Goal: Task Accomplishment & Management: Manage account settings

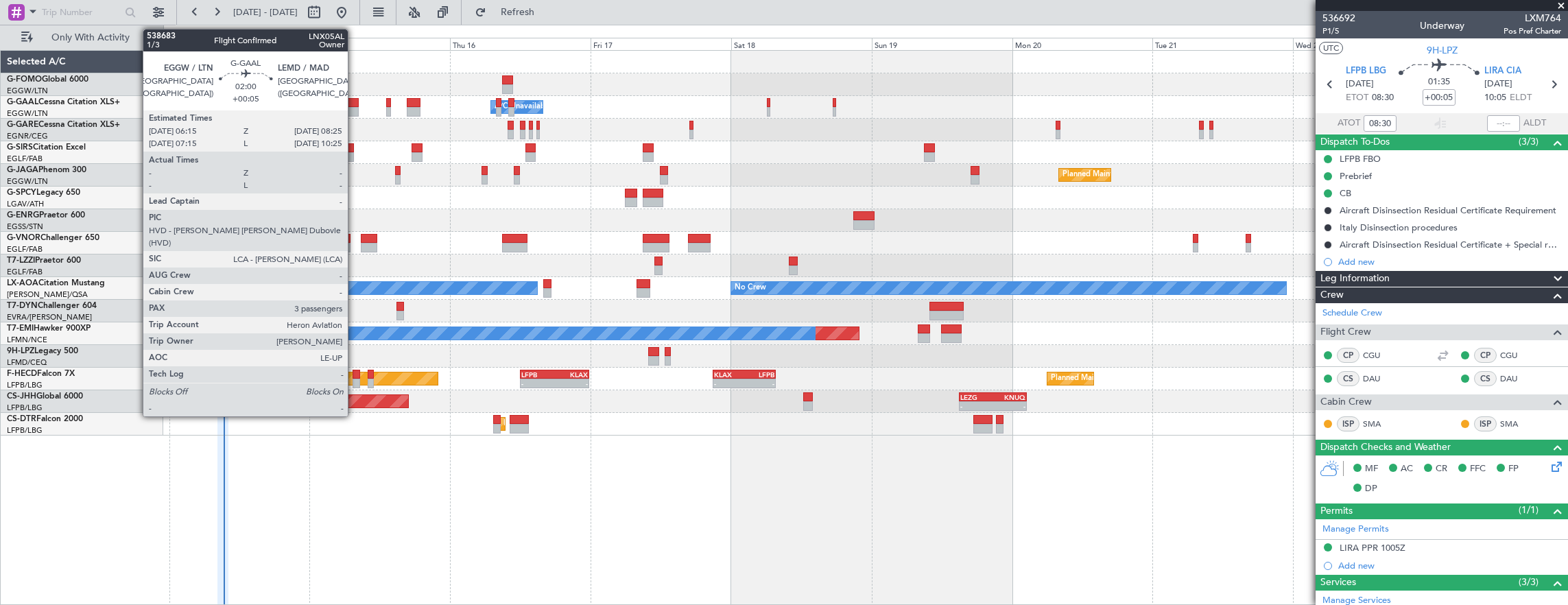
click at [354, 99] on div at bounding box center [352, 103] width 13 height 10
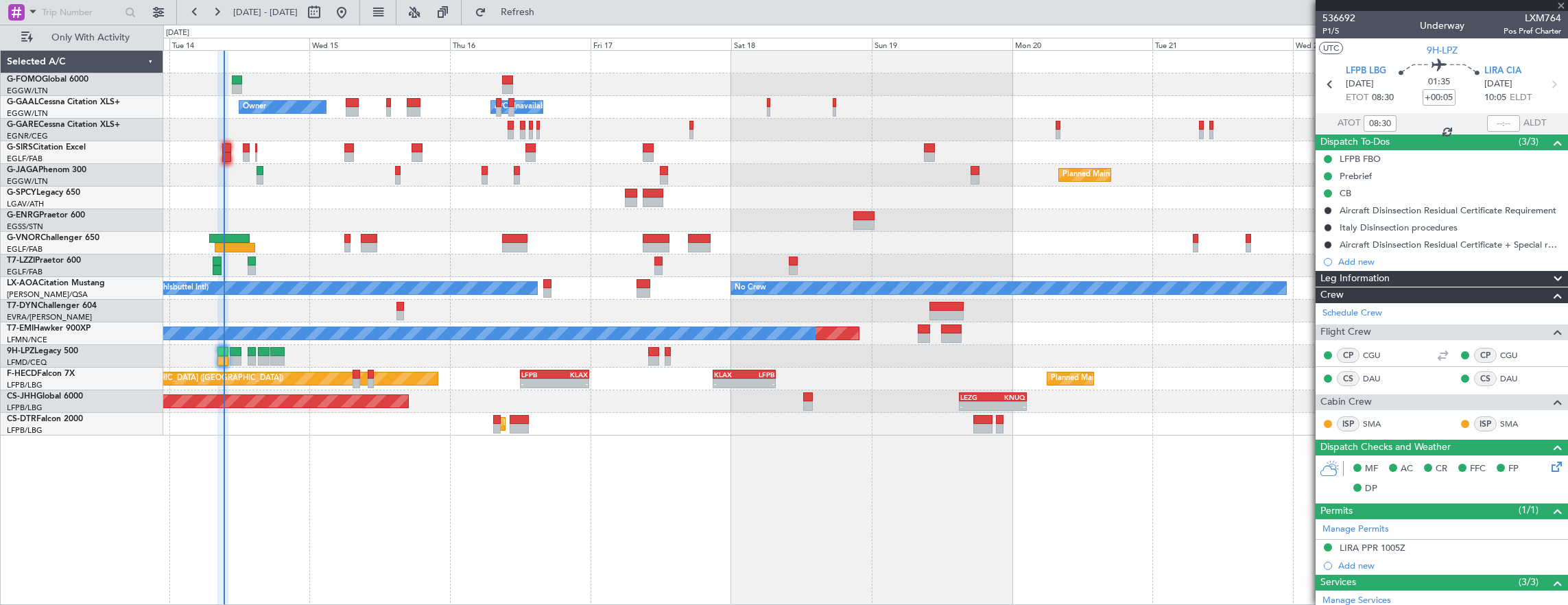
type input "3"
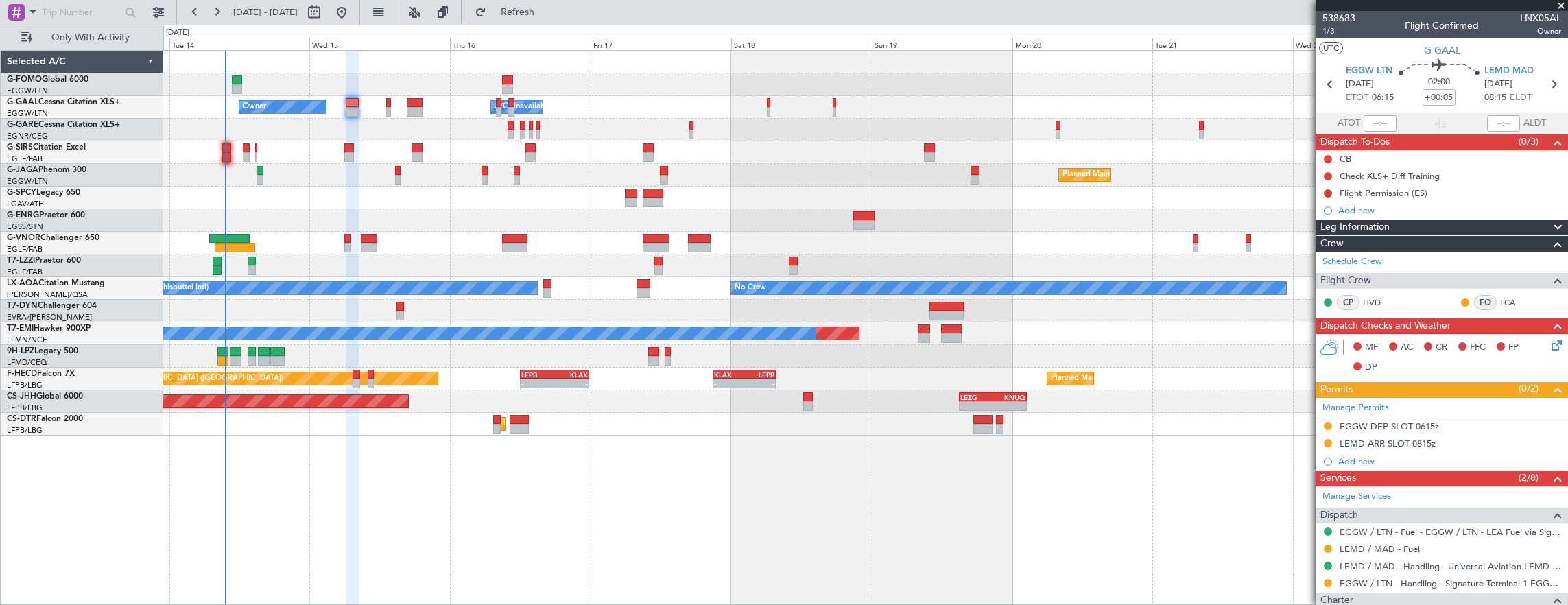
scroll to position [206, 0]
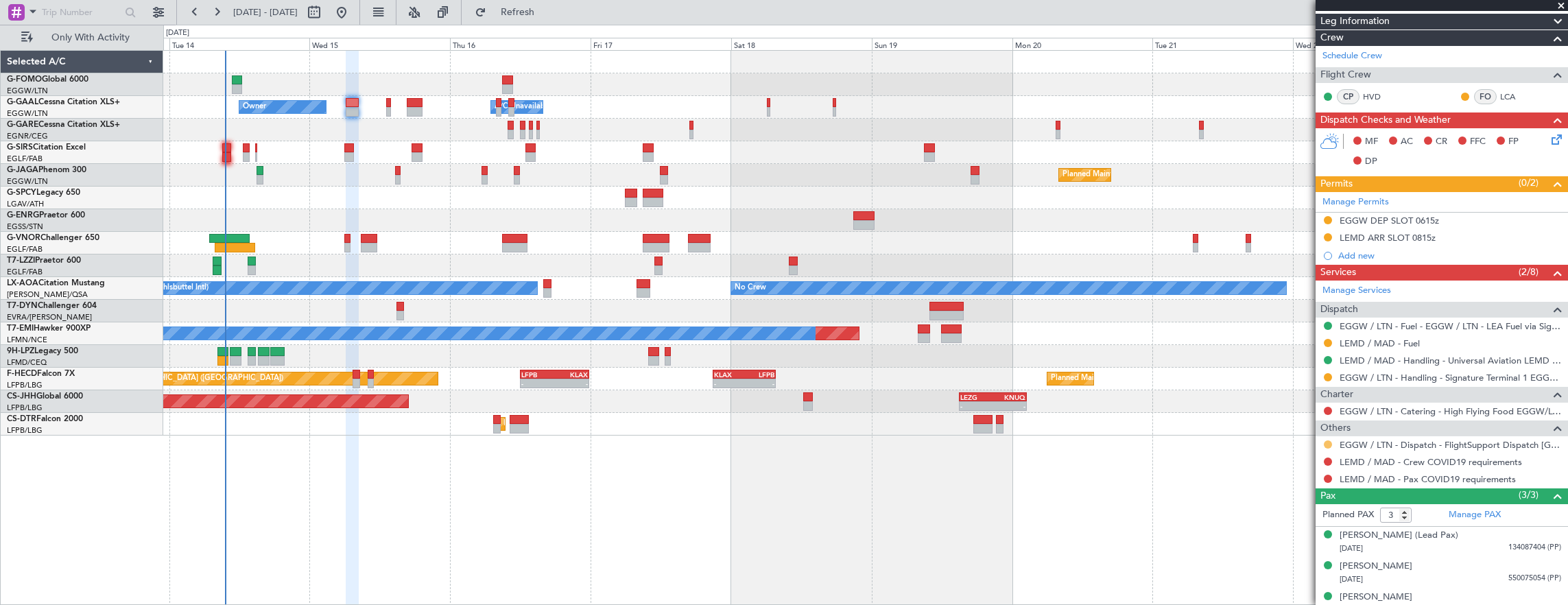
click at [1329, 440] on button at bounding box center [1327, 443] width 8 height 8
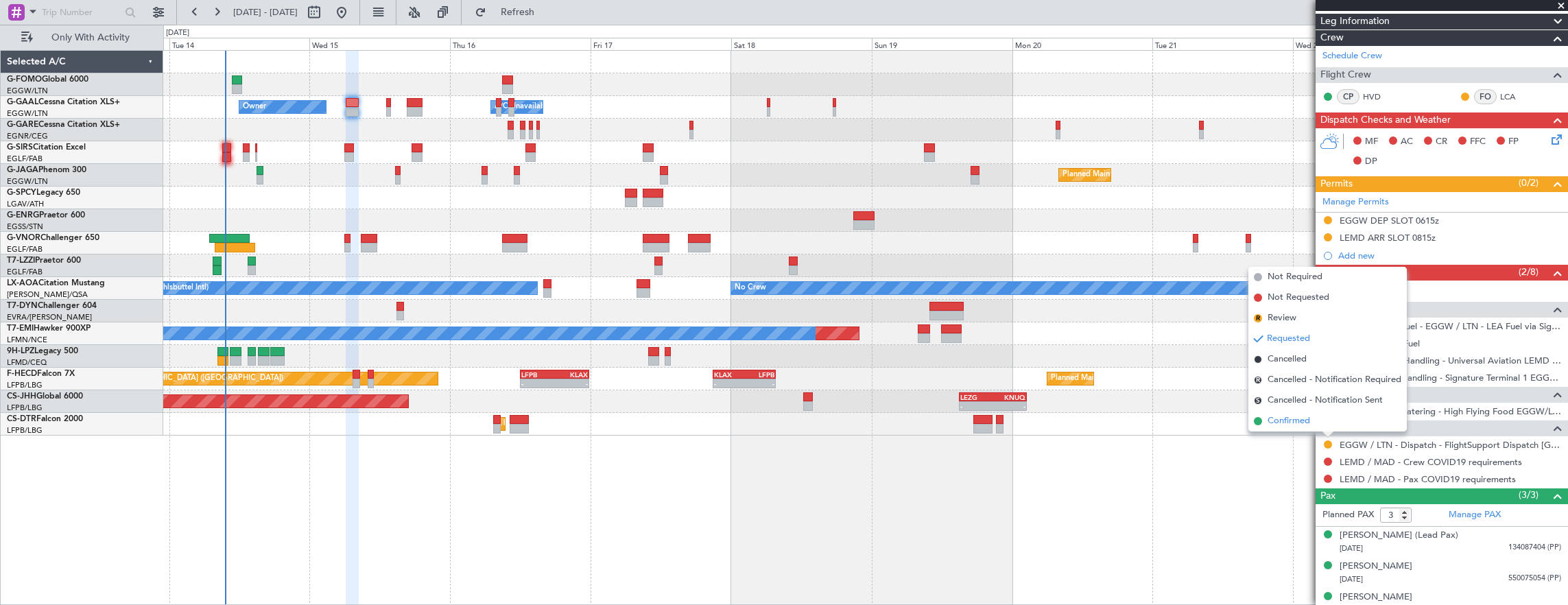
click at [1319, 424] on li "Confirmed" at bounding box center [1328, 420] width 159 height 21
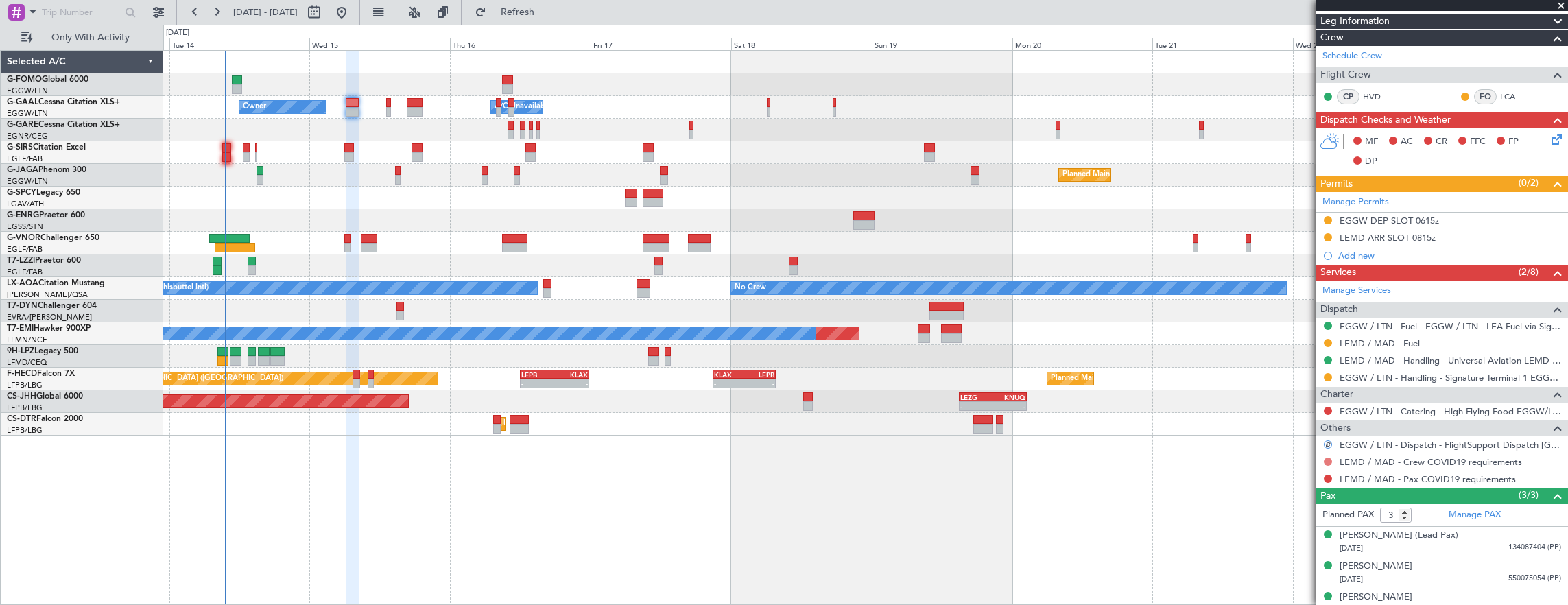
click at [1326, 458] on button at bounding box center [1327, 461] width 8 height 8
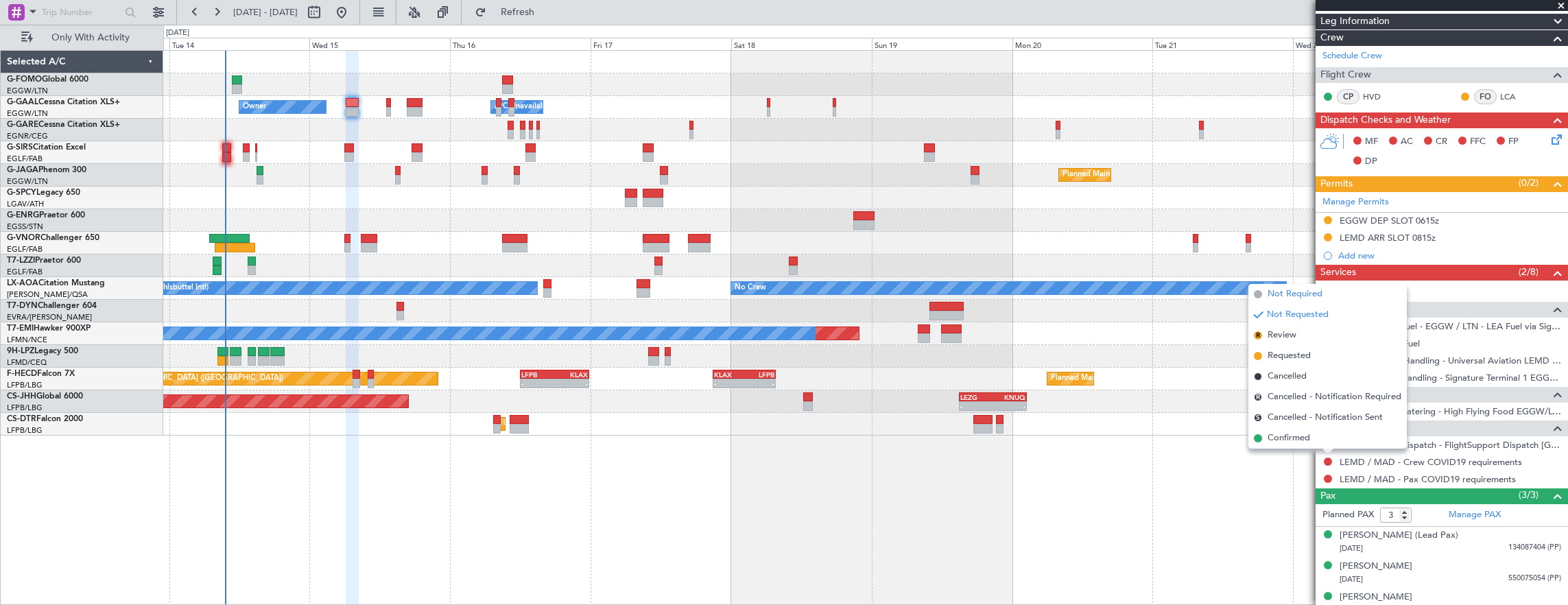
click at [1292, 292] on span "Not Required" at bounding box center [1294, 294] width 54 height 13
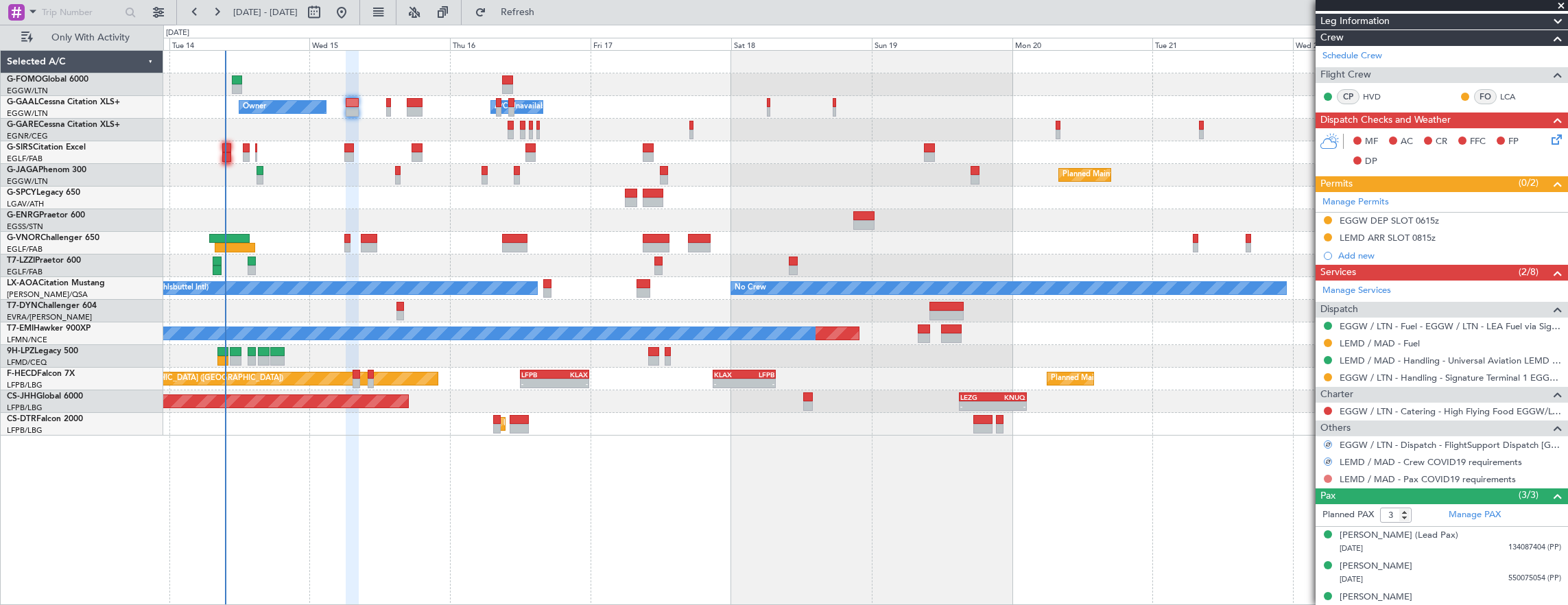
click at [1326, 475] on button at bounding box center [1327, 478] width 8 height 8
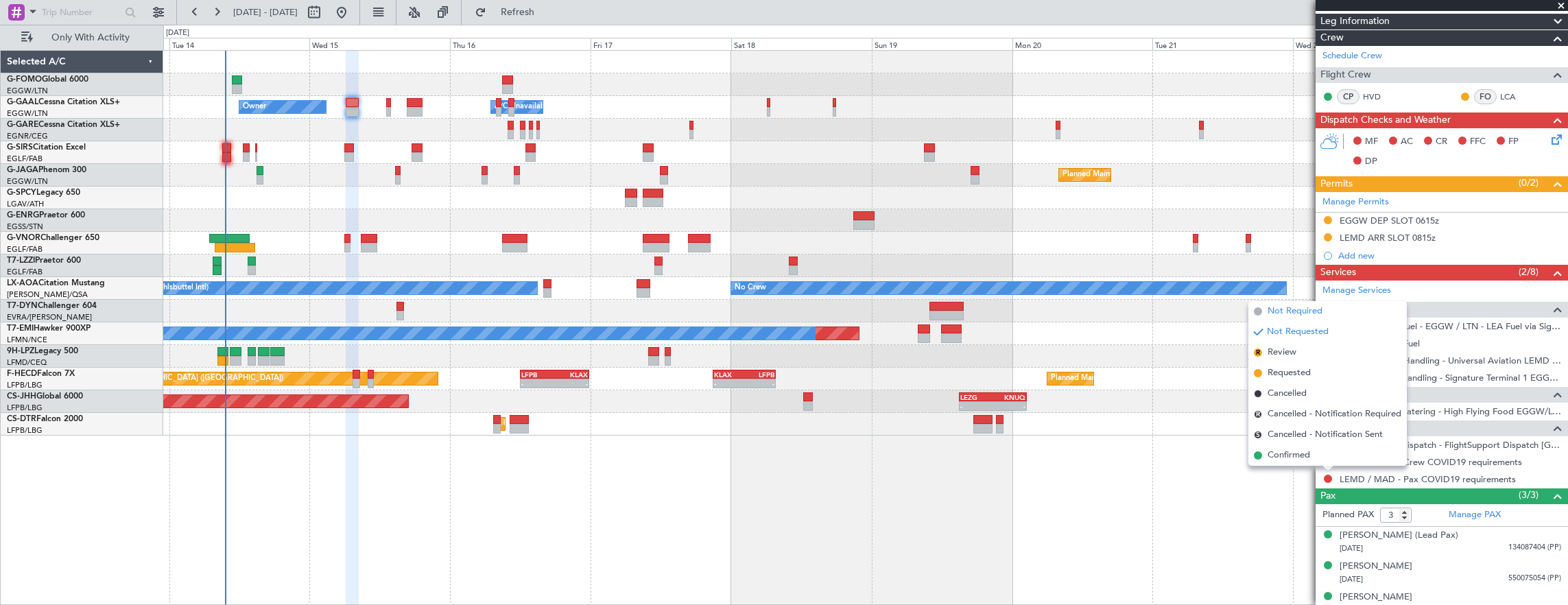
click at [1290, 311] on span "Not Required" at bounding box center [1294, 311] width 54 height 13
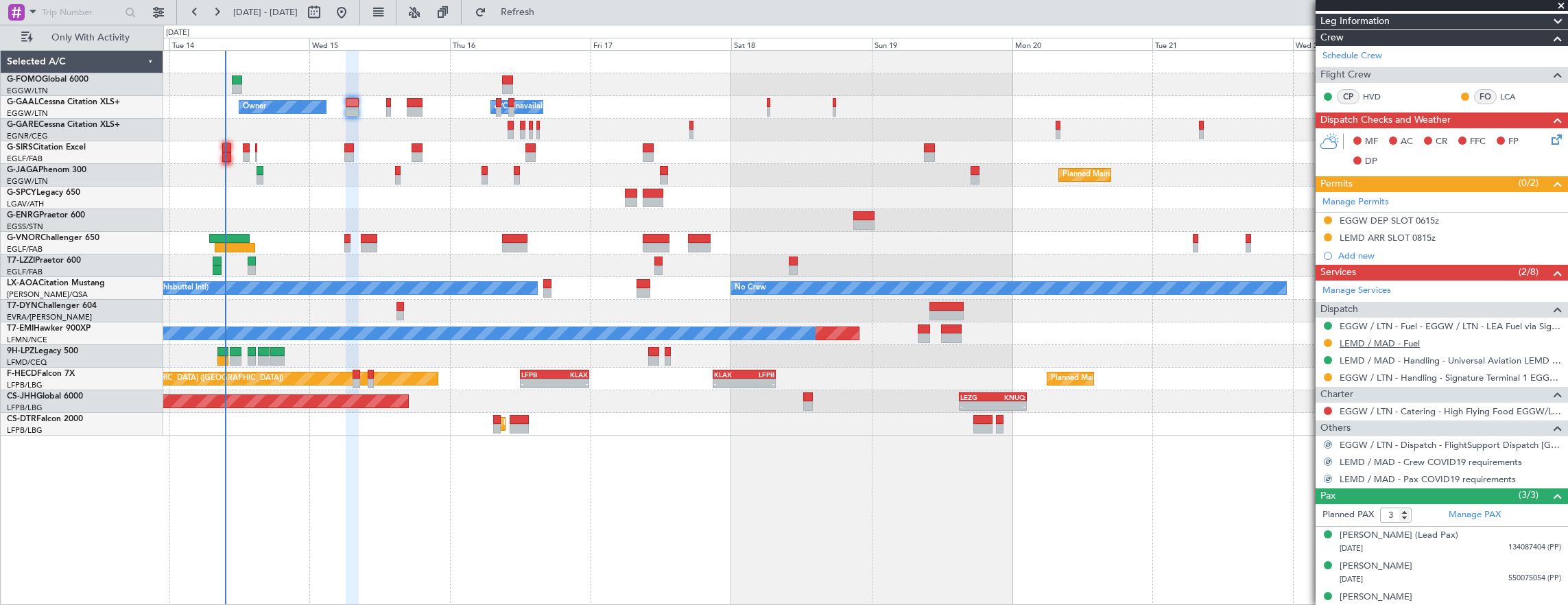
scroll to position [0, 0]
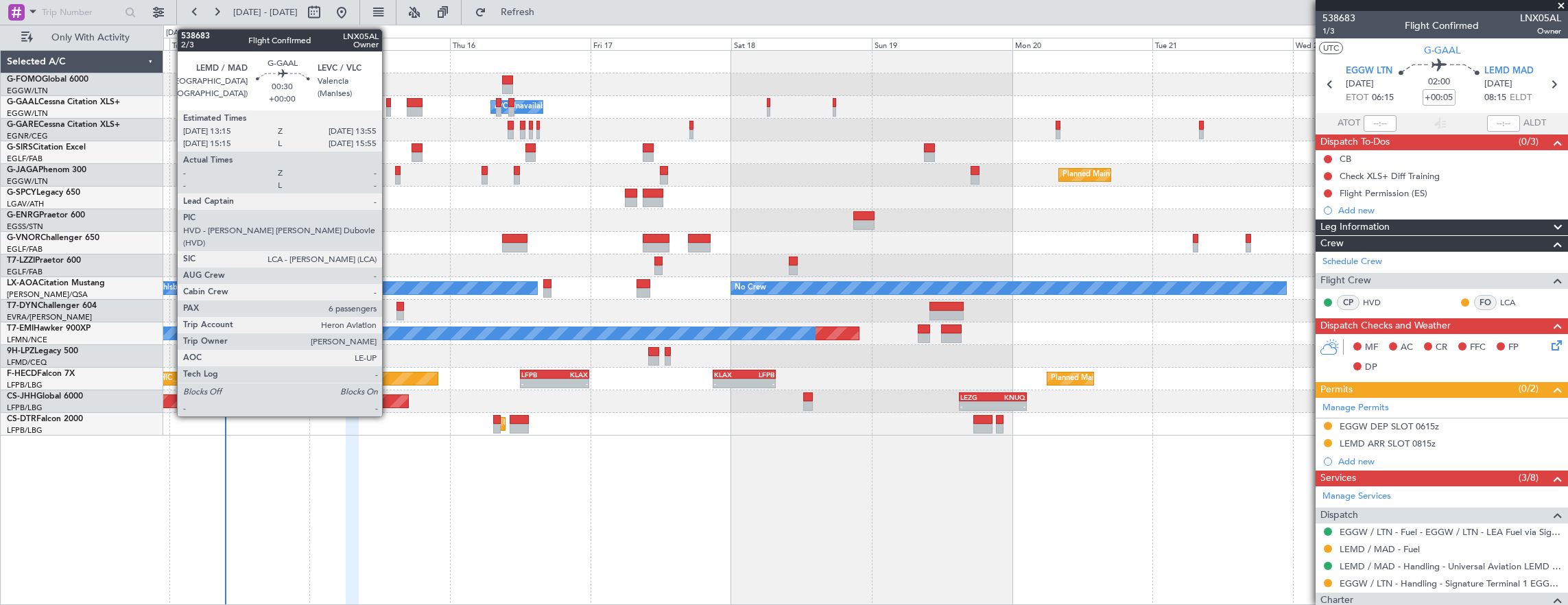
click at [389, 108] on div at bounding box center [388, 112] width 4 height 10
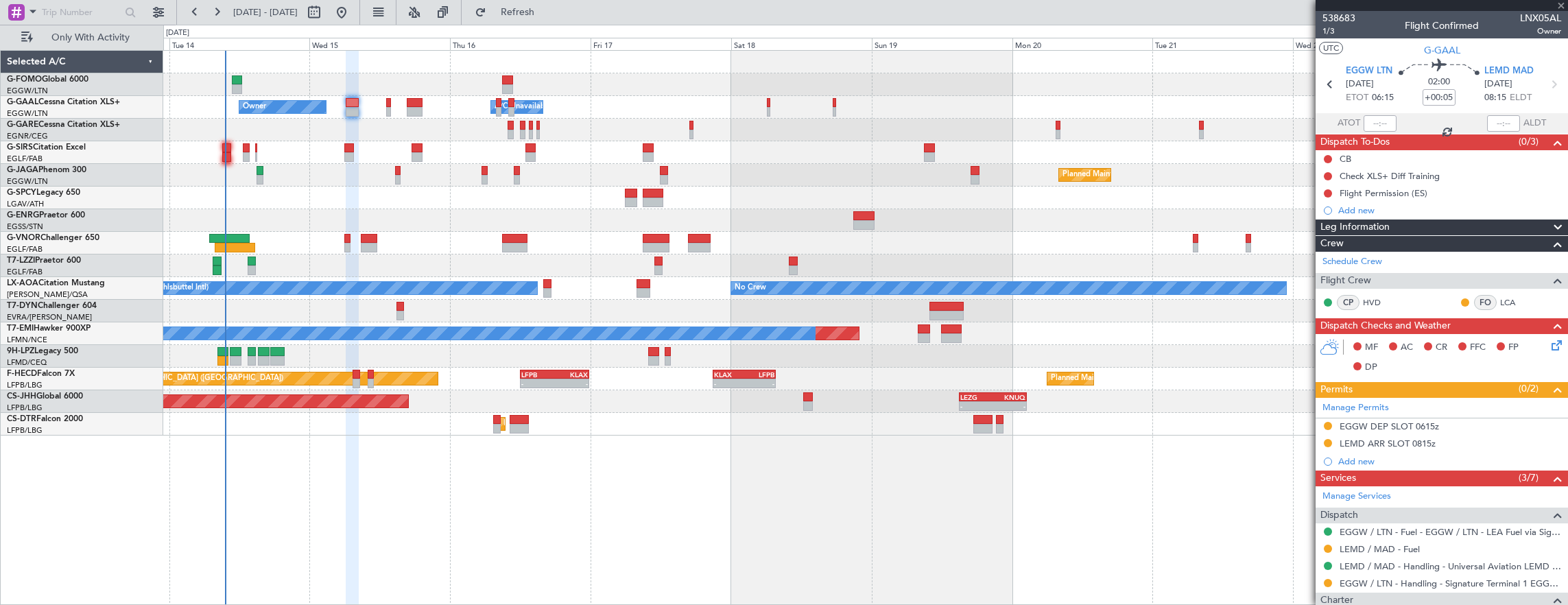
type input "6"
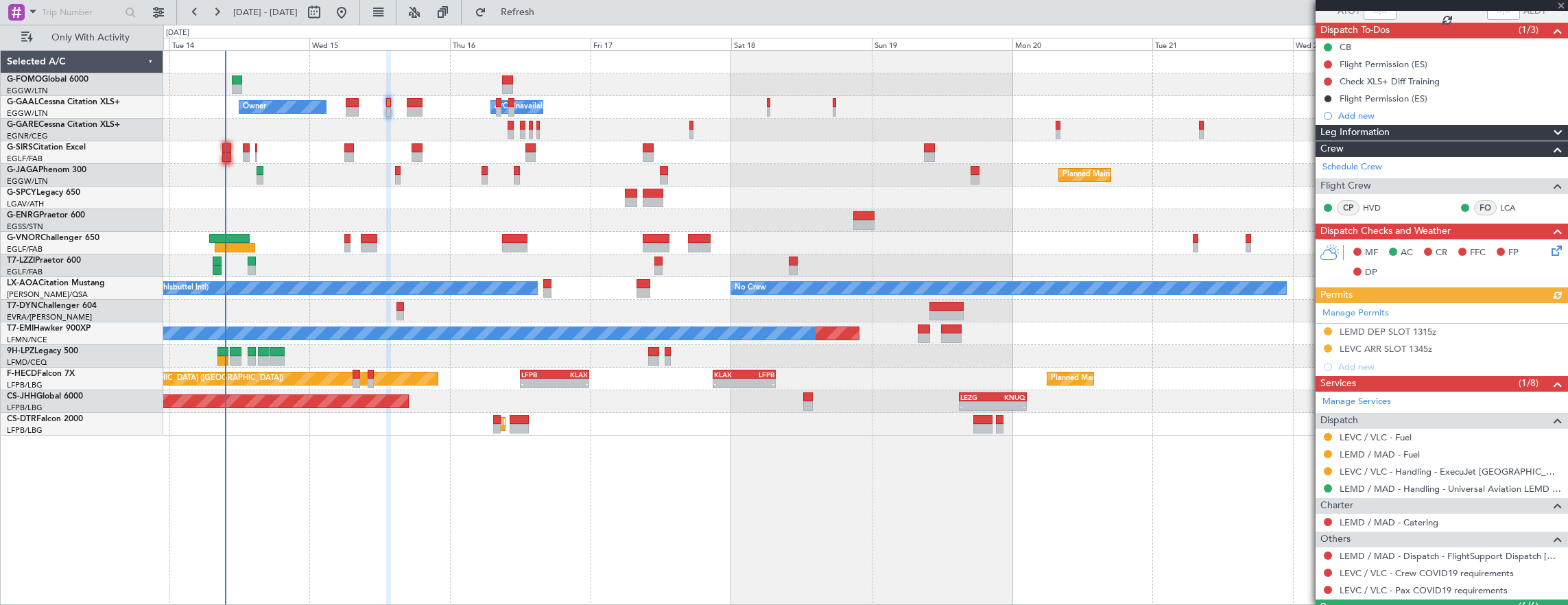
scroll to position [206, 0]
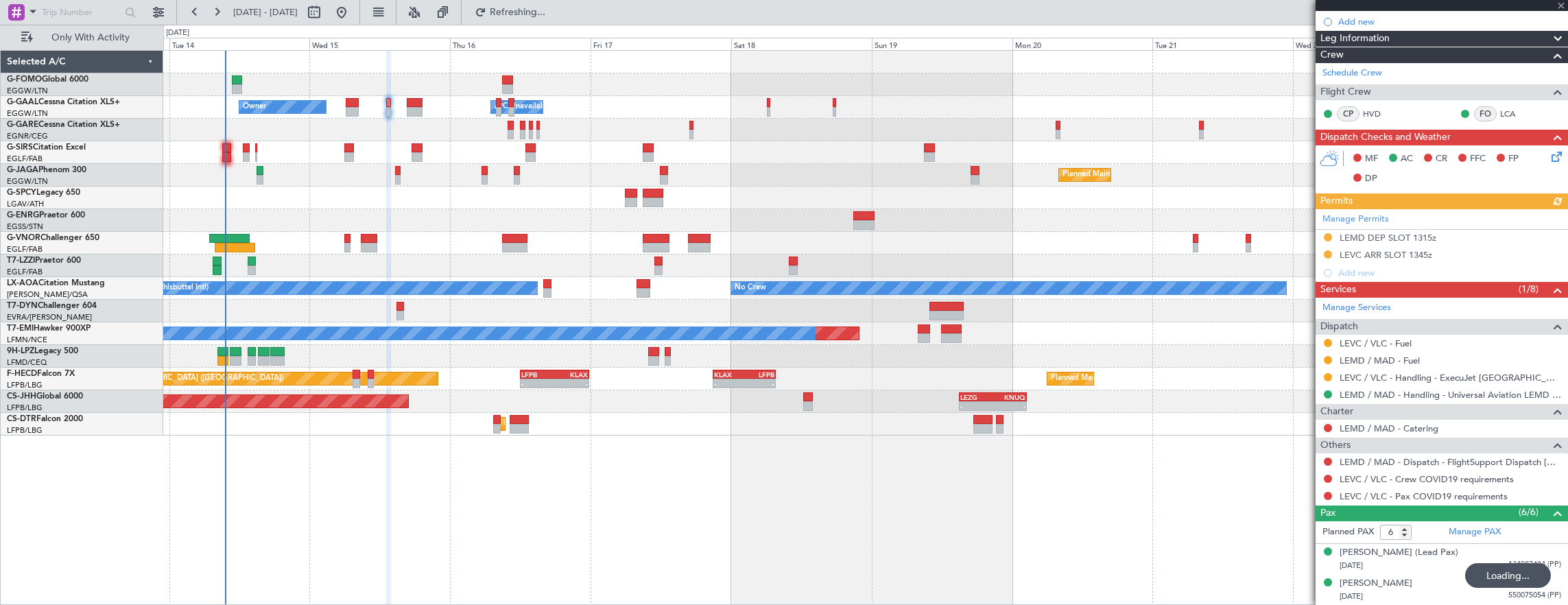
click at [1323, 456] on nimbus-traffic-light at bounding box center [1328, 461] width 11 height 11
click at [1329, 458] on button at bounding box center [1327, 461] width 8 height 8
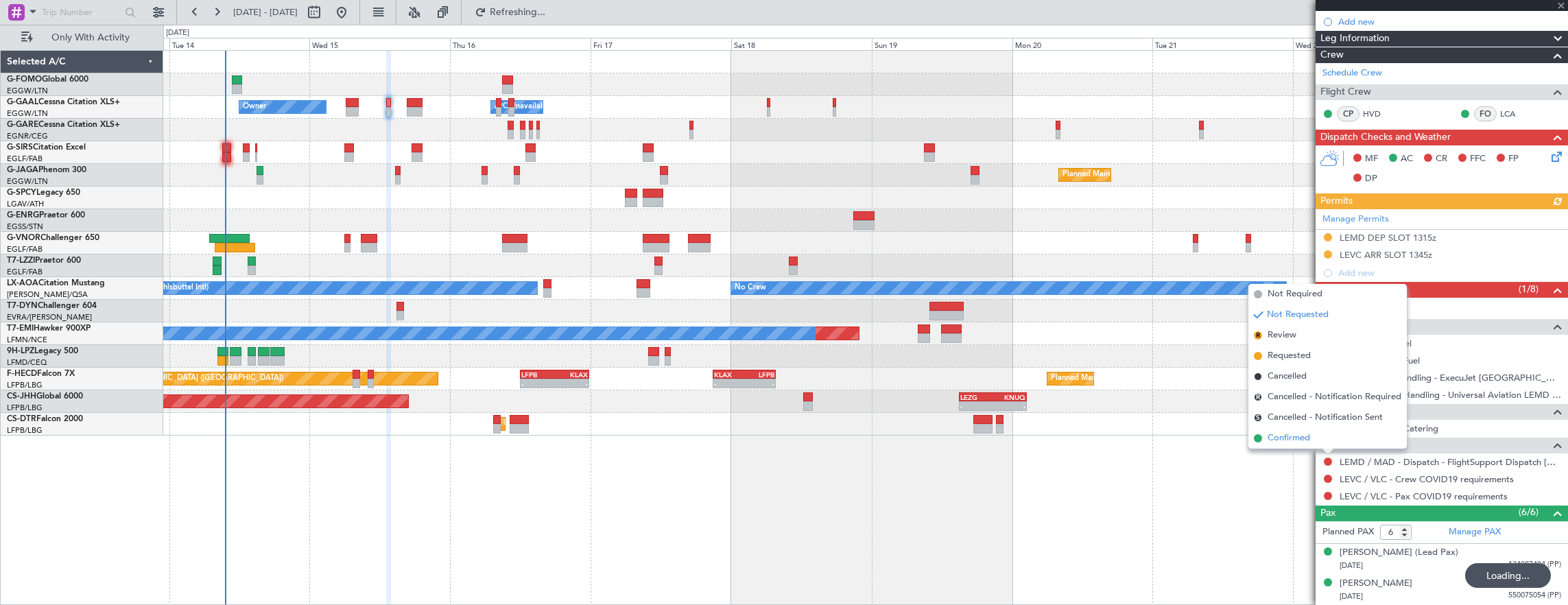
click at [1325, 436] on li "Confirmed" at bounding box center [1328, 438] width 159 height 21
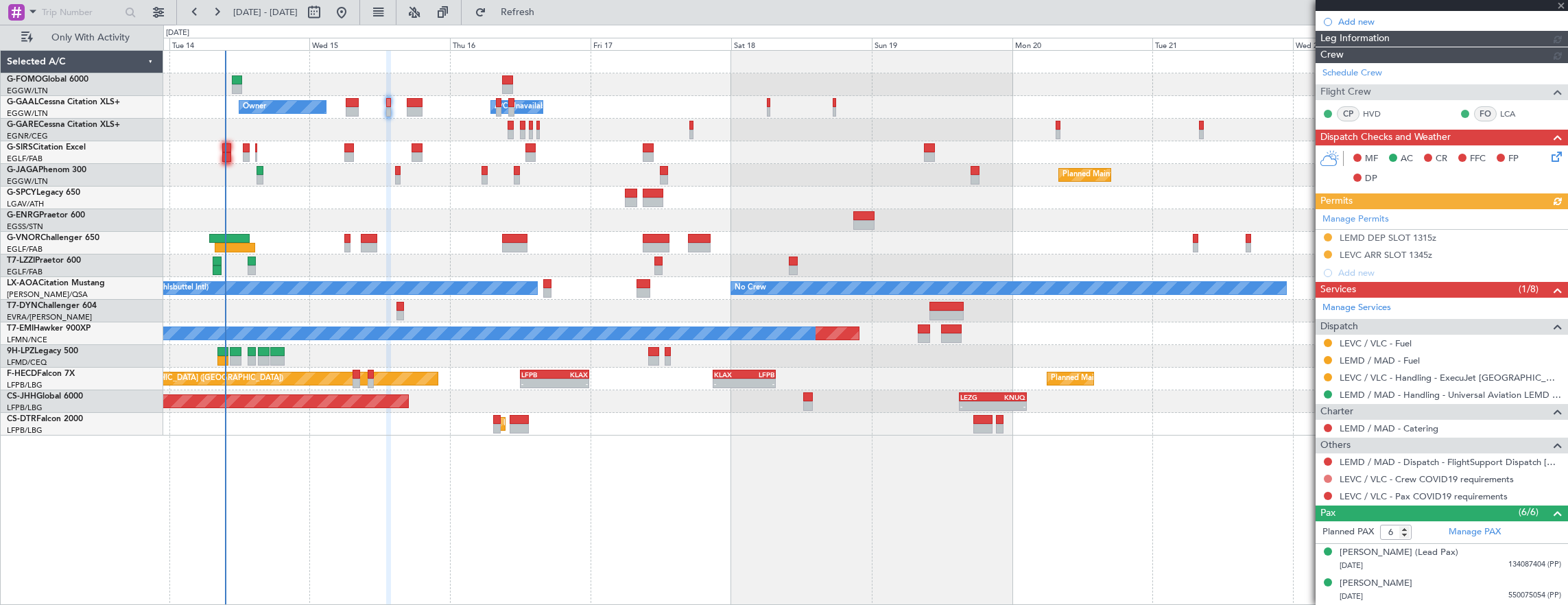
click at [1327, 476] on button at bounding box center [1327, 478] width 8 height 8
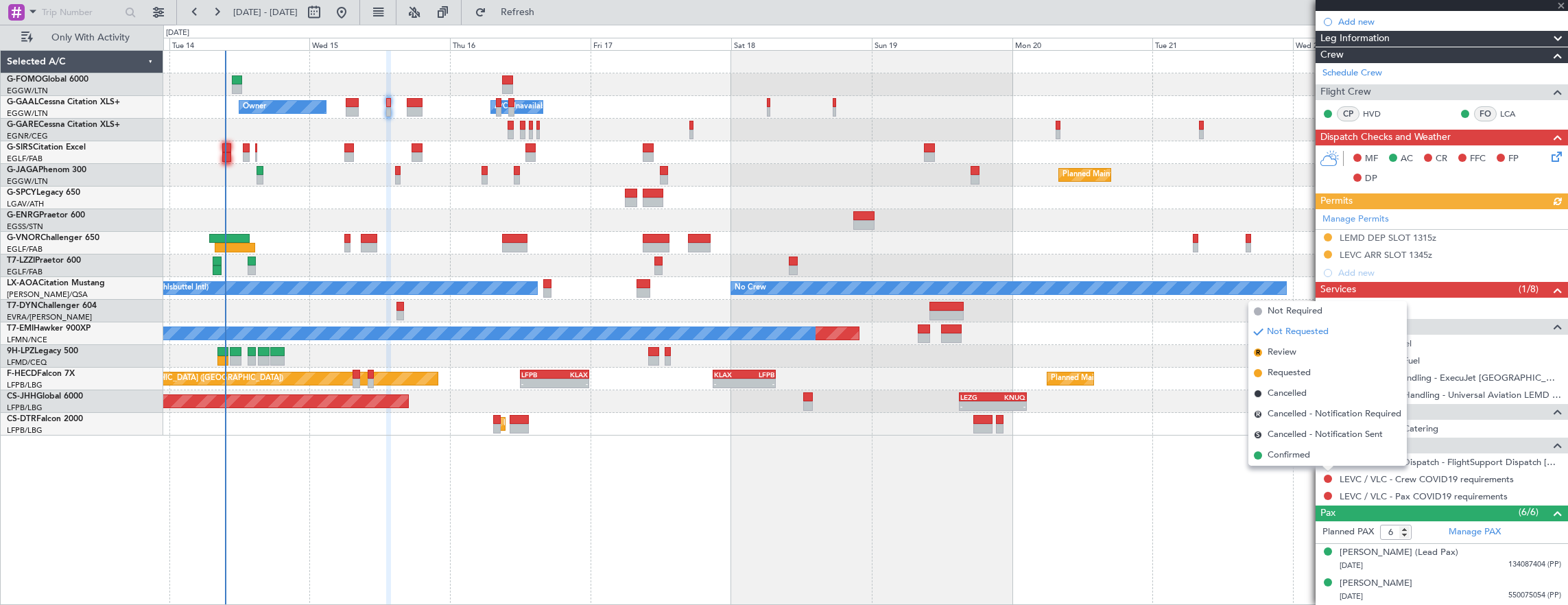
drag, startPoint x: 1295, startPoint y: 303, endPoint x: 1313, endPoint y: 407, distance: 105.5
click at [1295, 305] on li "Not Required" at bounding box center [1328, 311] width 159 height 21
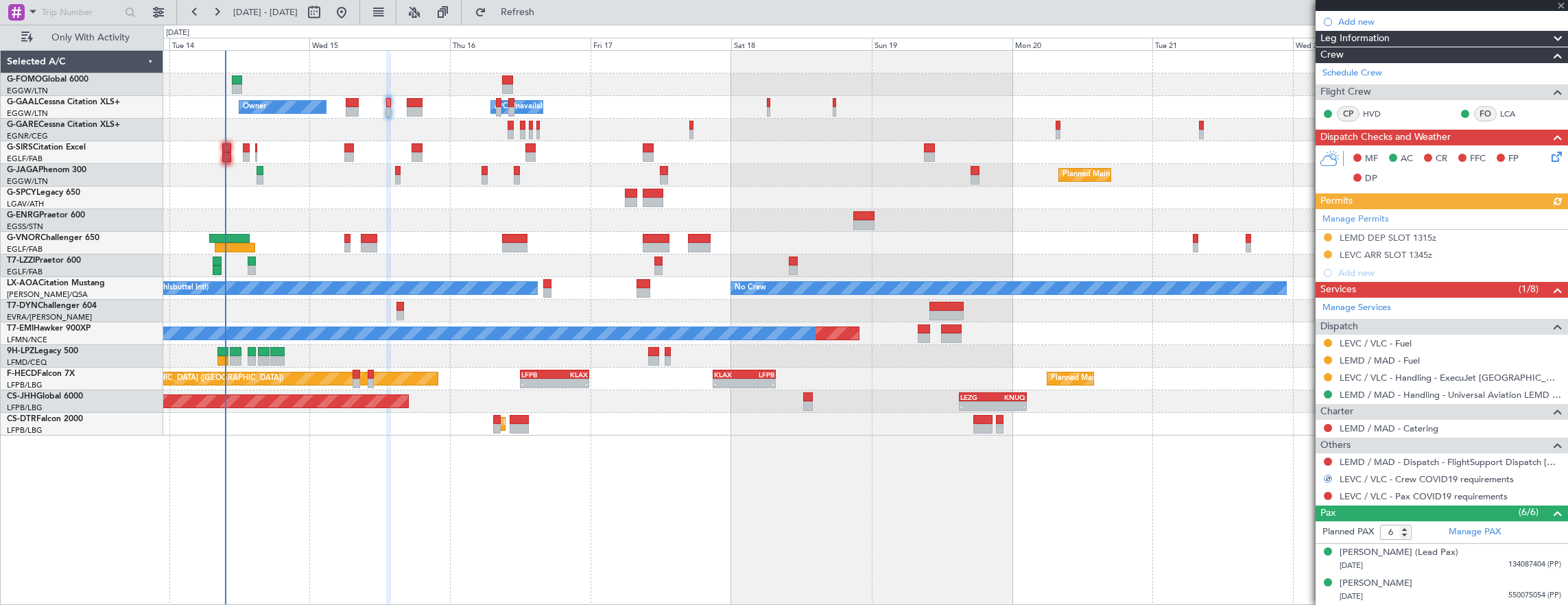
click at [1323, 496] on nimbus-traffic-light at bounding box center [1328, 495] width 11 height 11
click at [1329, 492] on button at bounding box center [1327, 495] width 8 height 8
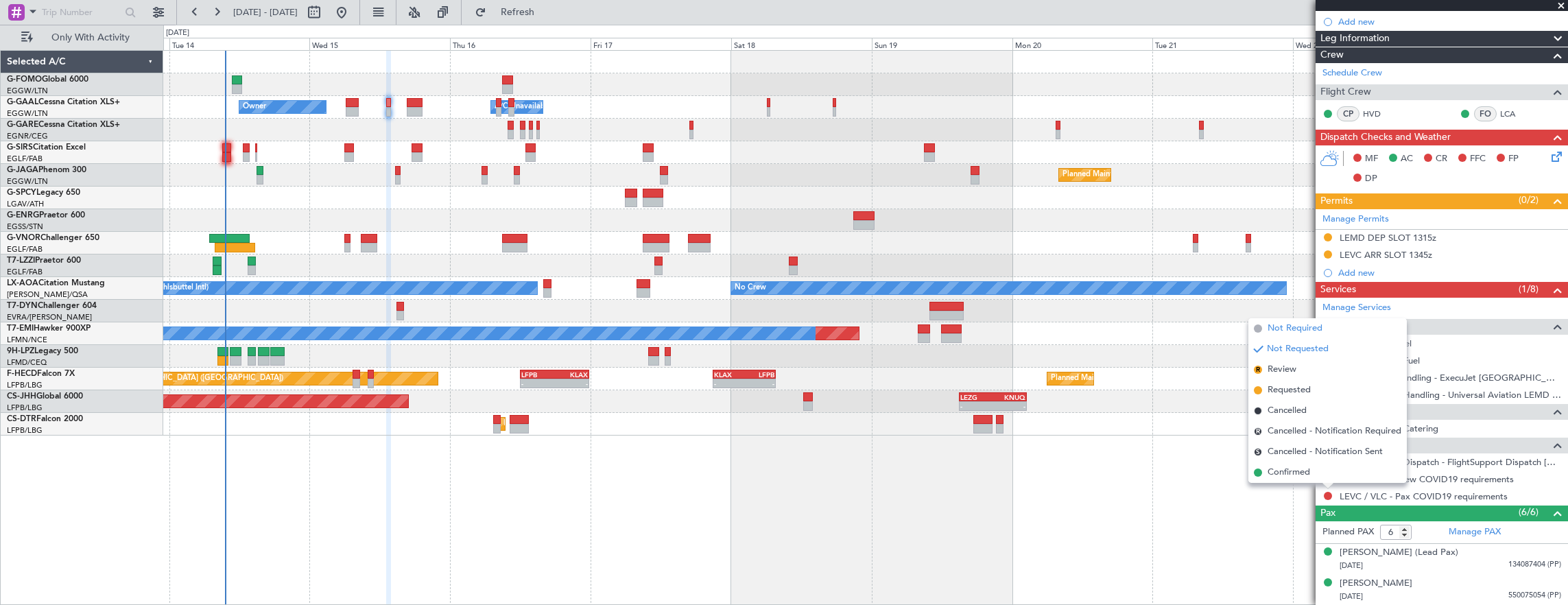
click at [1290, 327] on span "Not Required" at bounding box center [1294, 327] width 54 height 13
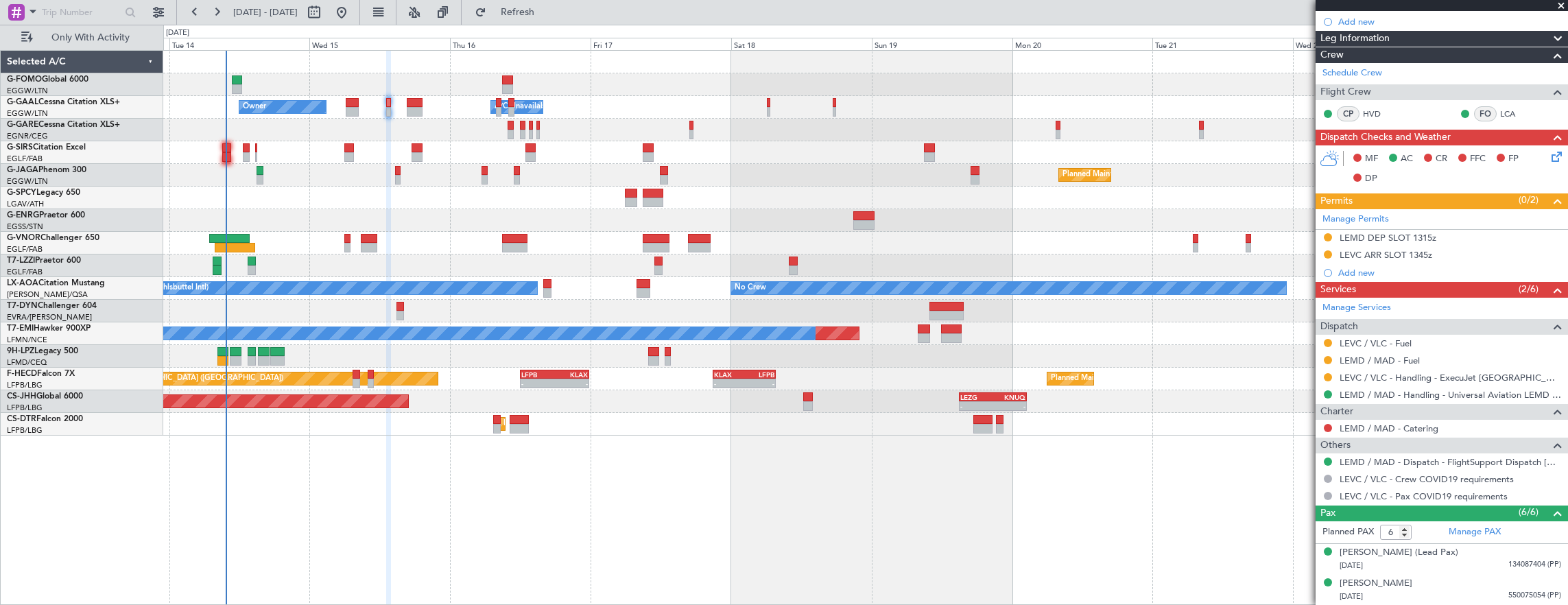
click at [250, 229] on div at bounding box center [866, 220] width 1405 height 22
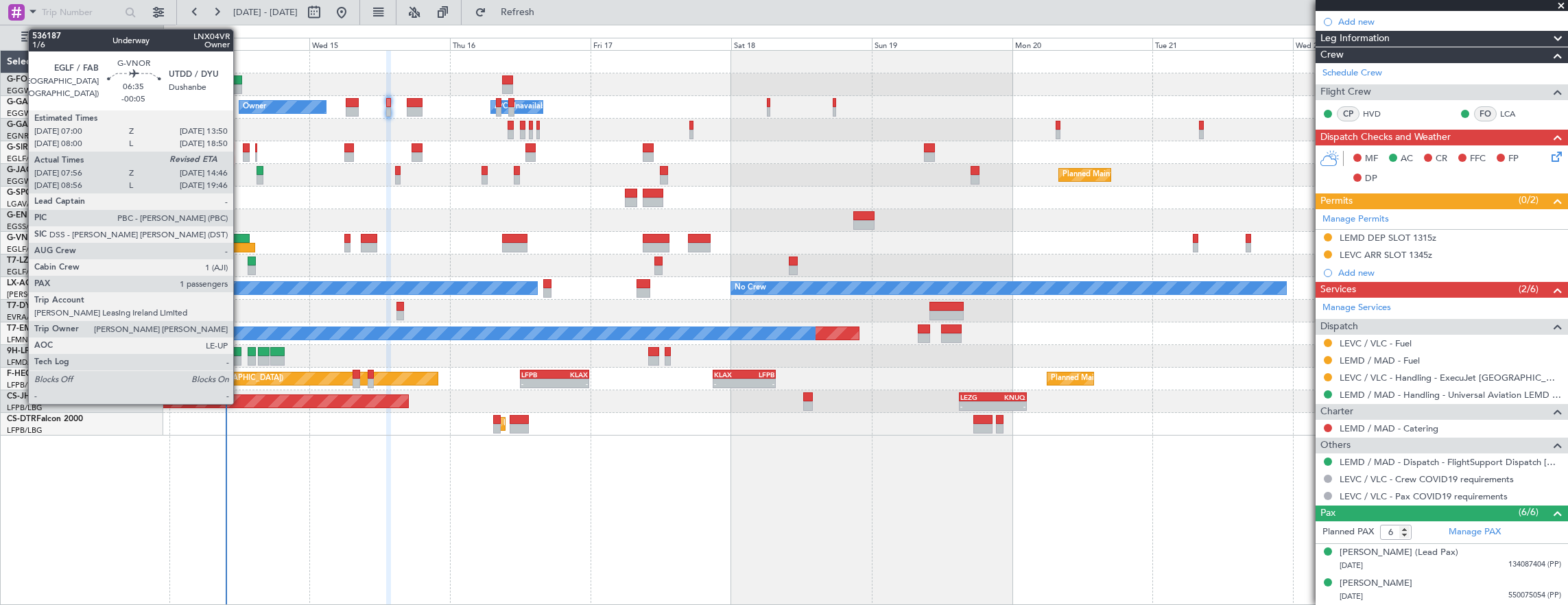
click at [240, 247] on div at bounding box center [235, 247] width 40 height 10
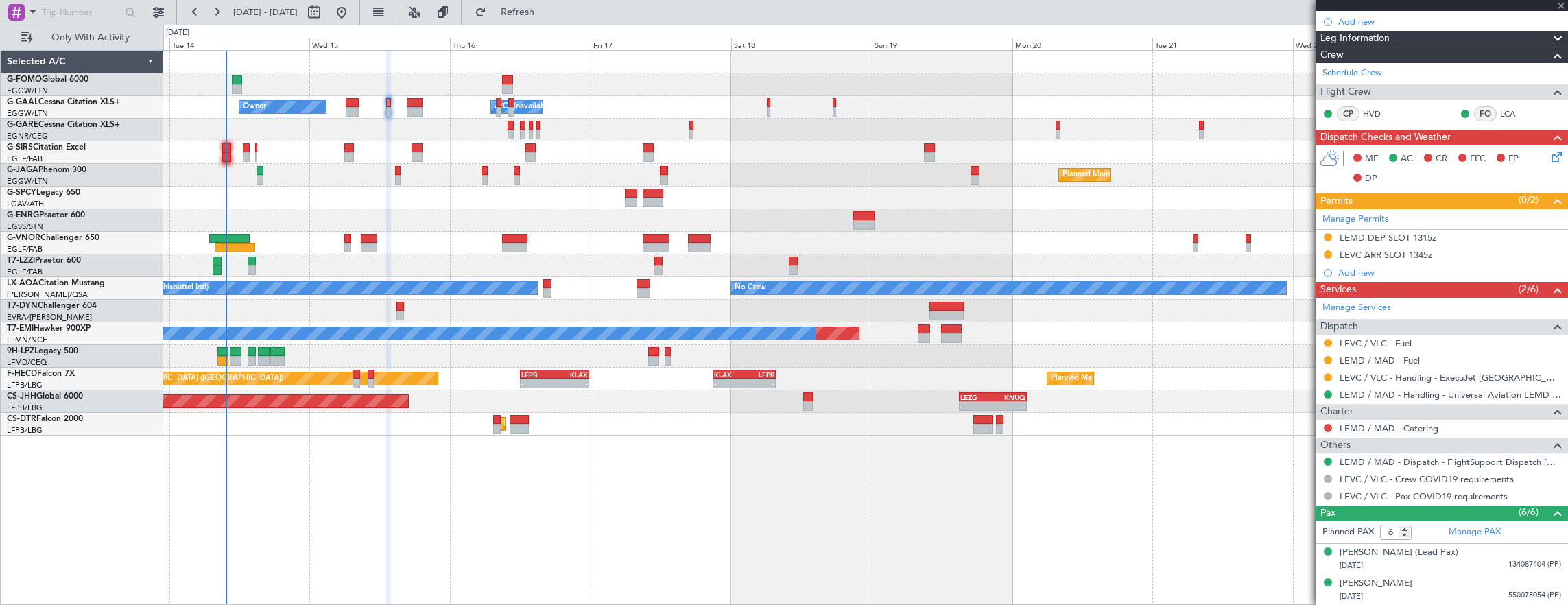
type input "-00:05"
type input "08:06"
type input "1"
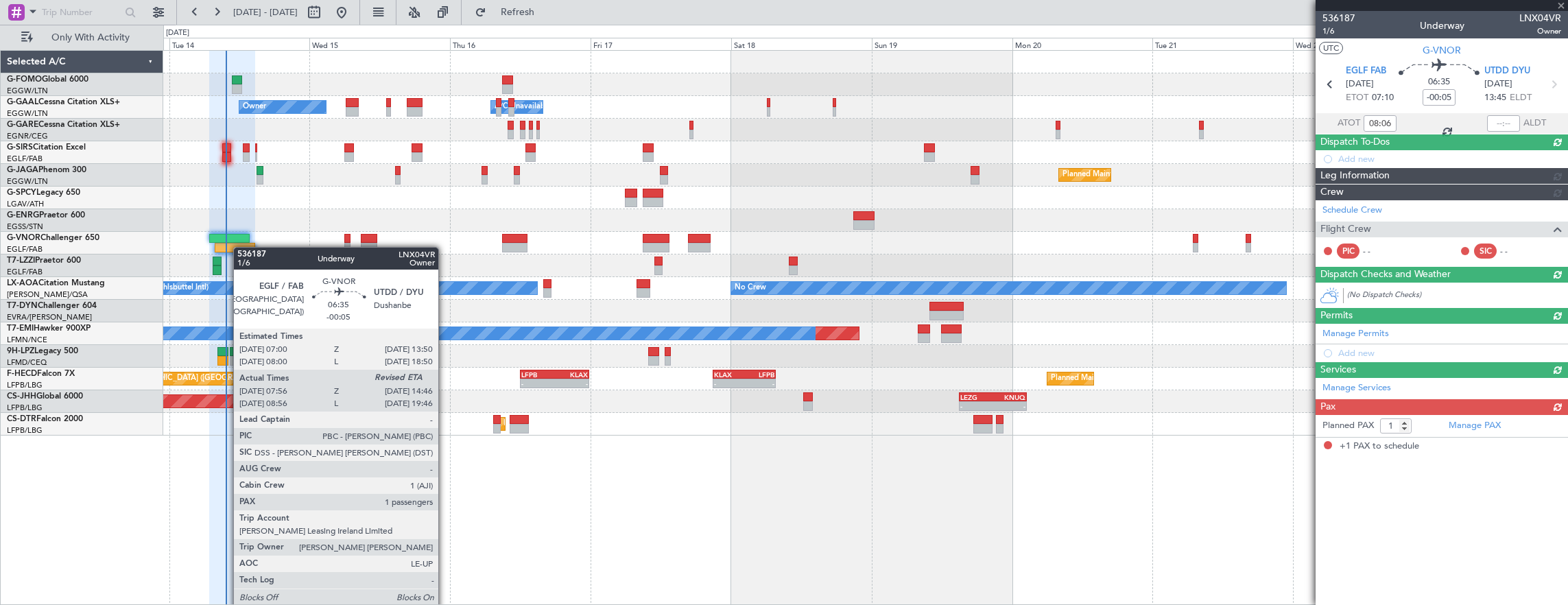
scroll to position [0, 0]
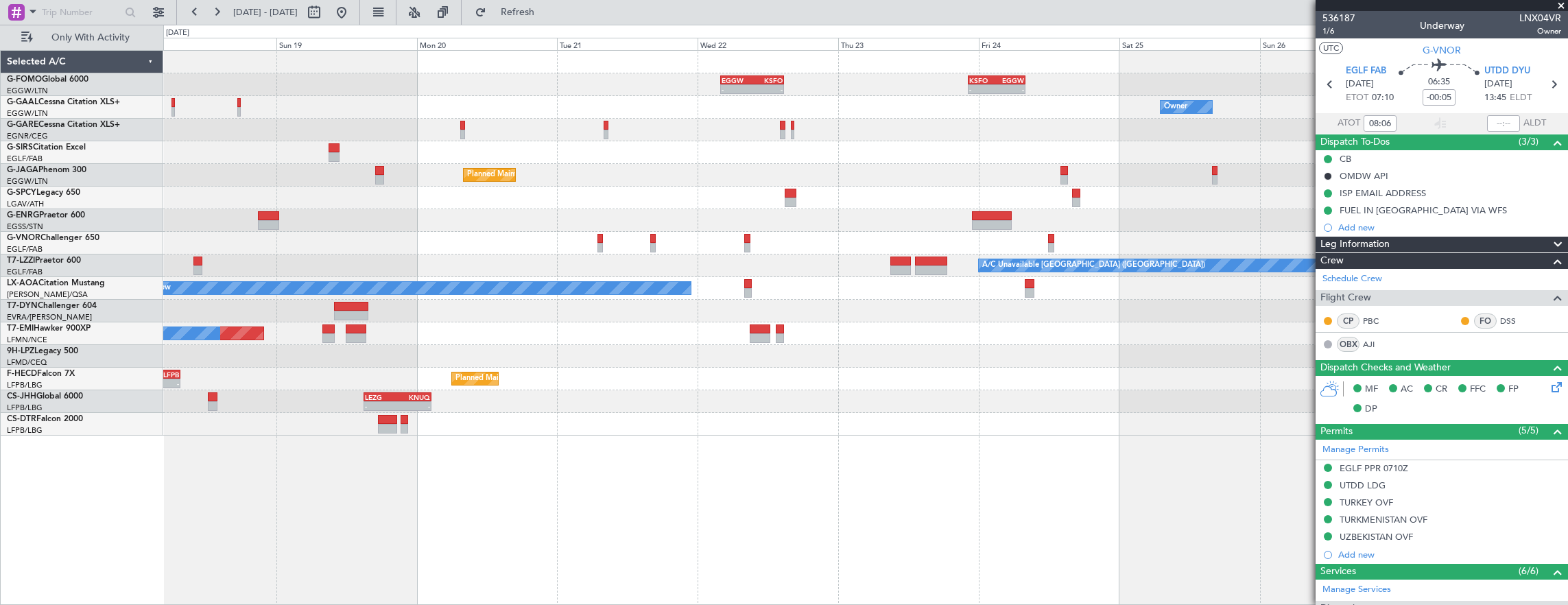
click at [265, 375] on div "- - EGGW 03:55 Z KSFO 14:45 Z - - KSFO 22:15 Z EGGW 08:00 Z Owner Owner A/C Una…" at bounding box center [866, 327] width 1406 height 555
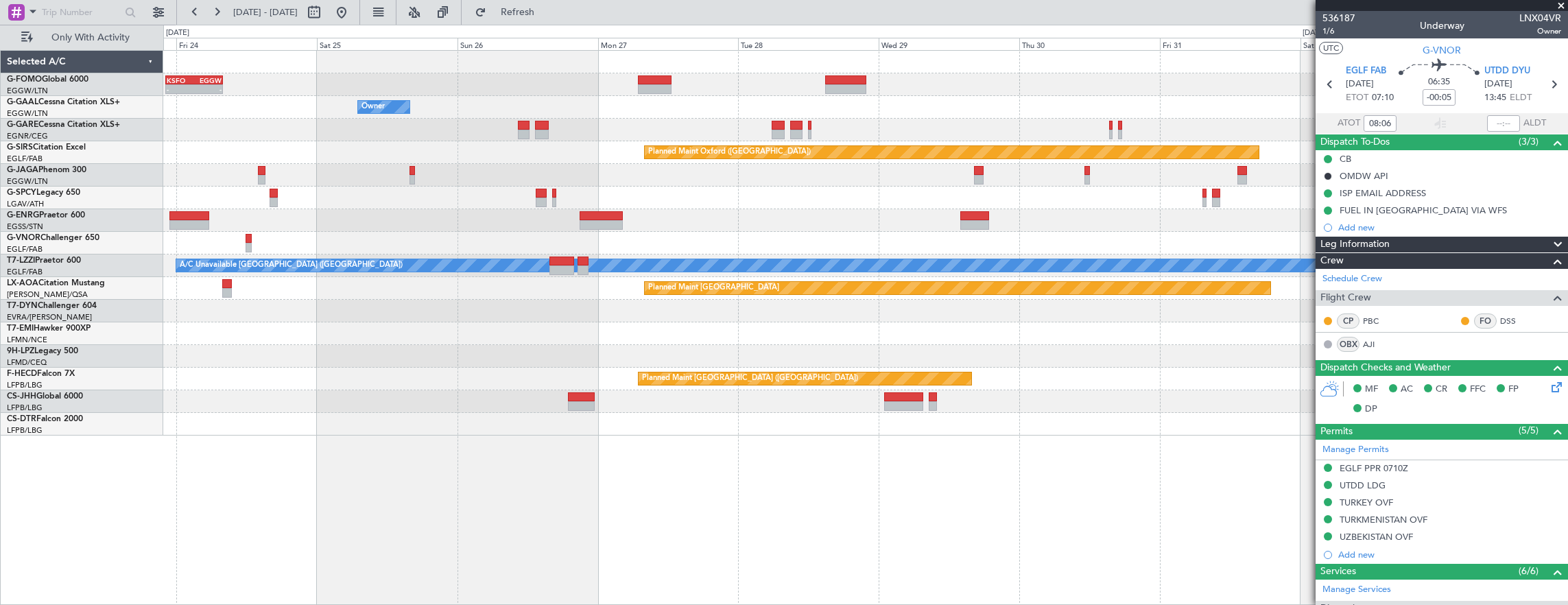
click at [292, 312] on div "- - KSFO 22:15 Z EGGW 08:00 Z EGGW 03:55 Z KSFO 14:45 Z - - Owner Owner Planned…" at bounding box center [866, 327] width 1406 height 555
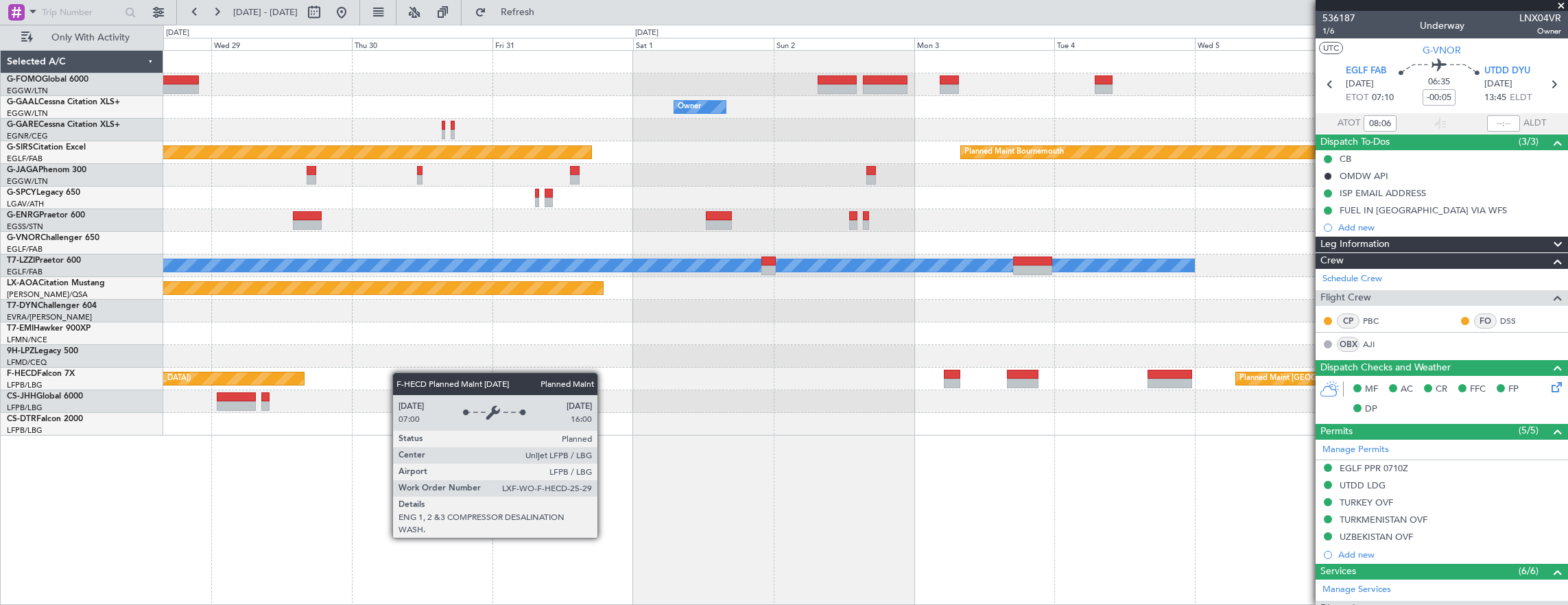
click at [351, 363] on div "Owner Planned Maint [GEOGRAPHIC_DATA] ([GEOGRAPHIC_DATA]) Planned Maint [GEOGRA…" at bounding box center [866, 243] width 1405 height 385
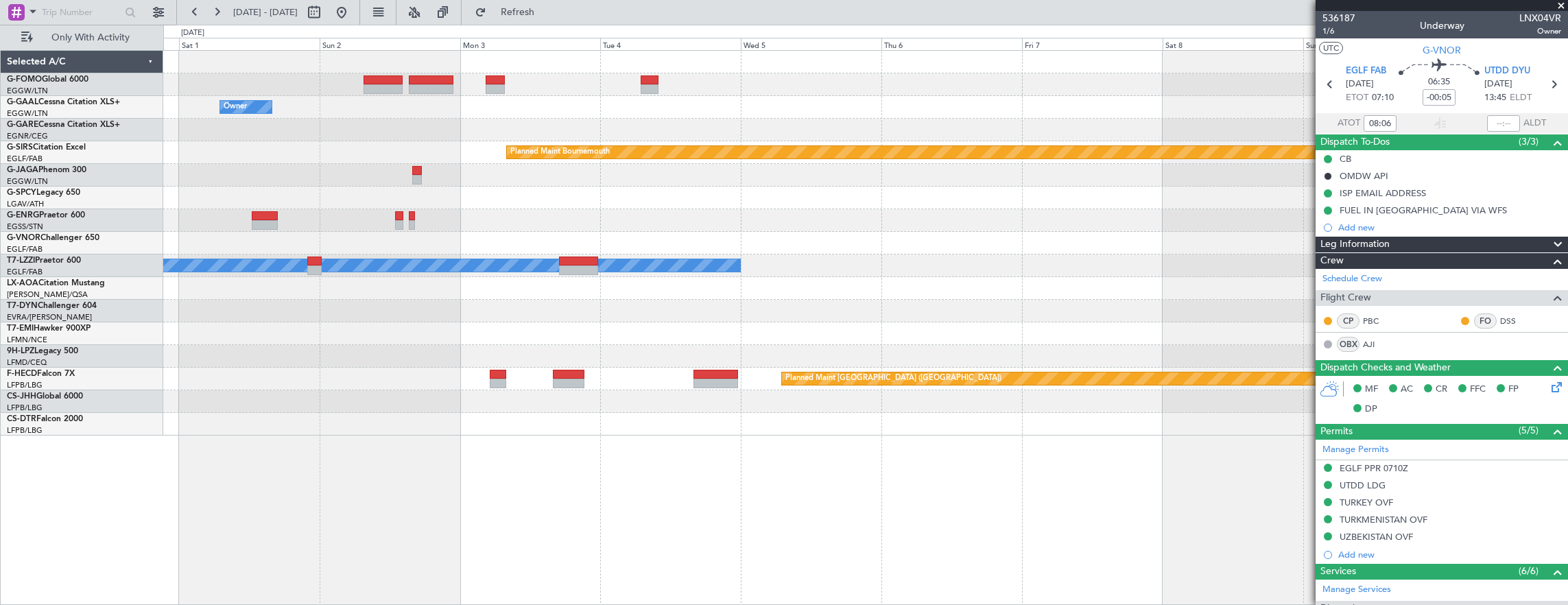
click at [778, 427] on div "Owner Planned Maint [GEOGRAPHIC_DATA] Planned Maint [GEOGRAPHIC_DATA] Planned M…" at bounding box center [866, 327] width 1406 height 555
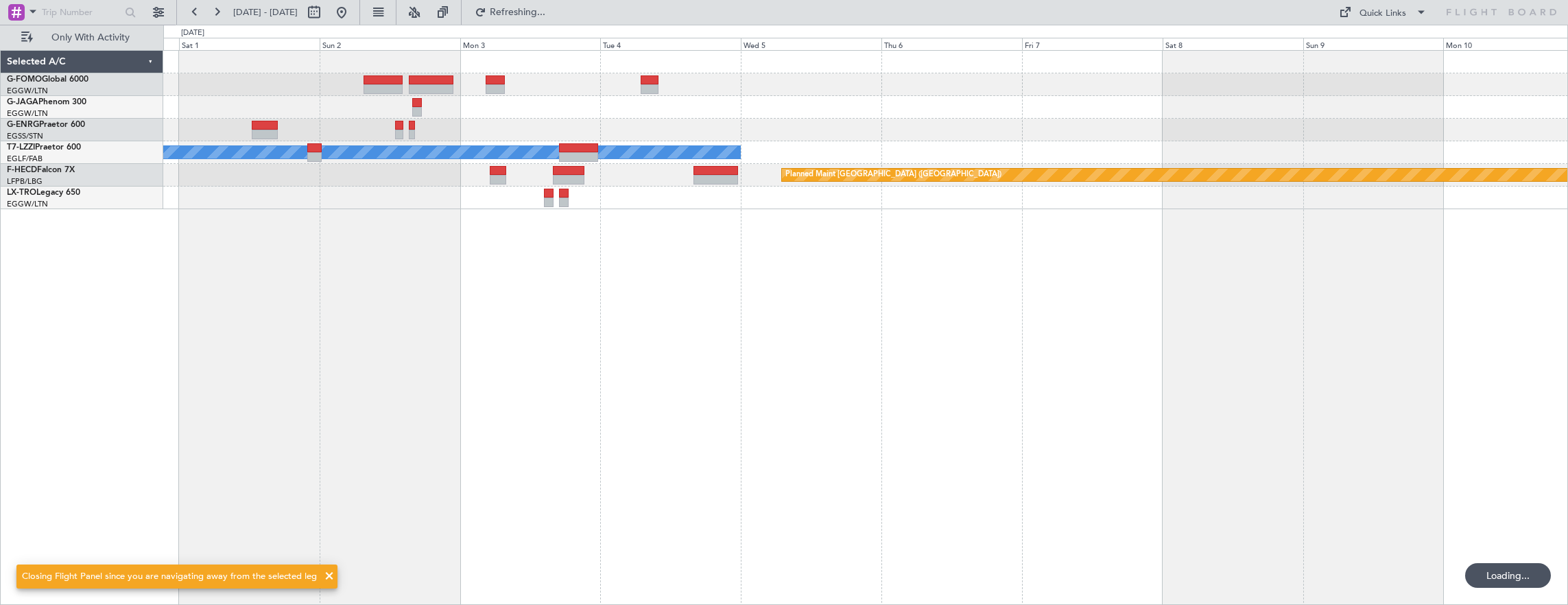
click at [804, 428] on div "A/C Unavailable [GEOGRAPHIC_DATA] ([GEOGRAPHIC_DATA]) Planned Maint [GEOGRAPHIC…" at bounding box center [866, 327] width 1406 height 555
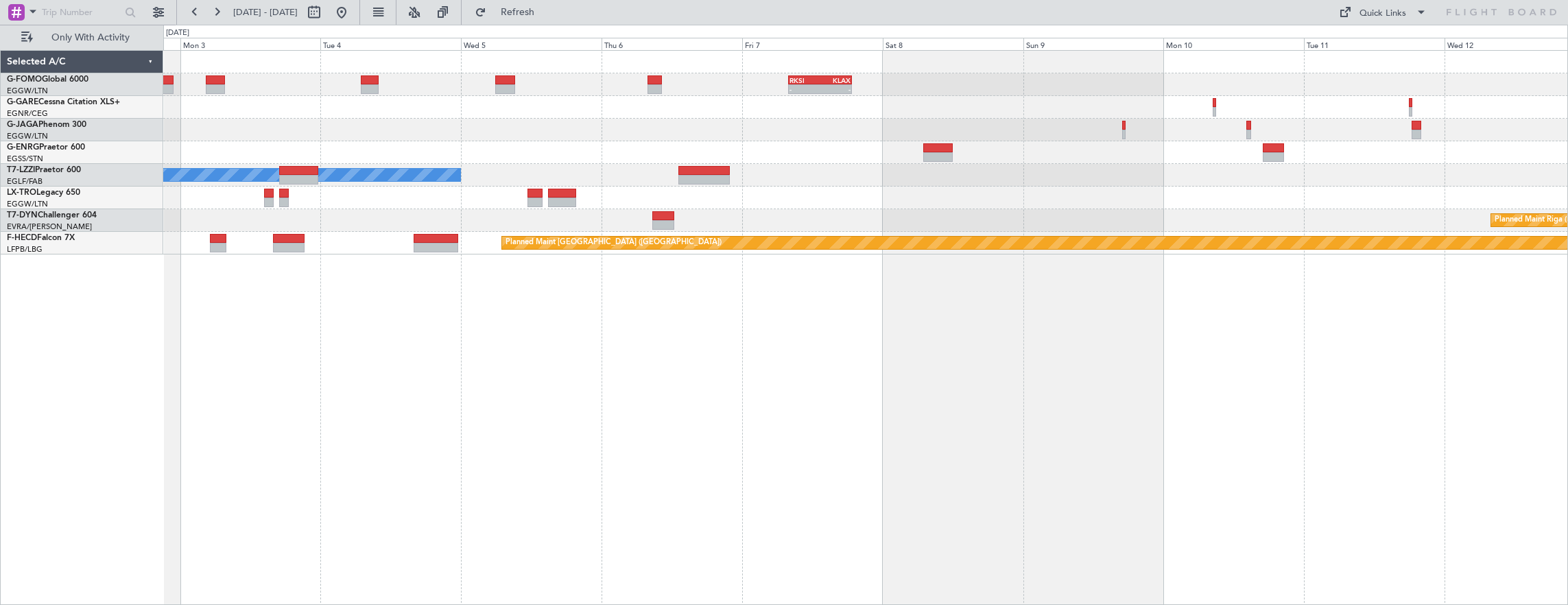
click at [1121, 109] on div "- - RKSI 08:00 Z KLAX 18:50 Z A/C Unavailable [GEOGRAPHIC_DATA] ([GEOGRAPHIC_DA…" at bounding box center [866, 153] width 1405 height 203
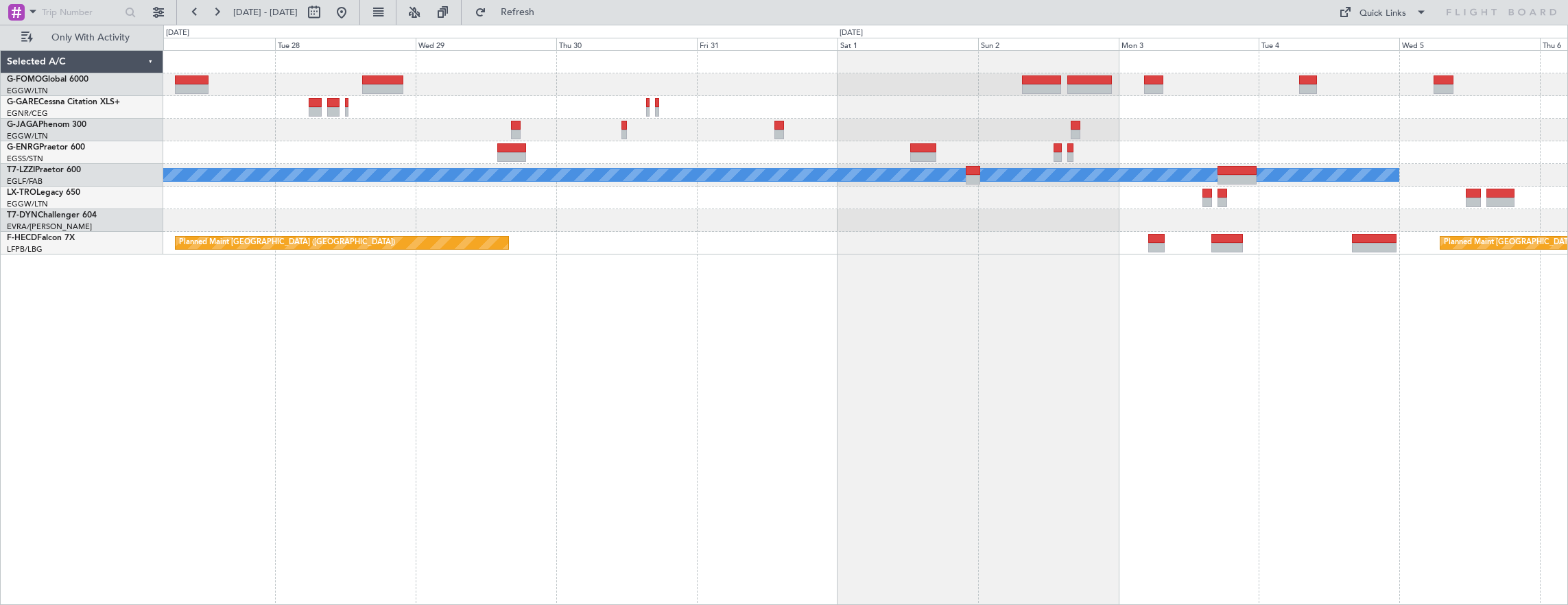
click at [1023, 270] on div "- - RKSI 08:00 Z KLAX 18:50 Z A/C Unavailable [GEOGRAPHIC_DATA] ([GEOGRAPHIC_DA…" at bounding box center [866, 327] width 1406 height 555
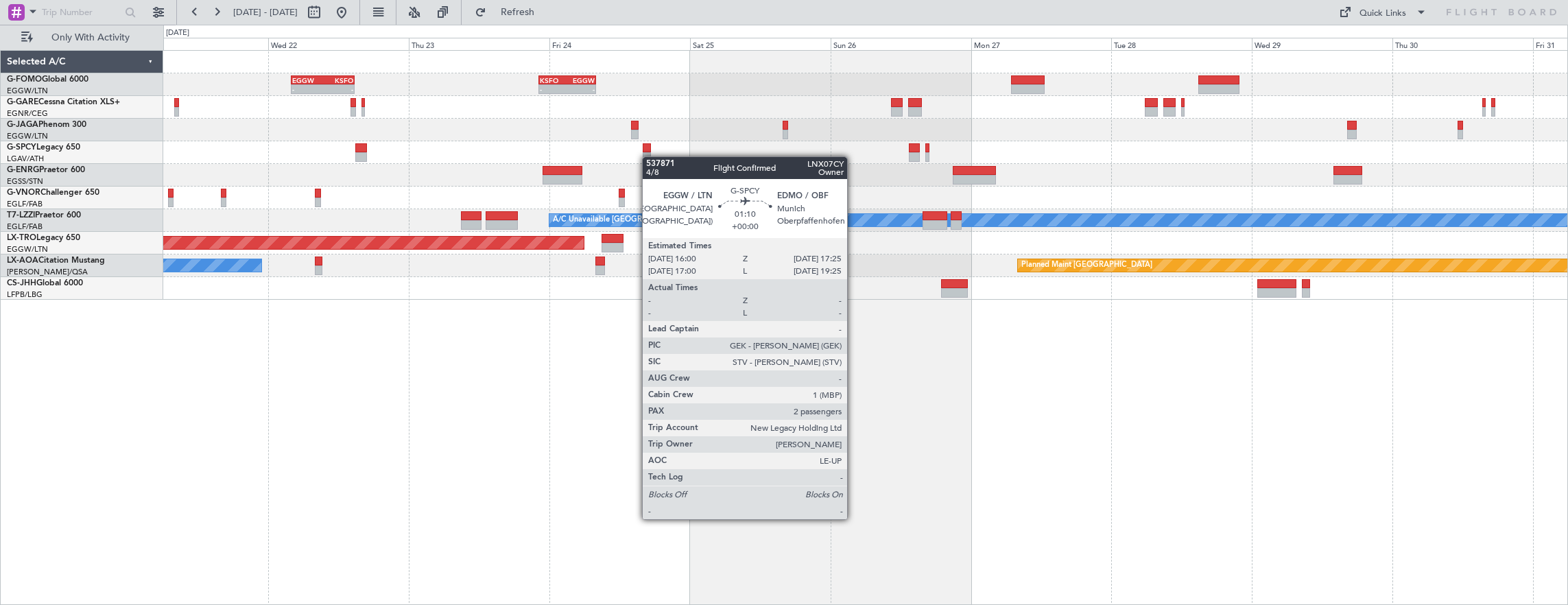
click at [649, 156] on div at bounding box center [647, 157] width 9 height 10
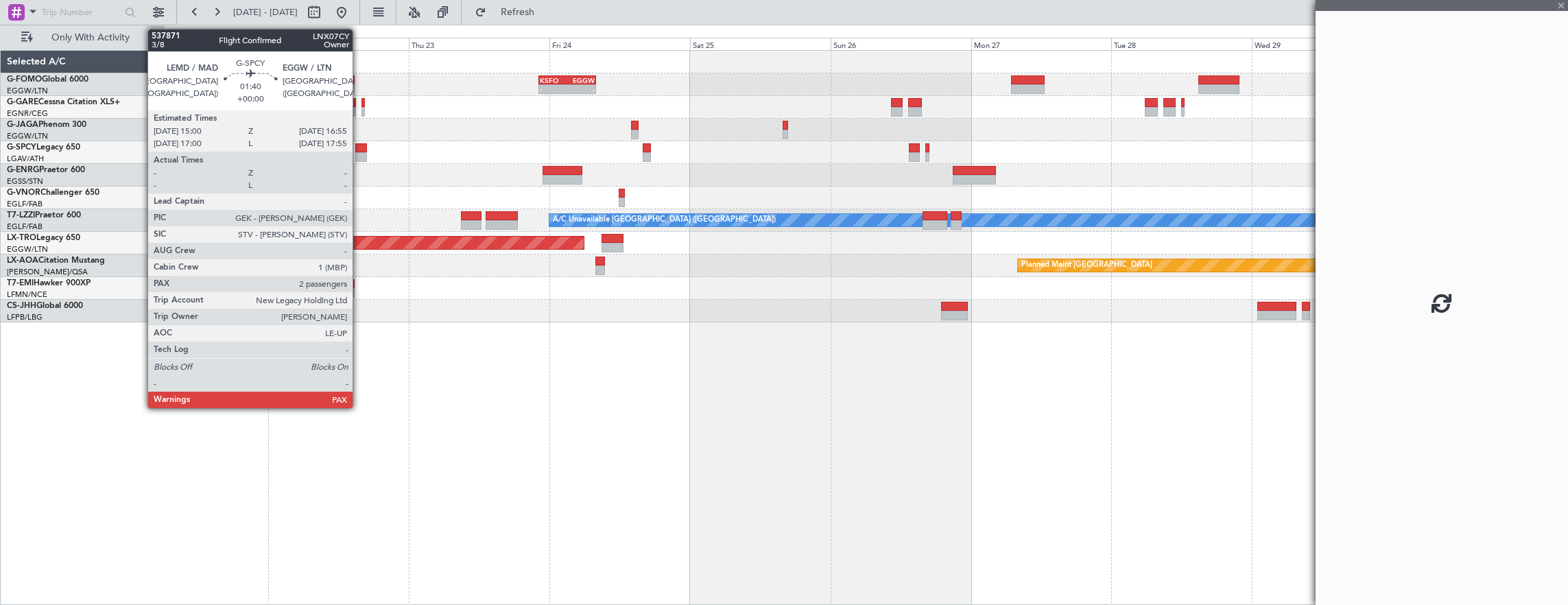
click at [360, 155] on div at bounding box center [361, 157] width 12 height 10
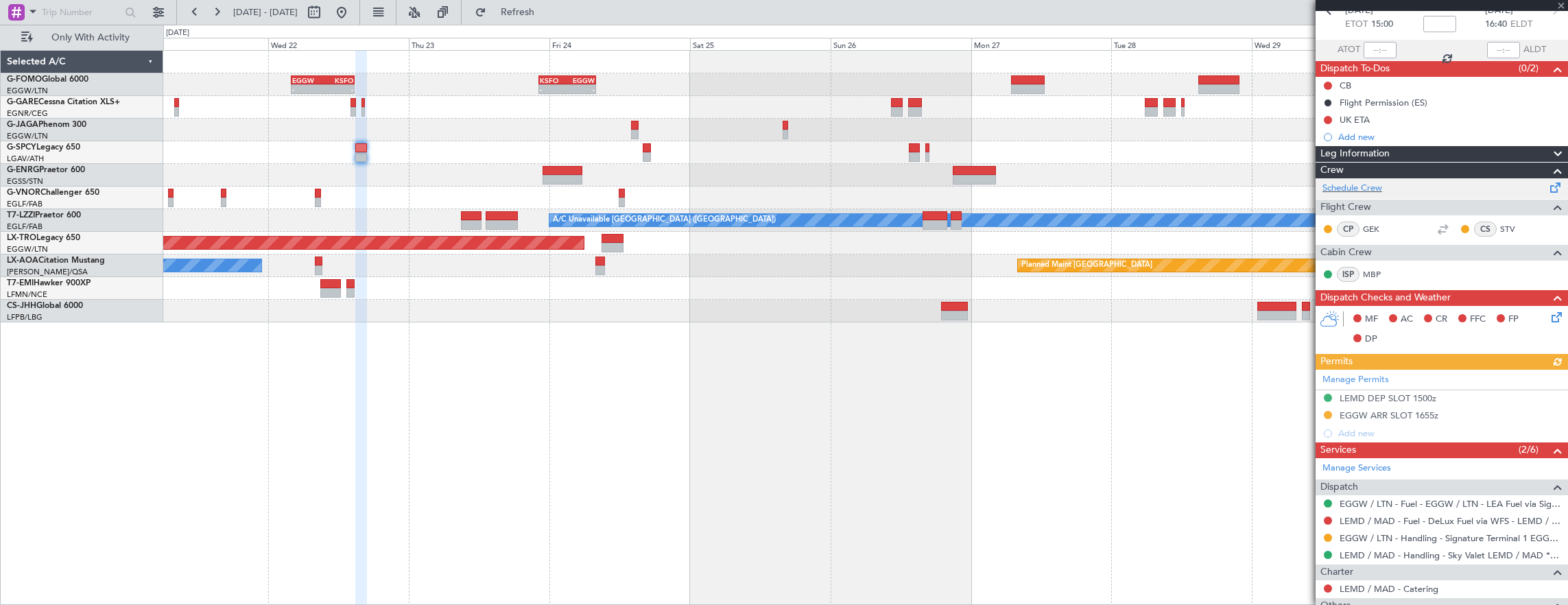
scroll to position [137, 0]
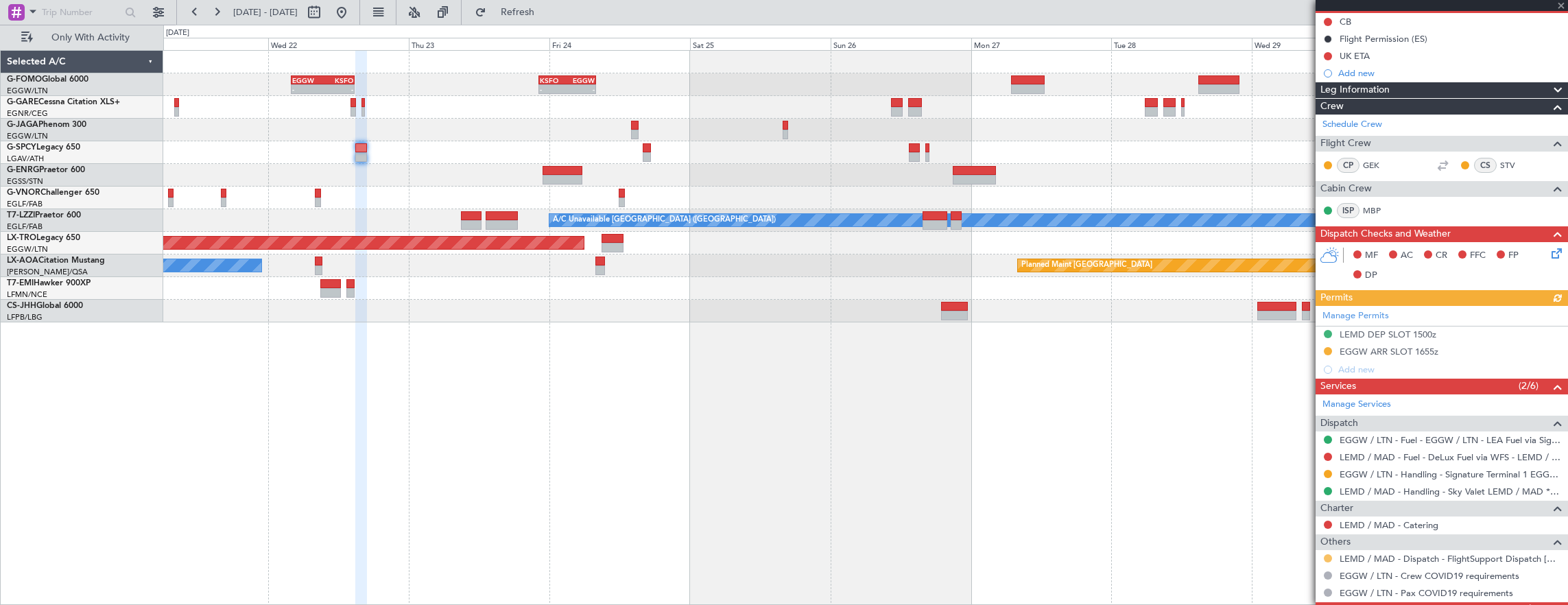
click at [1328, 557] on button at bounding box center [1327, 558] width 8 height 8
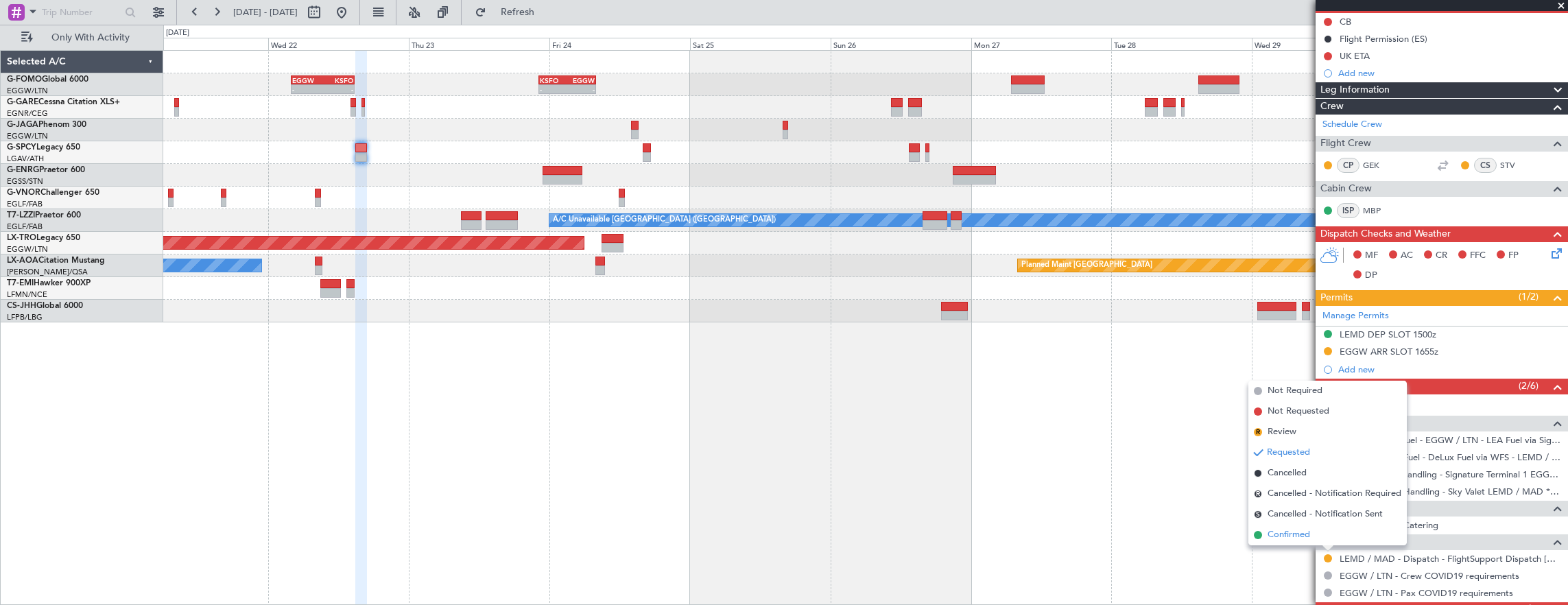
click at [1306, 528] on span "Confirmed" at bounding box center [1289, 535] width 43 height 13
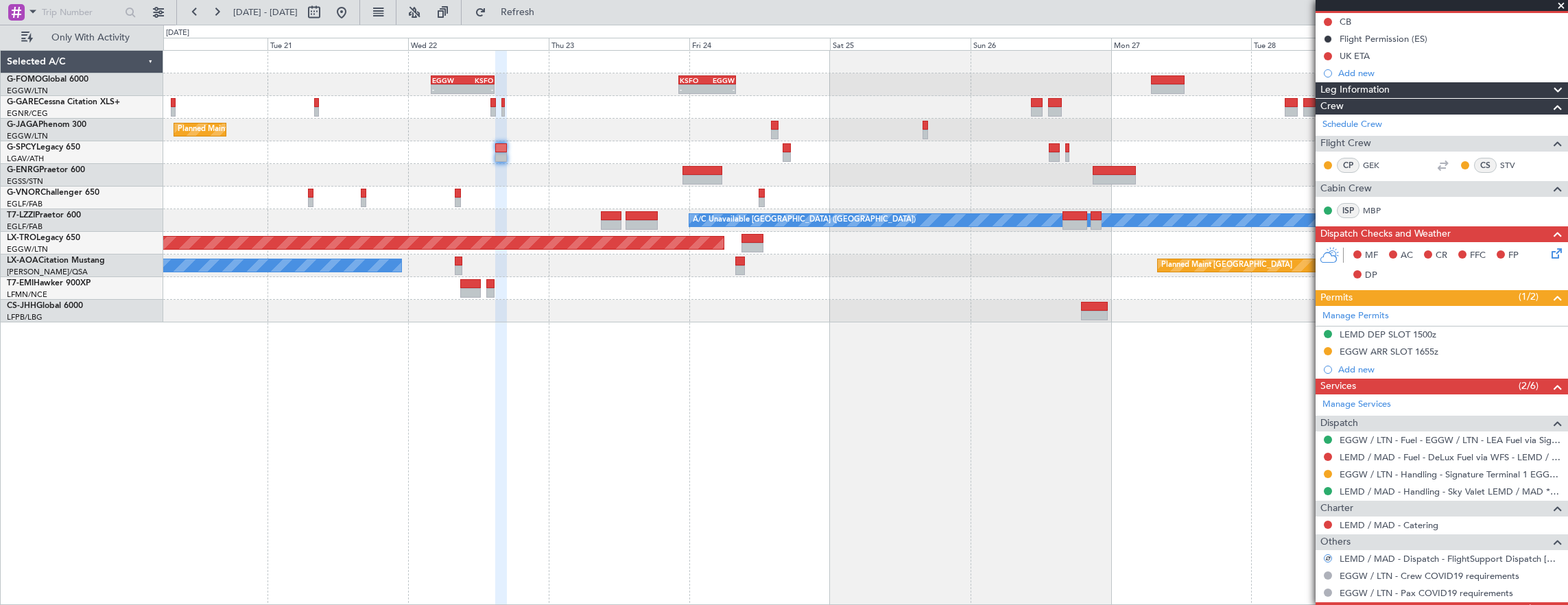
click at [404, 151] on div "- - EGGW 03:55 Z KSFO 14:45 Z - - KSFO 22:15 Z EGGW 08:00 Z Planned Maint [GEOG…" at bounding box center [866, 186] width 1405 height 271
click at [708, 174] on div at bounding box center [866, 175] width 1405 height 22
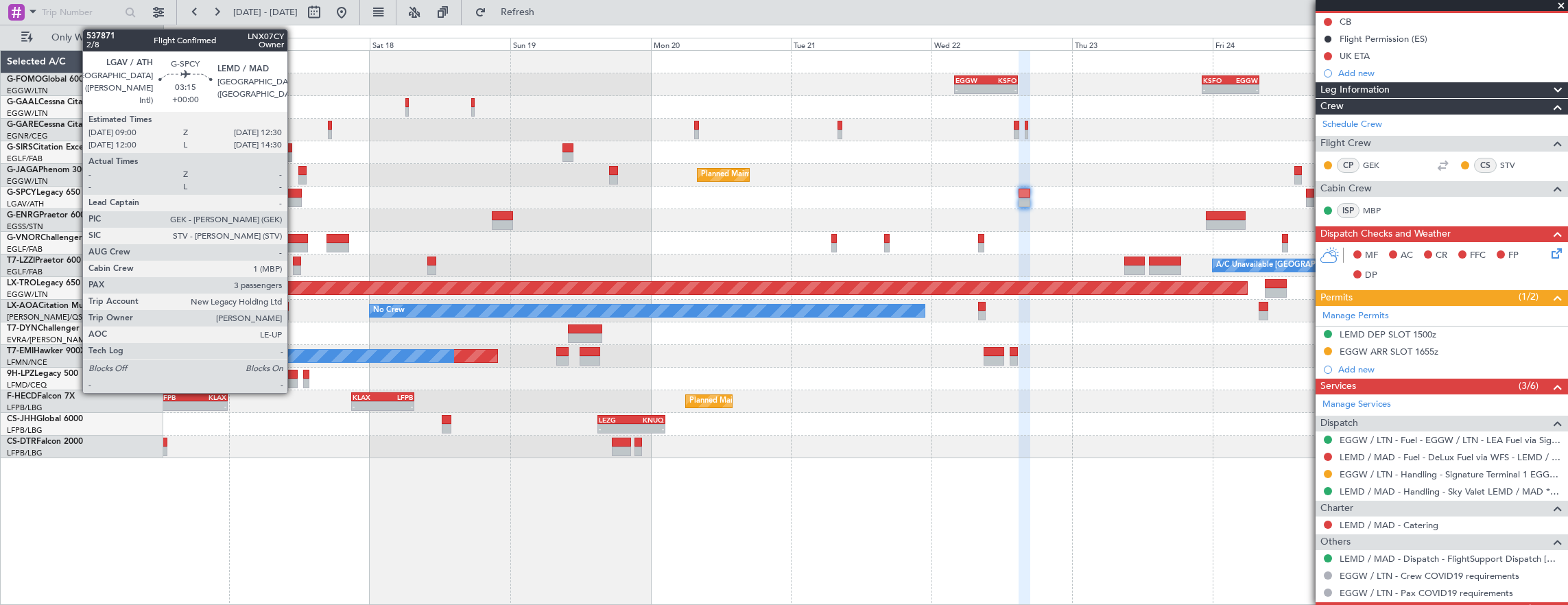
click at [295, 198] on div at bounding box center [291, 202] width 21 height 10
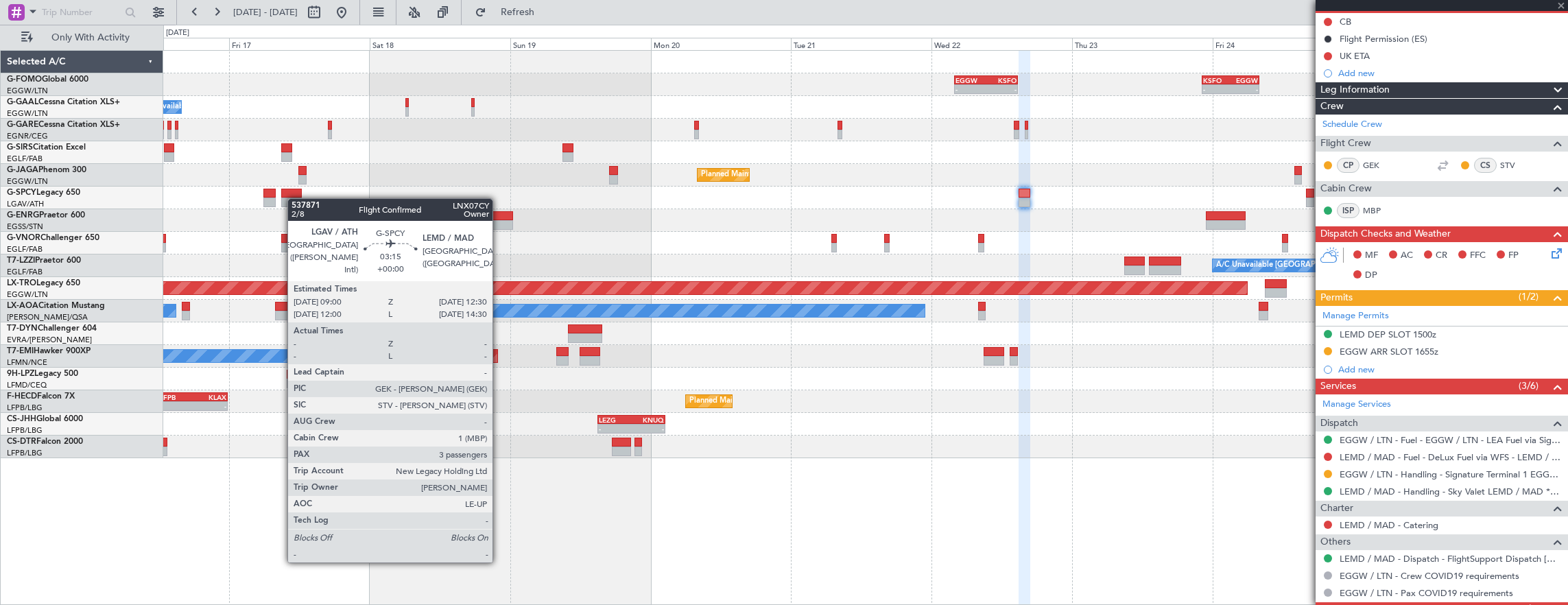
type input "3"
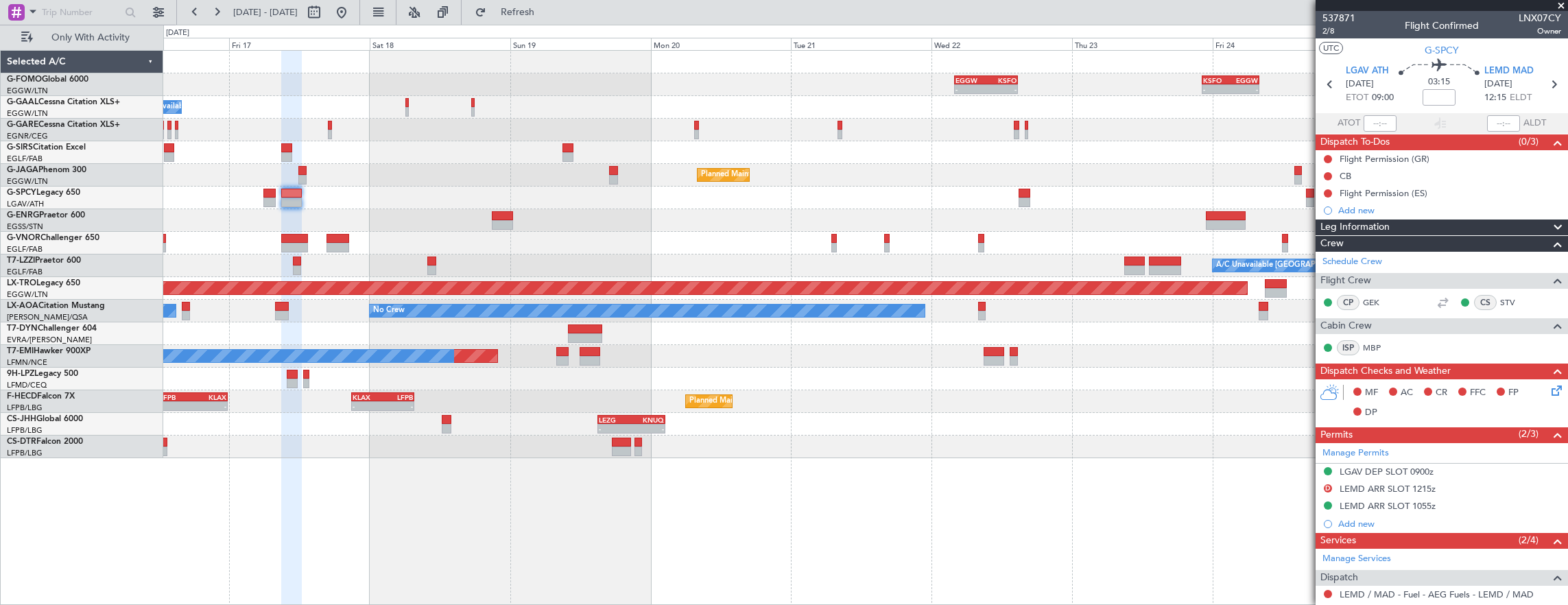
drag, startPoint x: 1488, startPoint y: 503, endPoint x: 1491, endPoint y: 510, distance: 7.6
click at [1488, 503] on div "LEMD ARR SLOT 1055z" at bounding box center [1441, 506] width 253 height 17
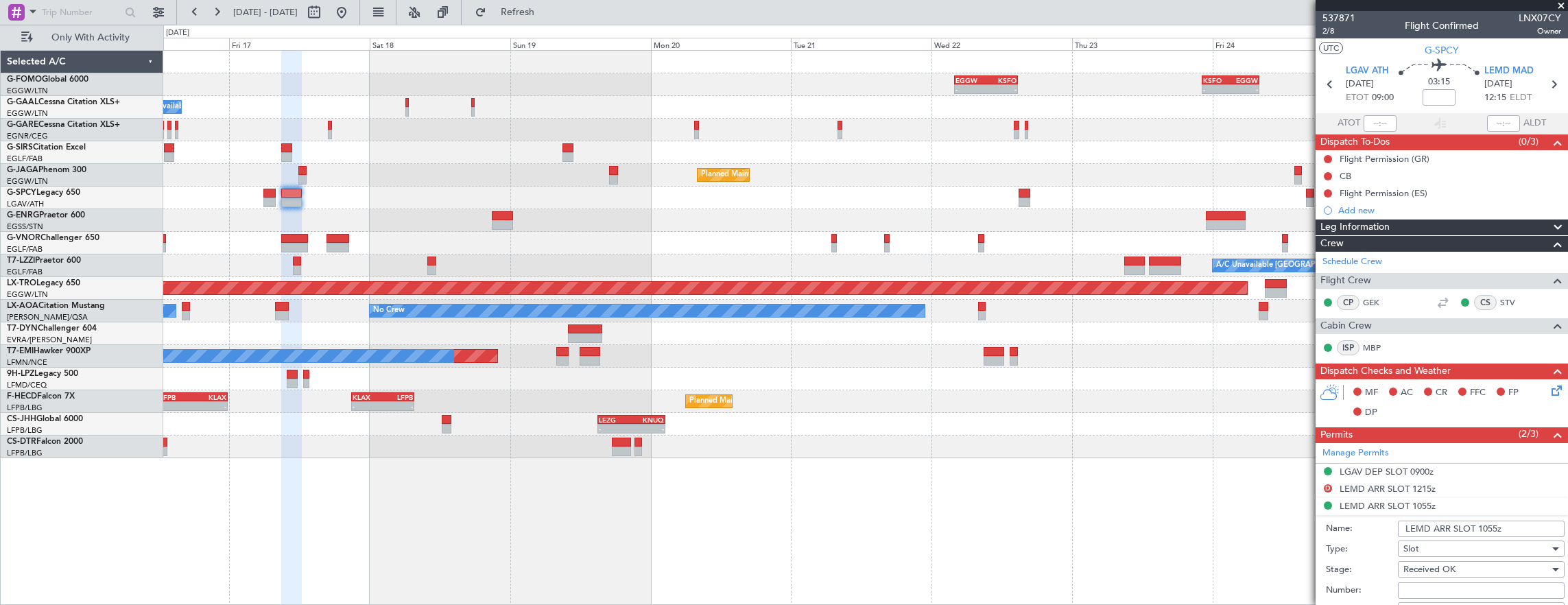
drag, startPoint x: 1496, startPoint y: 526, endPoint x: 1481, endPoint y: 528, distance: 15.1
click at [1481, 528] on input "LEMD ARR SLOT 1055z" at bounding box center [1481, 528] width 167 height 16
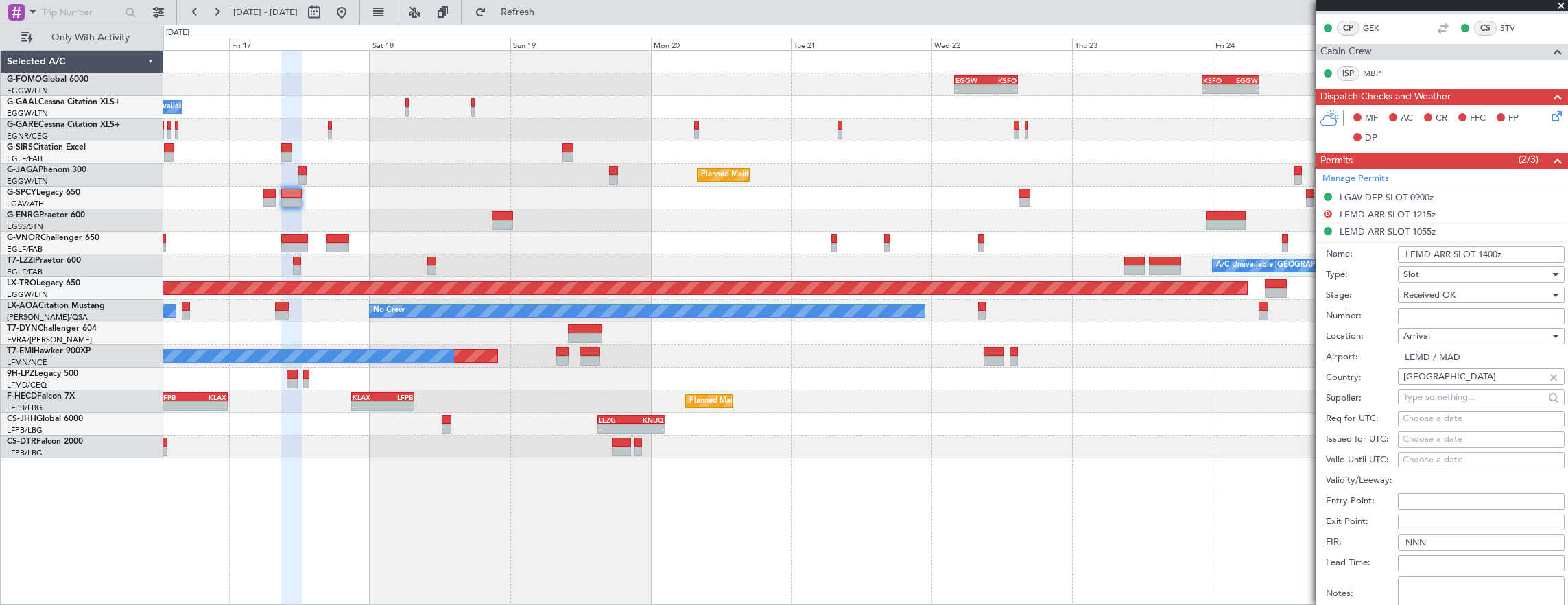
scroll to position [480, 0]
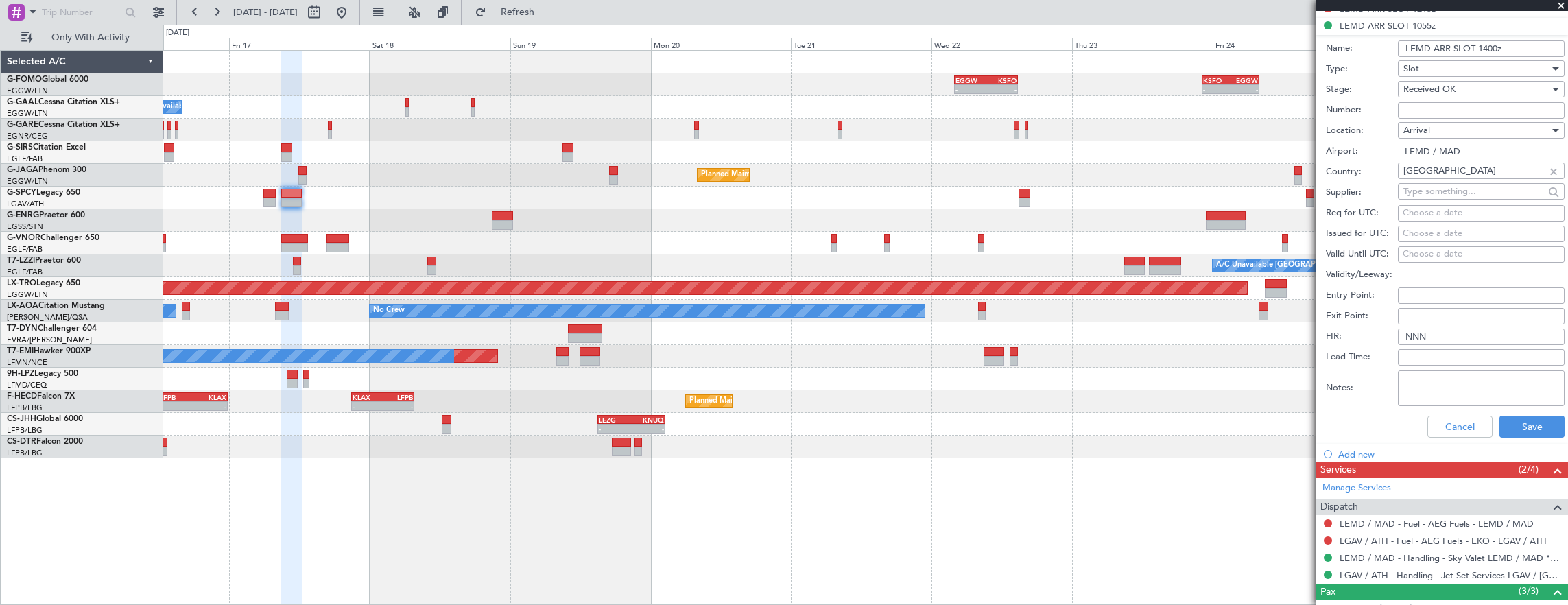
type input "LEMD ARR SLOT 1400z"
click at [1518, 409] on div "Cancel Save" at bounding box center [1444, 427] width 238 height 36
click at [1522, 419] on button "Save" at bounding box center [1531, 427] width 65 height 22
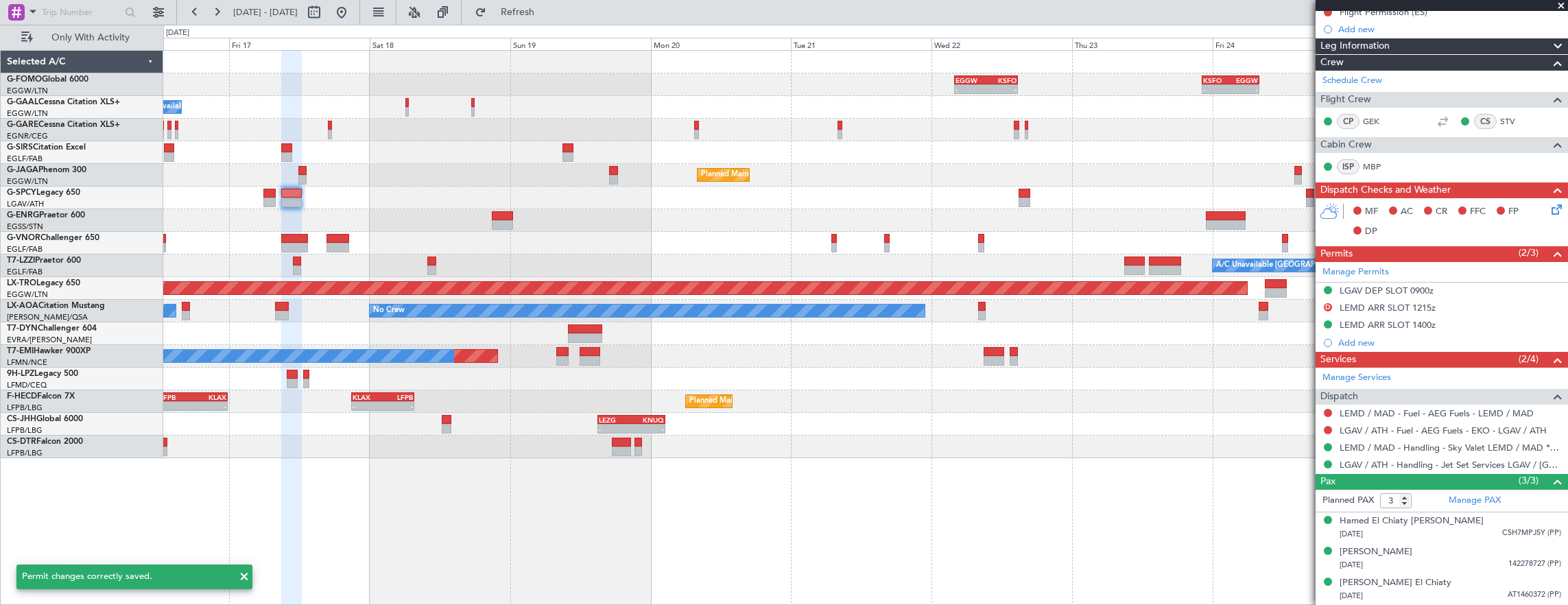
scroll to position [177, 0]
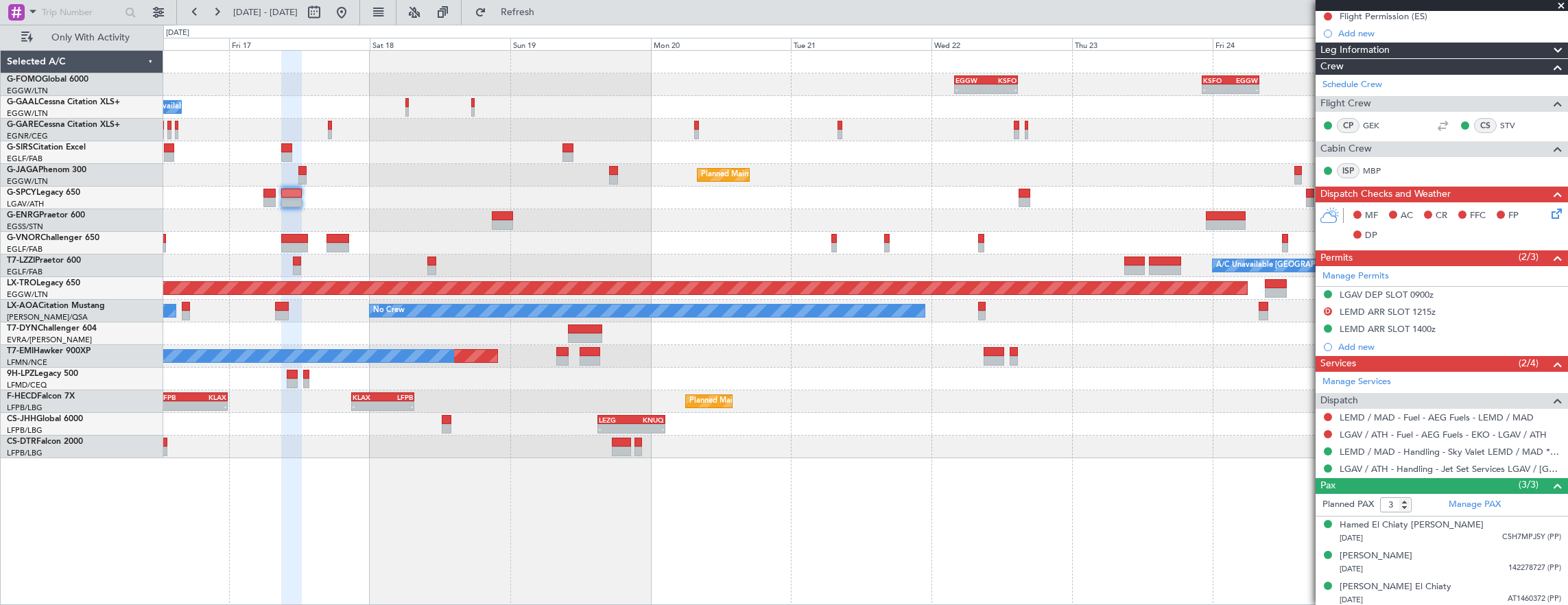
click at [957, 159] on div "- - EGGW 03:55 Z KSFO 14:45 Z - - KSFO 22:15 Z EGGW 08:00 Z Owner A/C Unavailab…" at bounding box center [866, 254] width 1405 height 407
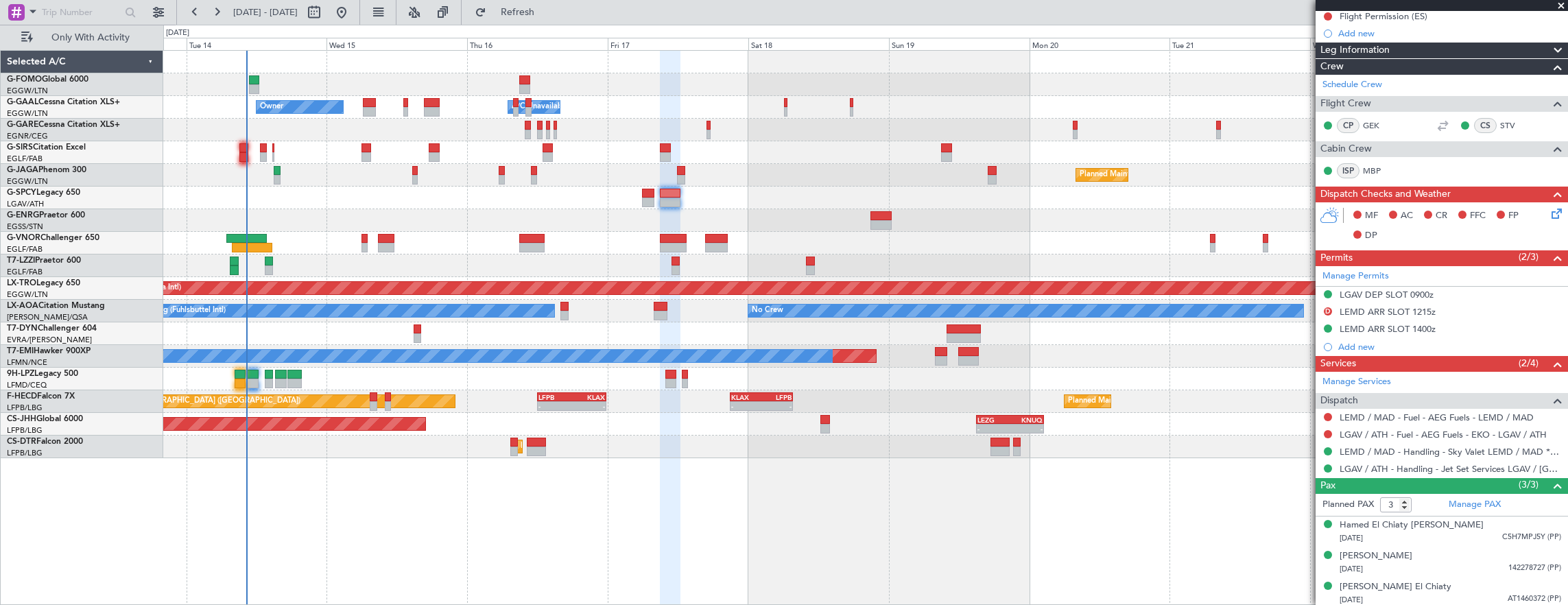
click at [302, 232] on div "EGGW 03:55 Z KSFO 14:45 Z - - - - KSFO 22:15 Z EGGW 08:00 Z Owner A/C Unavailab…" at bounding box center [866, 254] width 1405 height 407
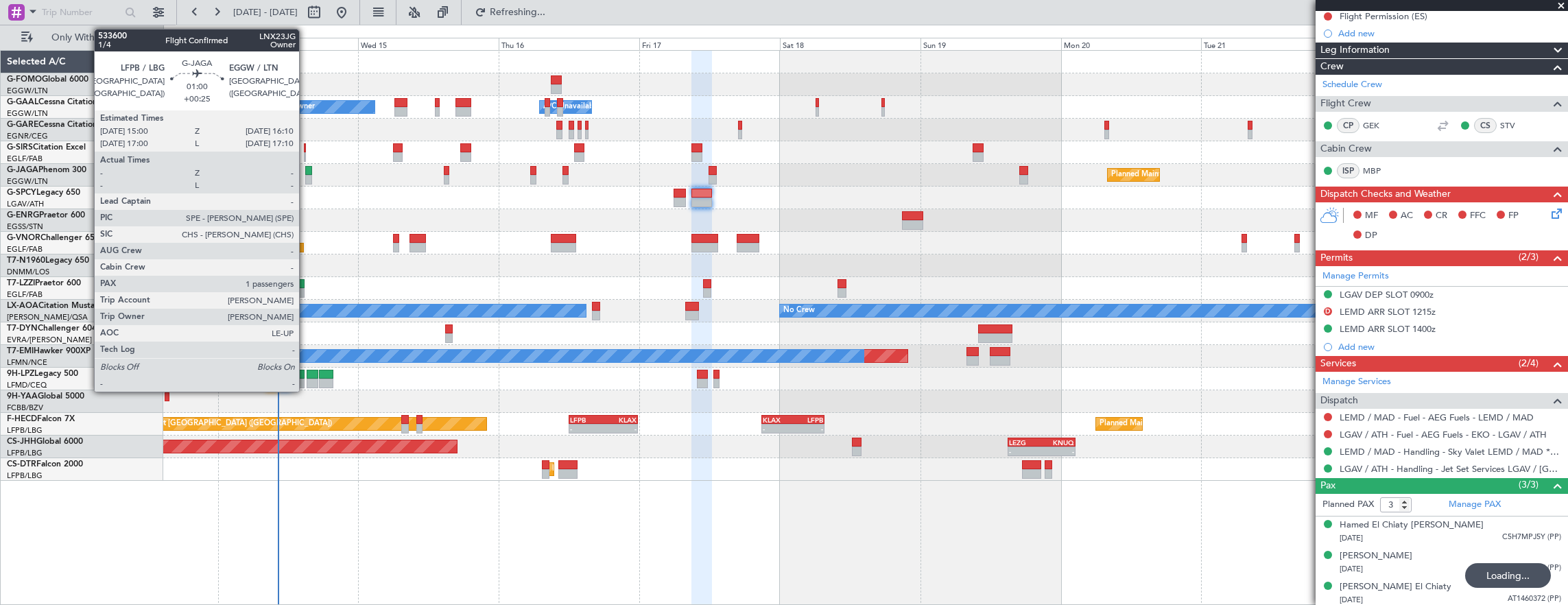
click at [306, 176] on div at bounding box center [309, 179] width 7 height 10
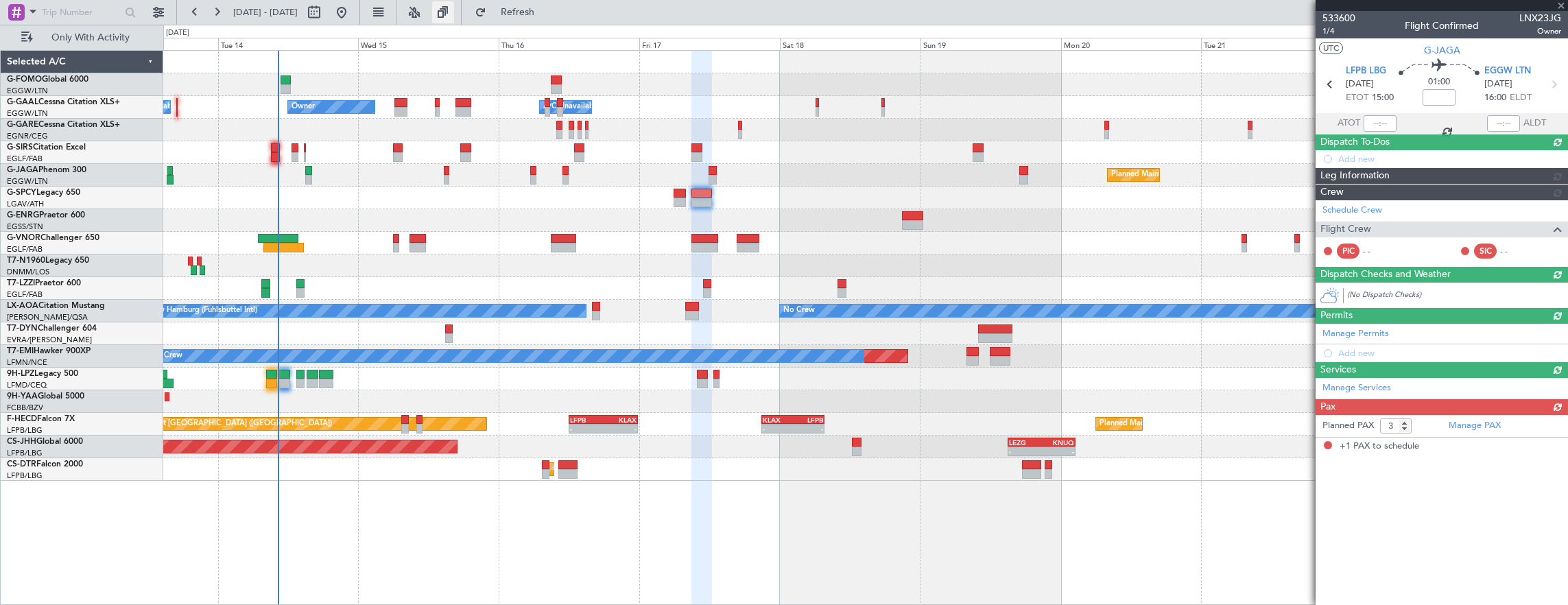
type input "+00:25"
type input "1"
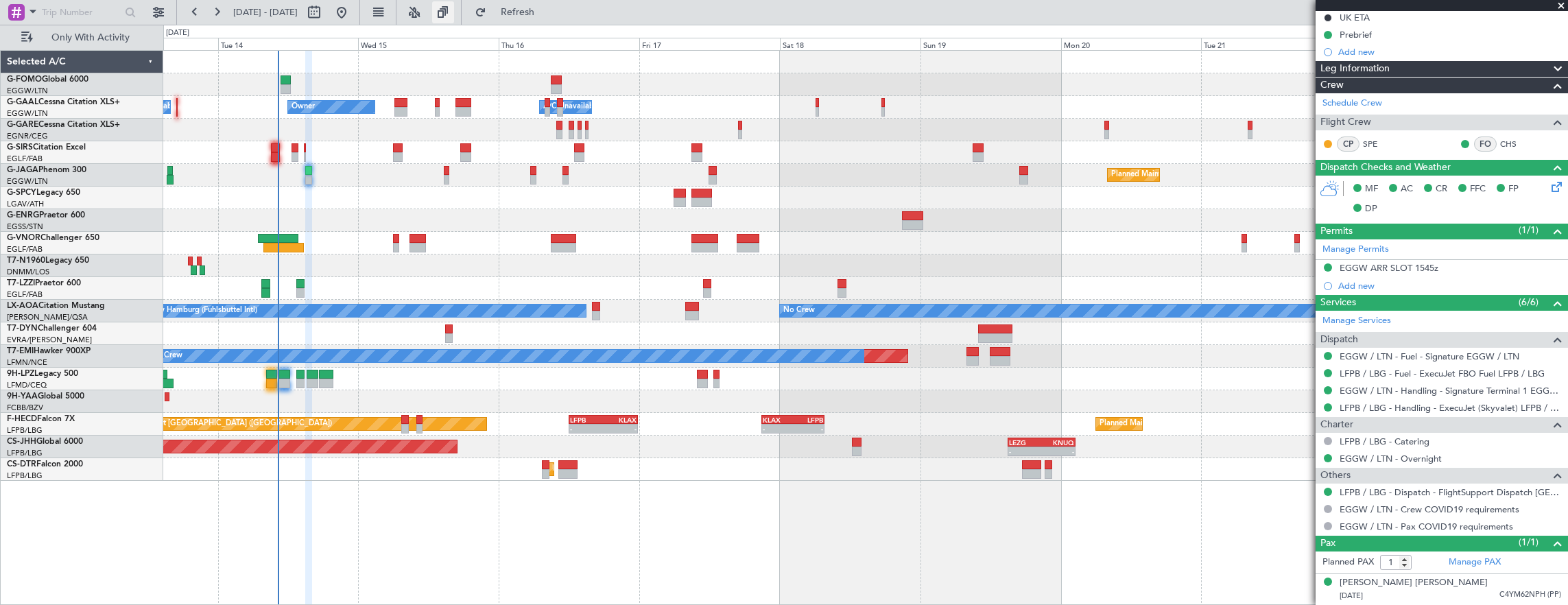
scroll to position [0, 0]
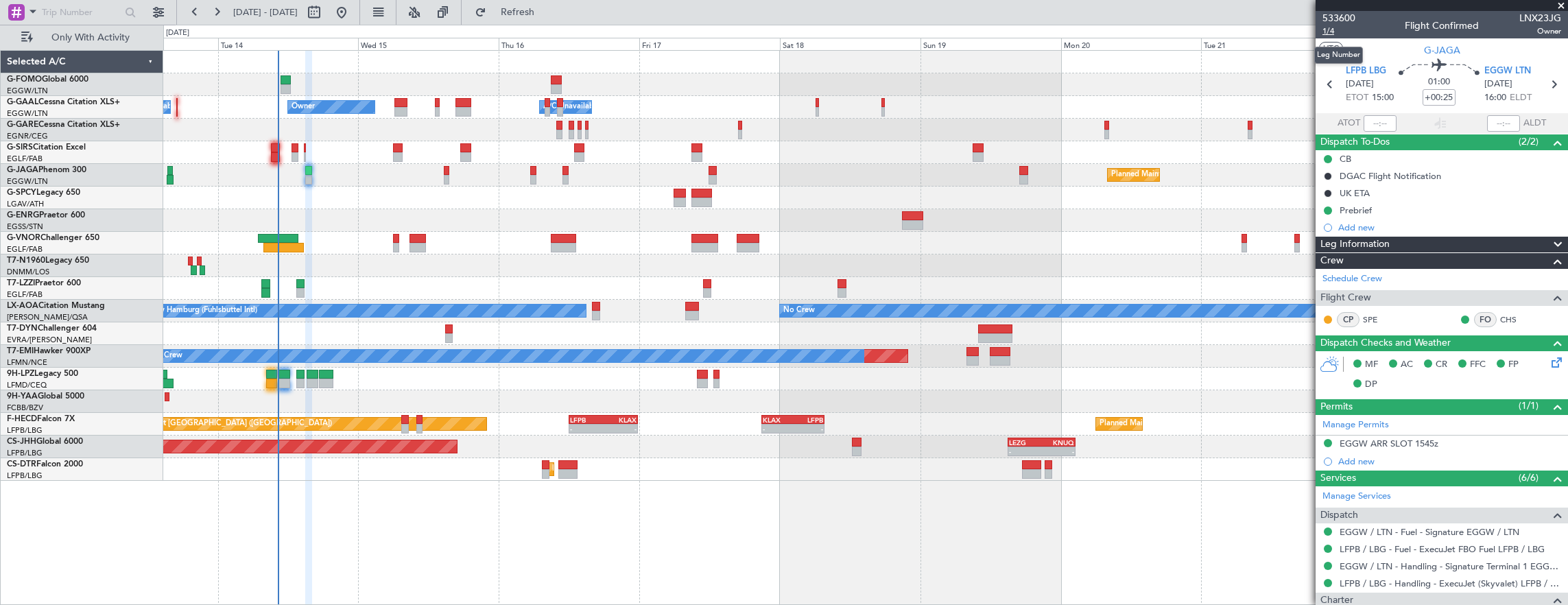
click at [1340, 29] on span "1/4" at bounding box center [1339, 30] width 33 height 12
click at [1328, 31] on span "1/4" at bounding box center [1339, 30] width 33 height 12
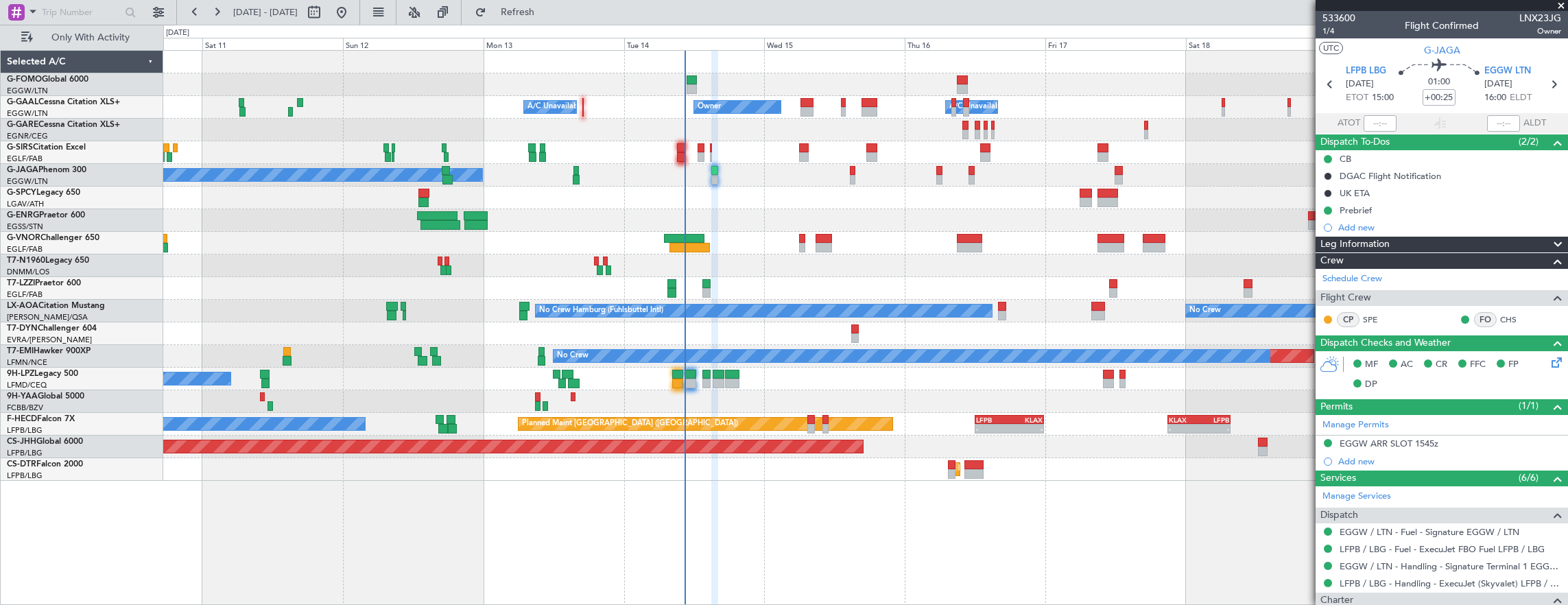
click at [322, 246] on div "- - EGGW 03:55 Z KSFO 14:45 Z Owner Owner A/C Unavailable A/C Unavailable A/C U…" at bounding box center [866, 266] width 1405 height 430
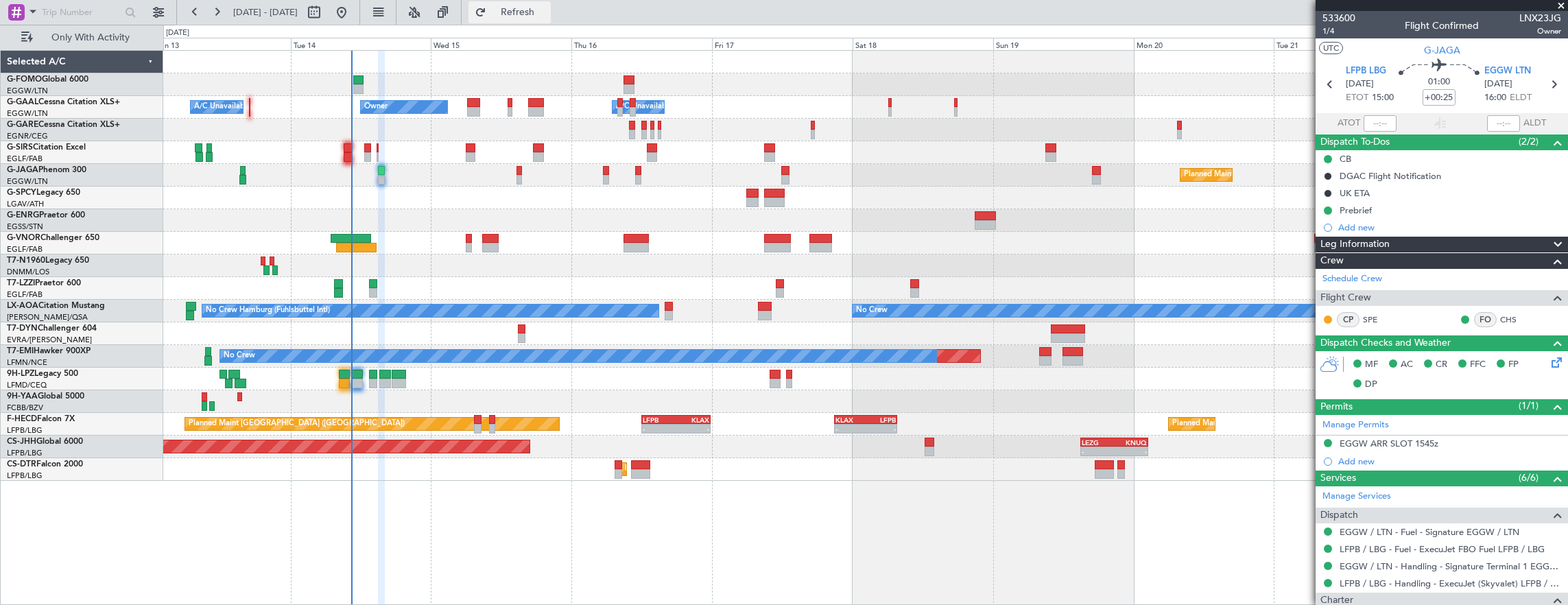
click at [546, 17] on span "Refresh" at bounding box center [518, 12] width 58 height 10
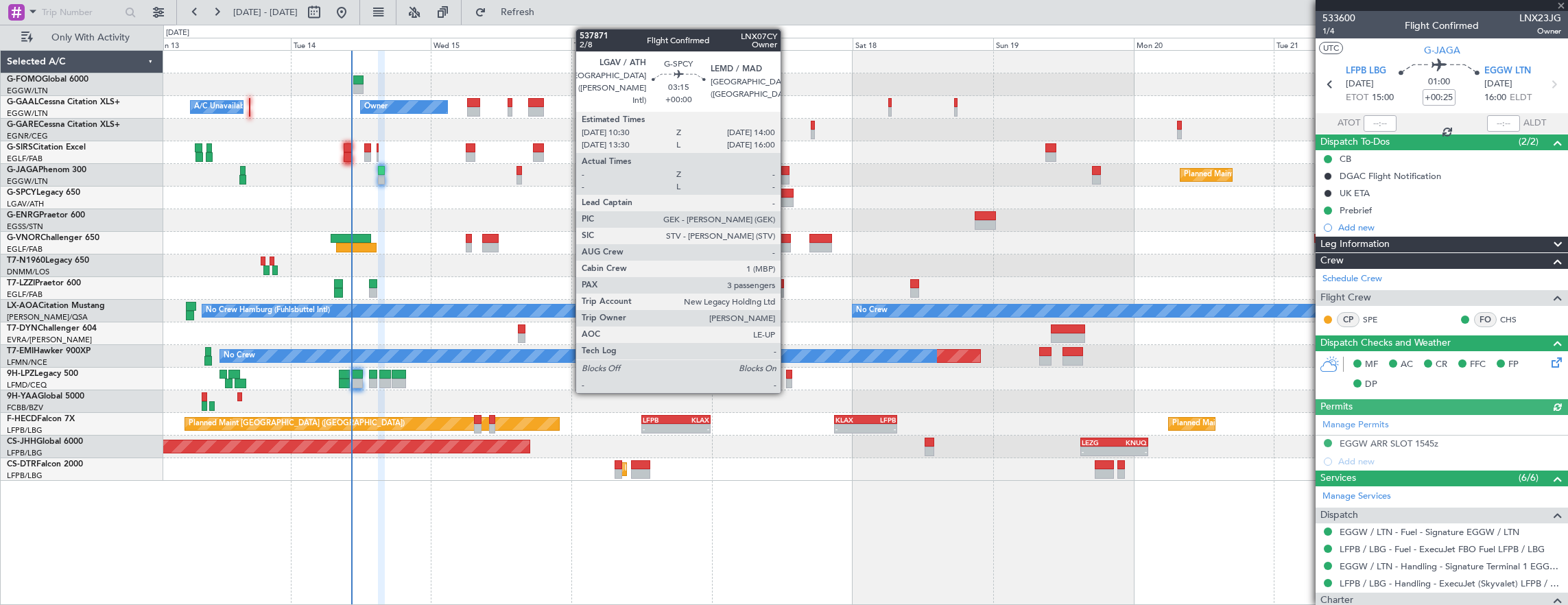
click at [787, 195] on div at bounding box center [783, 193] width 21 height 10
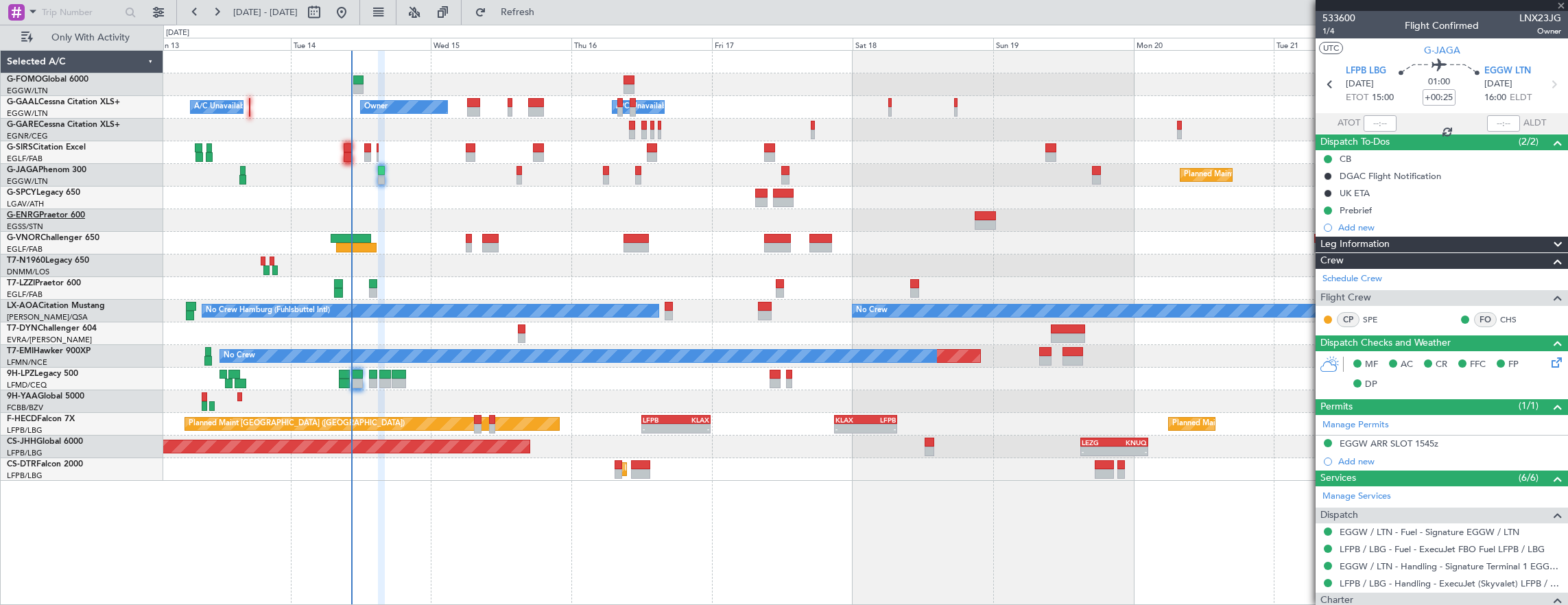
type input "3"
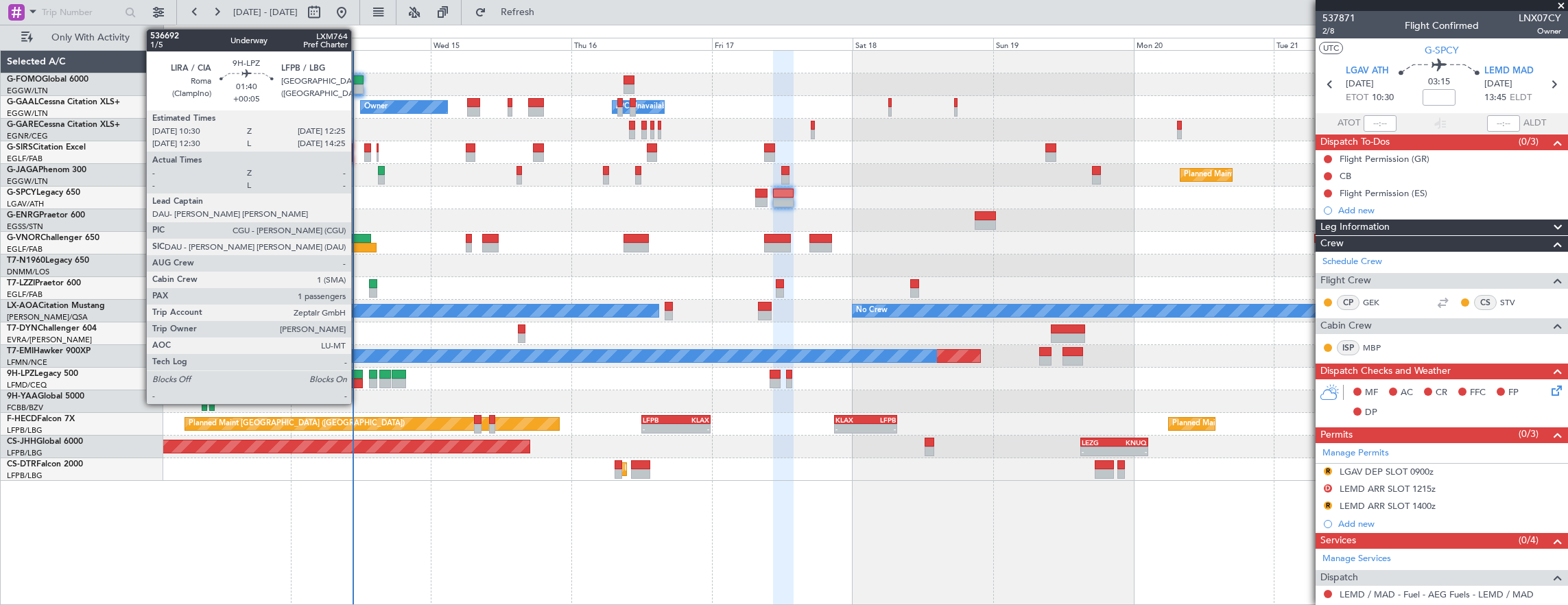
click at [358, 378] on div at bounding box center [356, 383] width 12 height 10
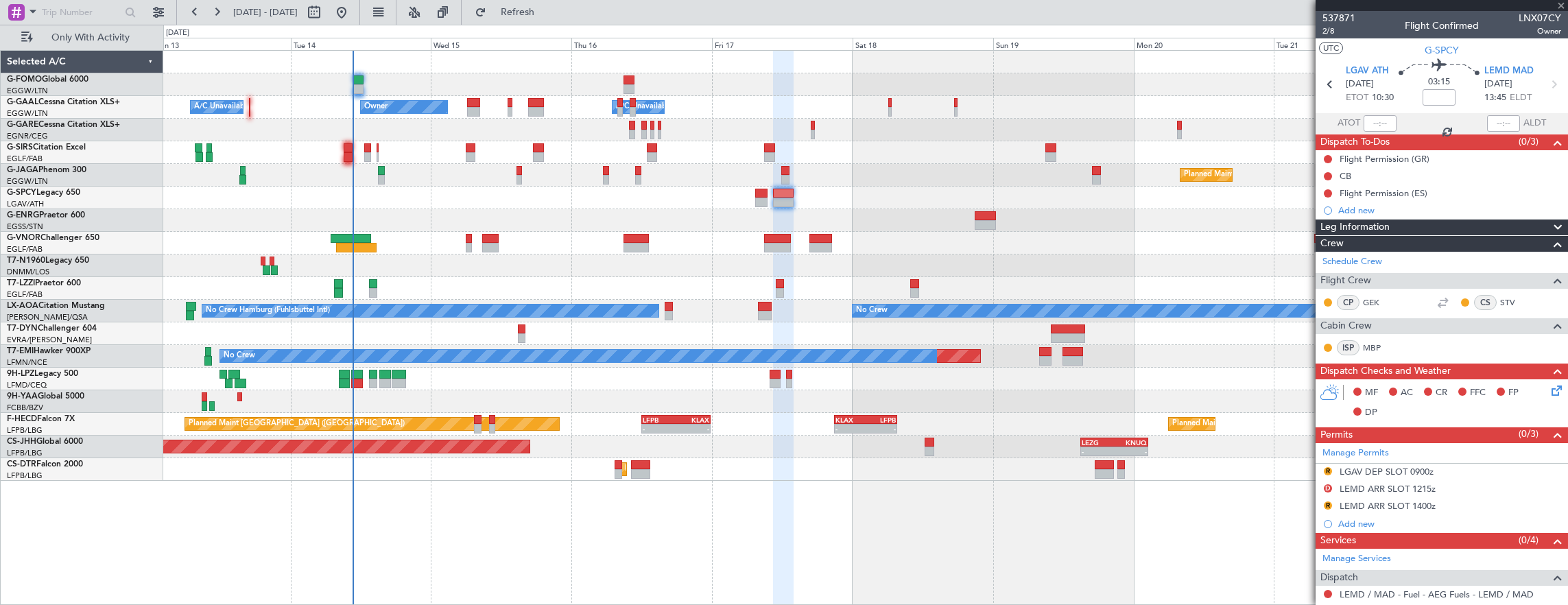
type input "+00:05"
type input "1"
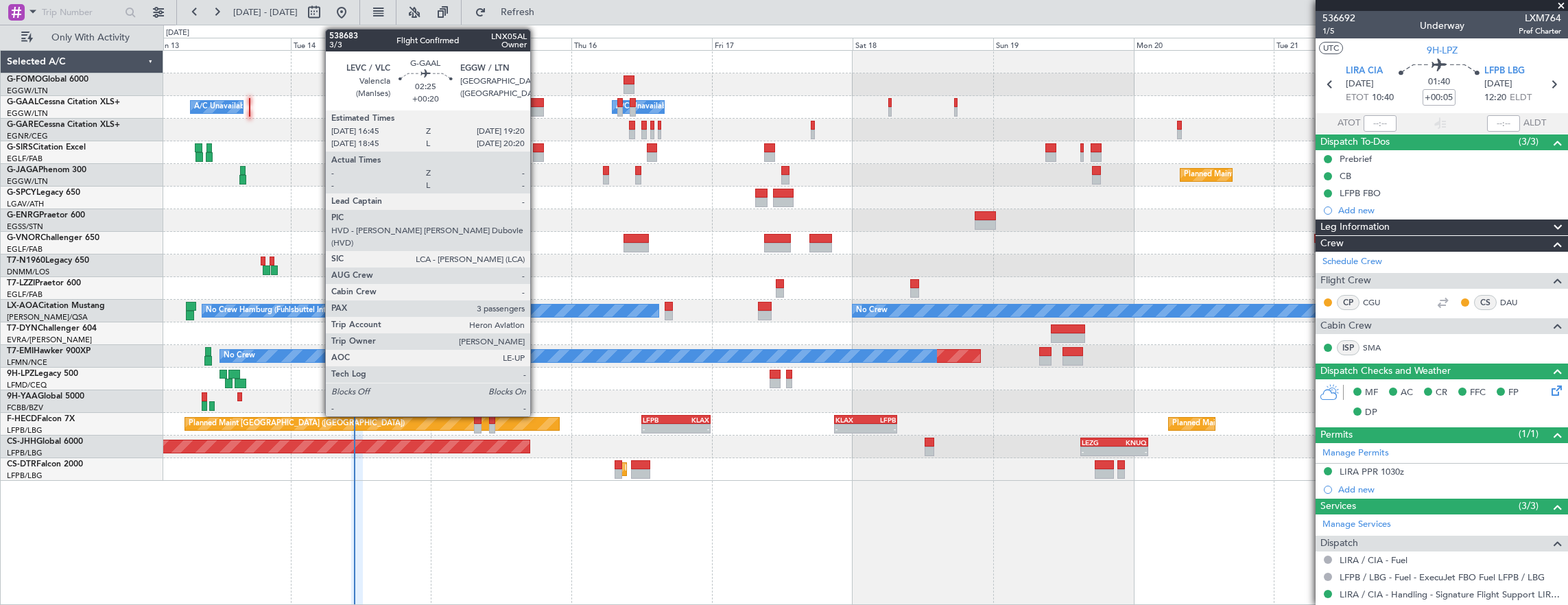
click at [537, 104] on div at bounding box center [536, 103] width 16 height 10
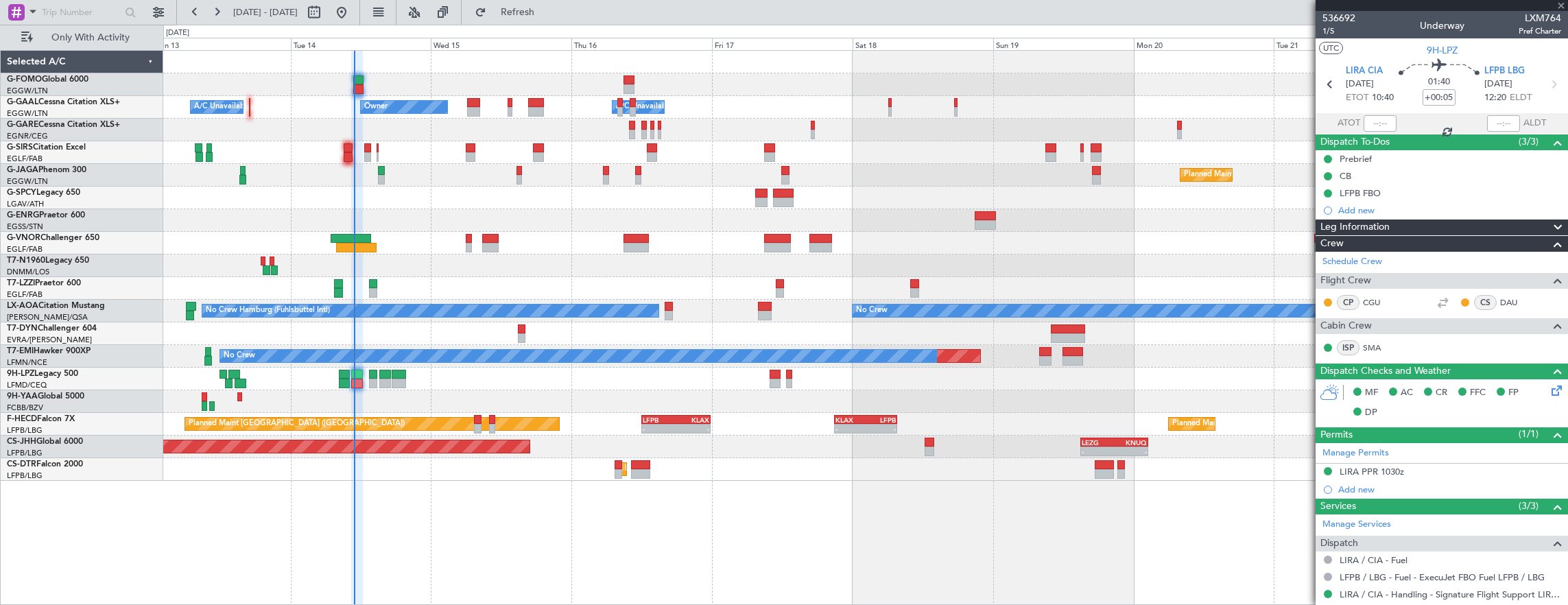
type input "+00:20"
type input "3"
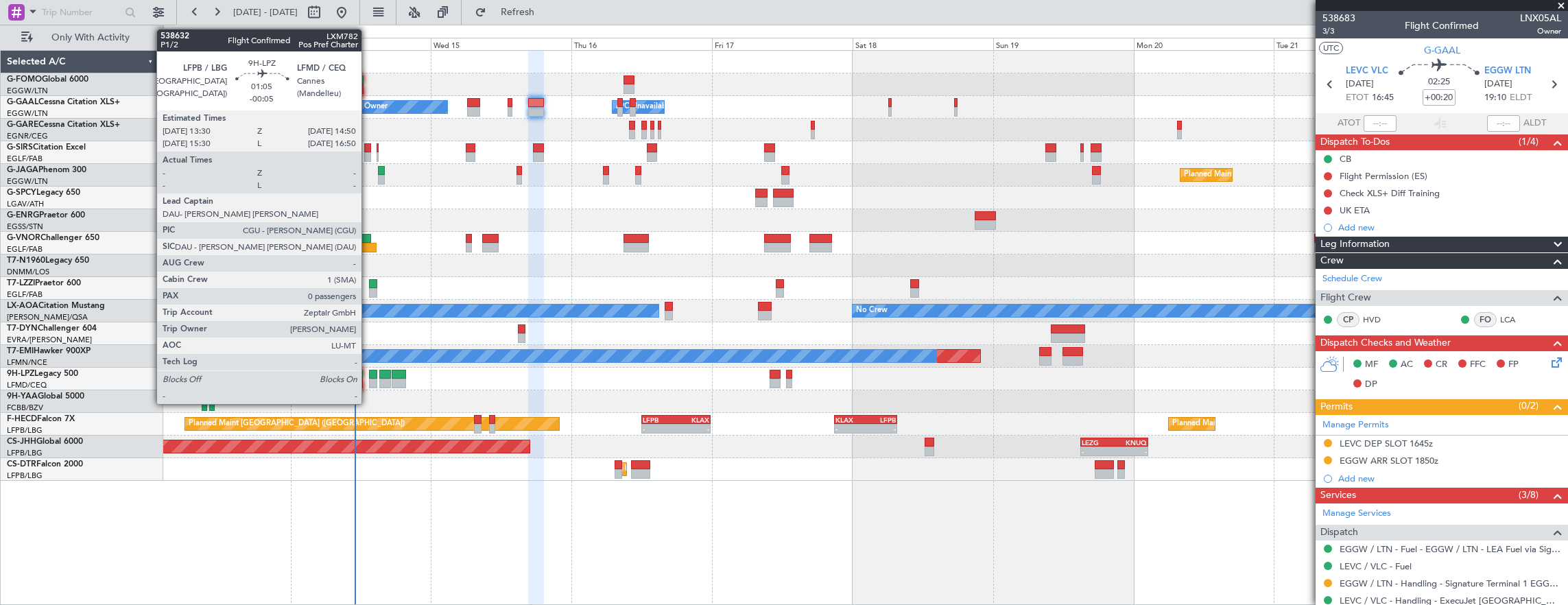
click at [365, 377] on div "No Crew" at bounding box center [866, 378] width 1405 height 22
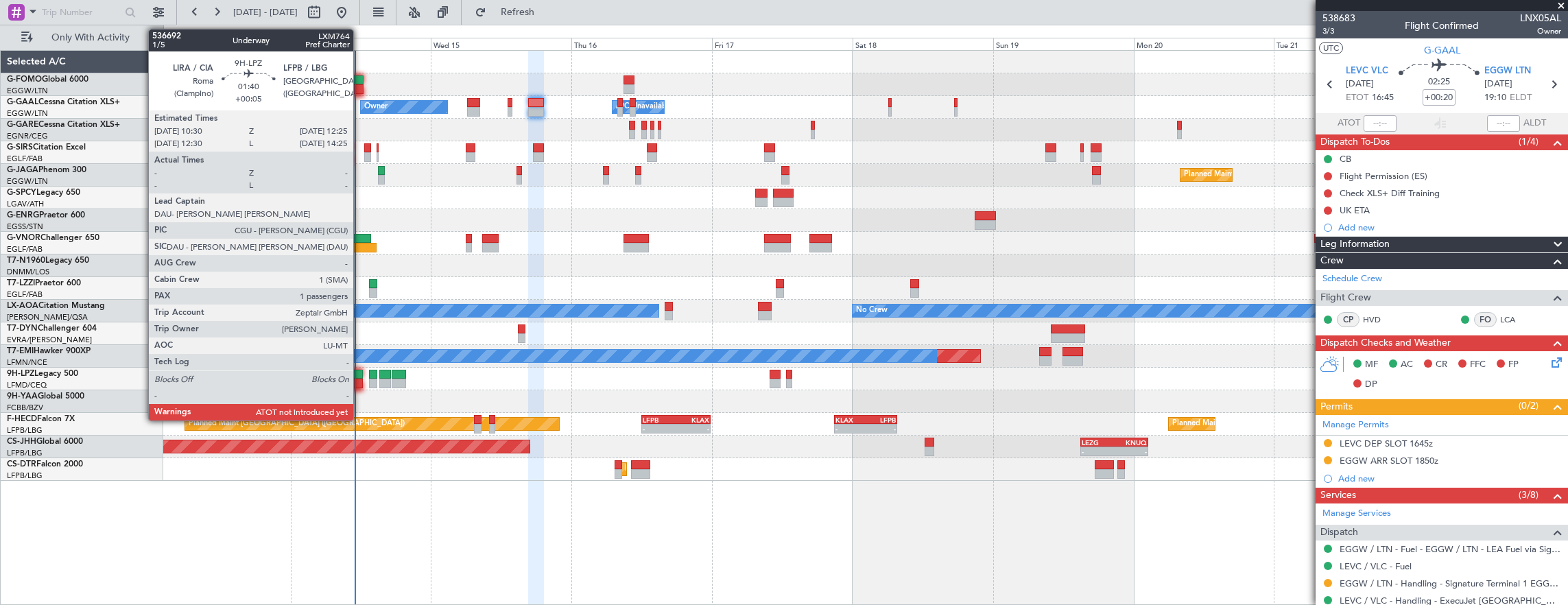
click at [360, 378] on div at bounding box center [356, 383] width 12 height 10
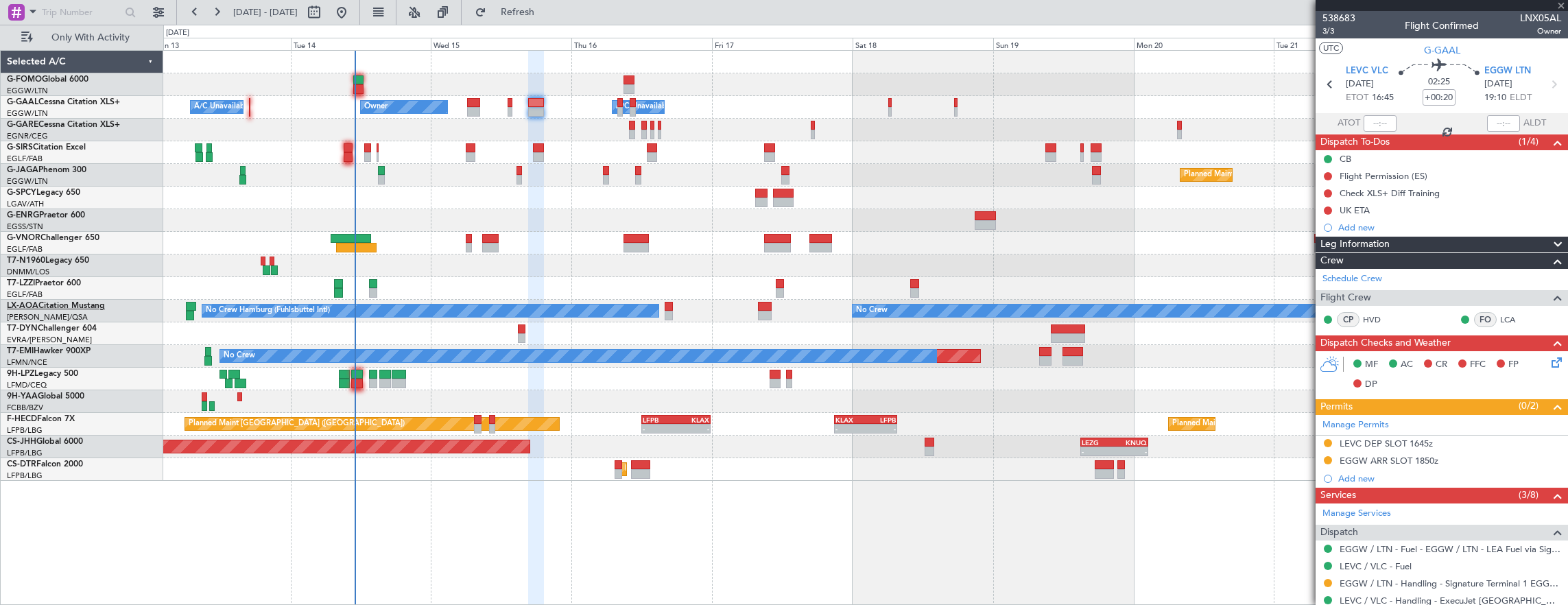
type input "+00:05"
type input "1"
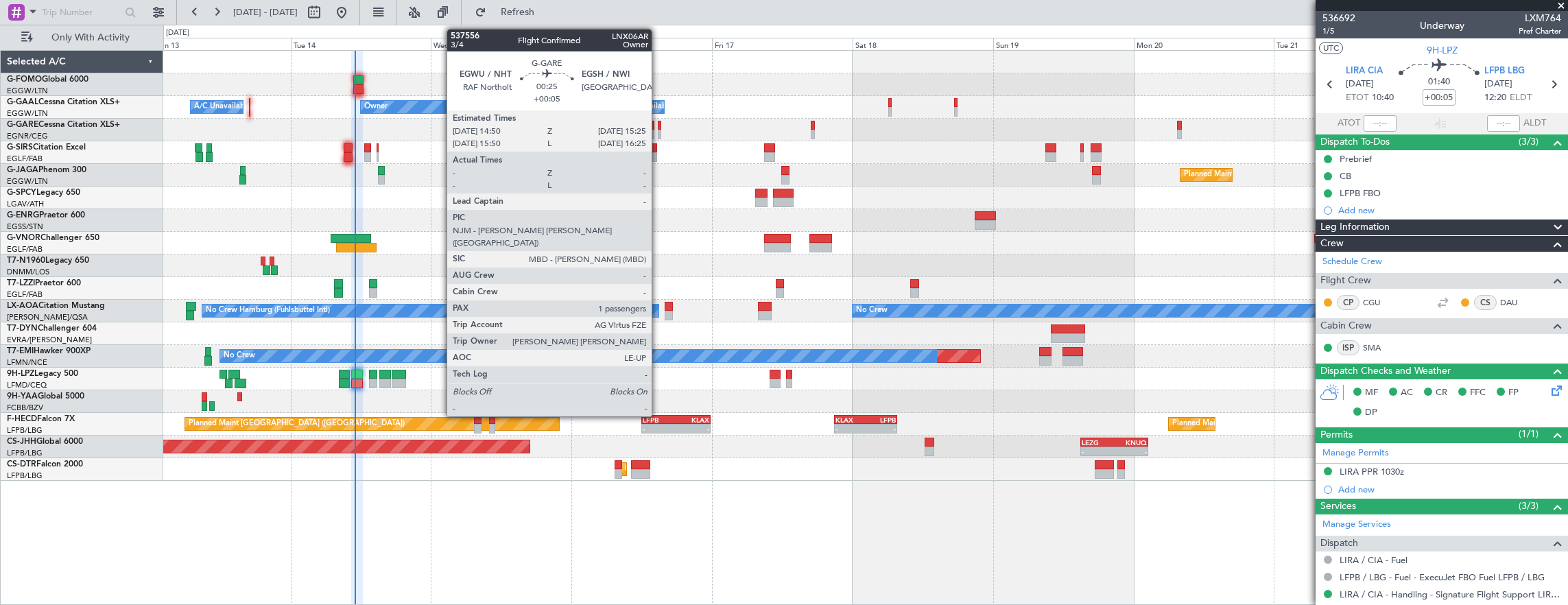
click at [659, 123] on div at bounding box center [660, 125] width 4 height 10
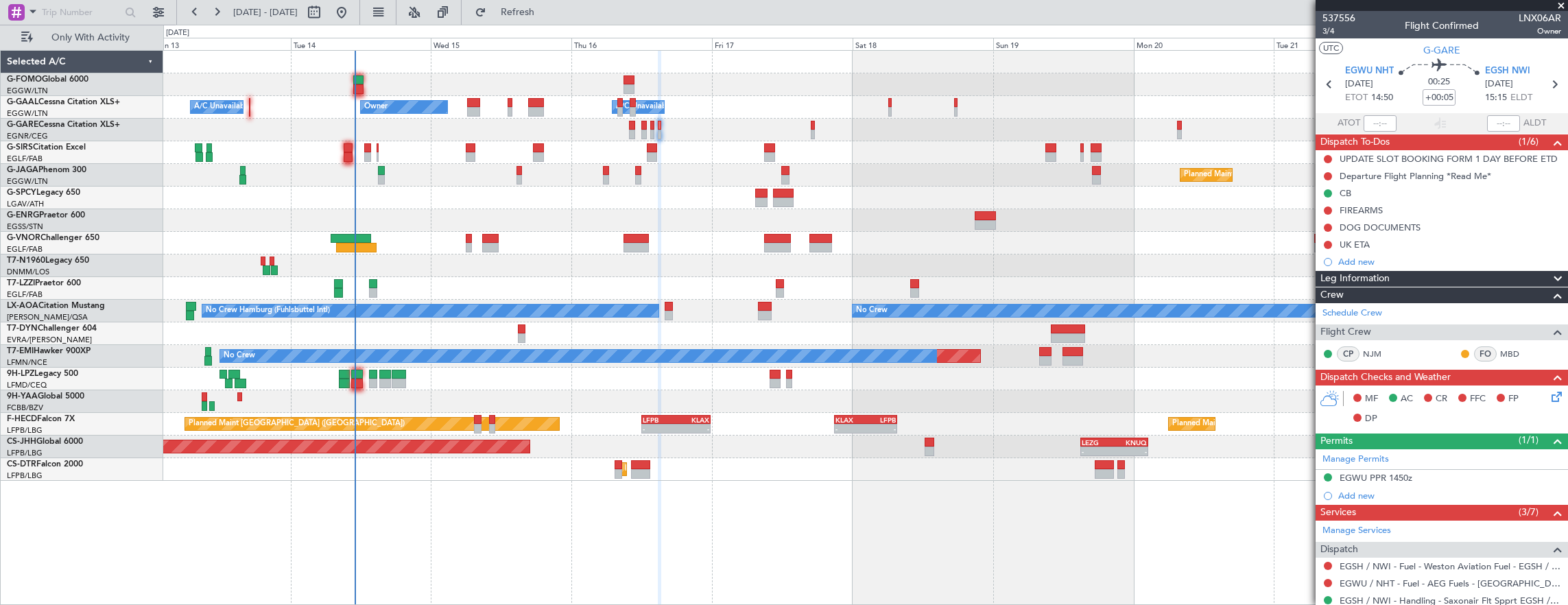
scroll to position [206, 0]
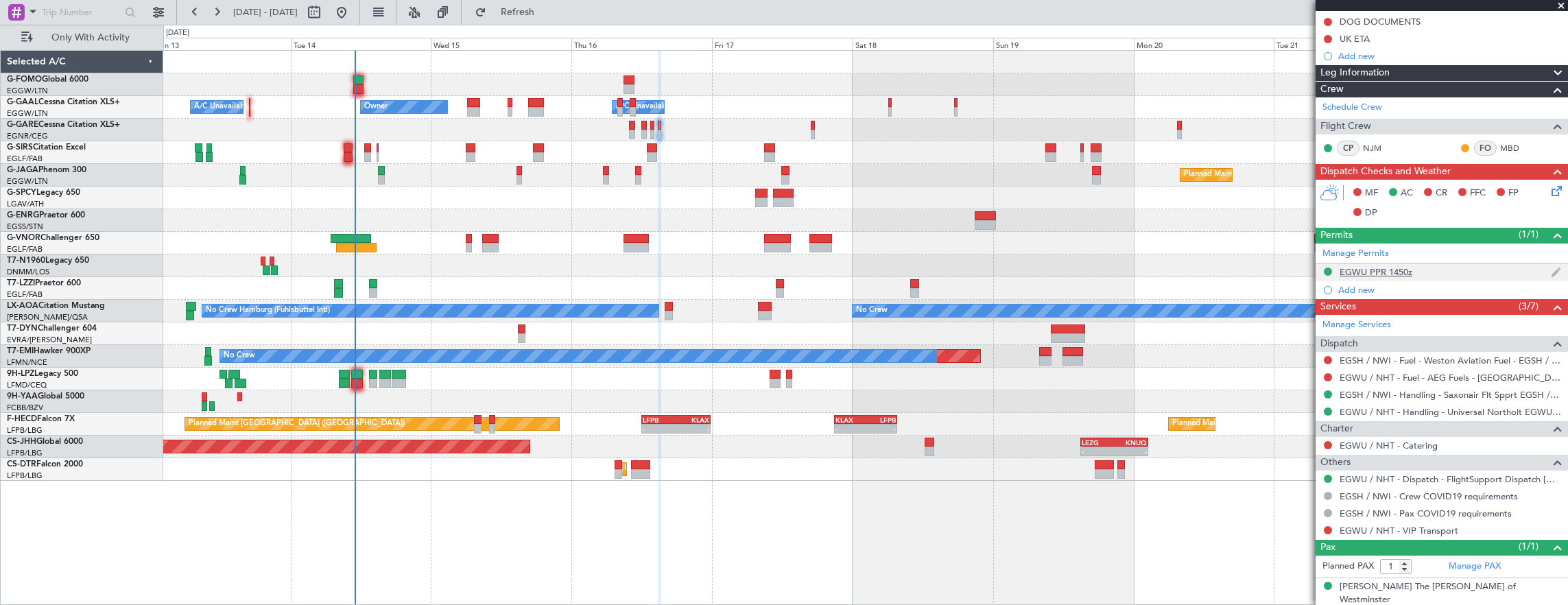
click at [1449, 275] on div "EGWU PPR 1450z" at bounding box center [1441, 272] width 253 height 17
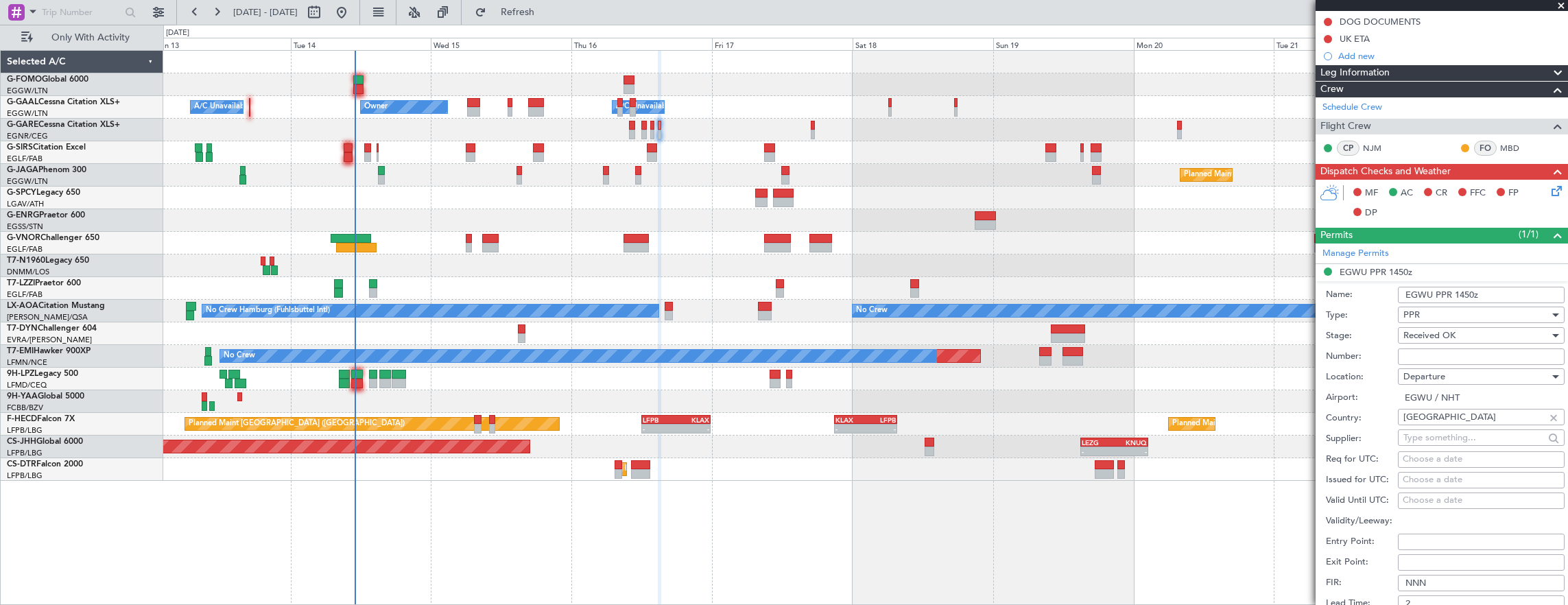
drag, startPoint x: 1462, startPoint y: 294, endPoint x: 1567, endPoint y: 349, distance: 118.5
click at [1464, 294] on input "EGWU PPR 1450z" at bounding box center [1481, 294] width 167 height 16
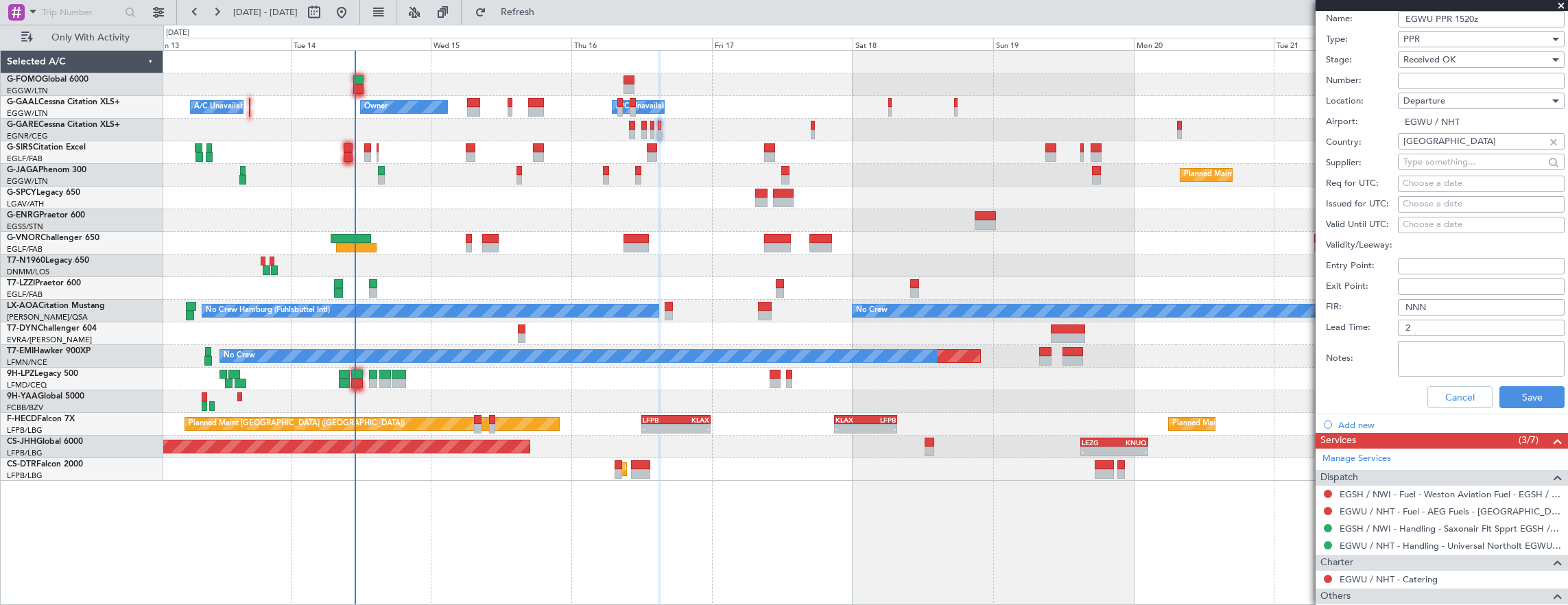
scroll to position [549, 0]
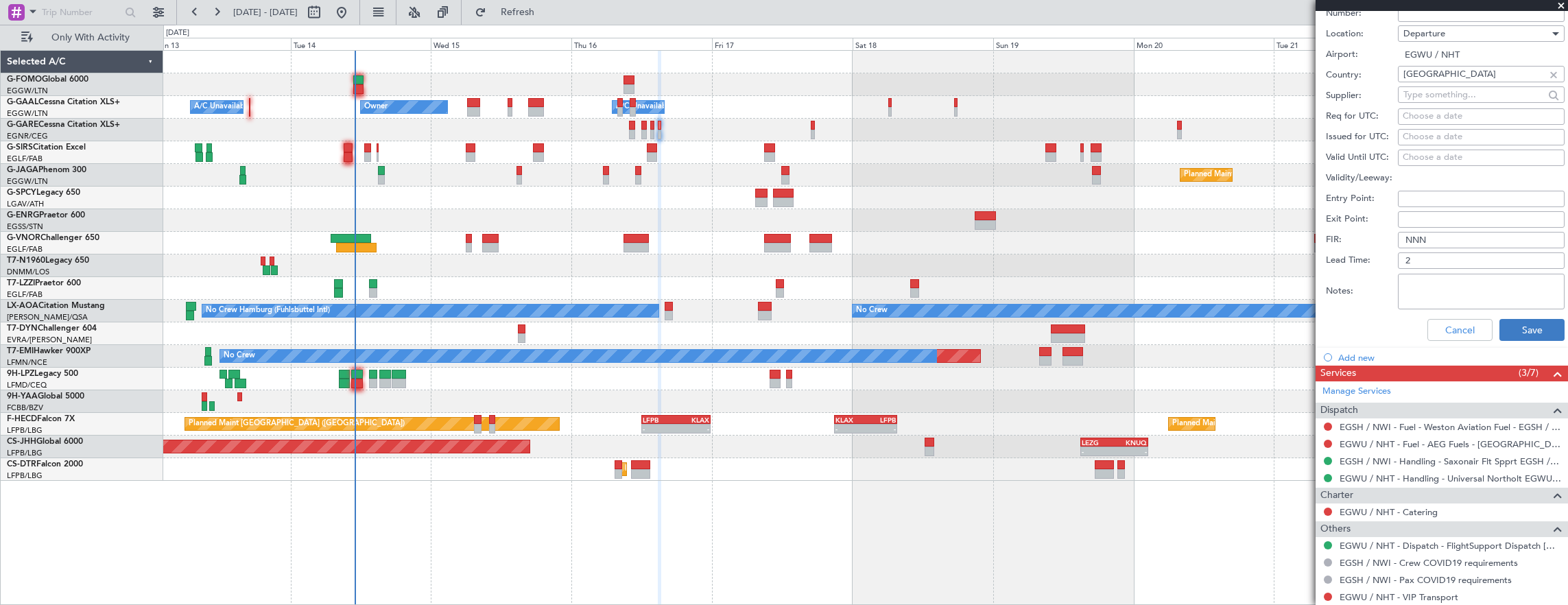
type input "EGWU PPR 1520z"
click at [1529, 326] on button "Save" at bounding box center [1531, 329] width 65 height 22
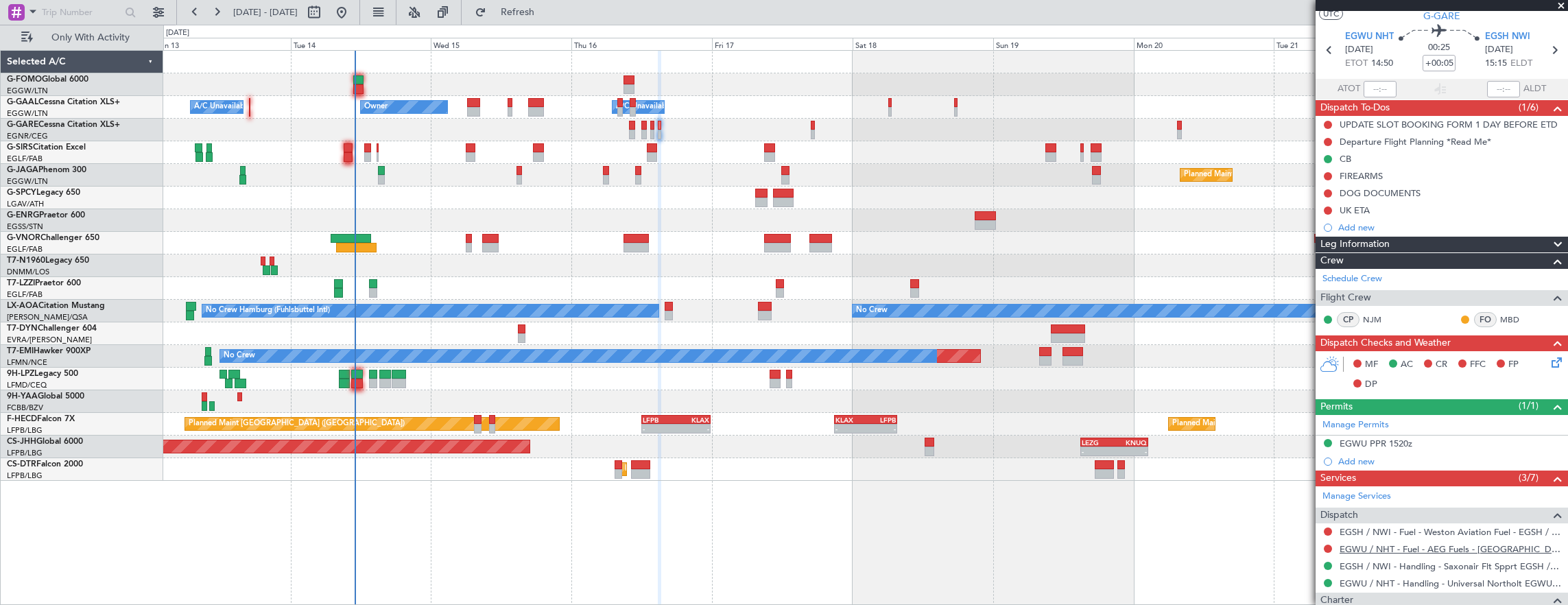
scroll to position [0, 0]
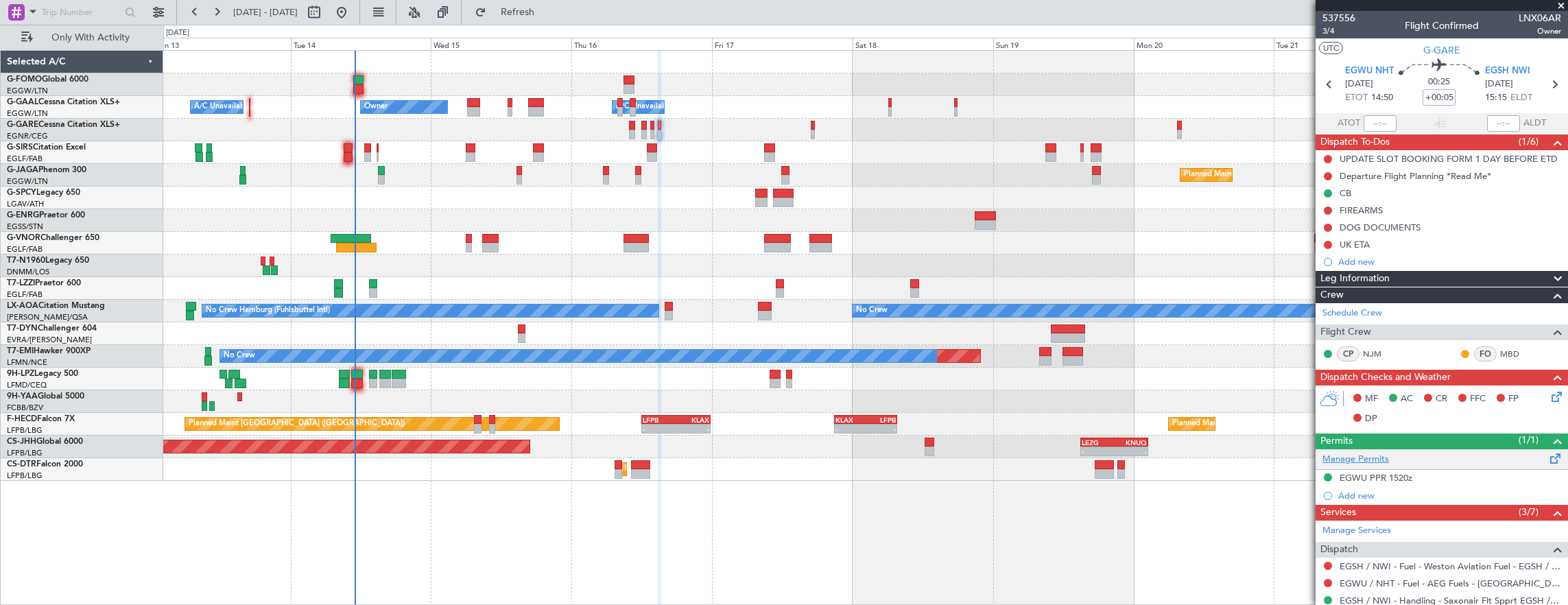
click at [1366, 454] on link "Manage Permits" at bounding box center [1356, 459] width 67 height 13
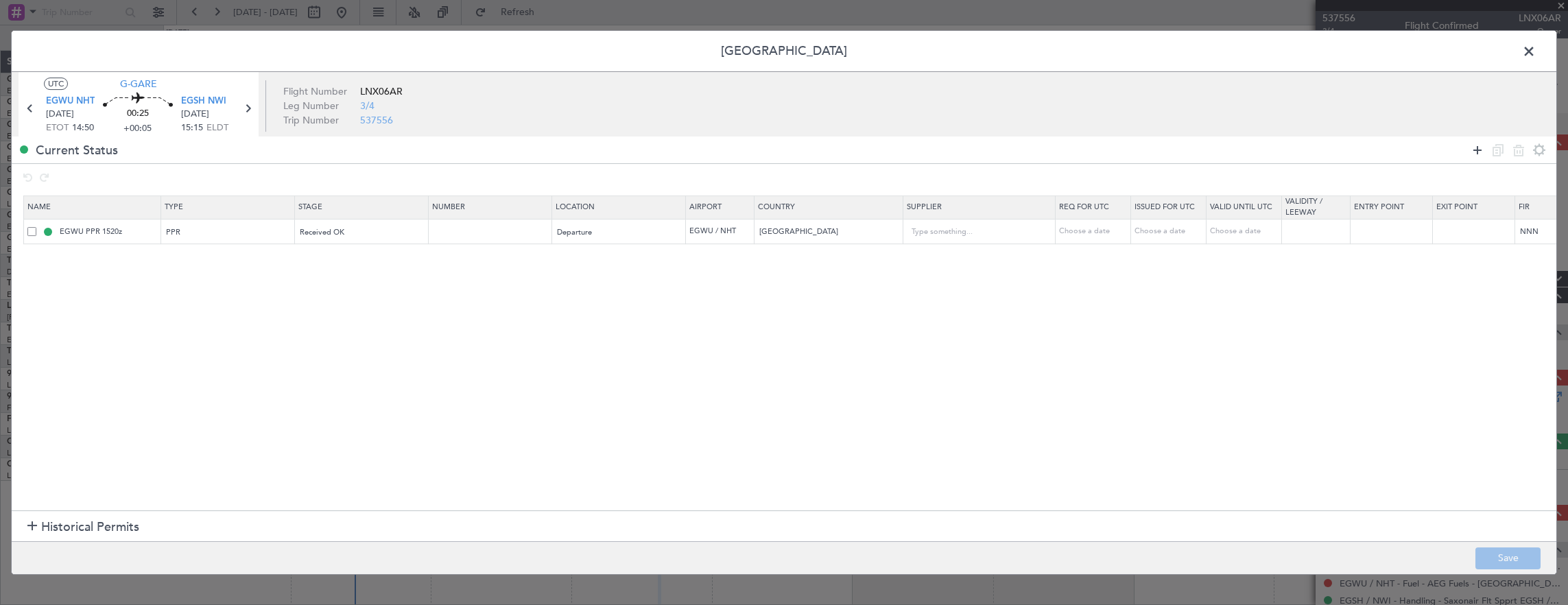
click at [1480, 146] on icon at bounding box center [1477, 150] width 16 height 16
click at [201, 259] on div "Type" at bounding box center [224, 257] width 114 height 21
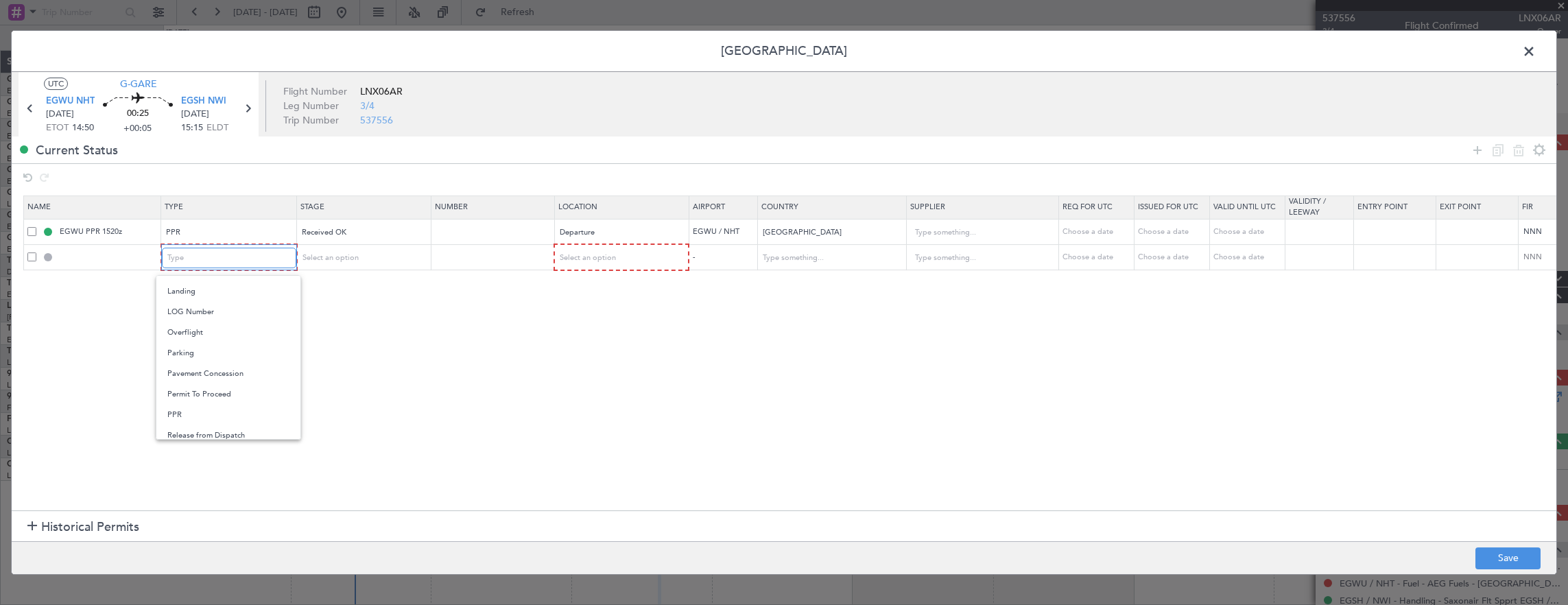
scroll to position [411, 0]
click at [207, 327] on span "PPR" at bounding box center [228, 327] width 122 height 21
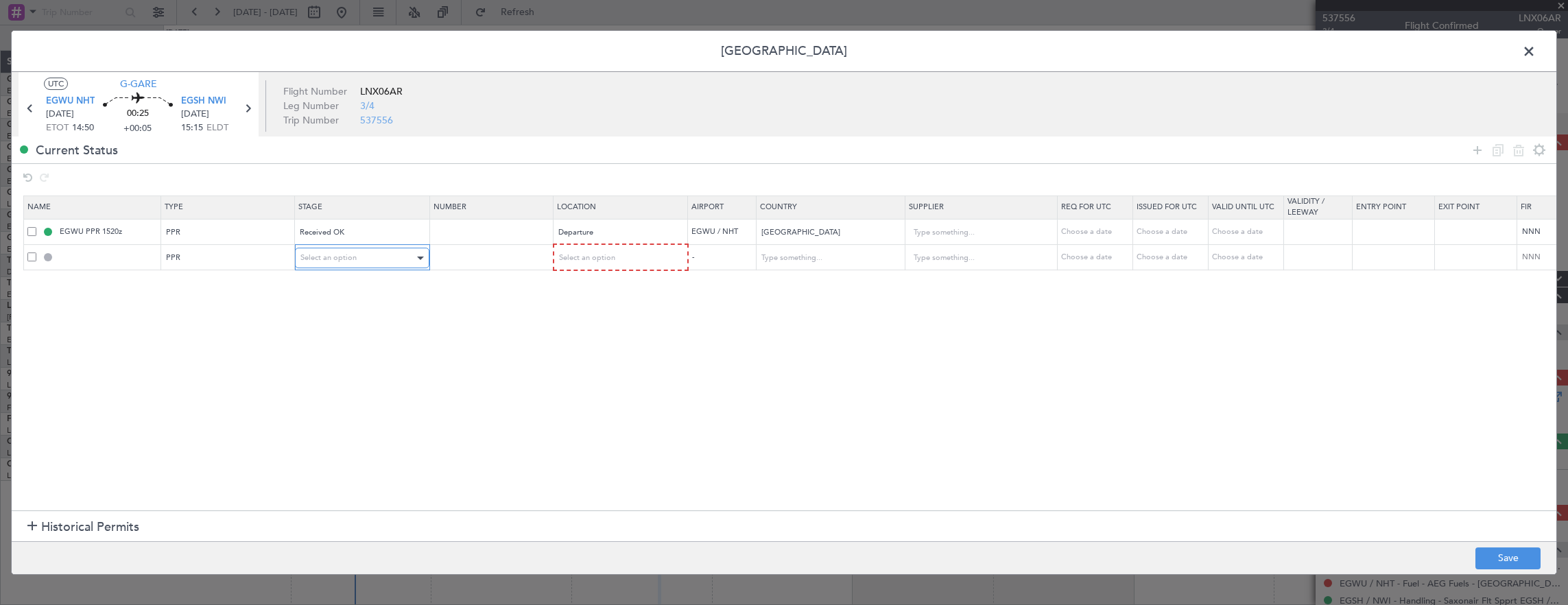
click at [371, 261] on div "Select an option" at bounding box center [358, 257] width 114 height 21
click at [360, 284] on span "Denied" at bounding box center [361, 286] width 122 height 21
click at [641, 256] on div "Select an option" at bounding box center [616, 257] width 114 height 21
click at [603, 277] on span "Departure" at bounding box center [618, 286] width 122 height 21
click at [1483, 550] on button "Save" at bounding box center [1507, 558] width 65 height 22
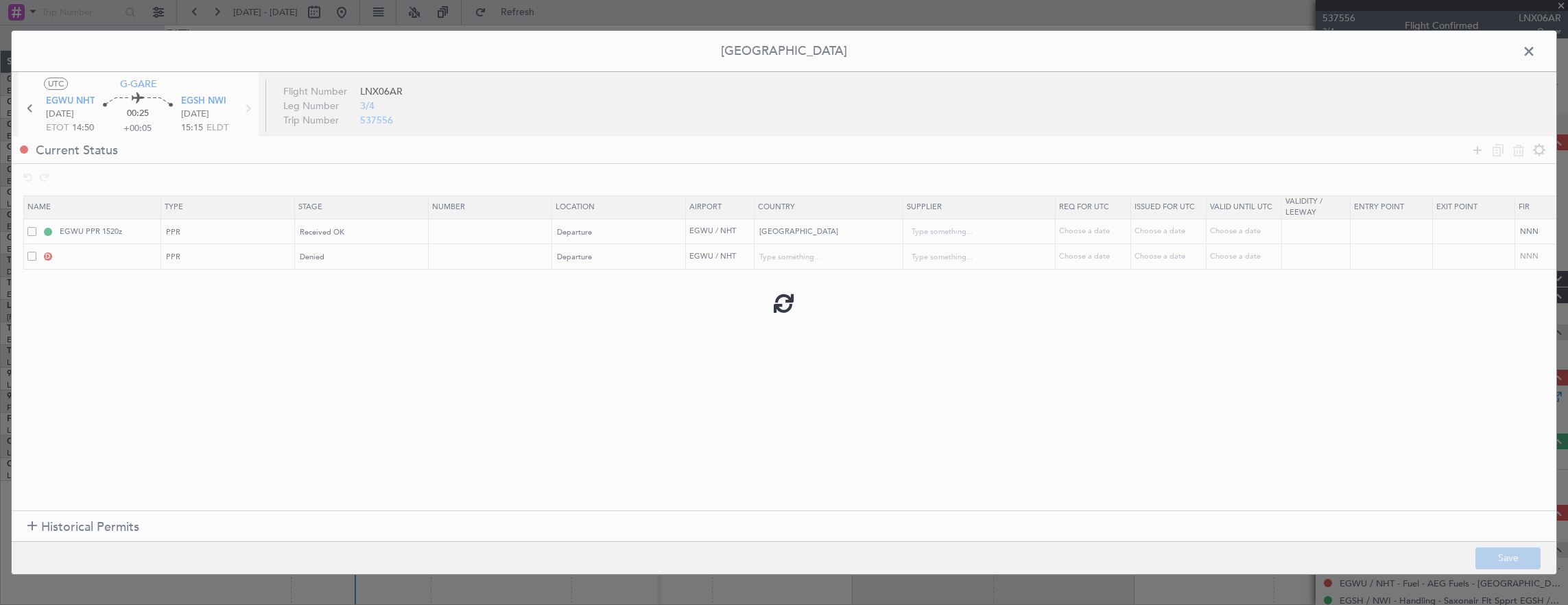
type input "EGWU PPR"
type input "[GEOGRAPHIC_DATA]"
type input "NNN"
type input "2"
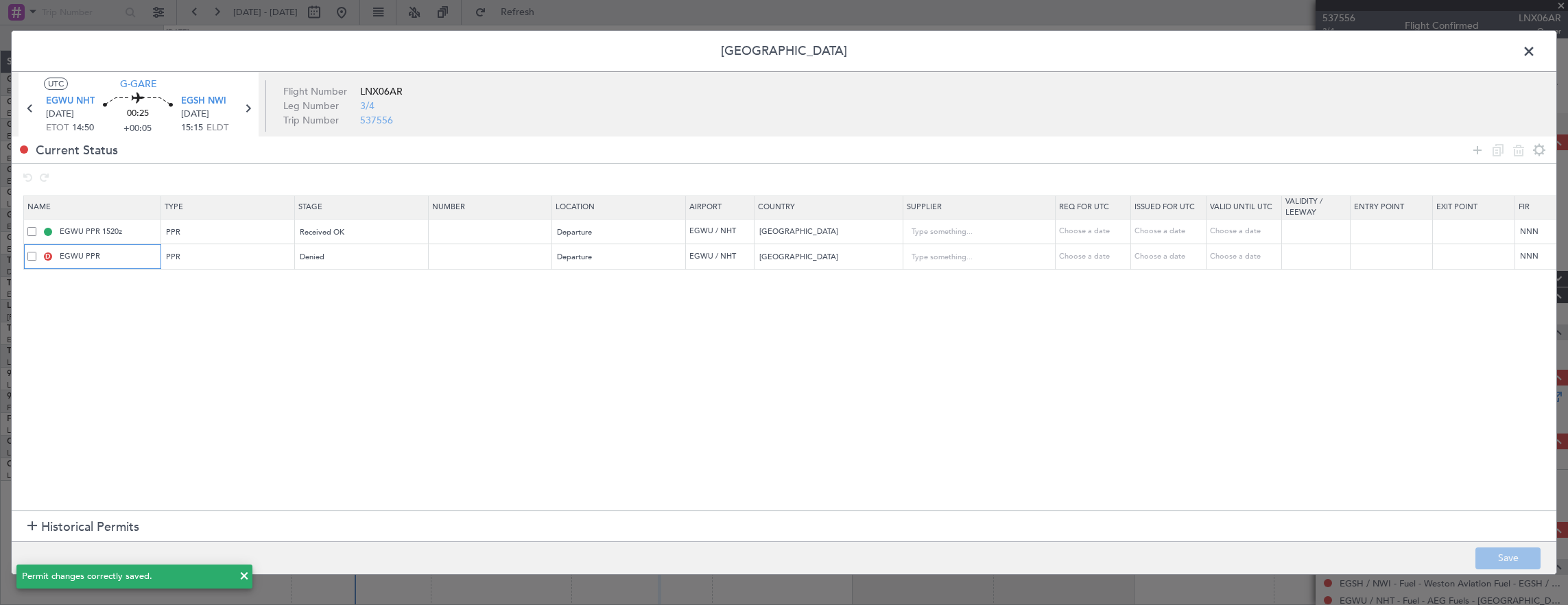
click at [116, 261] on input "EGWU PPR" at bounding box center [108, 255] width 103 height 12
type input "EGWU PPR 1450z"
click at [1491, 552] on button "Save" at bounding box center [1507, 558] width 65 height 22
click at [1536, 48] on span at bounding box center [1536, 54] width 0 height 28
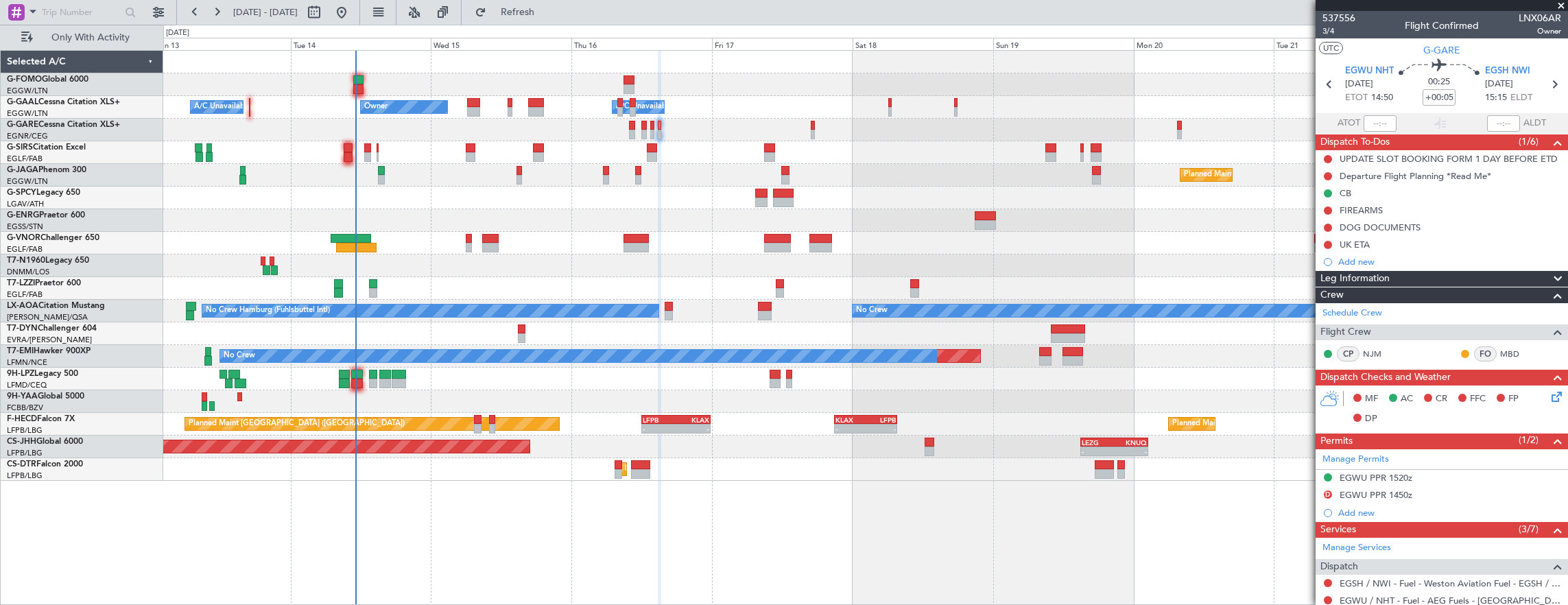
click at [487, 120] on div at bounding box center [866, 129] width 1405 height 22
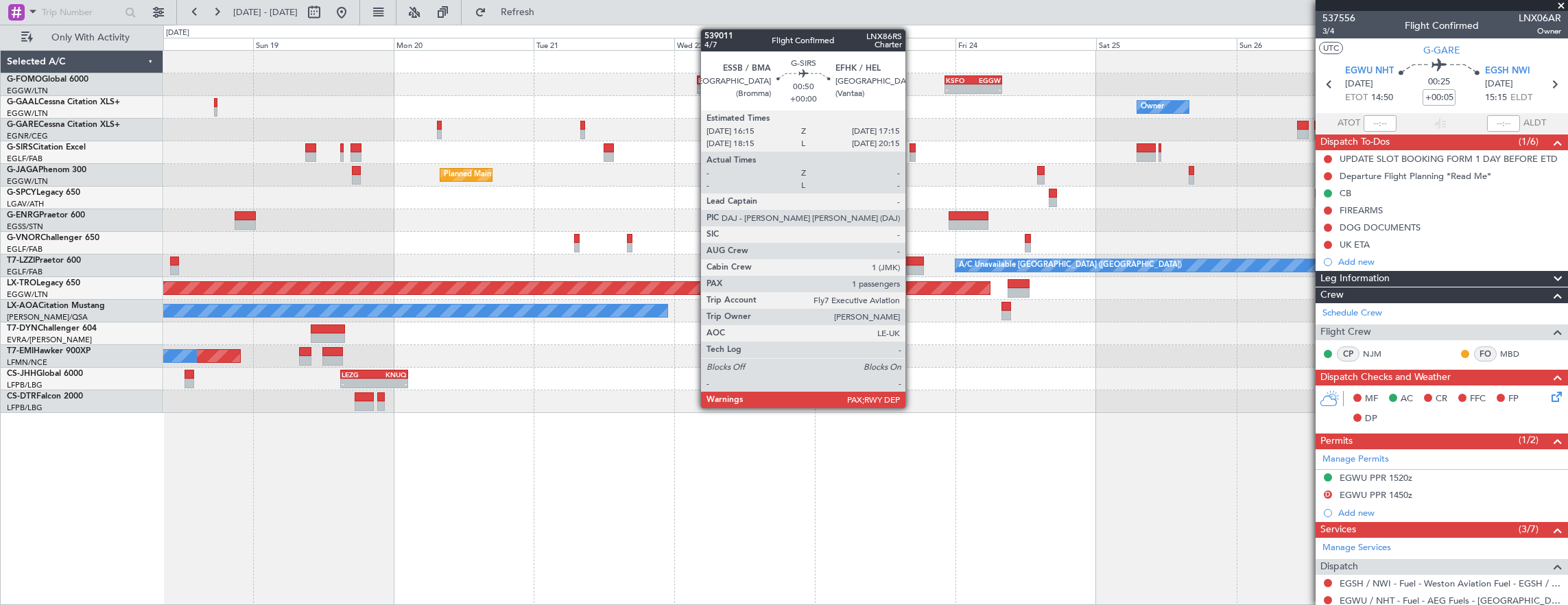
click at [912, 144] on div at bounding box center [912, 148] width 6 height 10
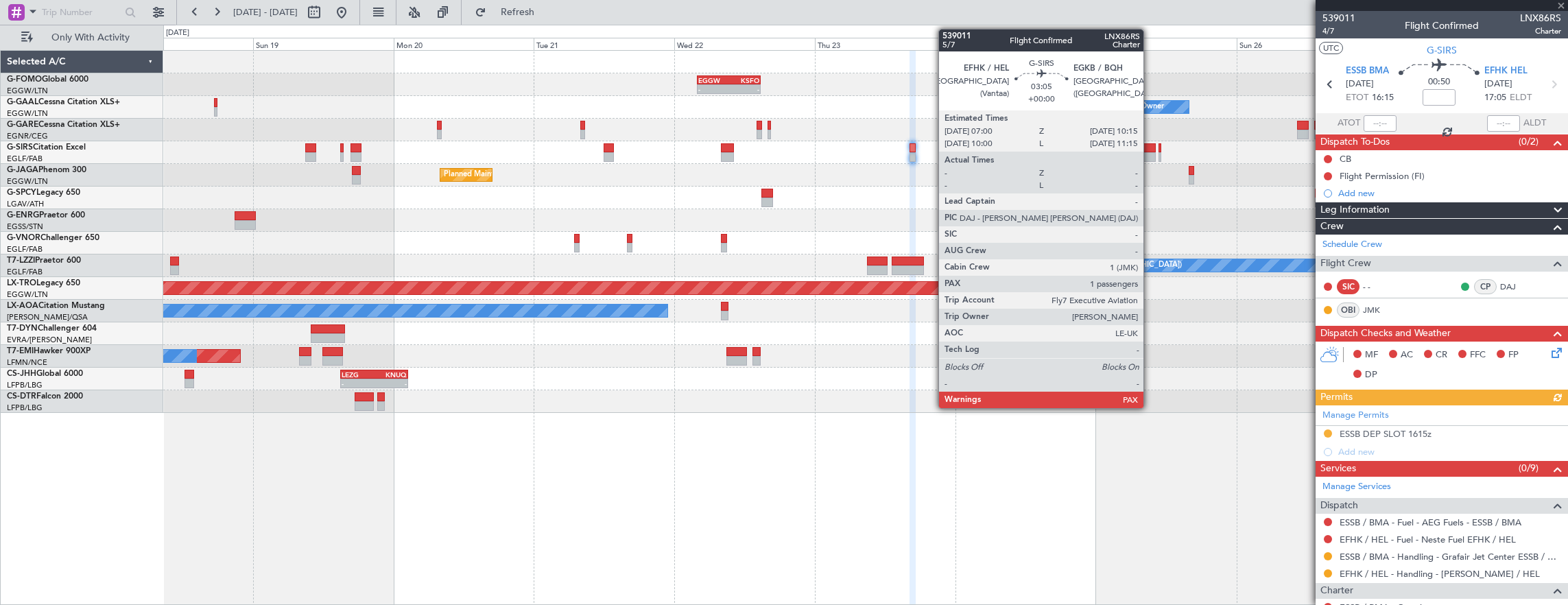
click at [1150, 151] on div at bounding box center [1146, 148] width 20 height 10
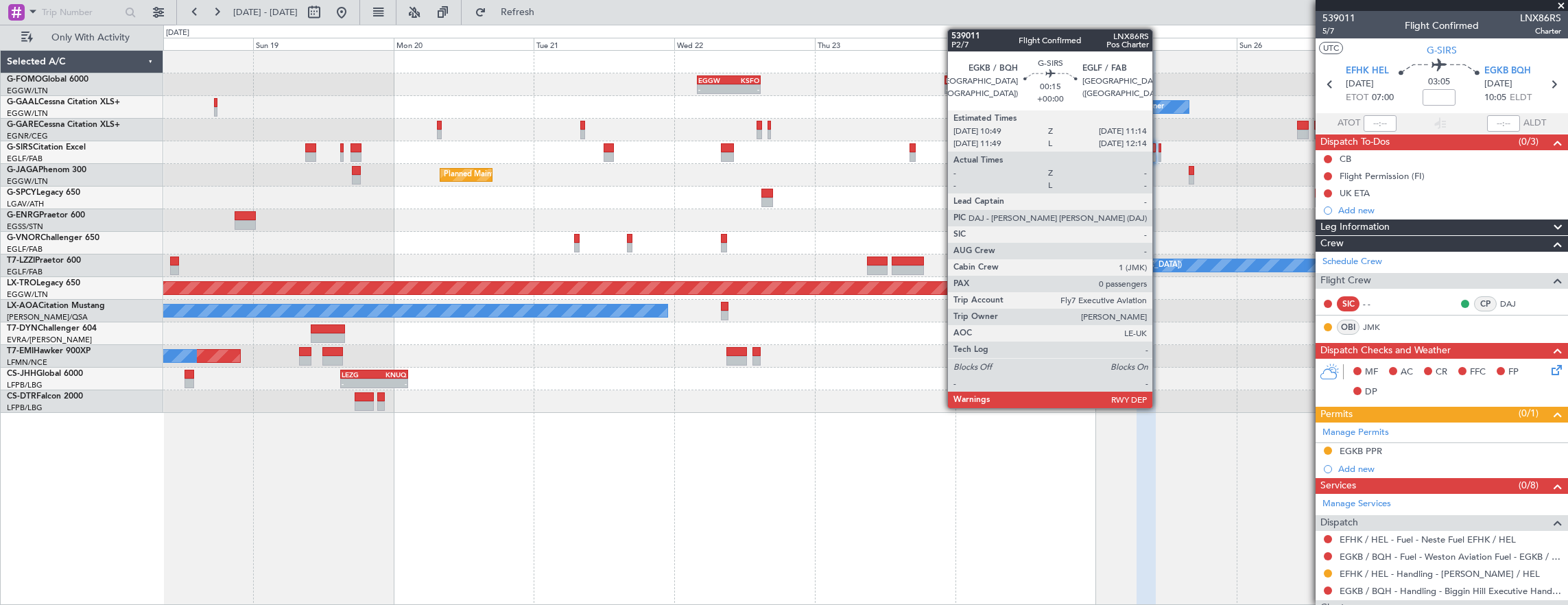
click at [1159, 151] on div at bounding box center [1159, 148] width 3 height 10
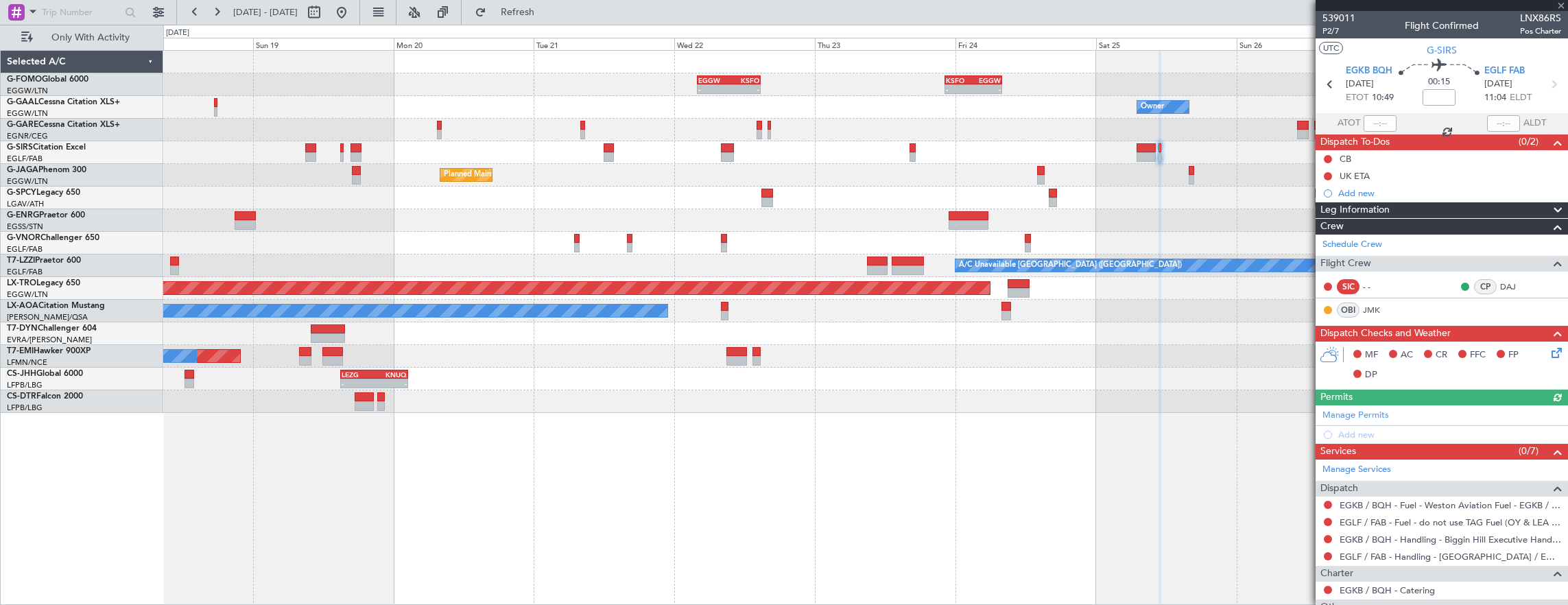
click at [1156, 153] on div "Planned Maint Oxford ([GEOGRAPHIC_DATA])" at bounding box center [866, 152] width 1405 height 22
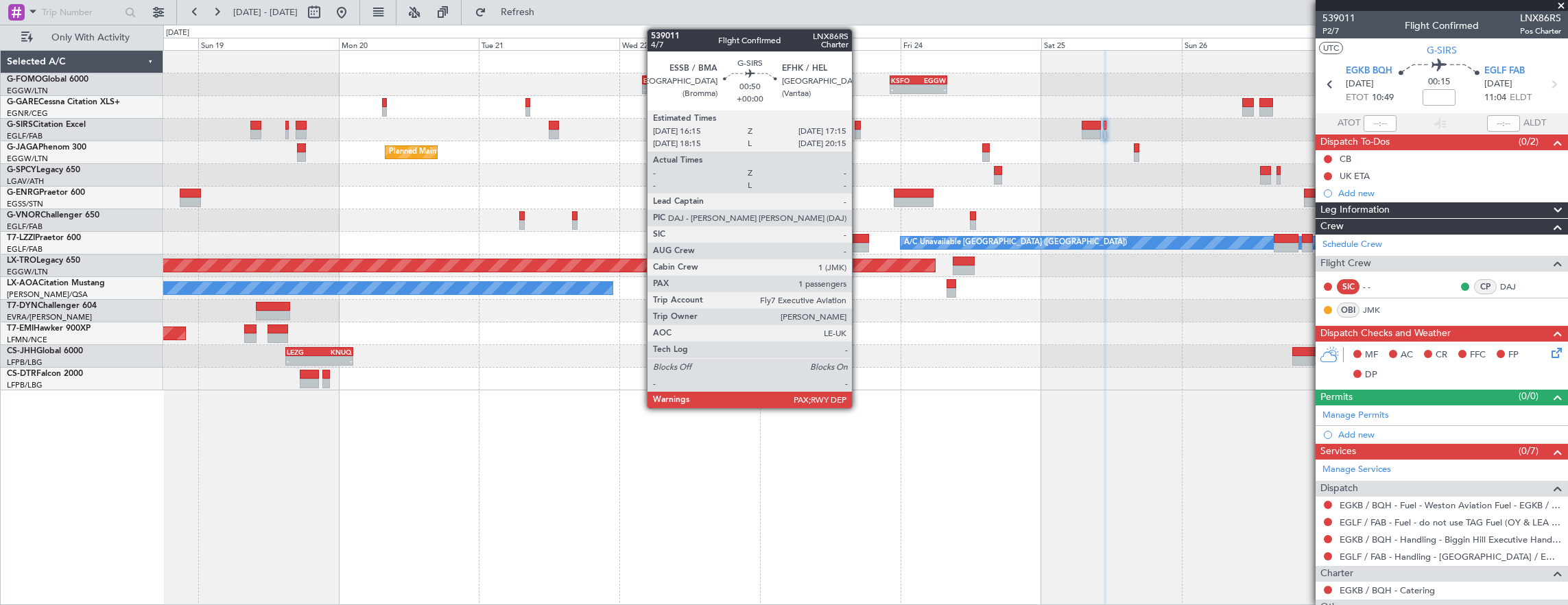
click at [859, 121] on div at bounding box center [857, 125] width 6 height 10
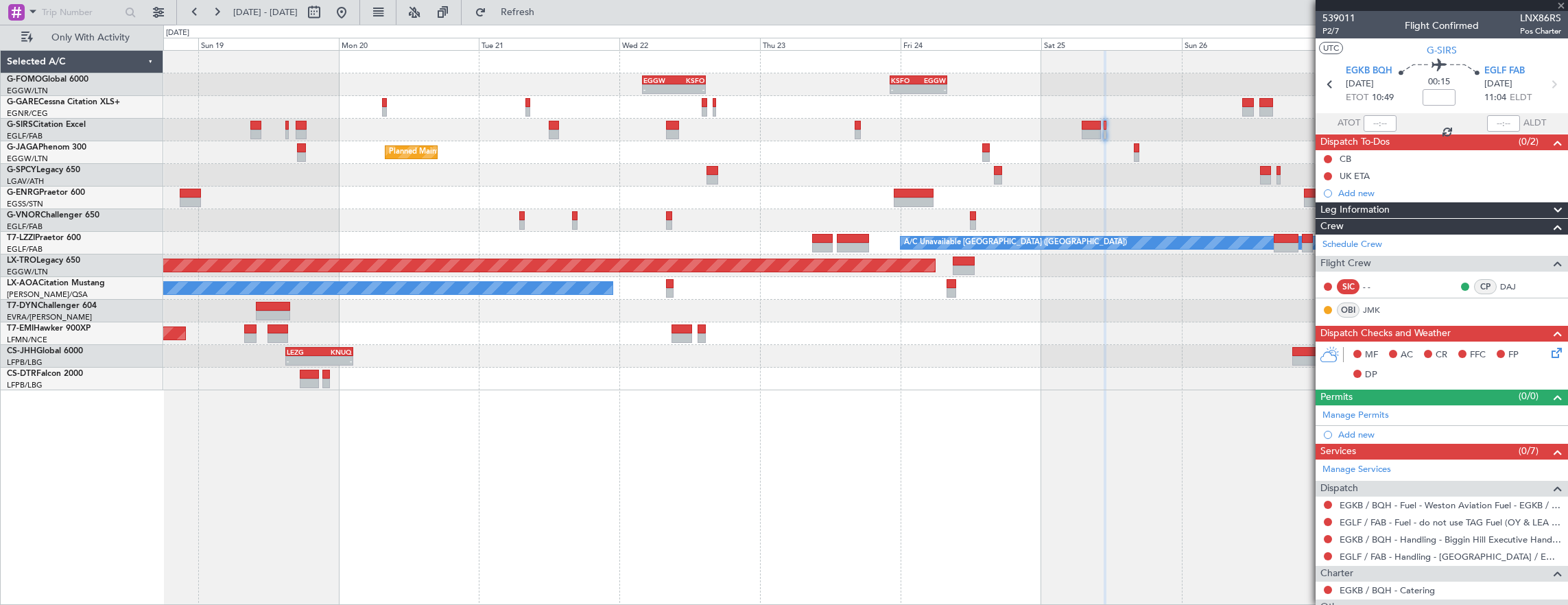
type input "2"
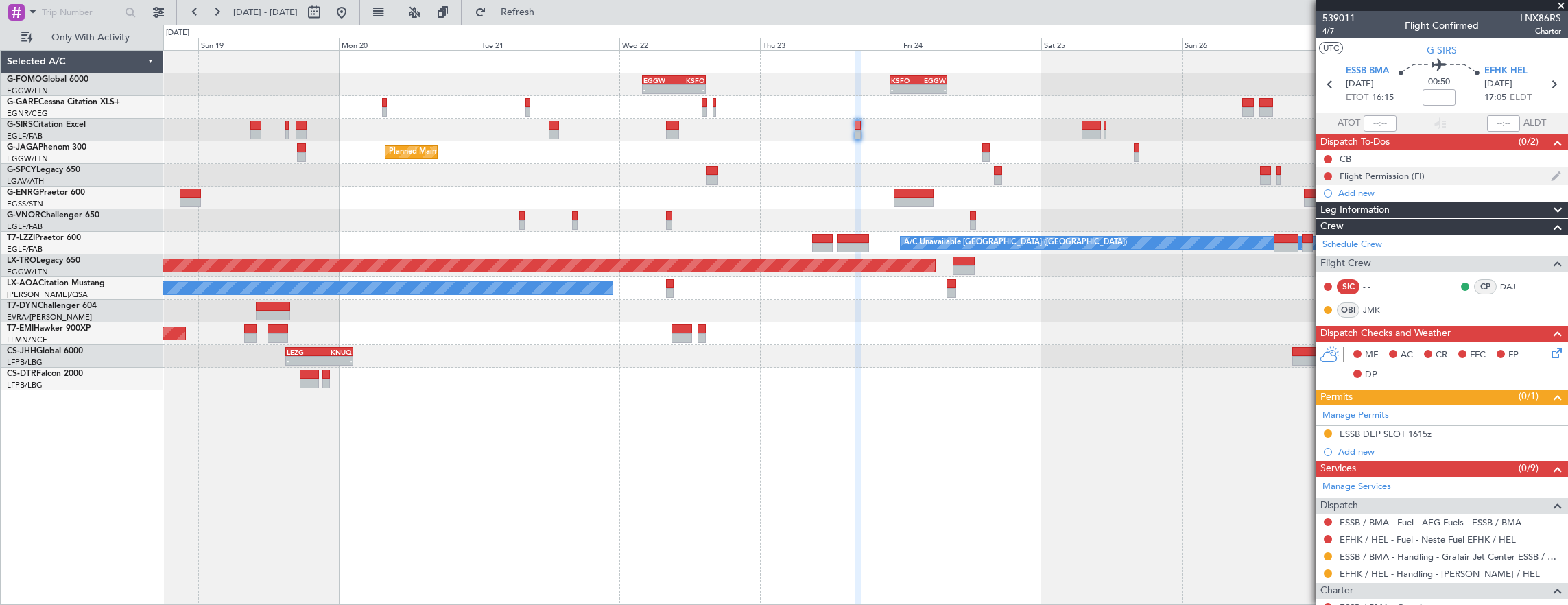
click at [1455, 173] on div "Flight Permission (FI)" at bounding box center [1441, 175] width 253 height 17
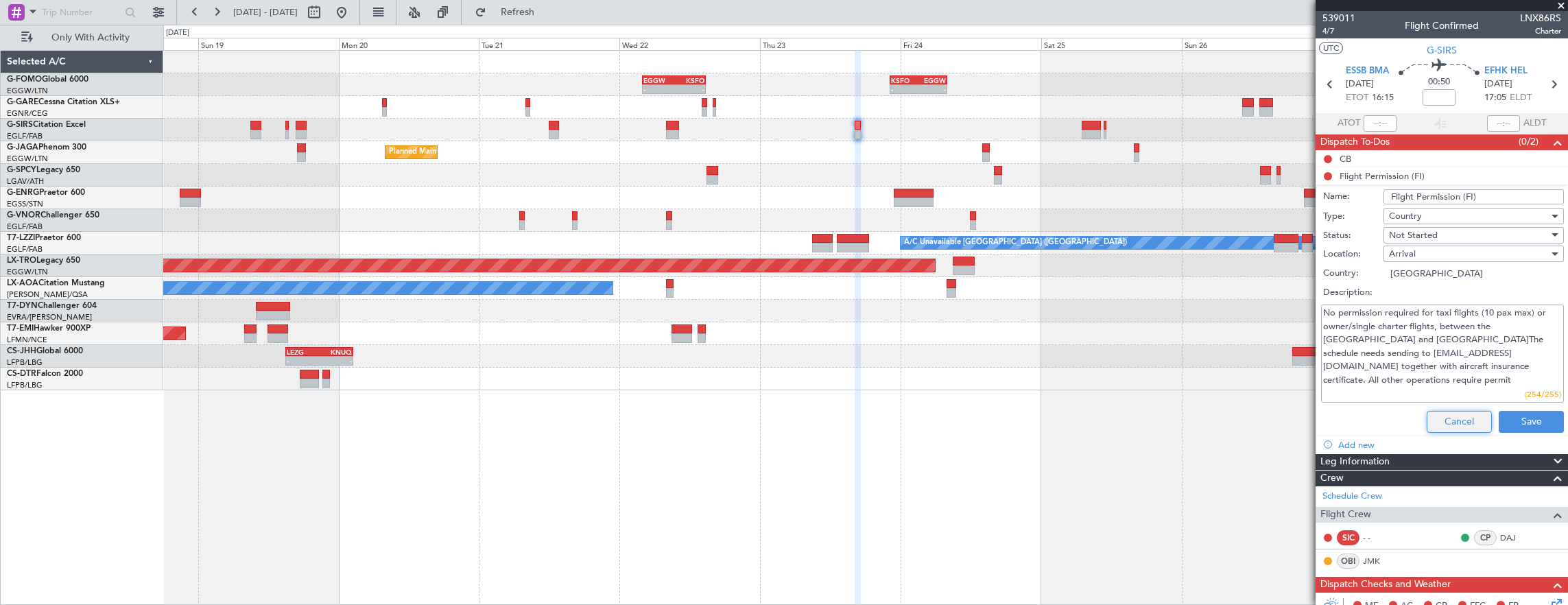
click at [1441, 410] on button "Cancel" at bounding box center [1458, 421] width 65 height 22
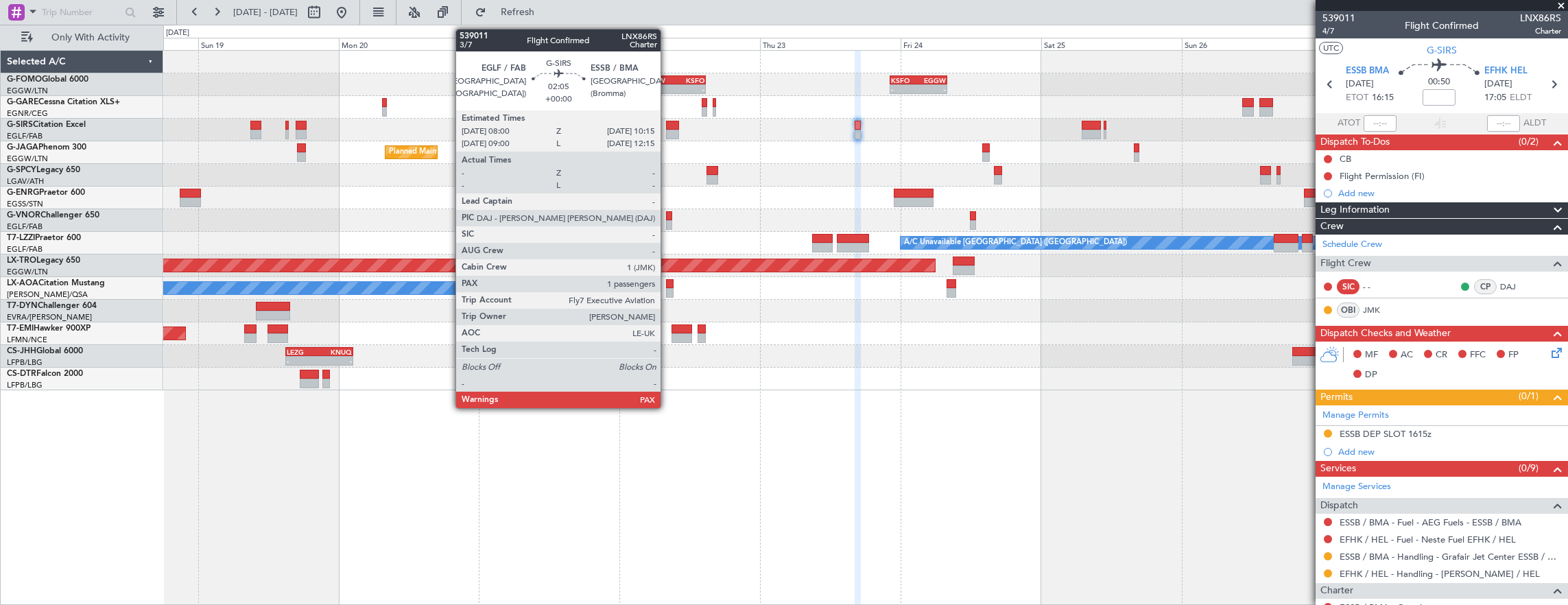
click at [668, 122] on div at bounding box center [672, 125] width 13 height 10
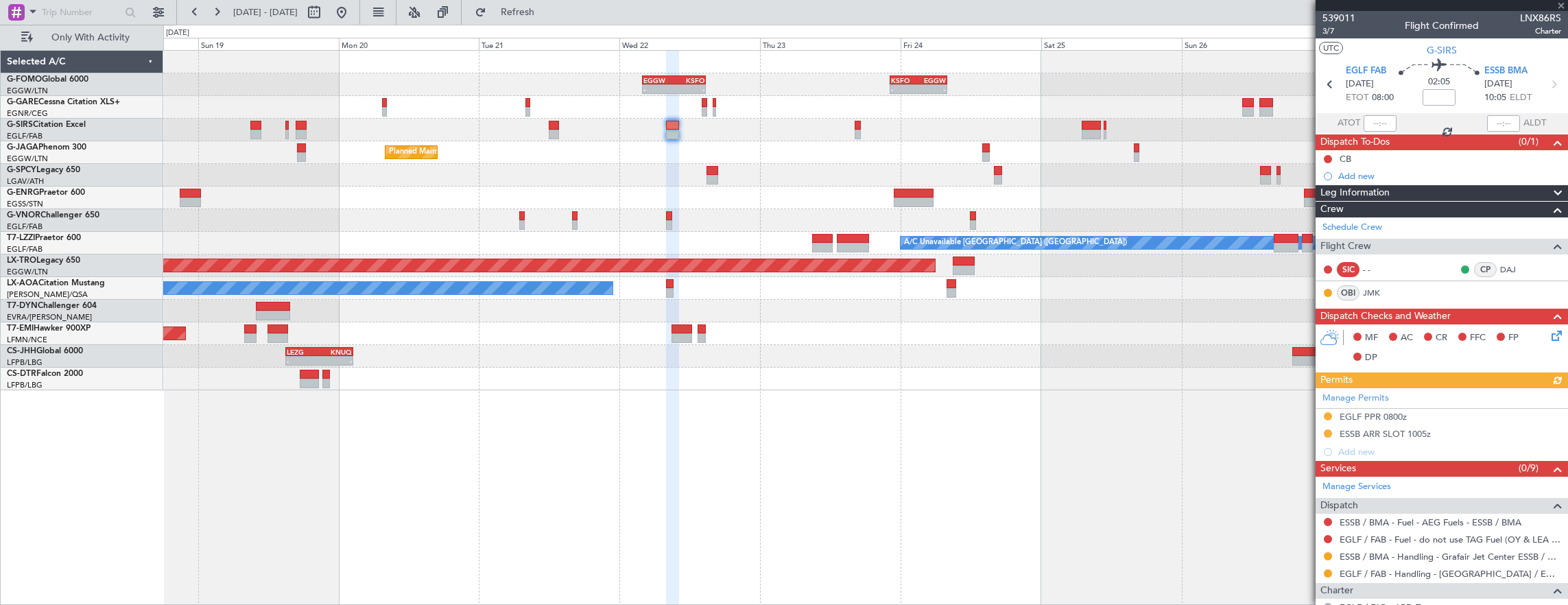
click at [860, 125] on div "Planned Maint Oxford ([GEOGRAPHIC_DATA])" at bounding box center [866, 129] width 1405 height 22
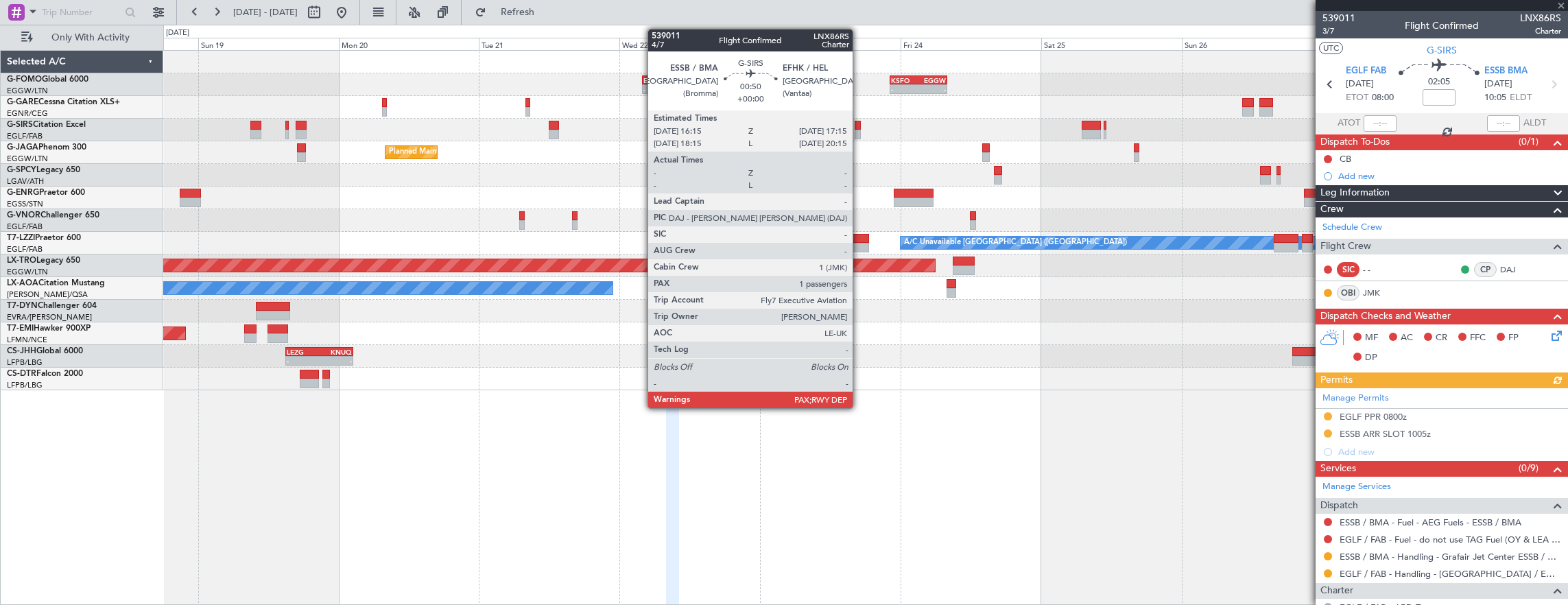
click at [856, 125] on div at bounding box center [857, 125] width 6 height 10
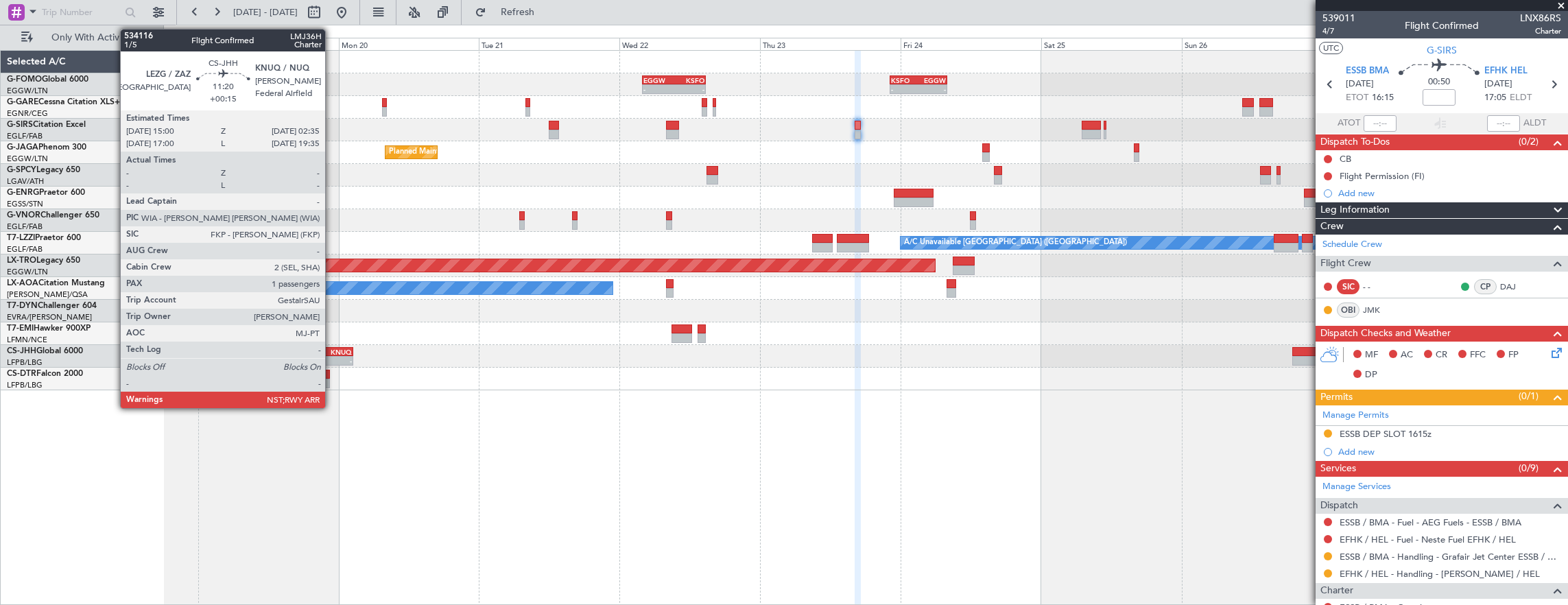
click at [332, 351] on div "KNUQ" at bounding box center [335, 352] width 33 height 8
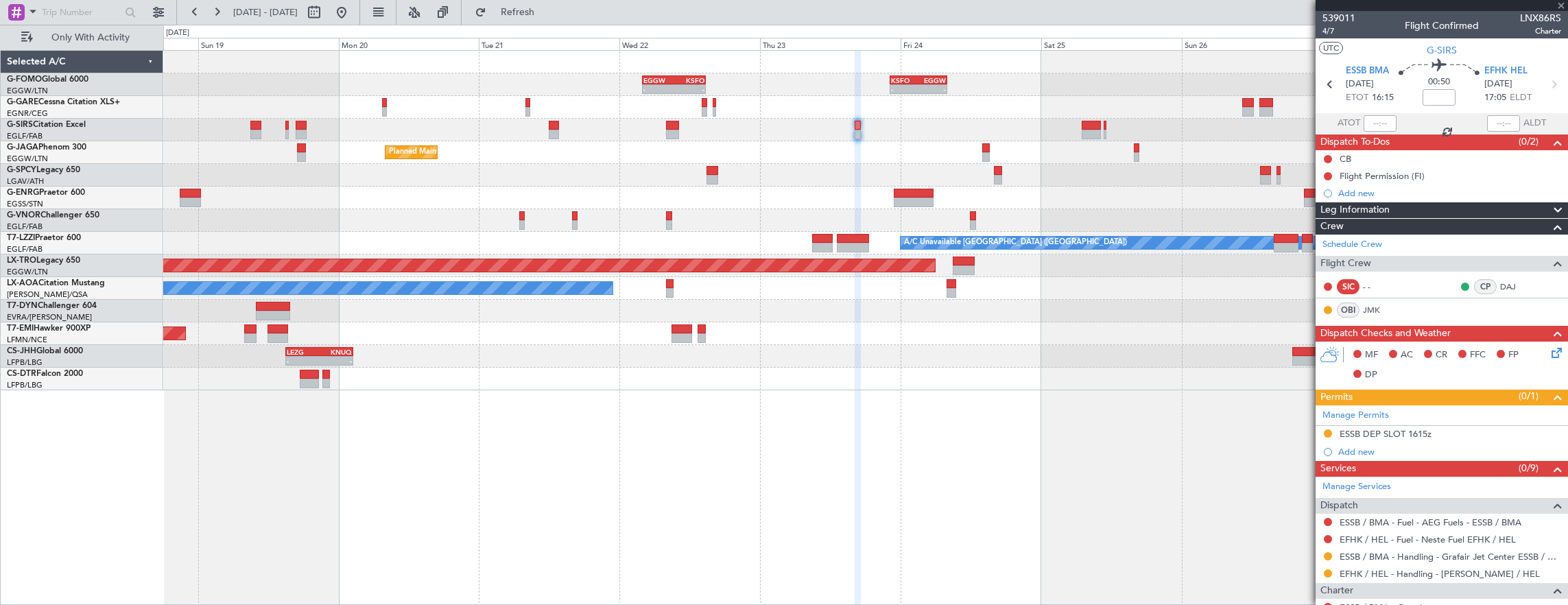
type input "+00:15"
type input "1"
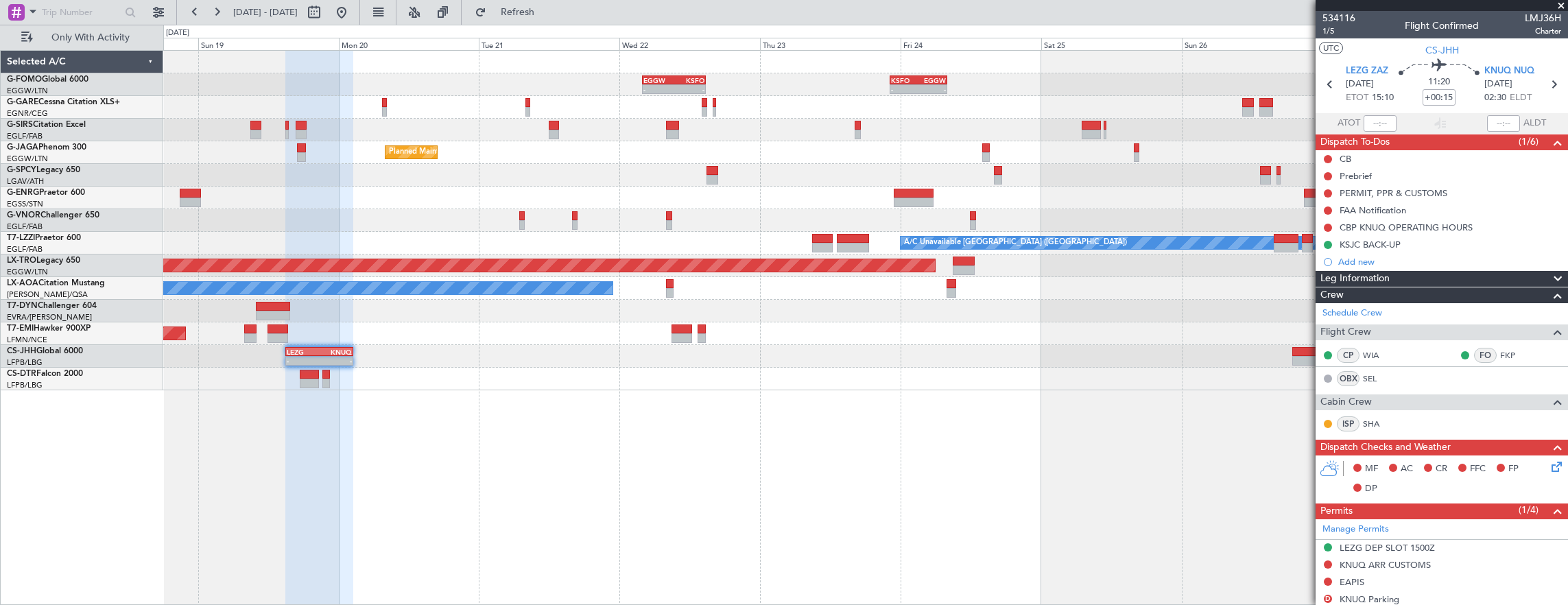
click at [680, 148] on div "- - EGGW 03:55 Z KSFO 14:45 Z - - KSFO 22:15 Z EGGW 08:00 Z Planned Maint [GEOG…" at bounding box center [866, 220] width 1405 height 339
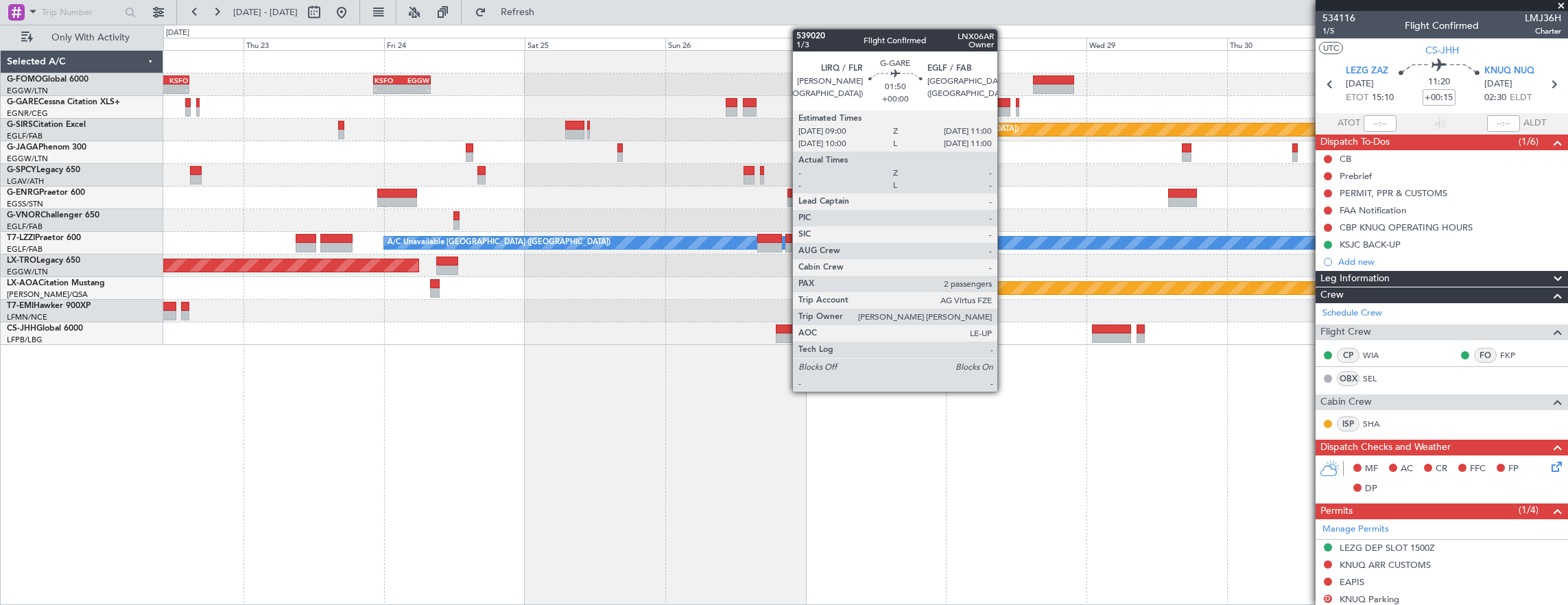
click at [1004, 105] on div at bounding box center [1004, 103] width 12 height 10
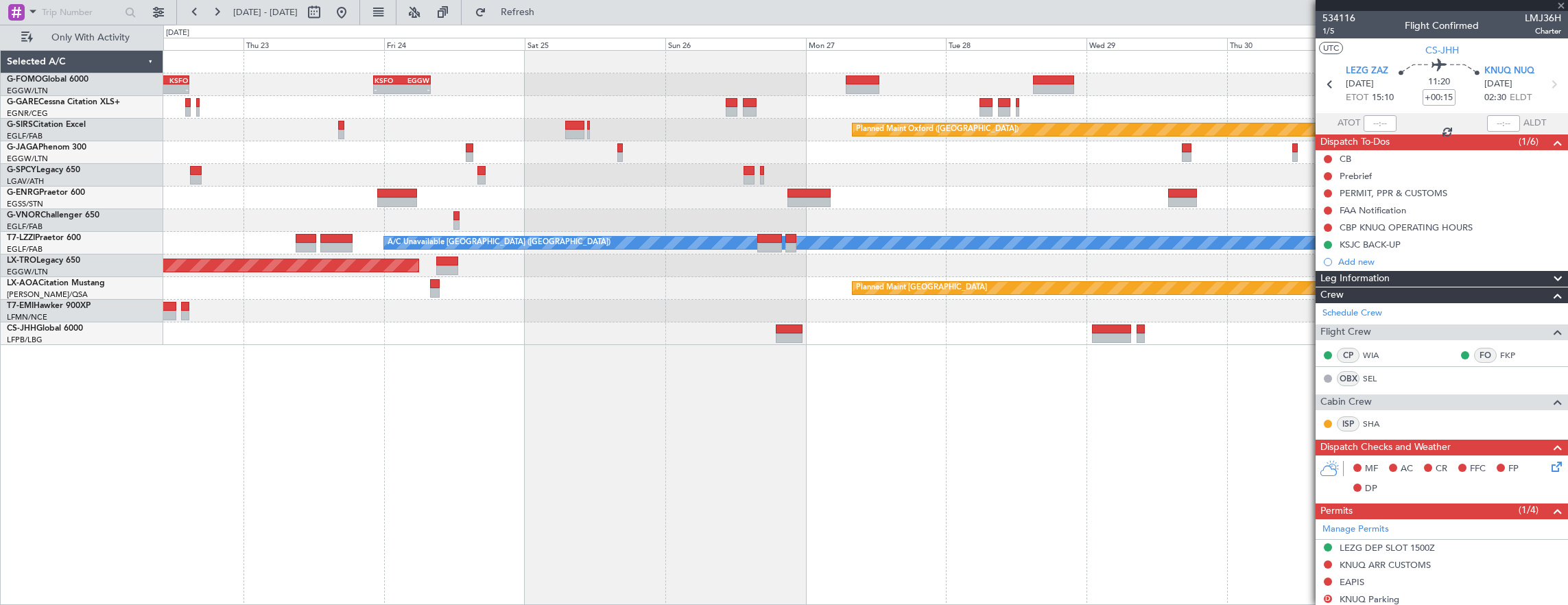
type input "2"
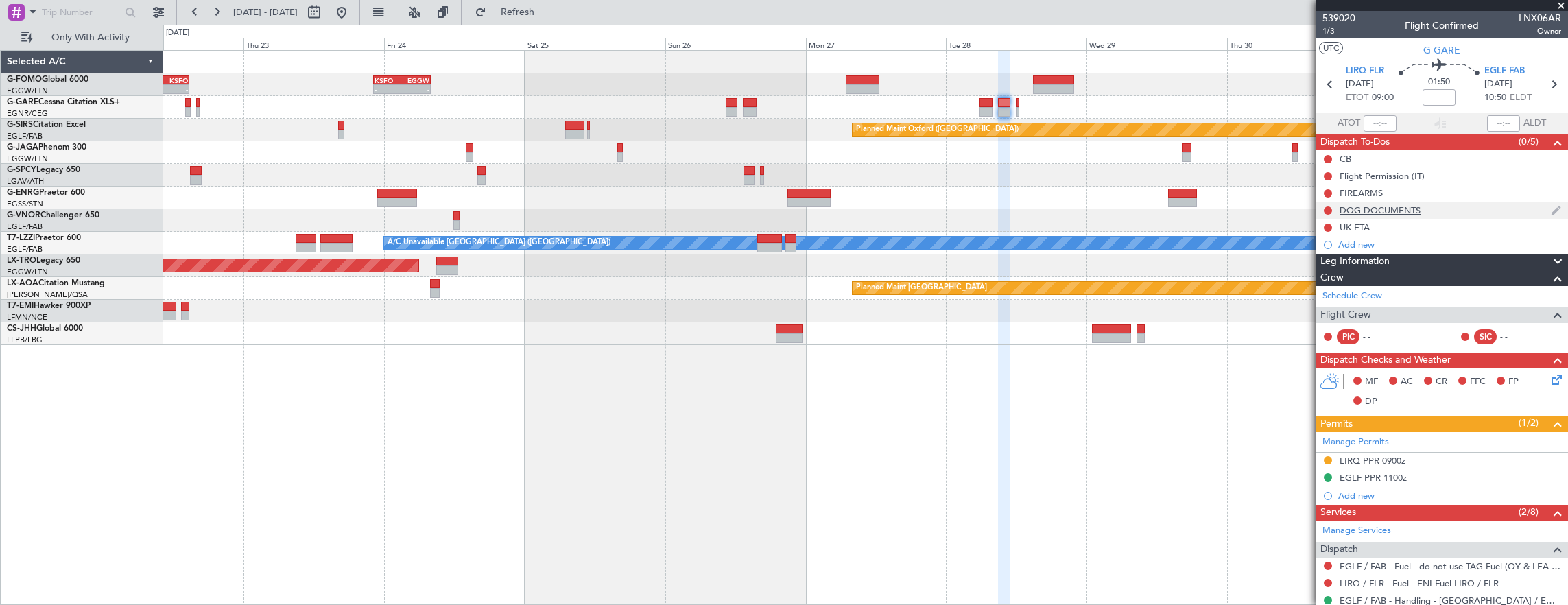
click at [1440, 206] on div "DOG DOCUMENTS" at bounding box center [1441, 210] width 253 height 17
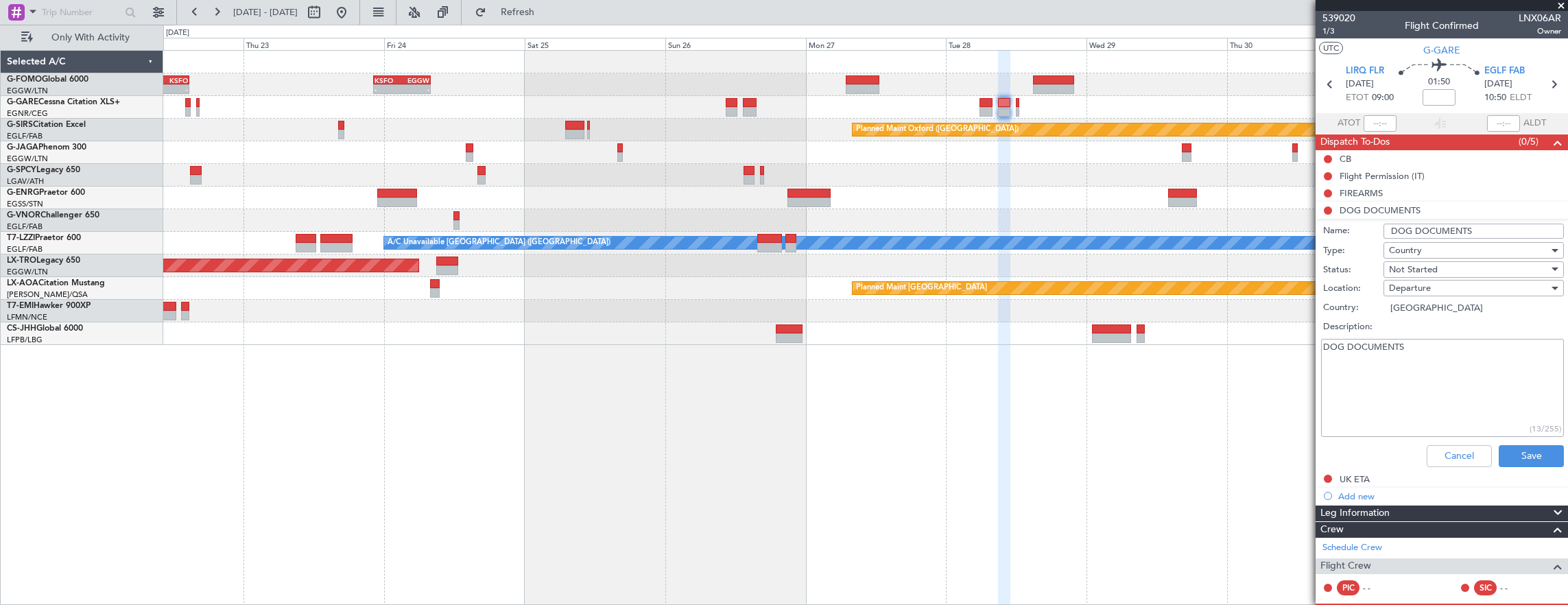
click at [1462, 442] on div "Cancel Save" at bounding box center [1438, 456] width 259 height 33
click at [1464, 445] on button "Cancel" at bounding box center [1458, 456] width 65 height 22
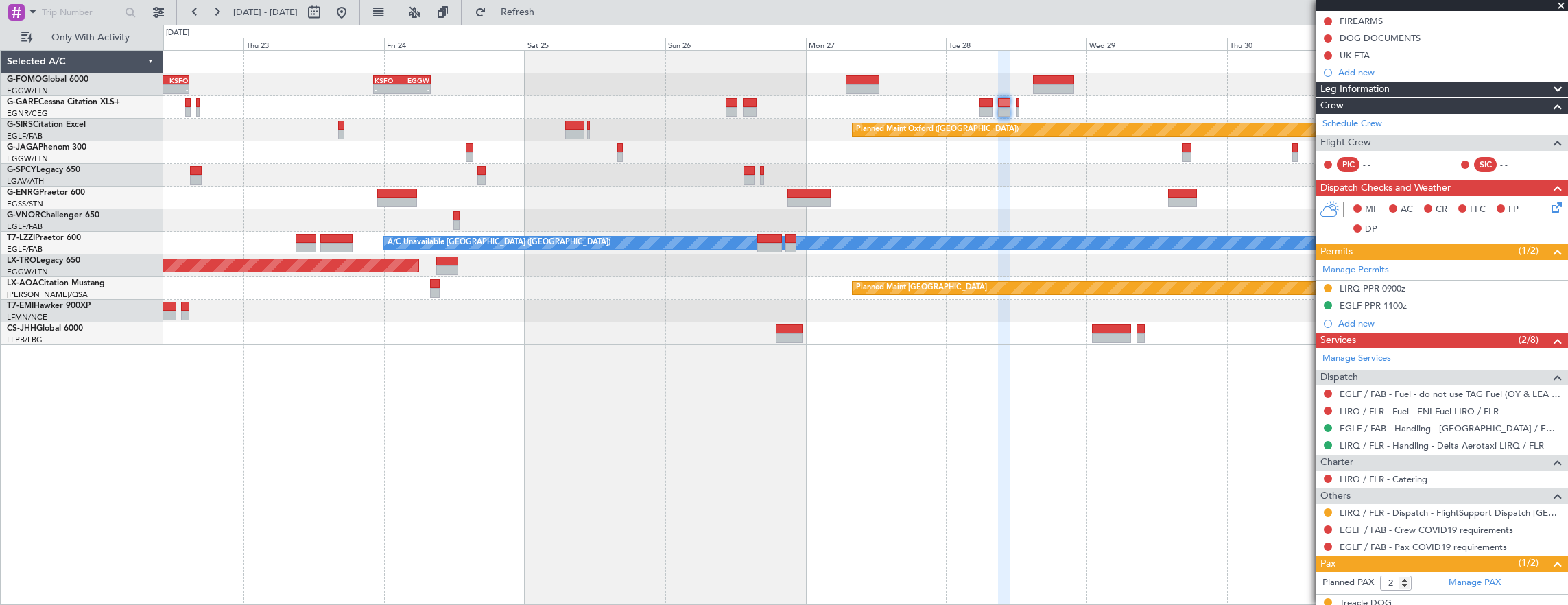
scroll to position [218, 0]
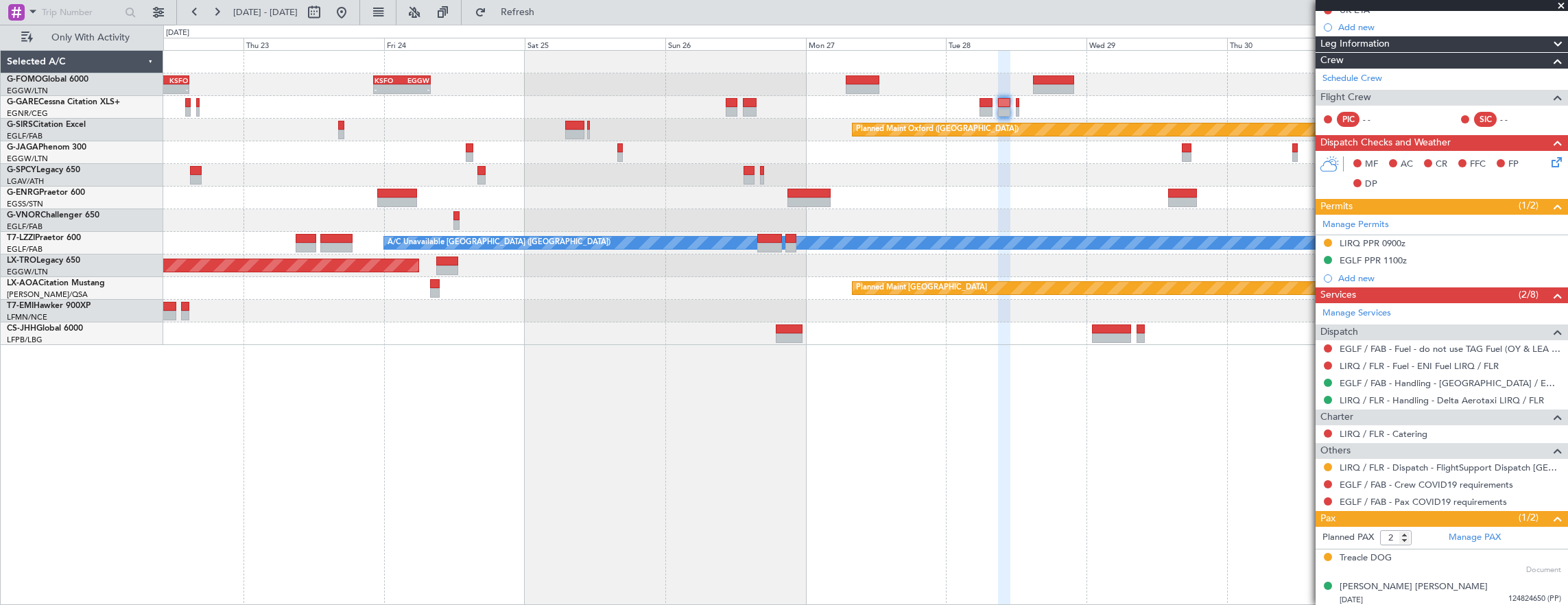
click at [1098, 351] on div "- - EGGW 03:55 Z KSFO 14:45 Z - - KSFO 22:15 Z EGGW 08:00 Z Planned Maint [GEOG…" at bounding box center [866, 327] width 1406 height 555
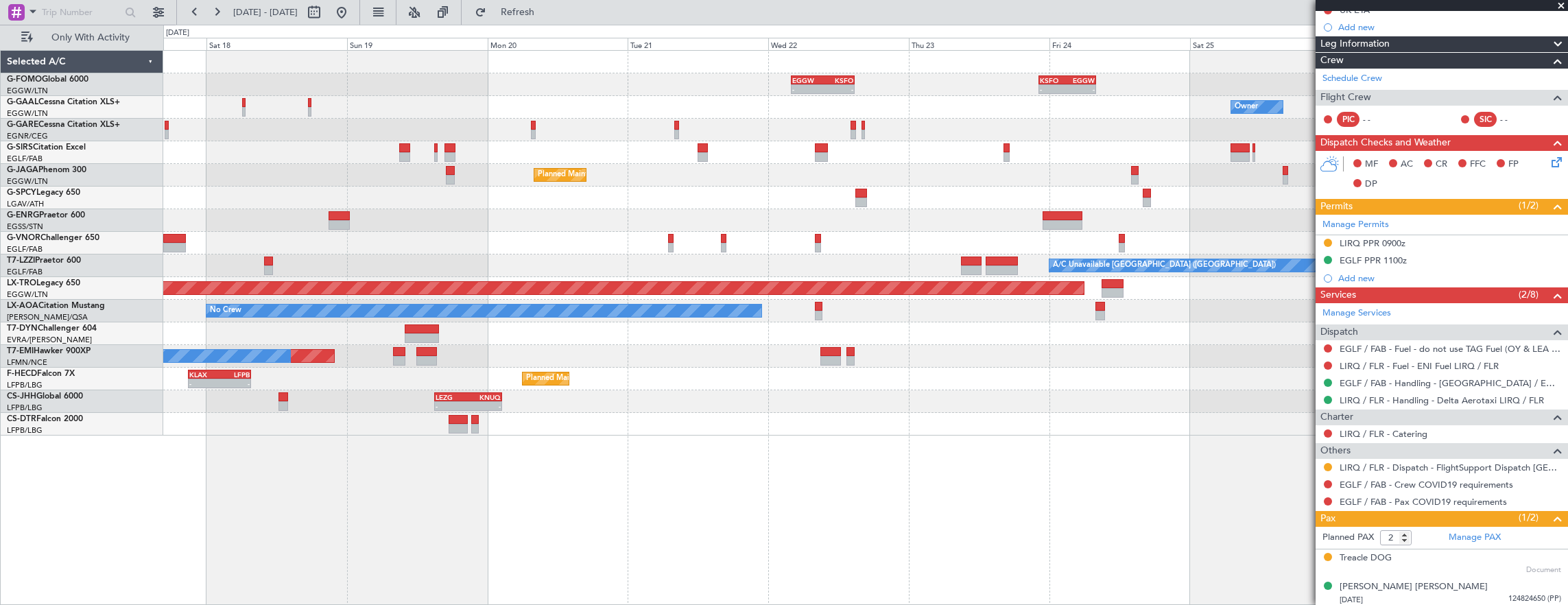
click at [858, 385] on div "Planned Maint [GEOGRAPHIC_DATA] ([GEOGRAPHIC_DATA]) Planned Maint [GEOGRAPHIC_D…" at bounding box center [866, 378] width 1405 height 22
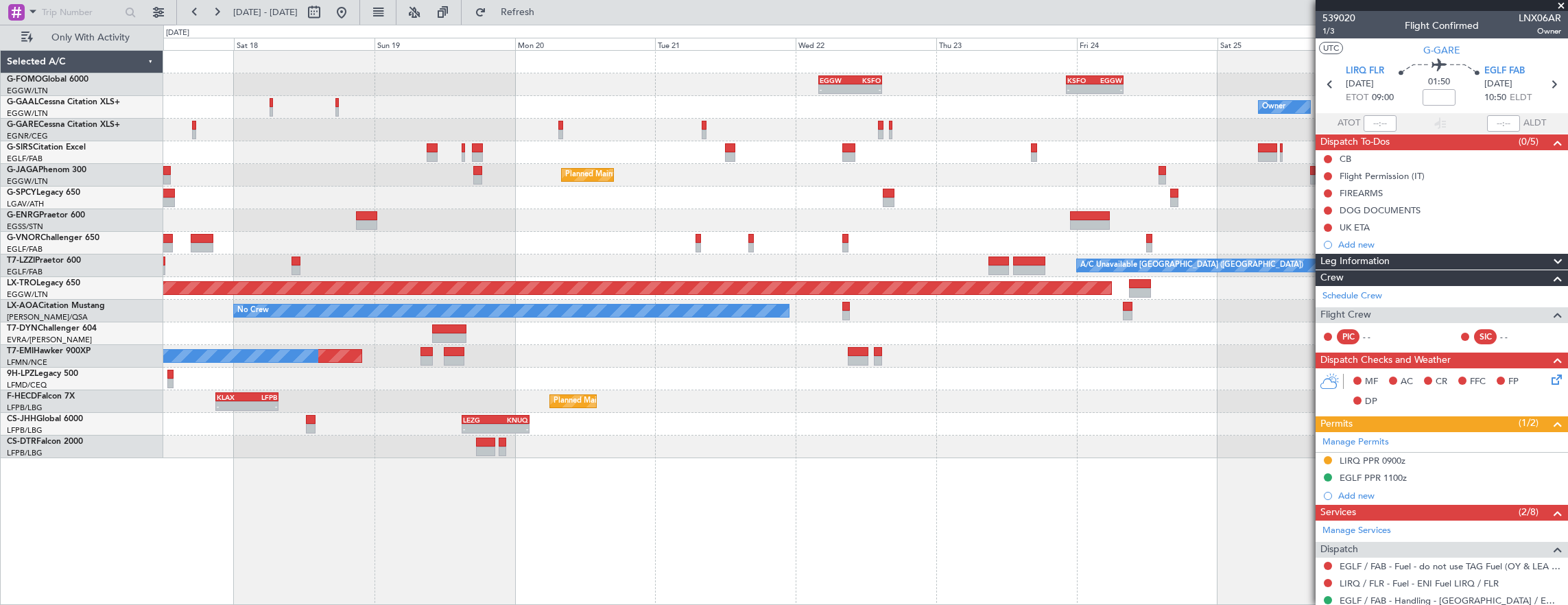
scroll to position [218, 0]
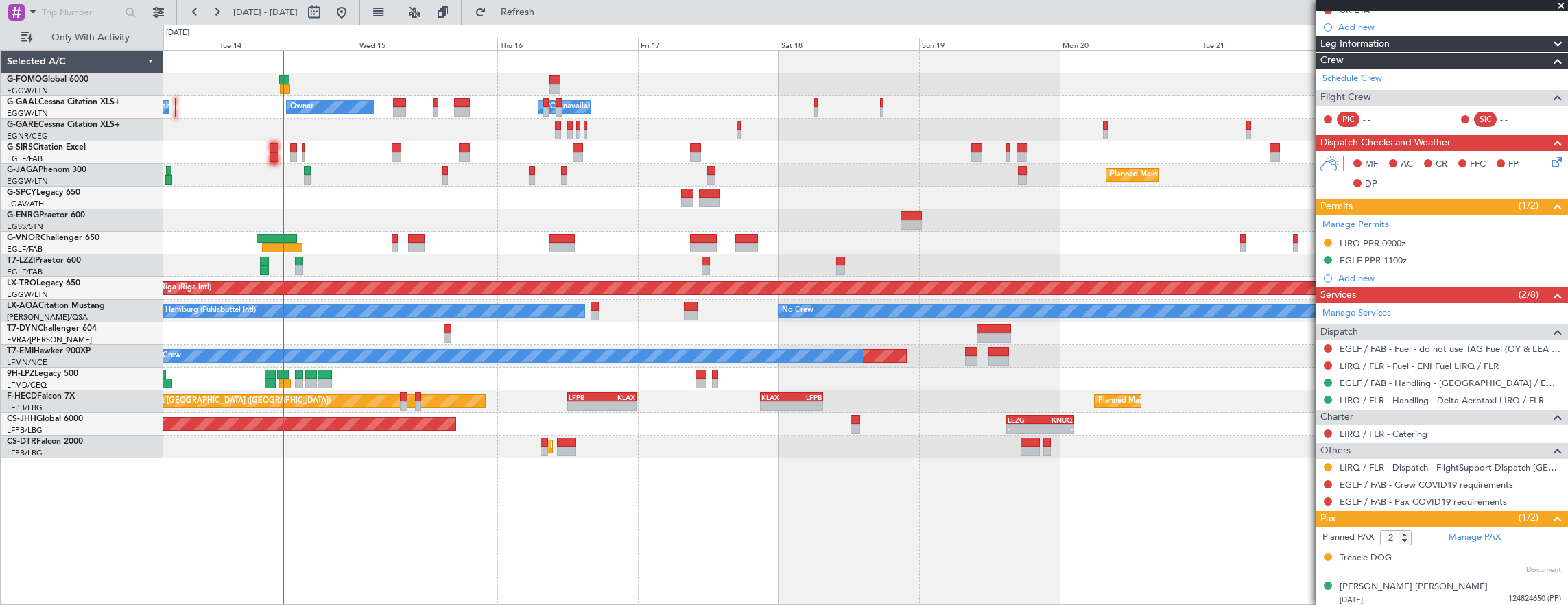
click at [833, 465] on div "- - EGGW 03:55 Z KSFO 14:45 Z - - KSFO 22:15 Z EGGW 08:00 Z Owner A/C Unavailab…" at bounding box center [866, 327] width 1406 height 555
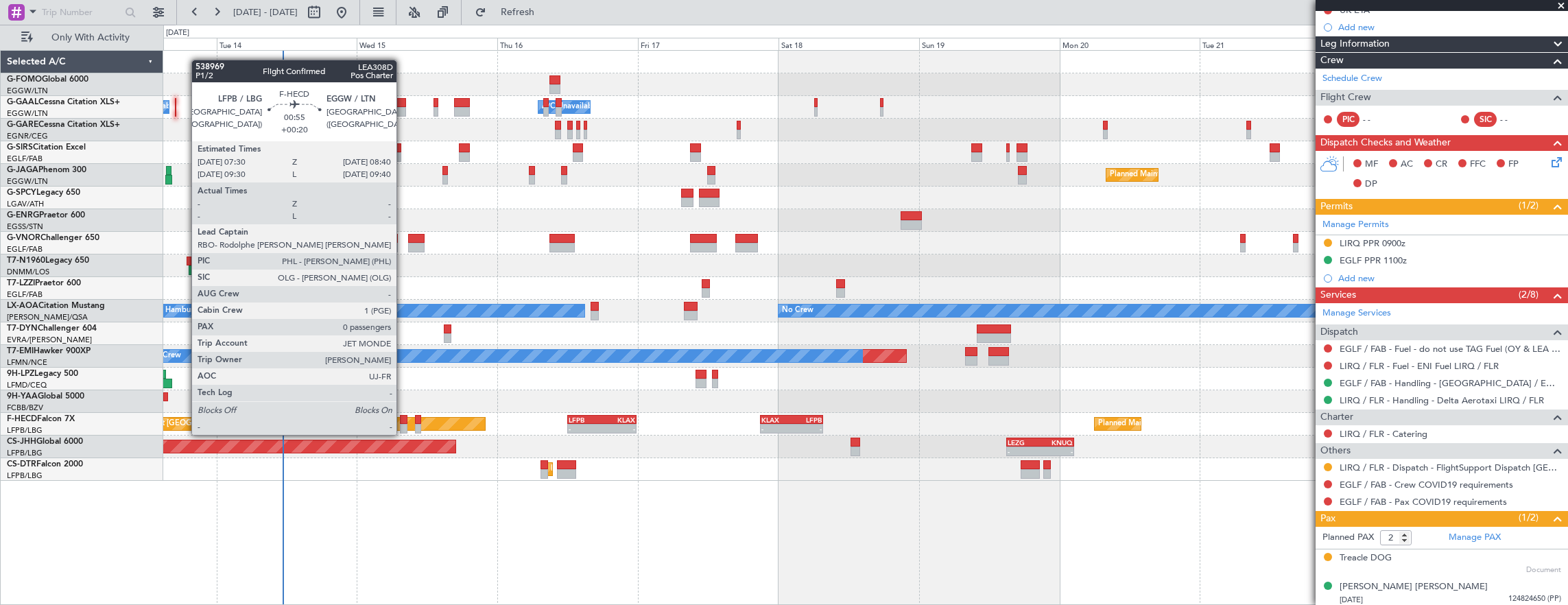
click at [403, 421] on div at bounding box center [403, 419] width 7 height 10
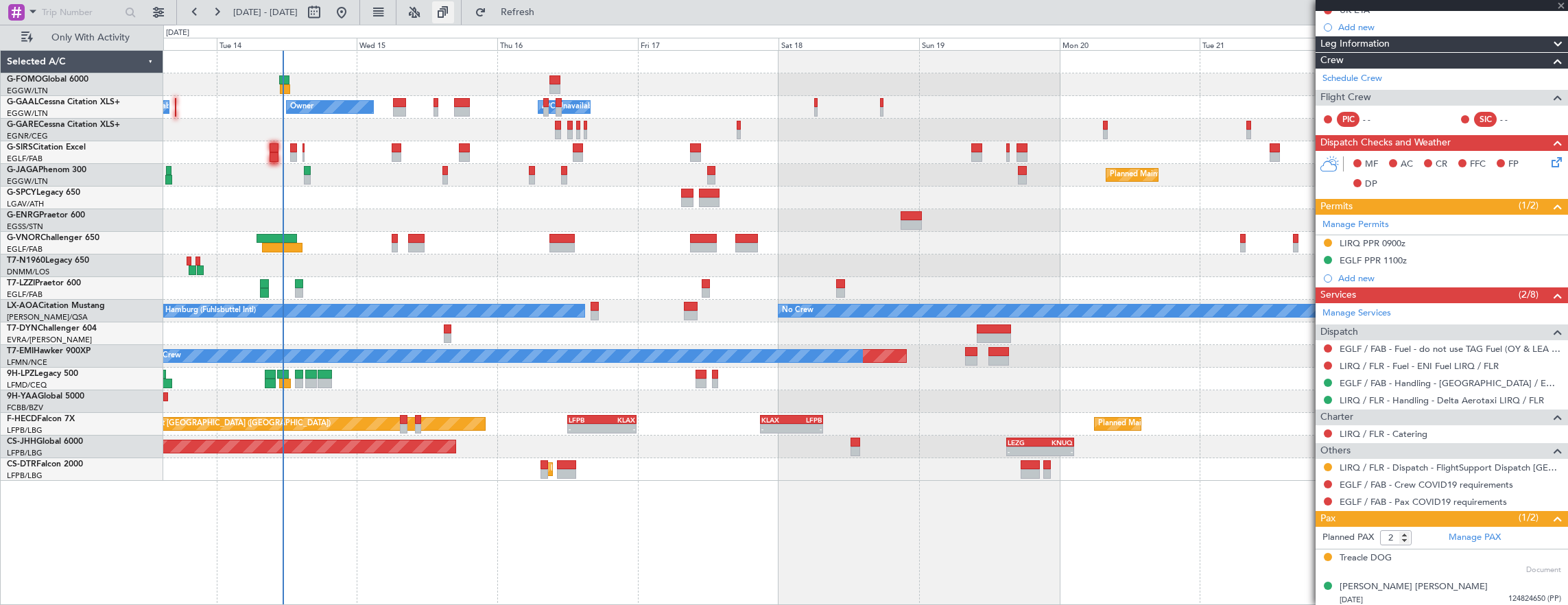
type input "+00:20"
type input "0"
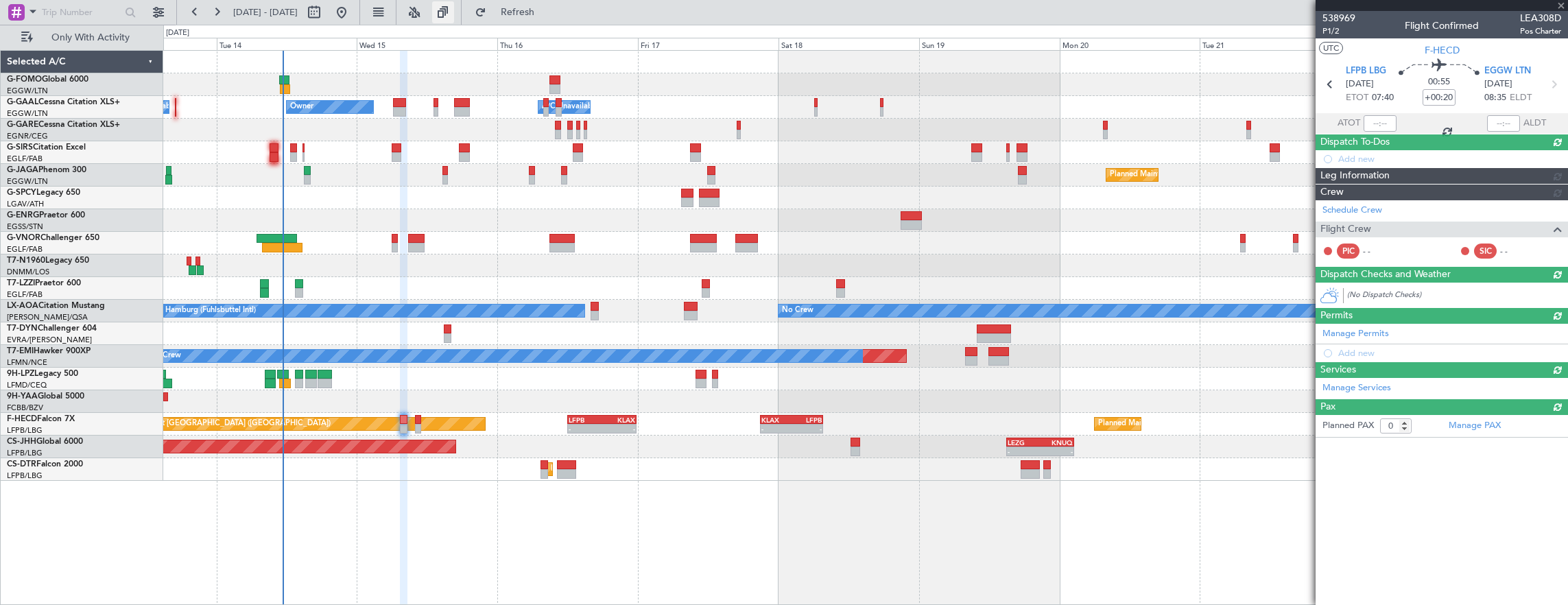
scroll to position [0, 0]
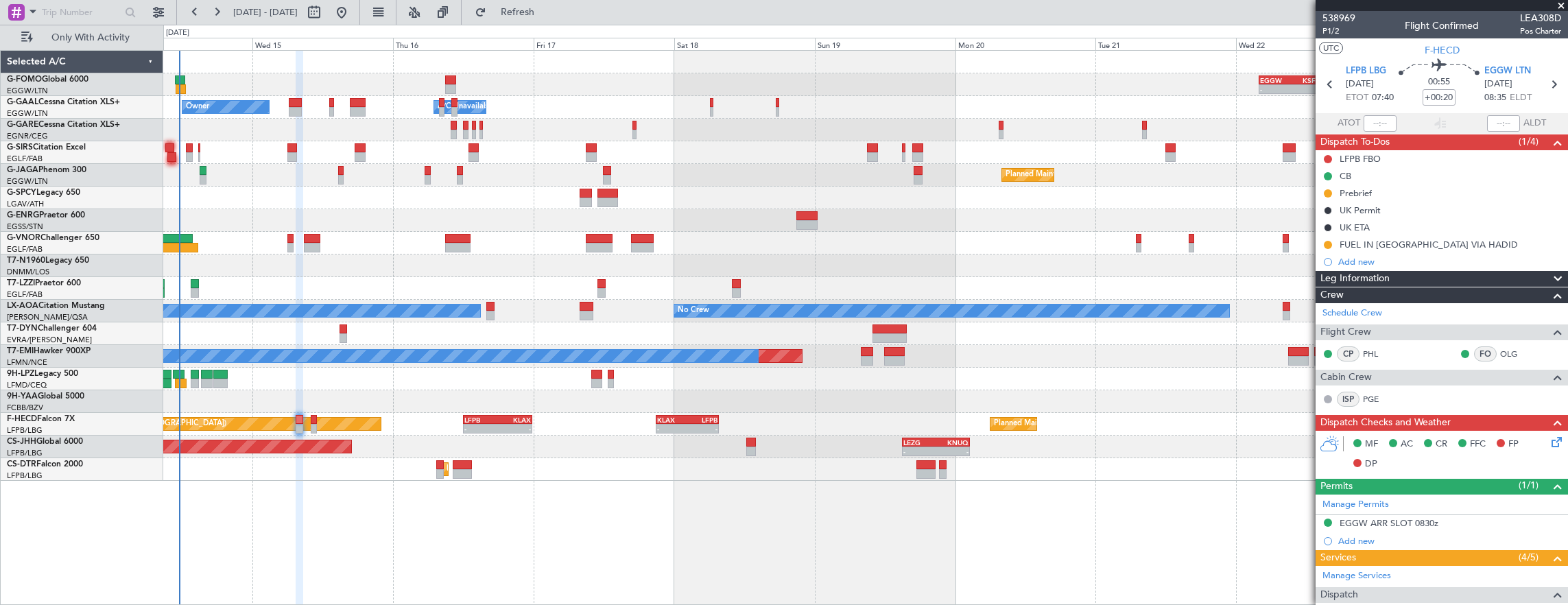
click at [91, 445] on div "- - EGGW 03:55 Z KSFO 14:45 Z - - KSFO 22:15 Z EGGW 08:00 Z Owner Owner A/C Una…" at bounding box center [784, 315] width 1568 height 580
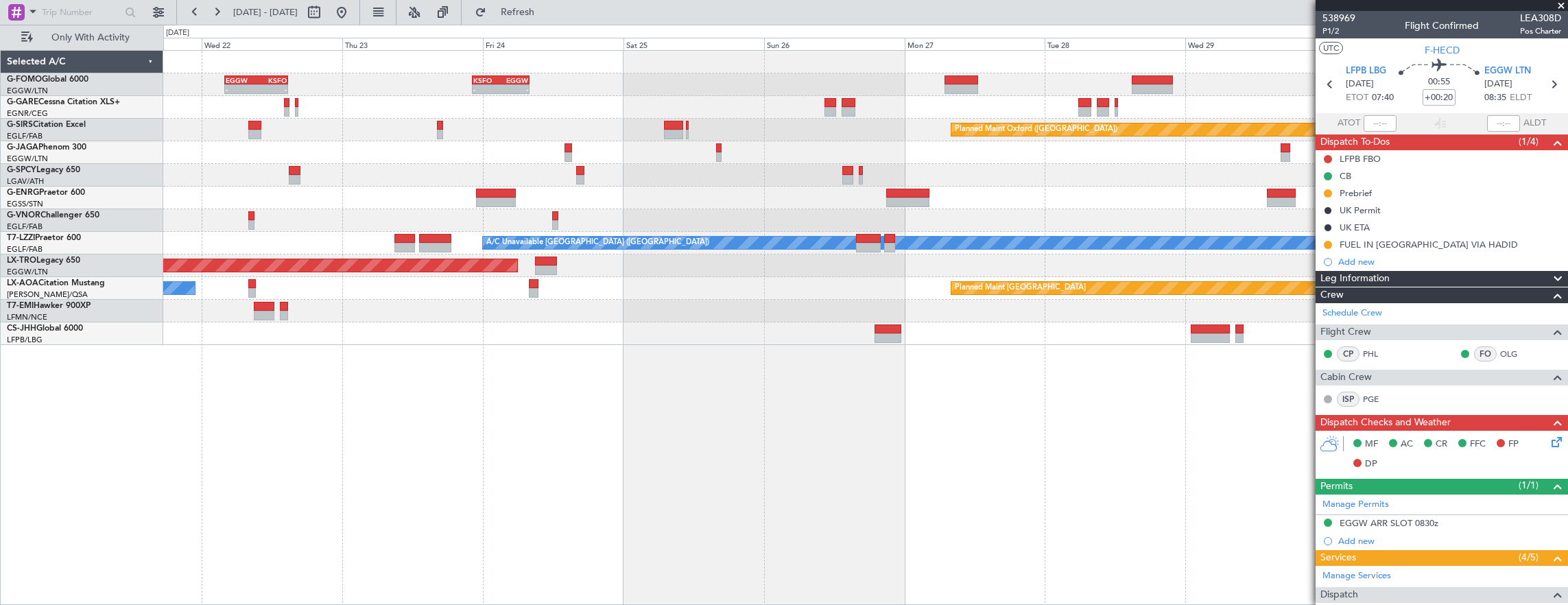
click at [425, 398] on div "- - EGGW 03:55 Z KSFO 14:45 Z - - KSFO 22:15 Z EGGW 08:00 Z Planned Maint Oxfor…" at bounding box center [866, 327] width 1406 height 555
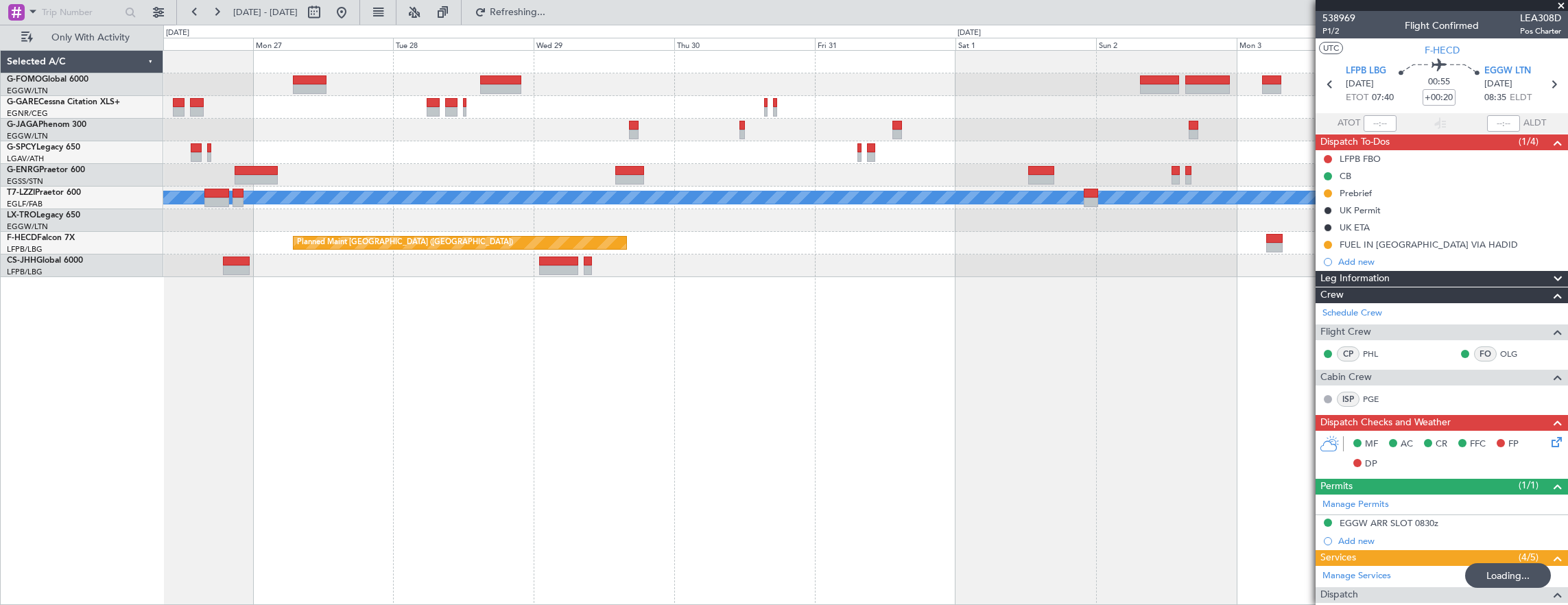
click at [79, 386] on div "KSFO 22:15 Z EGGW 08:00 Z - - - - RKSI 08:00 Z KLAX 18:50 Z A/C Unavailable Lon…" at bounding box center [784, 315] width 1568 height 580
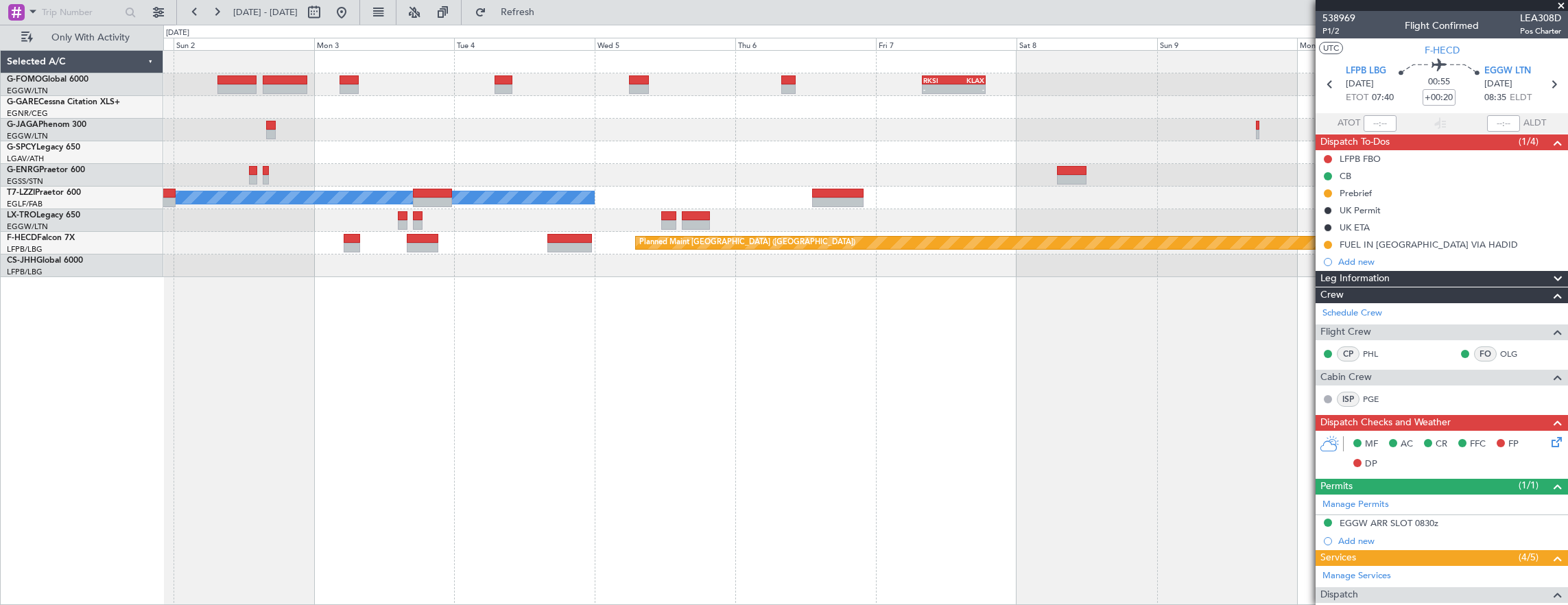
click at [296, 429] on div "- - RKSI 08:00 Z KLAX 18:50 Z A/C Unavailable London (Luton) Planned Maint Pari…" at bounding box center [866, 327] width 1406 height 555
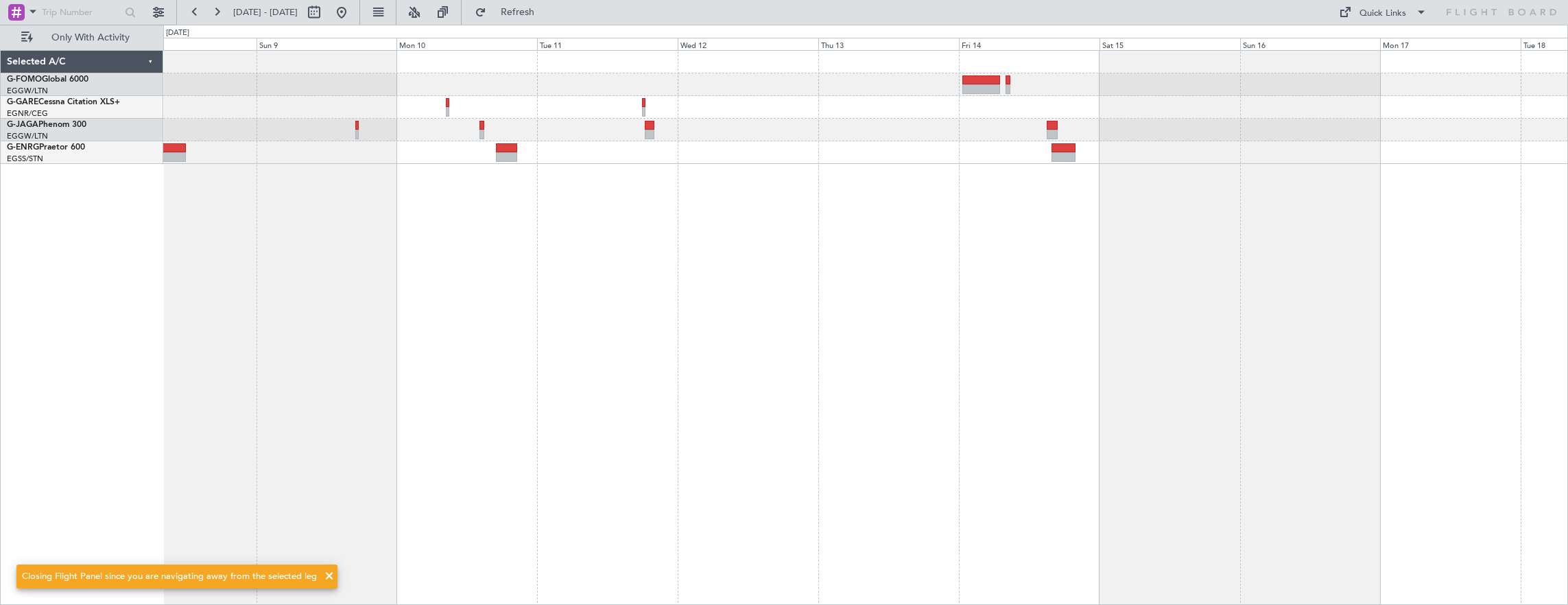
click at [89, 306] on div "RKSI 08:00 Z KLAX 18:50 Z - - Selected A/C G-FOMO Global 6000 EGGW/LTN London (…" at bounding box center [784, 315] width 1568 height 580
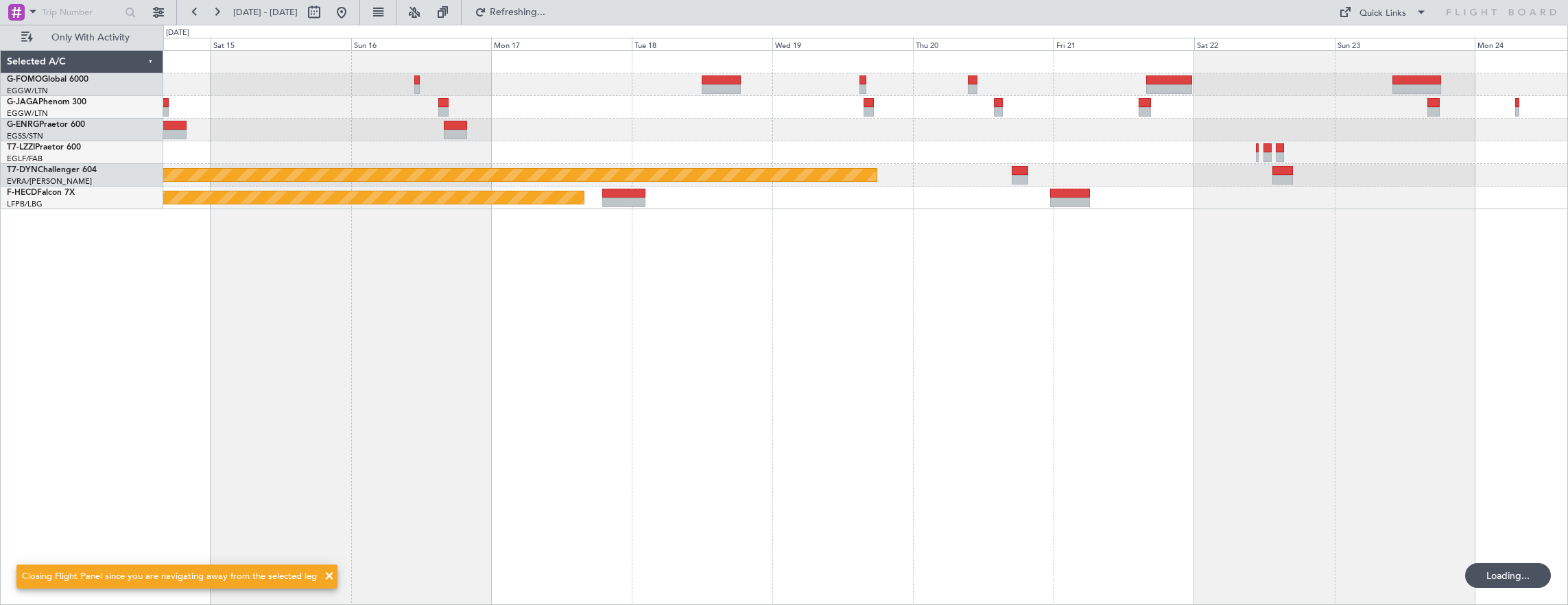
click at [81, 289] on div "Planned Maint Riga (Riga Intl) Planned Maint Paris (Le Bourget) Selected A/C G-…" at bounding box center [784, 315] width 1568 height 580
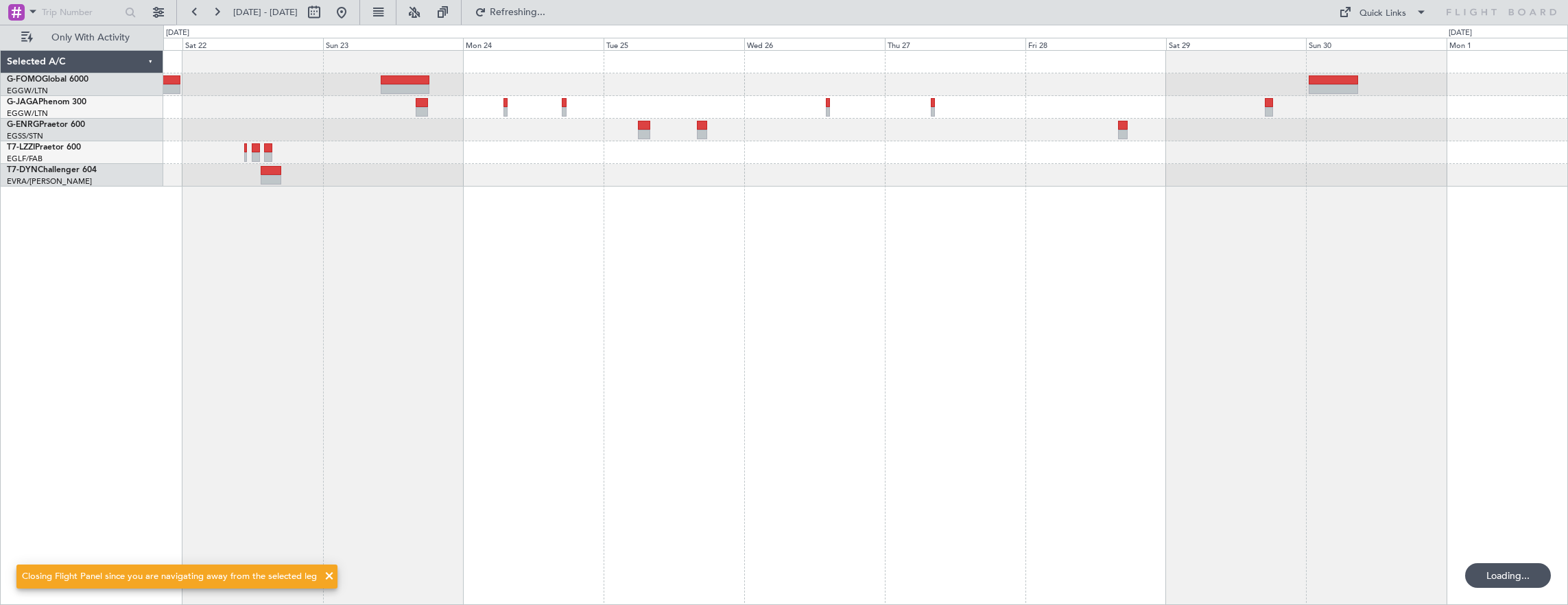
click at [0, 273] on html "21 Nov 2025 - 01 Dec 2025 Refreshing... Quick Links Only With Activity Planned …" at bounding box center [784, 302] width 1568 height 605
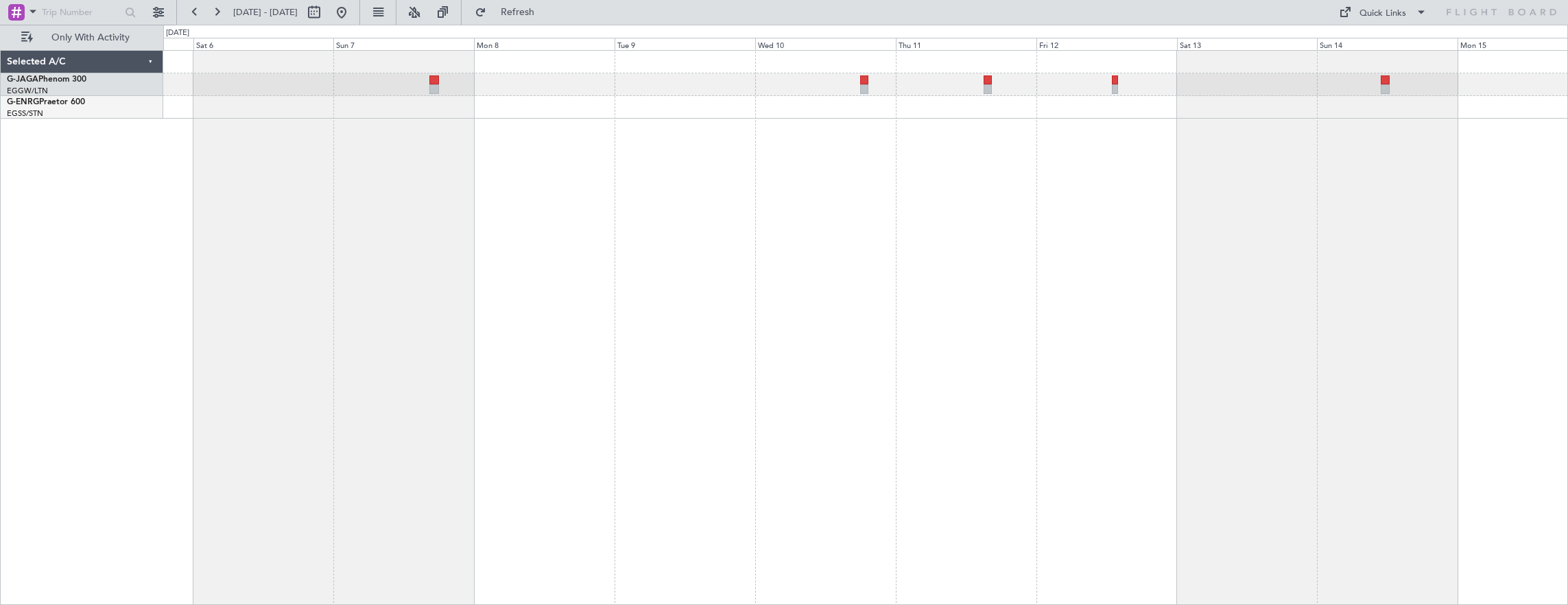
click at [187, 281] on div at bounding box center [866, 327] width 1406 height 555
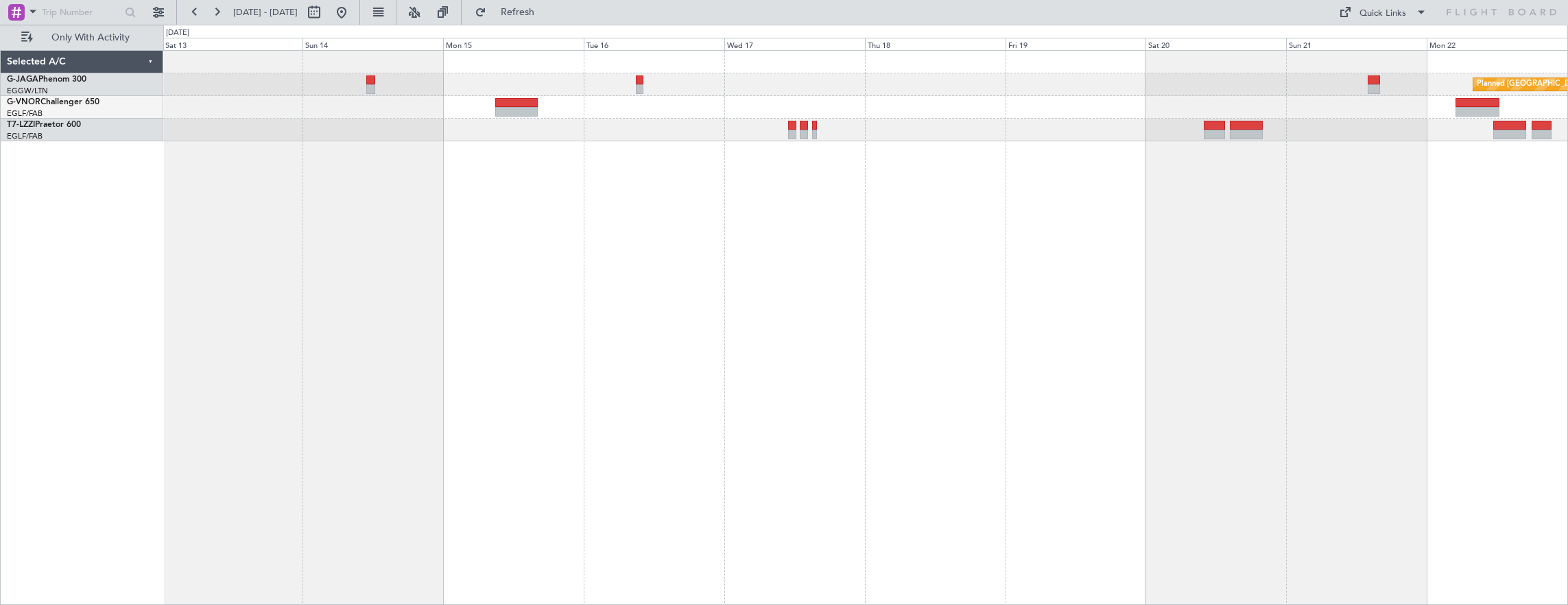
click at [508, 200] on div "Planned Maint St Gallen (Altenrhein)" at bounding box center [866, 327] width 1406 height 555
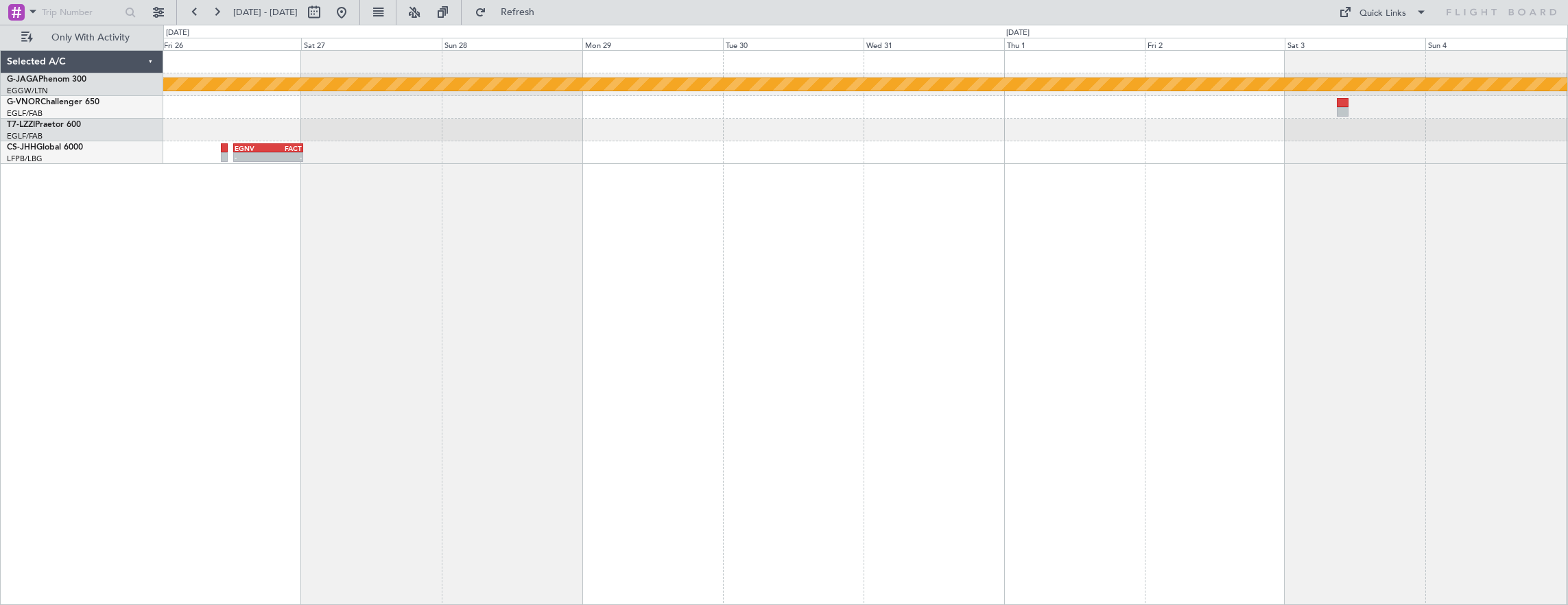
click at [336, 170] on div "Planned Maint St Gallen (Altenrhein) - - EGNV 12:30 Z FACT 00:20 Z" at bounding box center [866, 327] width 1406 height 555
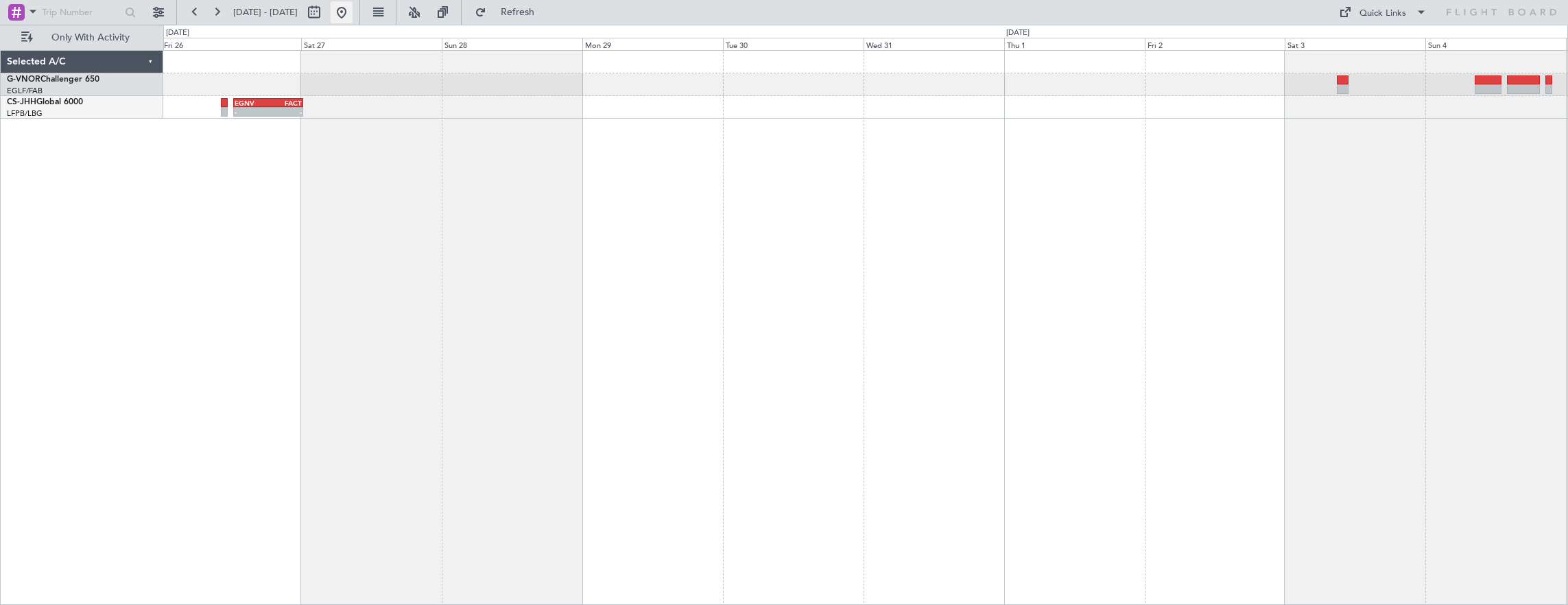
click at [353, 7] on button at bounding box center [341, 12] width 22 height 22
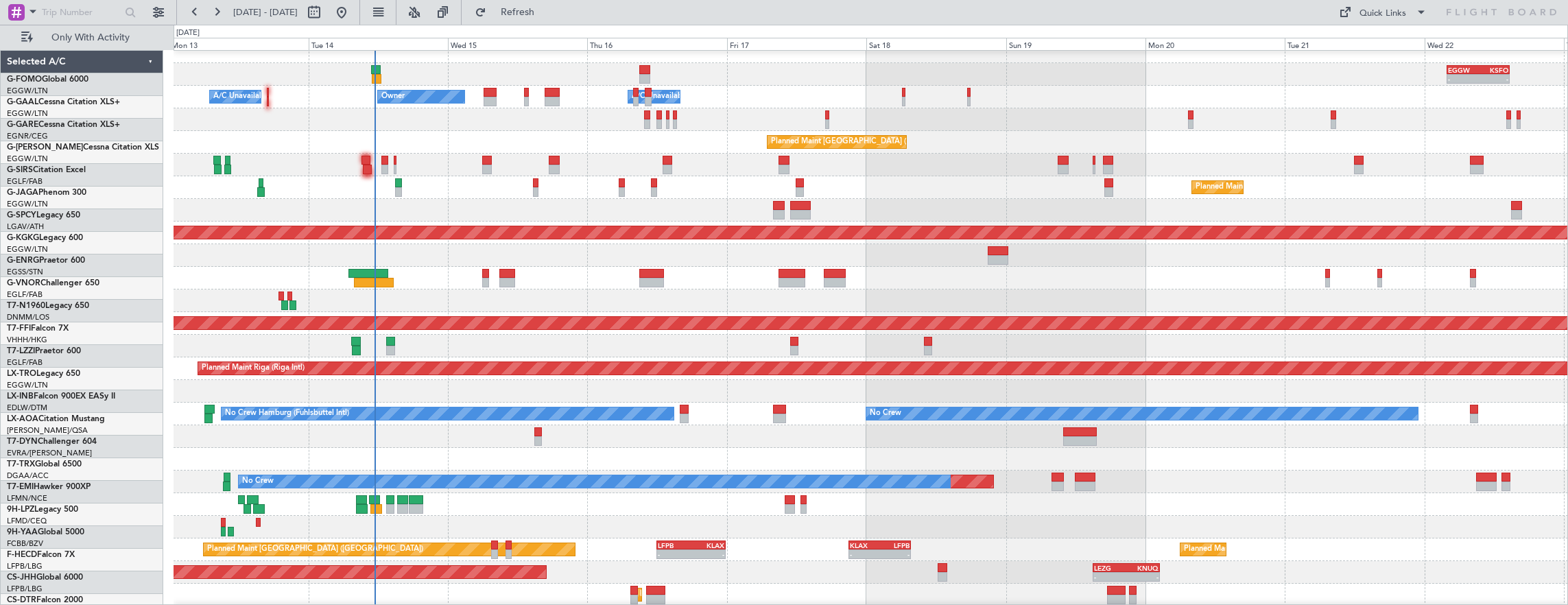
scroll to position [11, 0]
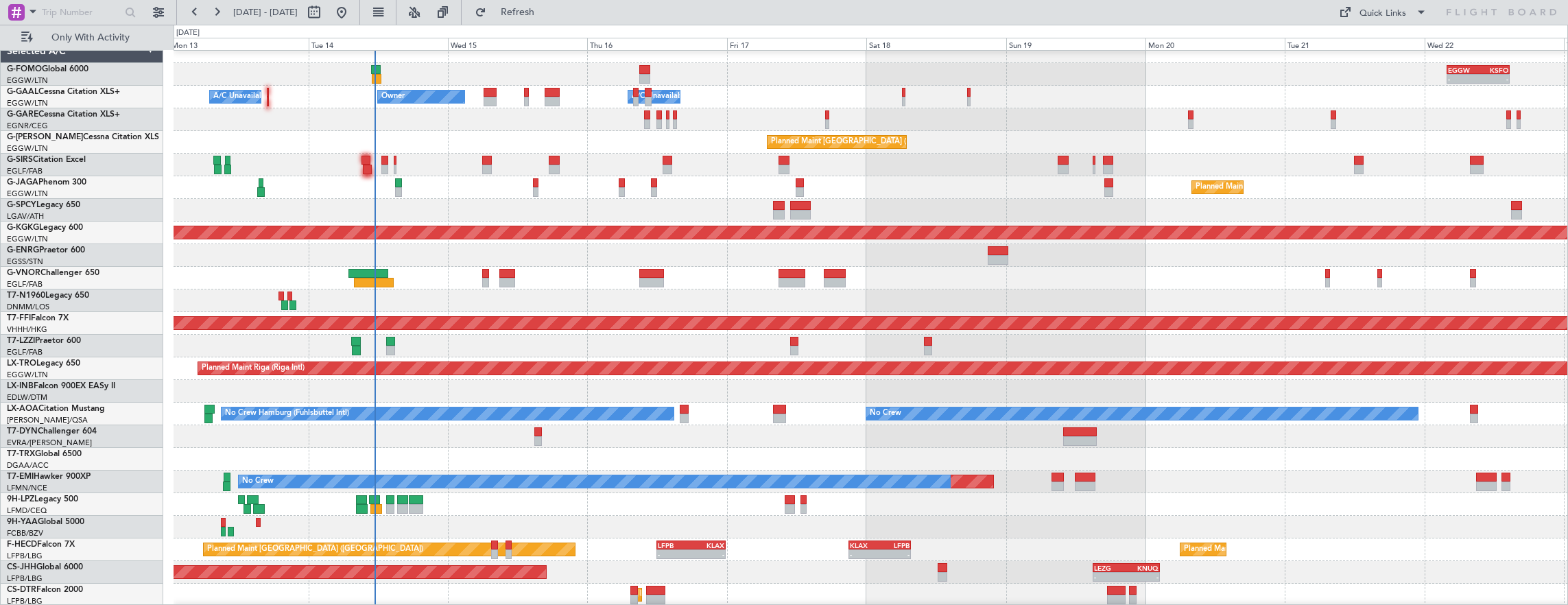
click at [443, 264] on div "- - EGGW 03:55 Z KSFO 14:45 Z - - KSFO 22:15 Z EGGW 08:00 Z Owner A/C Unavailab…" at bounding box center [870, 323] width 1394 height 566
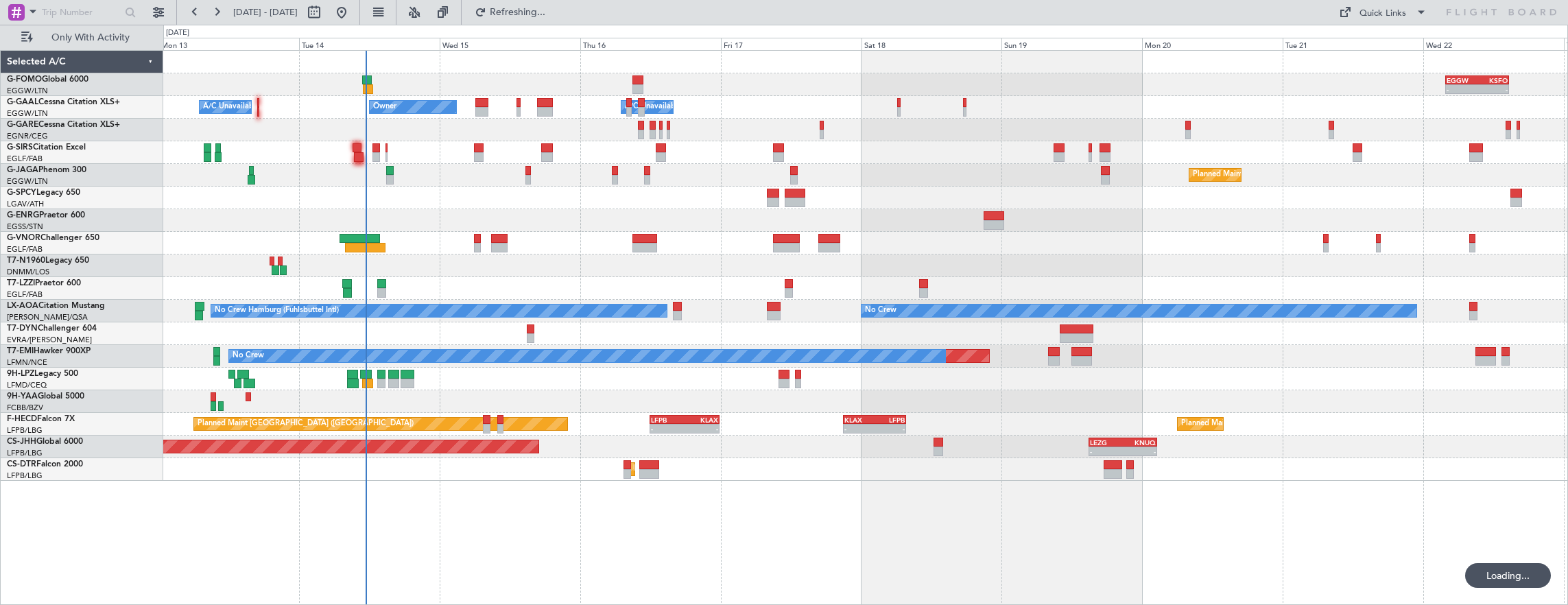
scroll to position [0, 0]
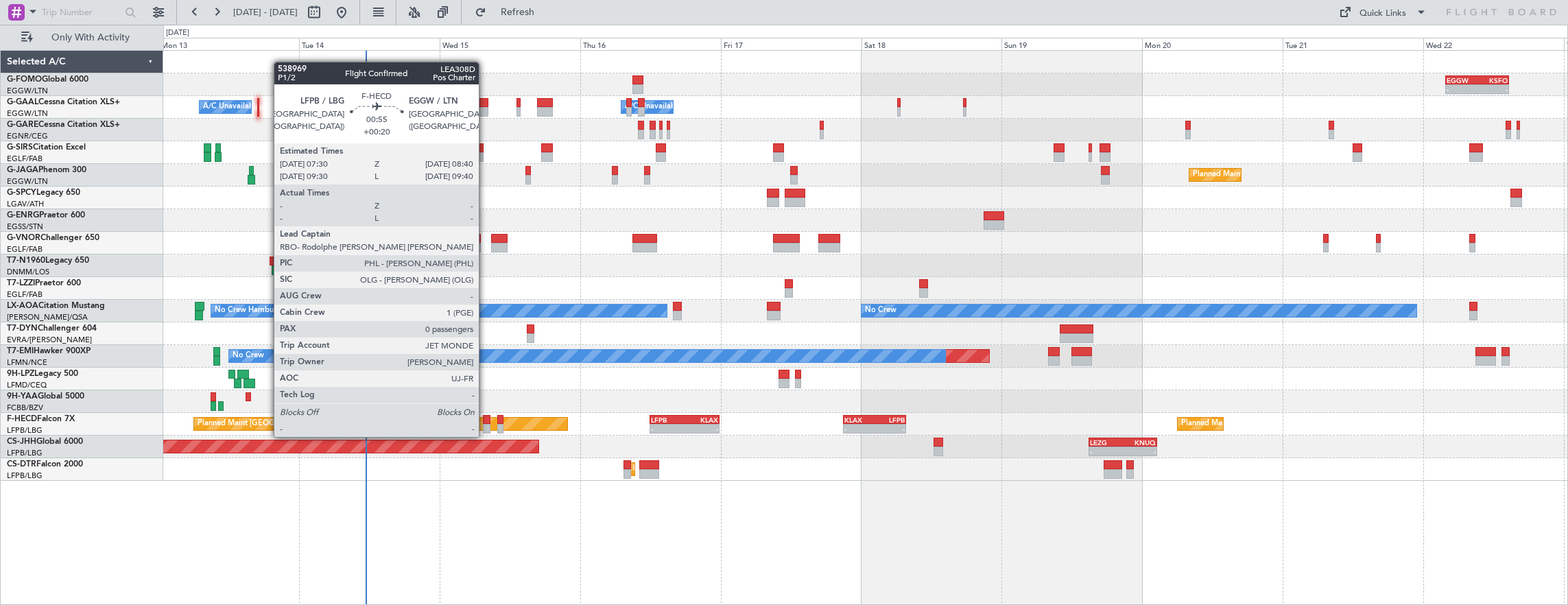
click at [485, 424] on div at bounding box center [486, 428] width 7 height 10
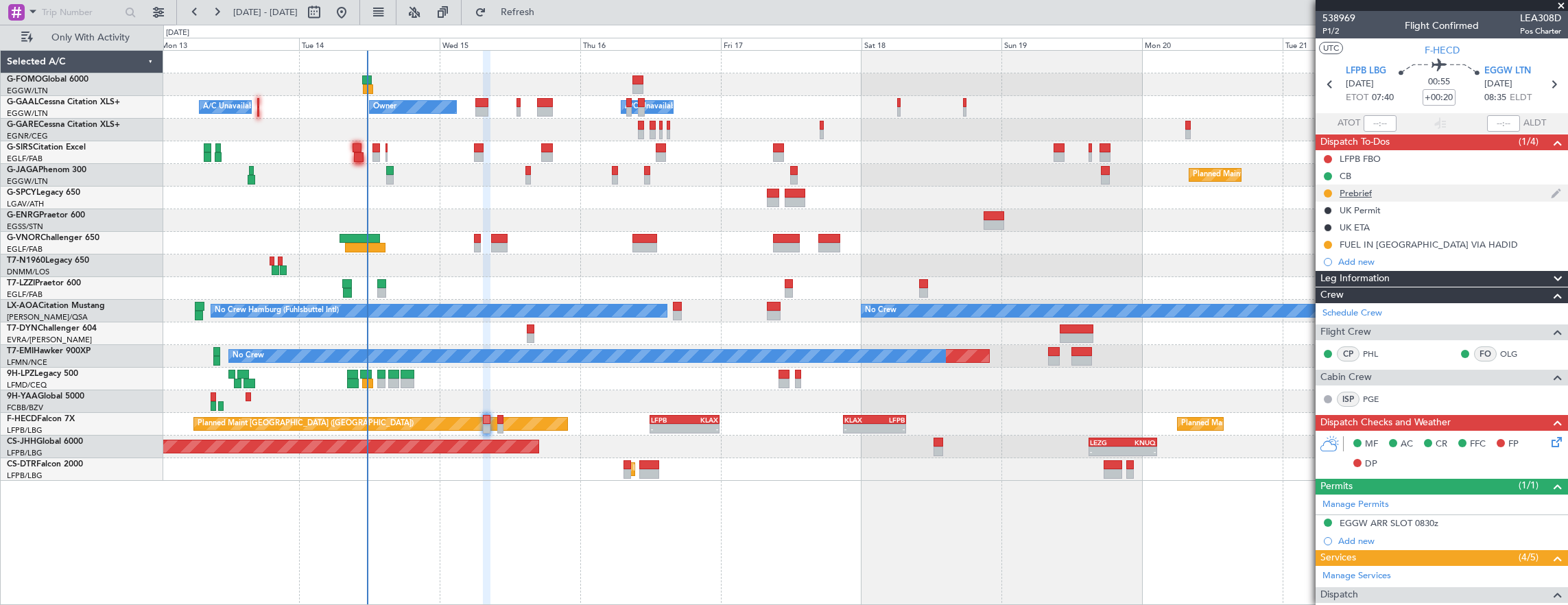
click at [1428, 197] on div "Prebrief" at bounding box center [1441, 193] width 253 height 17
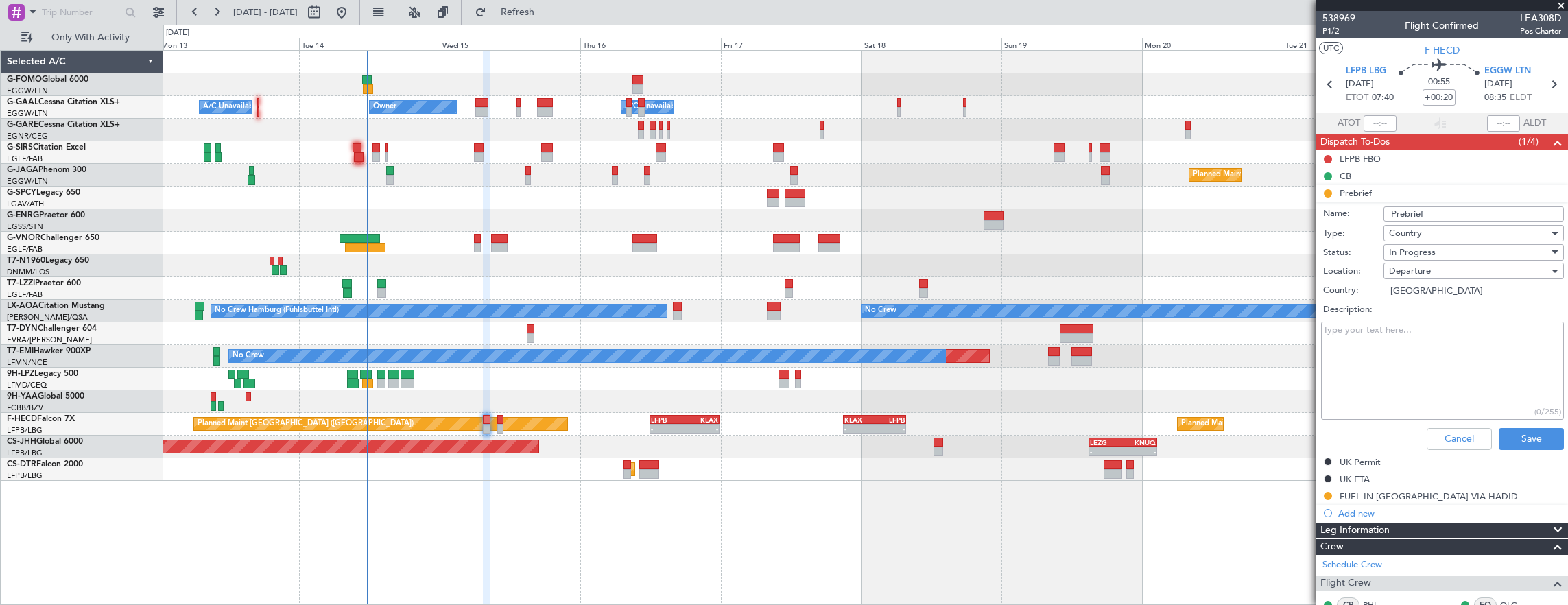
click at [1461, 369] on textarea "Description:" at bounding box center [1442, 370] width 243 height 98
paste textarea "- LFPB-EGGW Please compute with CLB+CRZ+DSC 300KIAS - EGGW-LFPB Please compute …"
type textarea "- LFPB-EGGW Please compute with CLB+CRZ+DSC 300KIAS - EGGW-LFPB Please compute …"
click at [1408, 246] on span "In Progress" at bounding box center [1412, 253] width 46 height 12
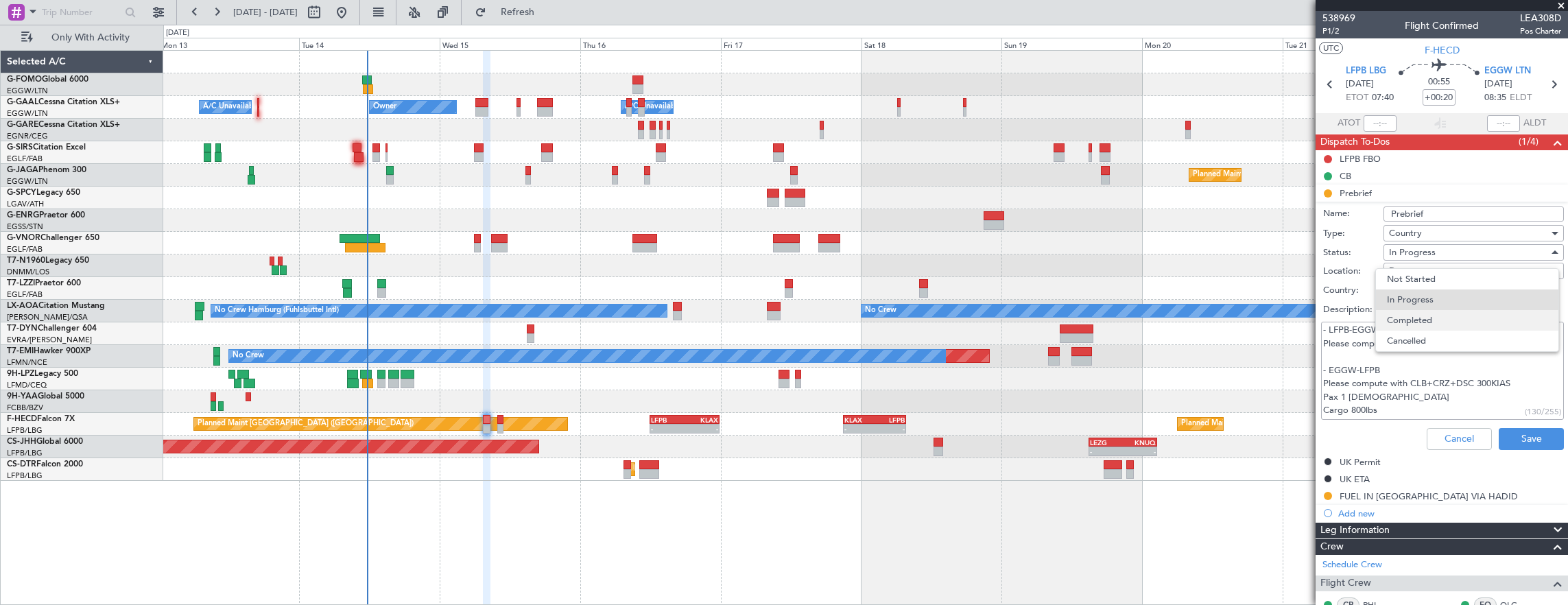
click at [1435, 324] on span "Completed" at bounding box center [1467, 319] width 161 height 21
click at [1506, 430] on button "Save" at bounding box center [1531, 439] width 65 height 22
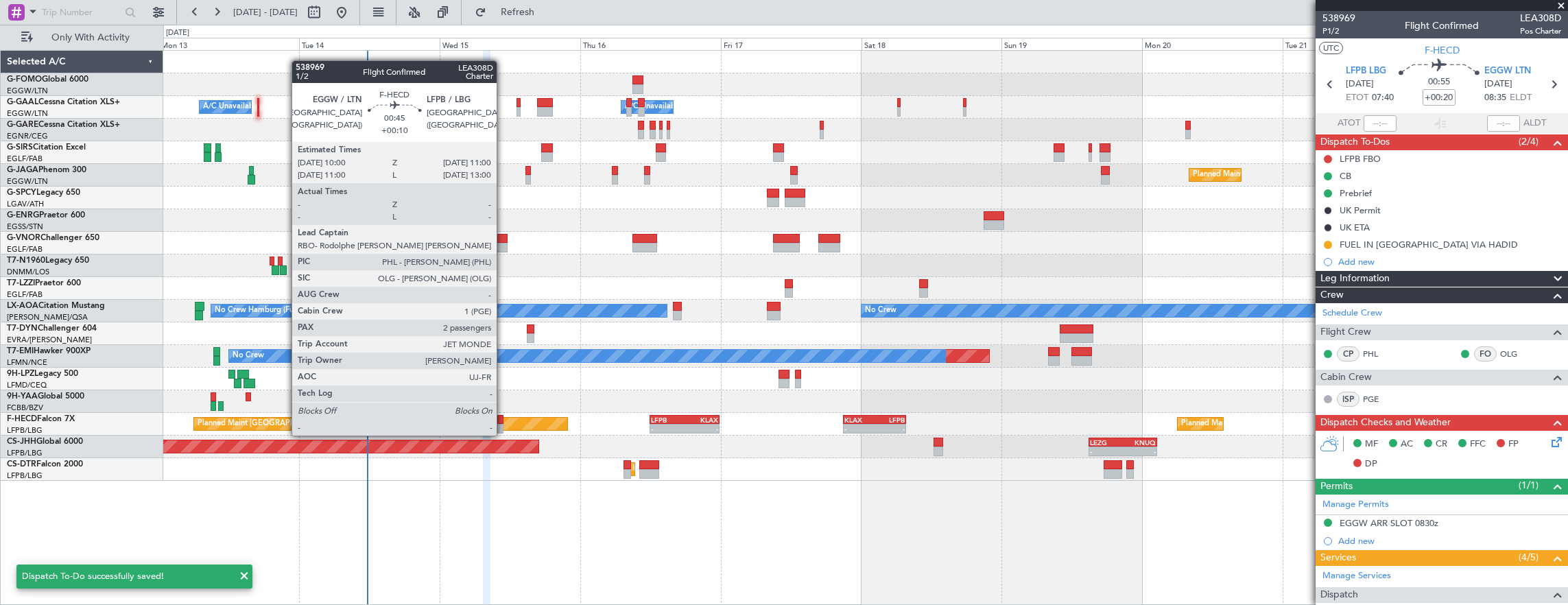
click at [503, 422] on div at bounding box center [500, 419] width 6 height 10
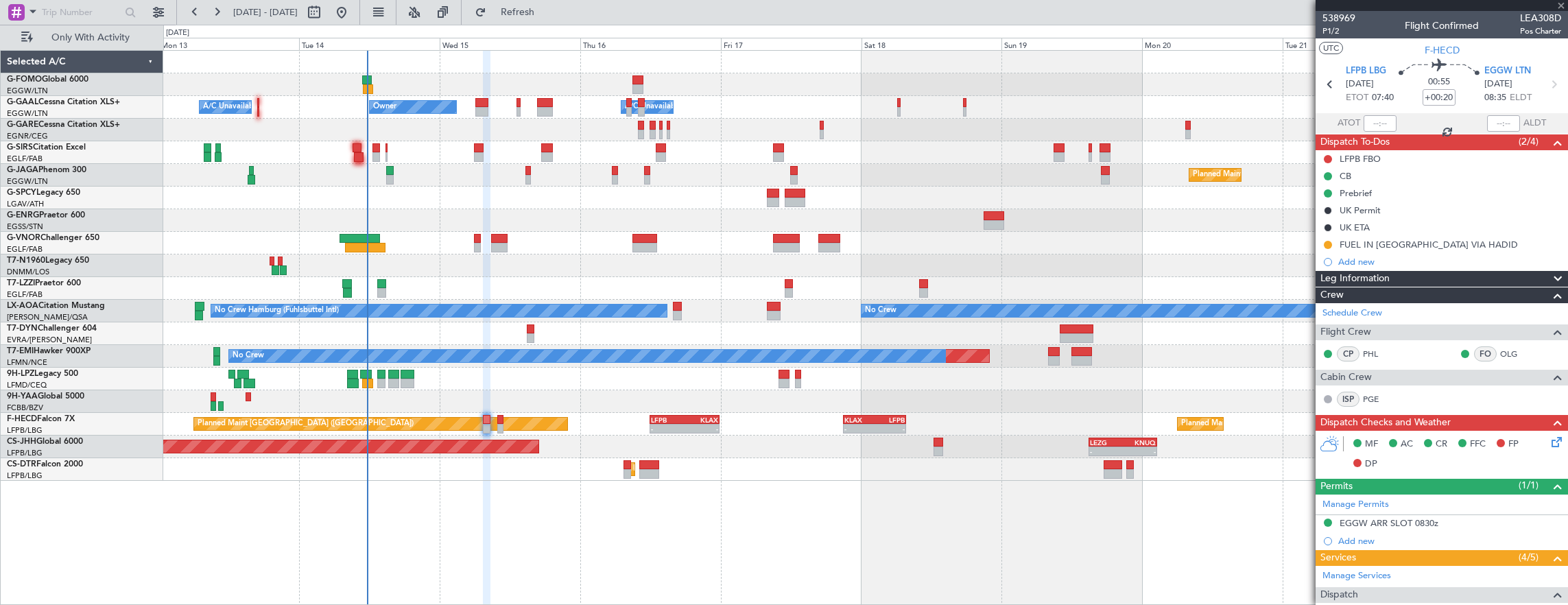
type input "+00:10"
type input "2"
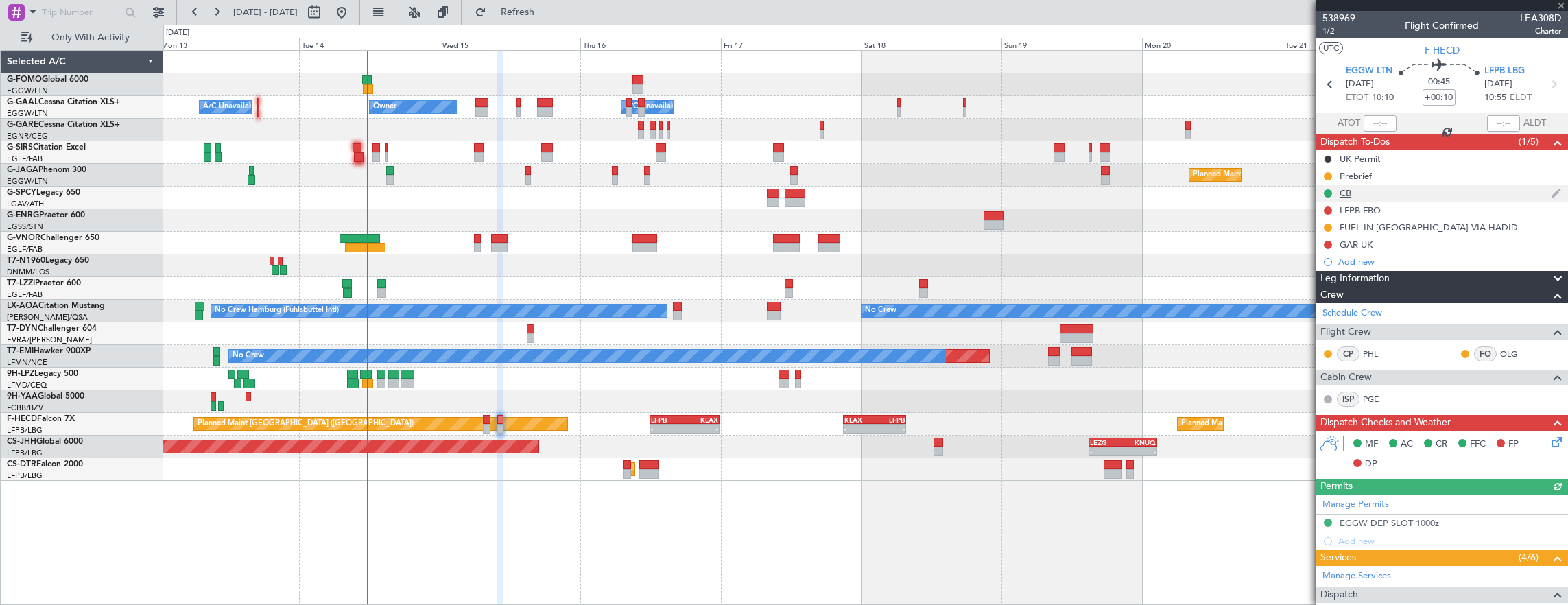
click at [1415, 185] on div "CB" at bounding box center [1441, 193] width 253 height 17
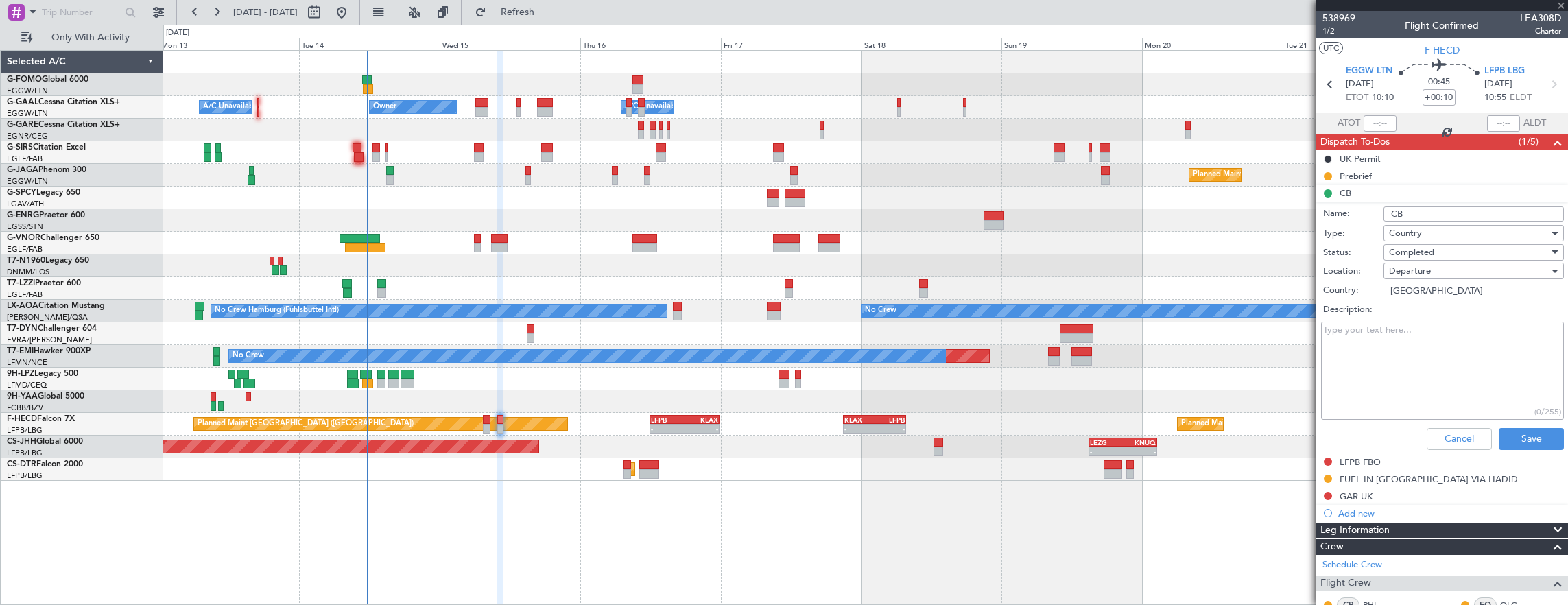
click at [1466, 360] on textarea "Description:" at bounding box center [1442, 370] width 243 height 98
click at [1419, 182] on div "Prebrief" at bounding box center [1441, 175] width 253 height 17
click at [1436, 336] on textarea "Description:" at bounding box center [1442, 353] width 243 height 98
paste textarea "- LFPB-EGGW Please compute with CLB+CRZ+DSC 300KIAS - EGGW-LFPB Please compute …"
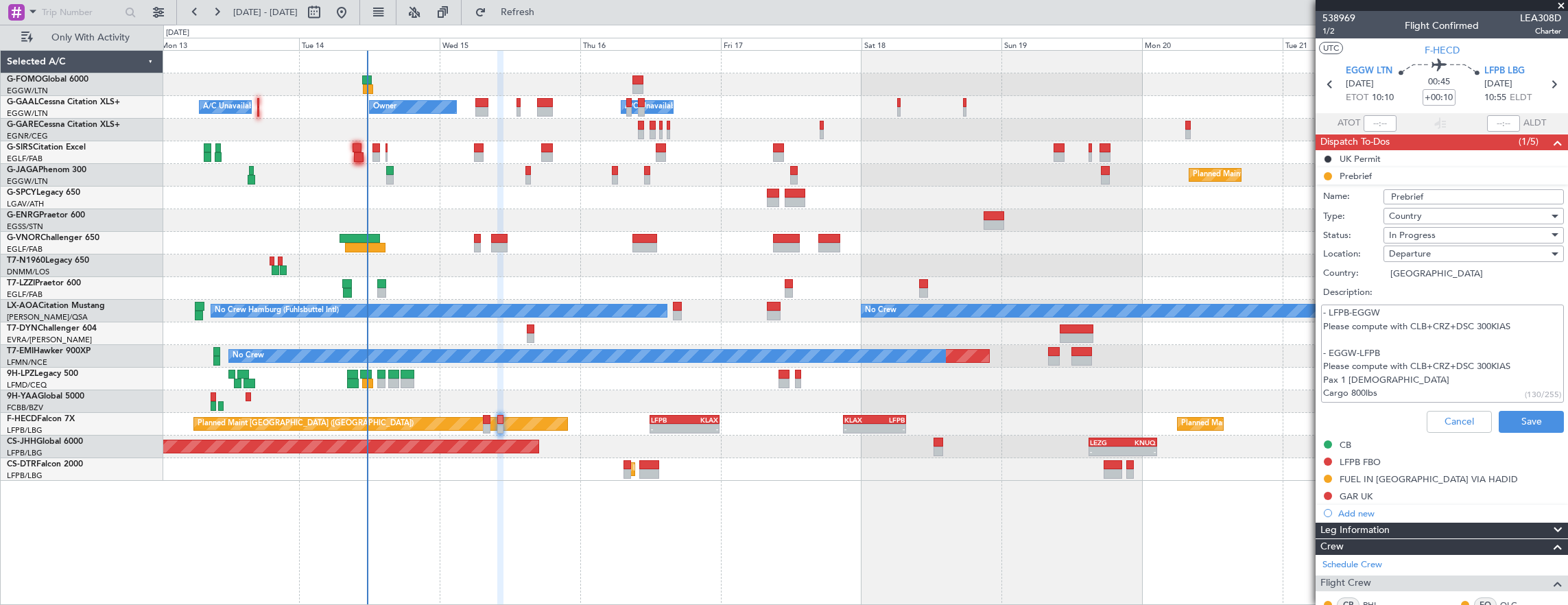
type textarea "- LFPB-EGGW Please compute with CLB+CRZ+DSC 300KIAS - EGGW-LFPB Please compute …"
click at [1431, 229] on div "In Progress" at bounding box center [1468, 235] width 160 height 21
click at [1428, 308] on span "Completed" at bounding box center [1467, 302] width 161 height 21
drag, startPoint x: 1520, startPoint y: 416, endPoint x: 964, endPoint y: 347, distance: 560.3
click at [1520, 416] on button "Save" at bounding box center [1531, 421] width 65 height 22
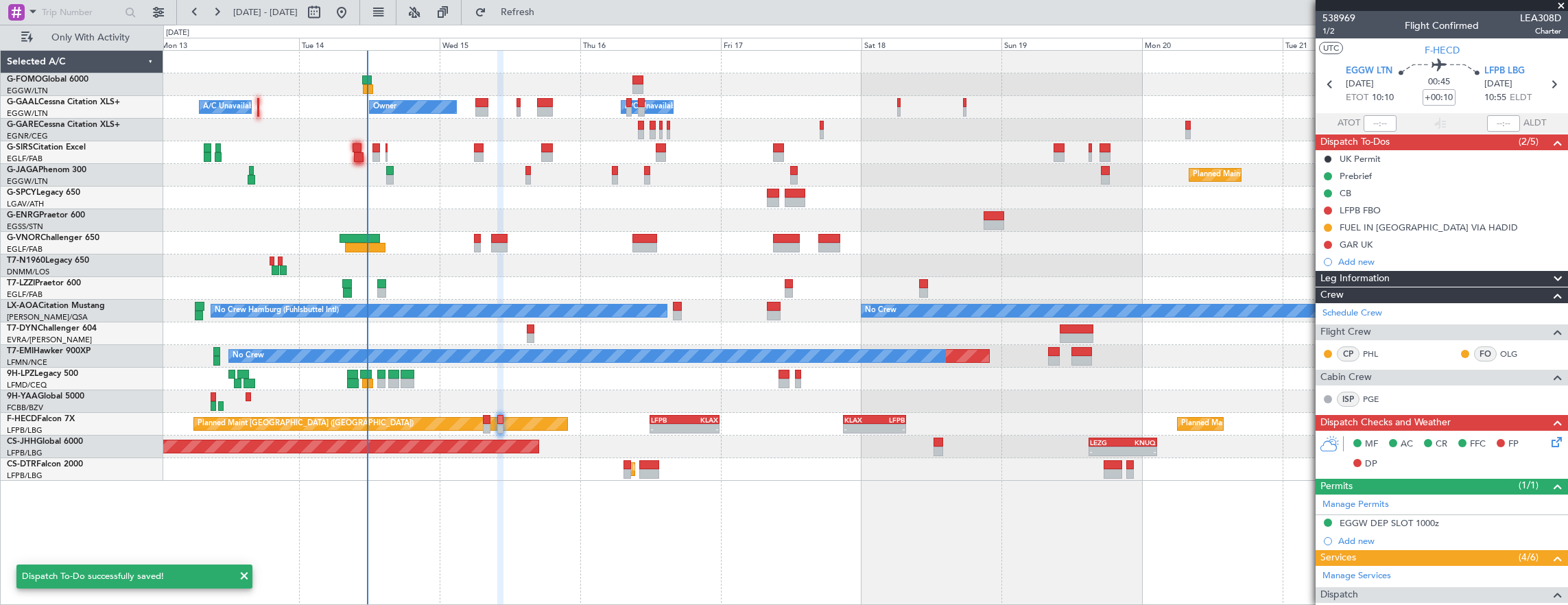
scroll to position [265, 0]
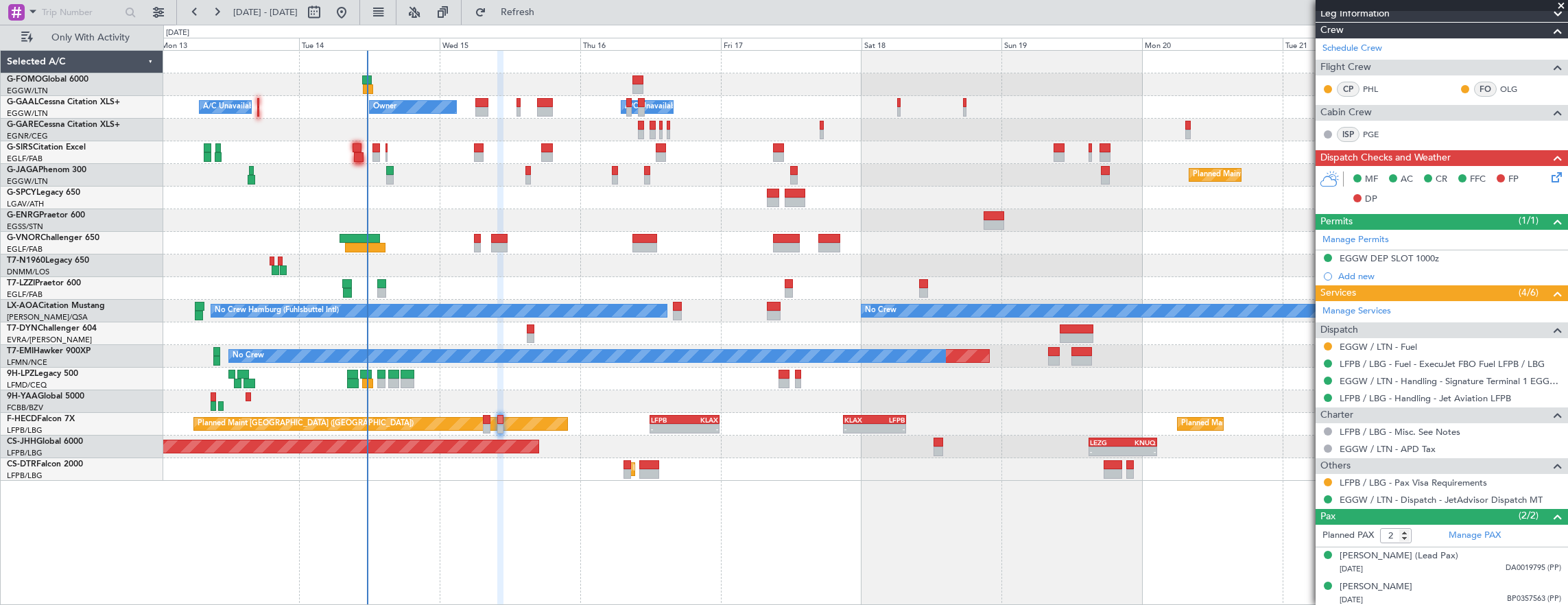
click at [391, 87] on div "- - EGGW 03:55 Z KSFO 14:45 Z - - KSFO 22:15 Z EGGW 08:00 Z Owner A/C Unavailab…" at bounding box center [866, 266] width 1405 height 430
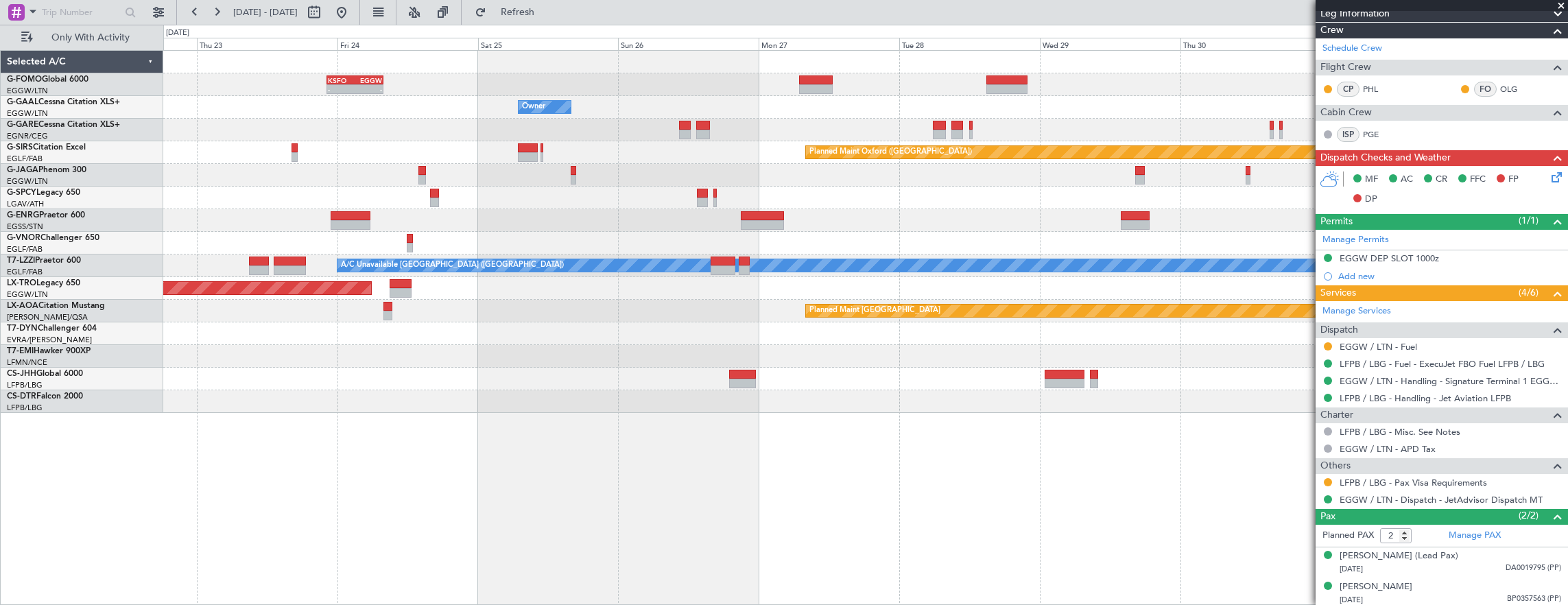
click at [368, 121] on div at bounding box center [866, 129] width 1405 height 22
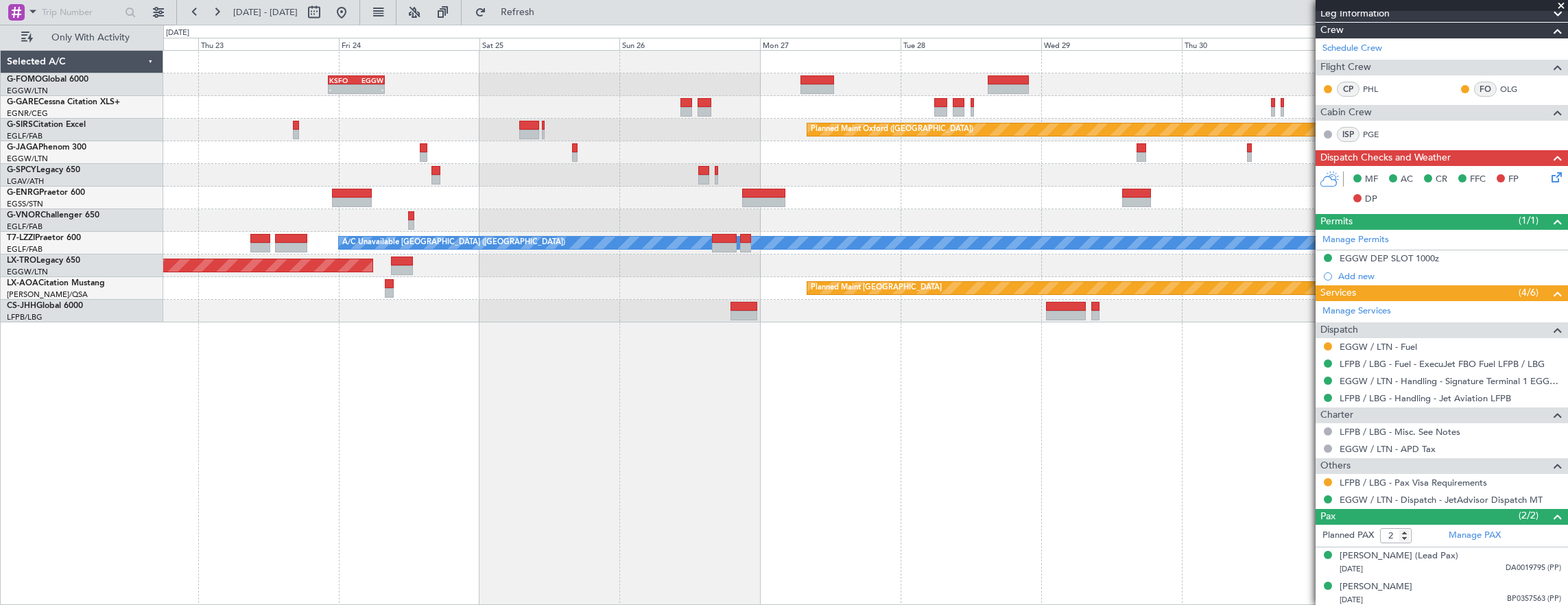
click at [544, 112] on div at bounding box center [866, 107] width 1405 height 22
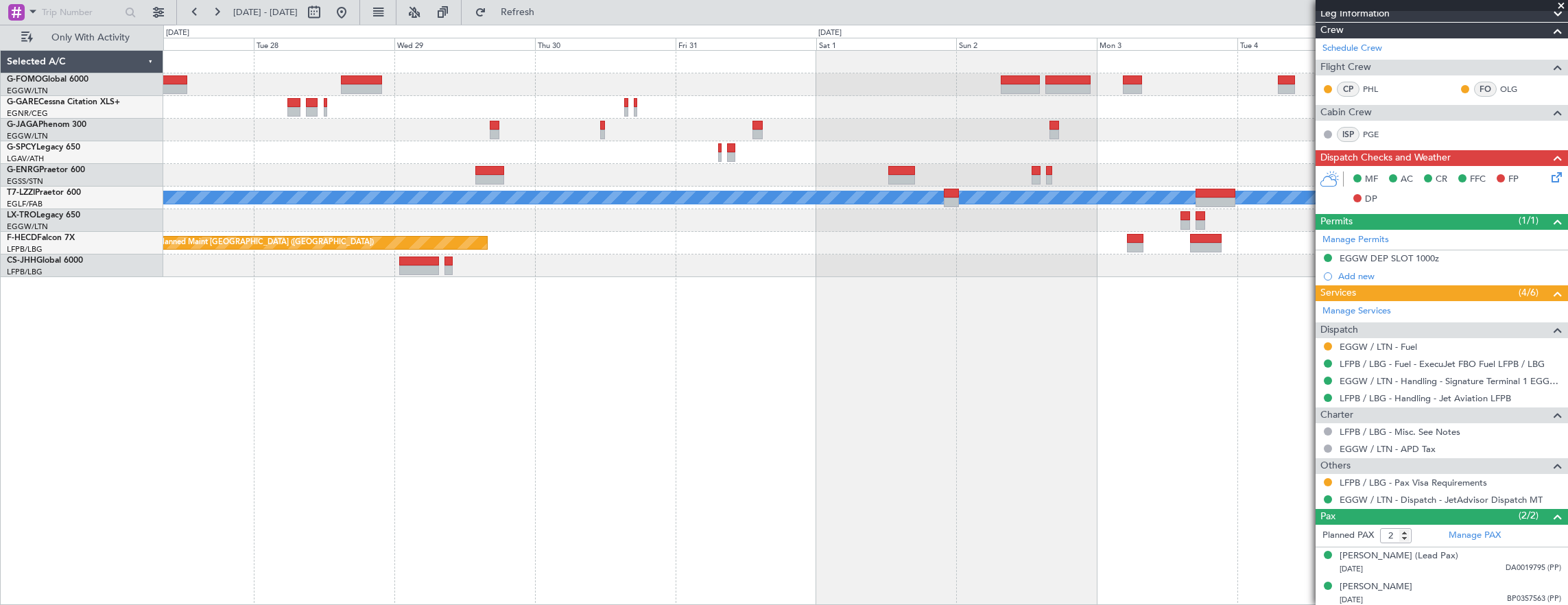
click at [1057, 111] on div at bounding box center [866, 107] width 1405 height 22
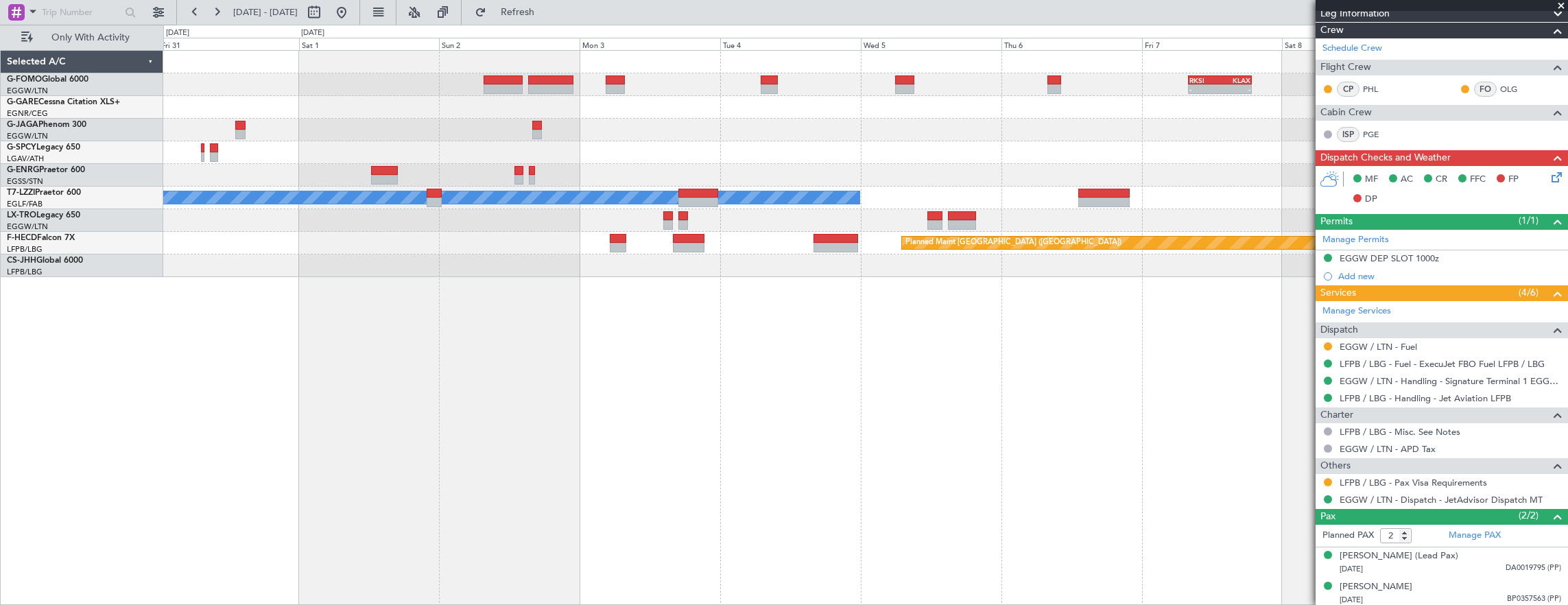
click at [519, 113] on div at bounding box center [866, 107] width 1405 height 22
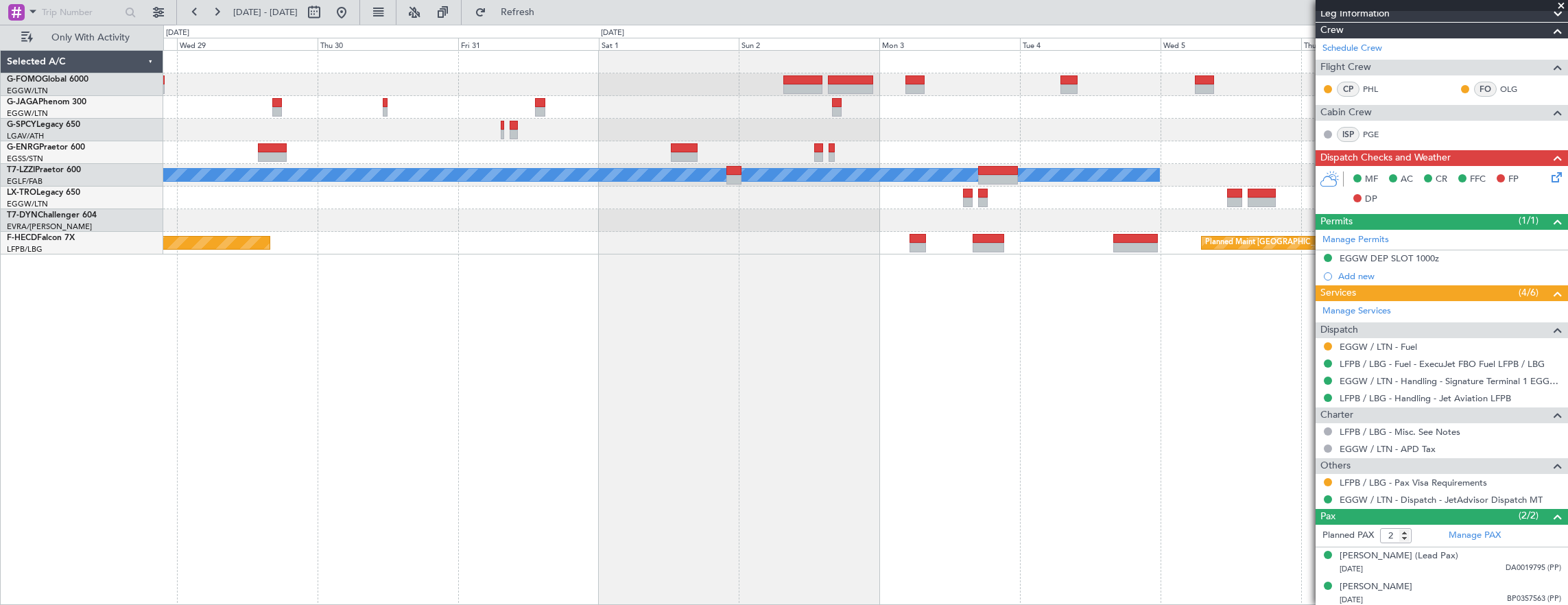
click at [631, 125] on div "- - RKSI 08:00 Z KLAX 18:50 Z A/C Unavailable [GEOGRAPHIC_DATA] ([GEOGRAPHIC_DA…" at bounding box center [866, 153] width 1405 height 203
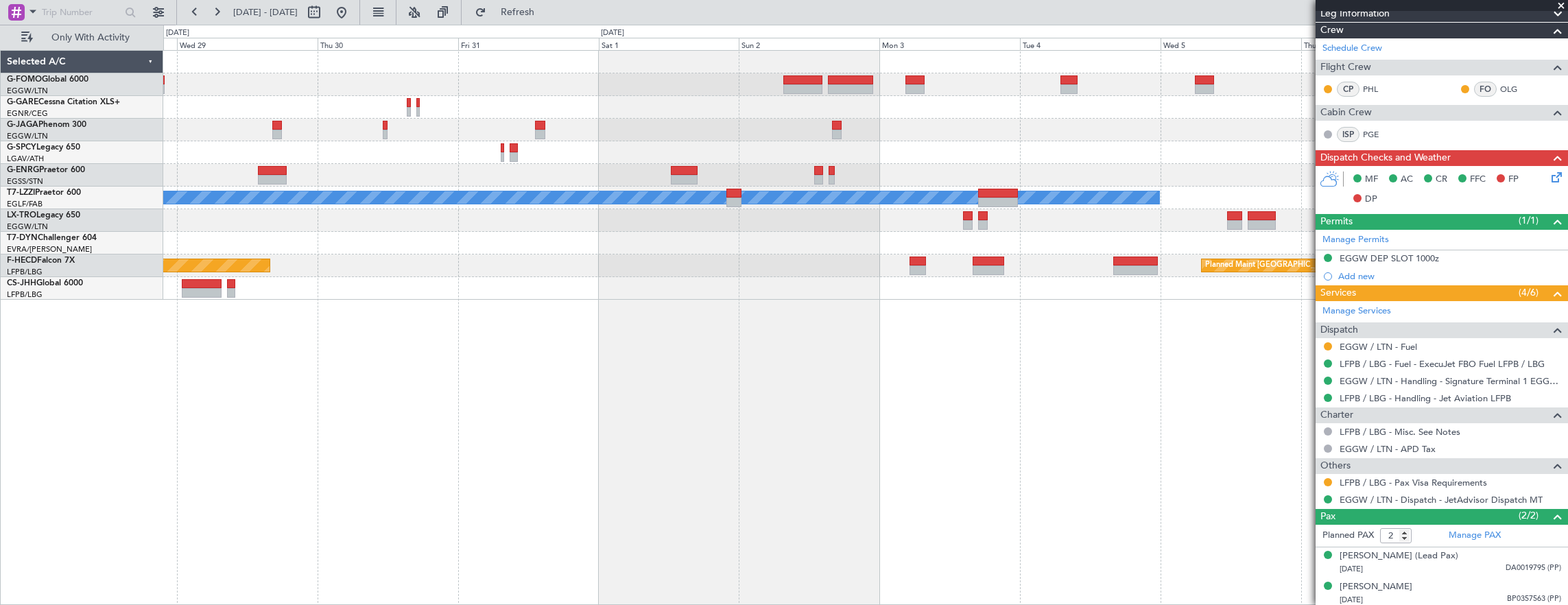
click at [572, 145] on div at bounding box center [866, 152] width 1405 height 22
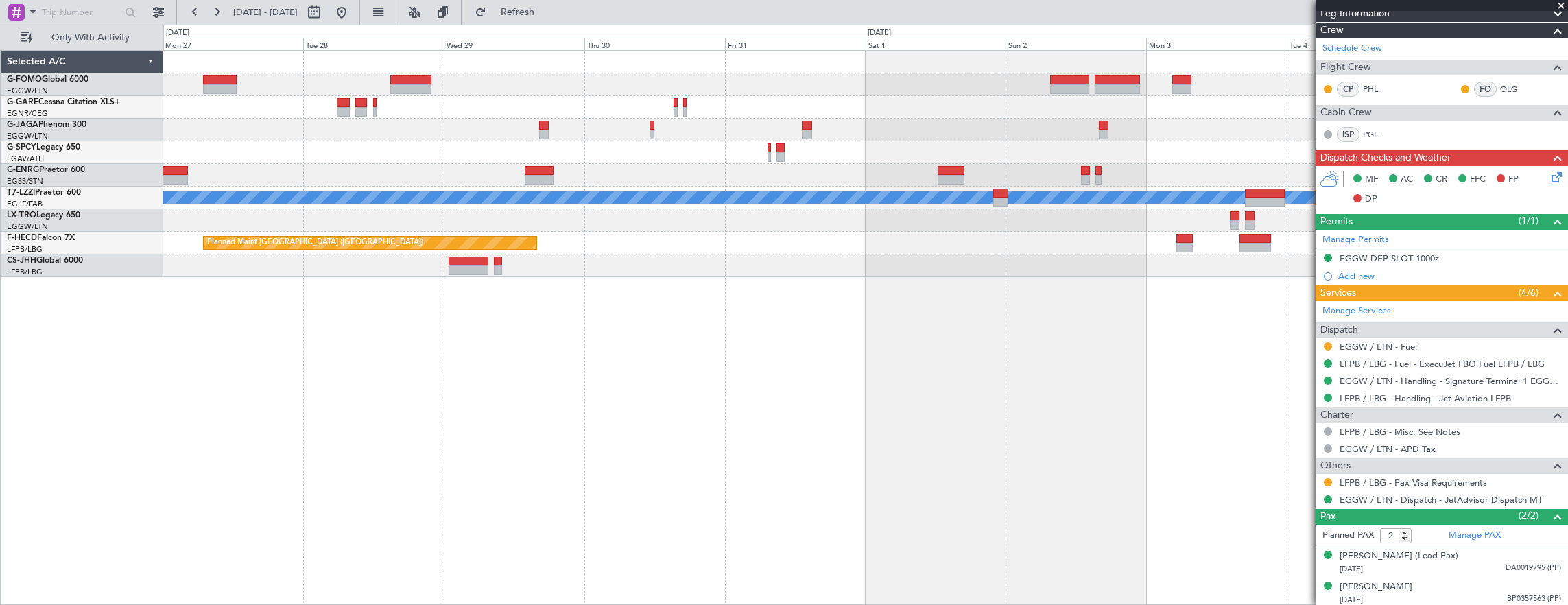
click at [658, 147] on div "- - RKSI 08:00 Z KLAX 18:50 Z A/C Unavailable [GEOGRAPHIC_DATA] ([GEOGRAPHIC_DA…" at bounding box center [866, 164] width 1405 height 227
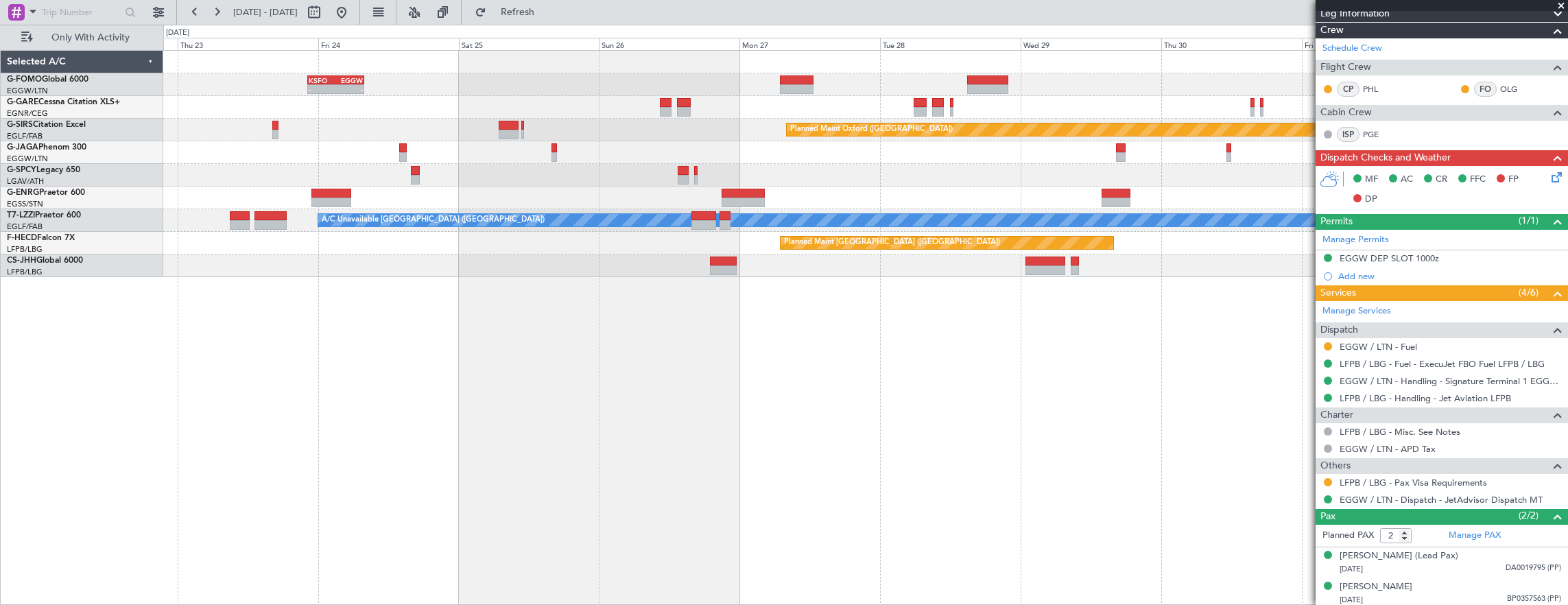
click at [431, 143] on div "Planned Maint [GEOGRAPHIC_DATA] ([GEOGRAPHIC_DATA])" at bounding box center [866, 152] width 1405 height 22
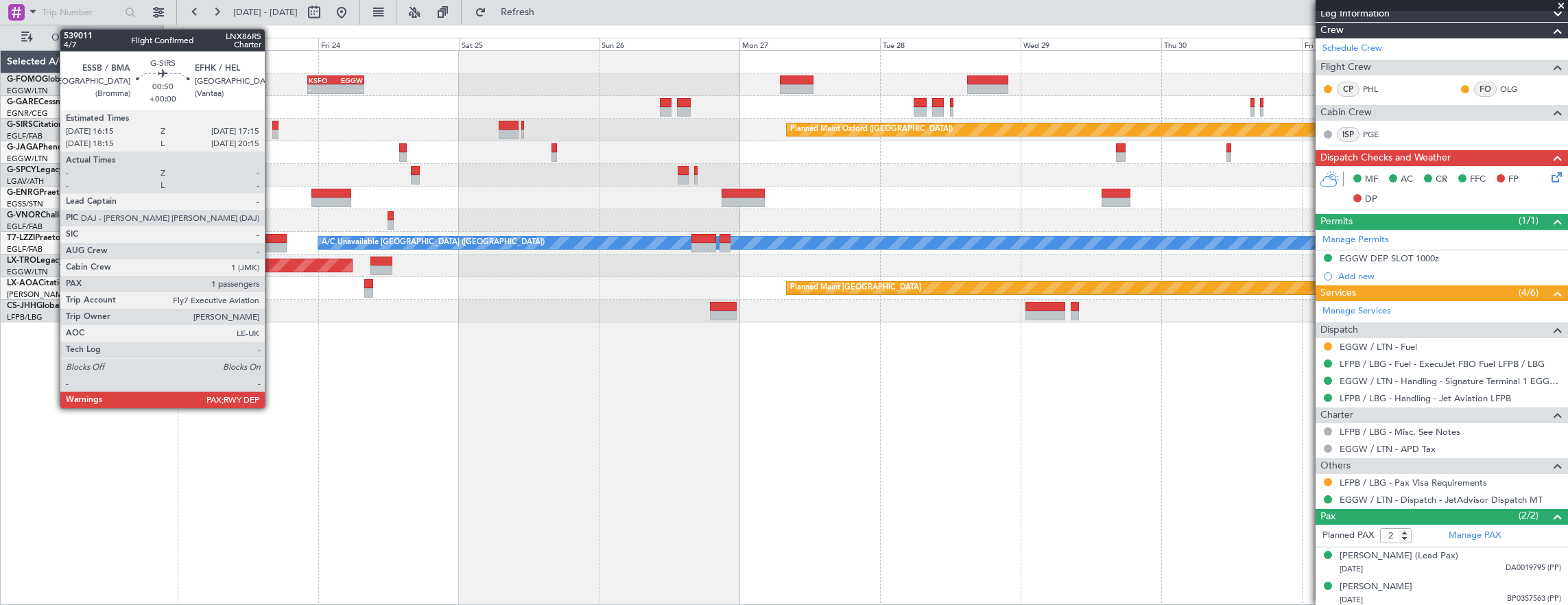
click at [272, 130] on div at bounding box center [275, 134] width 6 height 10
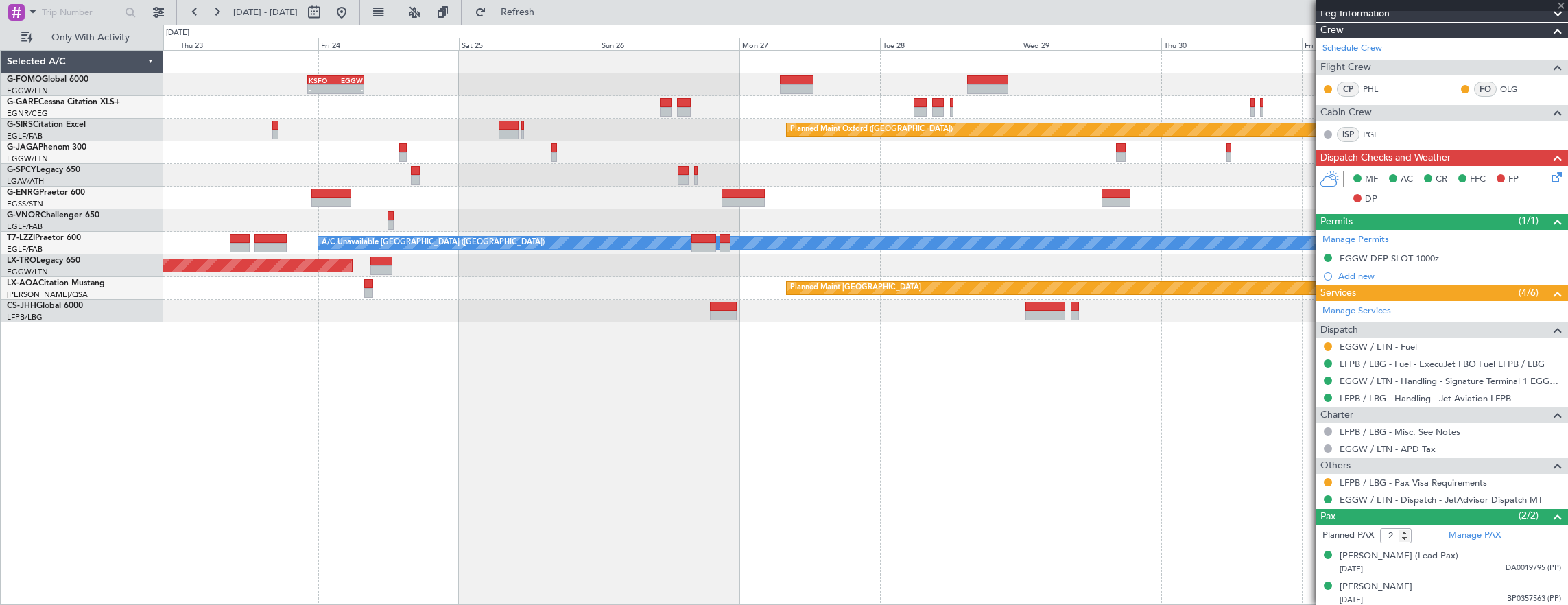
scroll to position [0, 0]
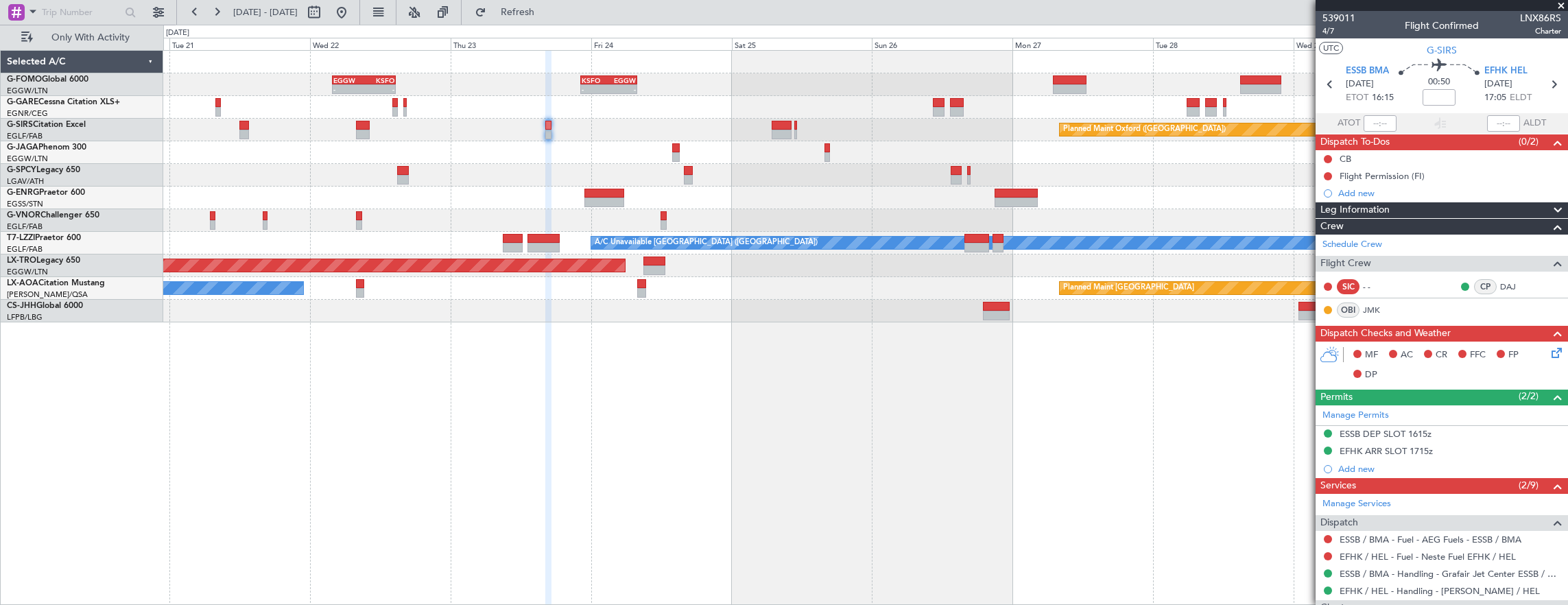
click at [508, 127] on div "- - KSFO 22:15 Z EGGW 08:00 Z EGGW 03:55 Z KSFO 14:45 Z - - Planned Maint Oxfor…" at bounding box center [866, 186] width 1405 height 271
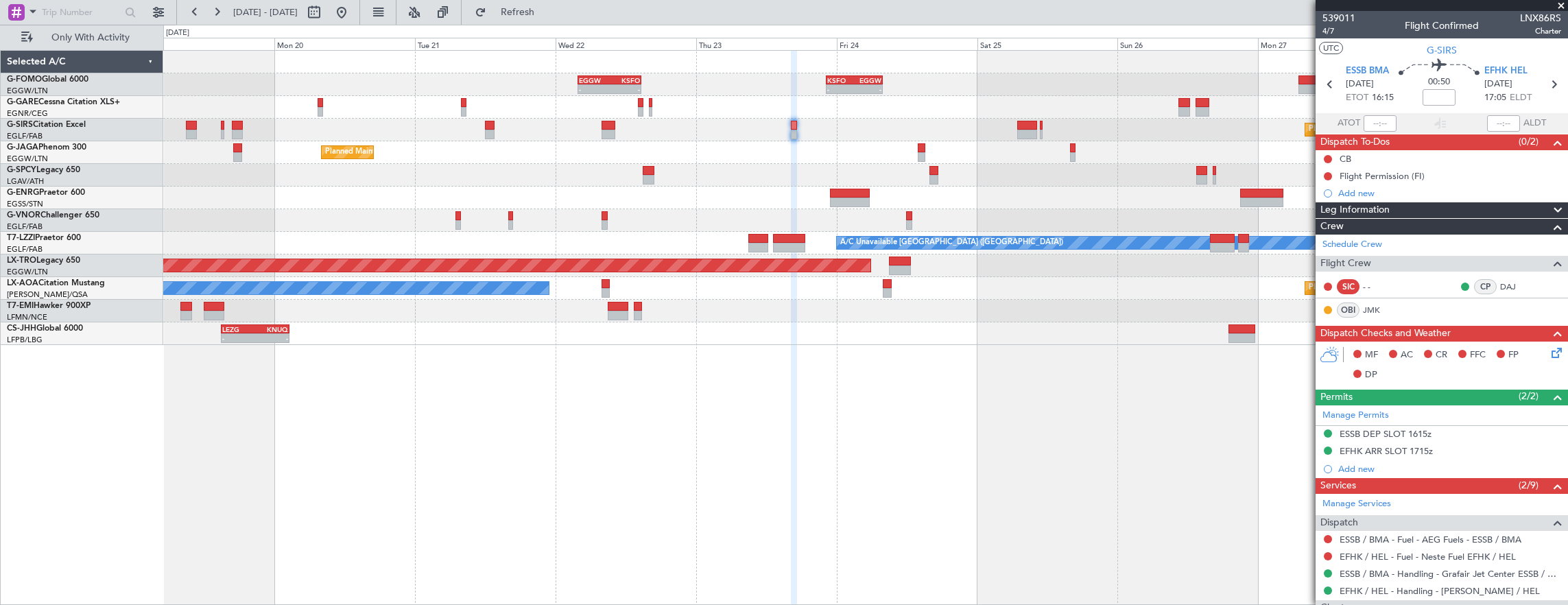
click at [517, 163] on div "- - KSFO 22:15 Z EGGW 08:00 Z EGGW 03:55 Z KSFO 14:45 Z - - Planned Maint Oxfor…" at bounding box center [866, 198] width 1405 height 294
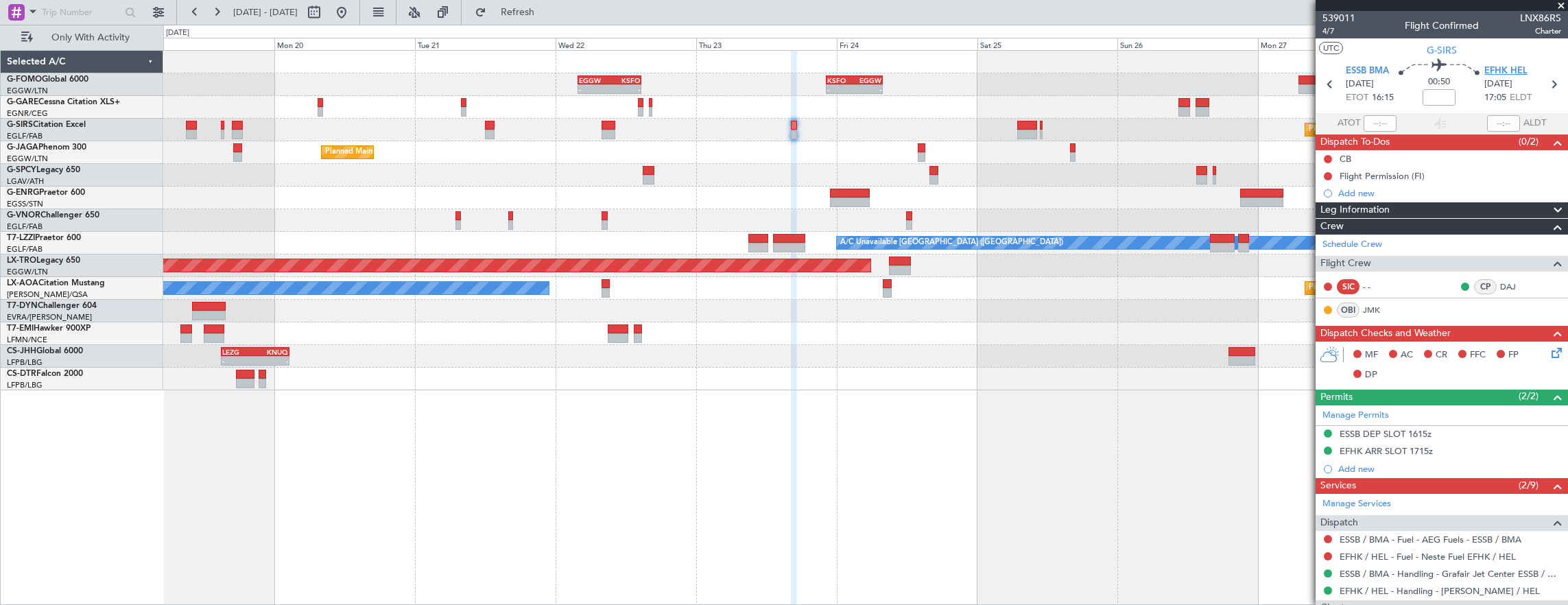
click at [1514, 71] on span "EFHK HEL" at bounding box center [1506, 70] width 43 height 13
click at [1474, 173] on div "Flight Permission (FI)" at bounding box center [1441, 175] width 253 height 17
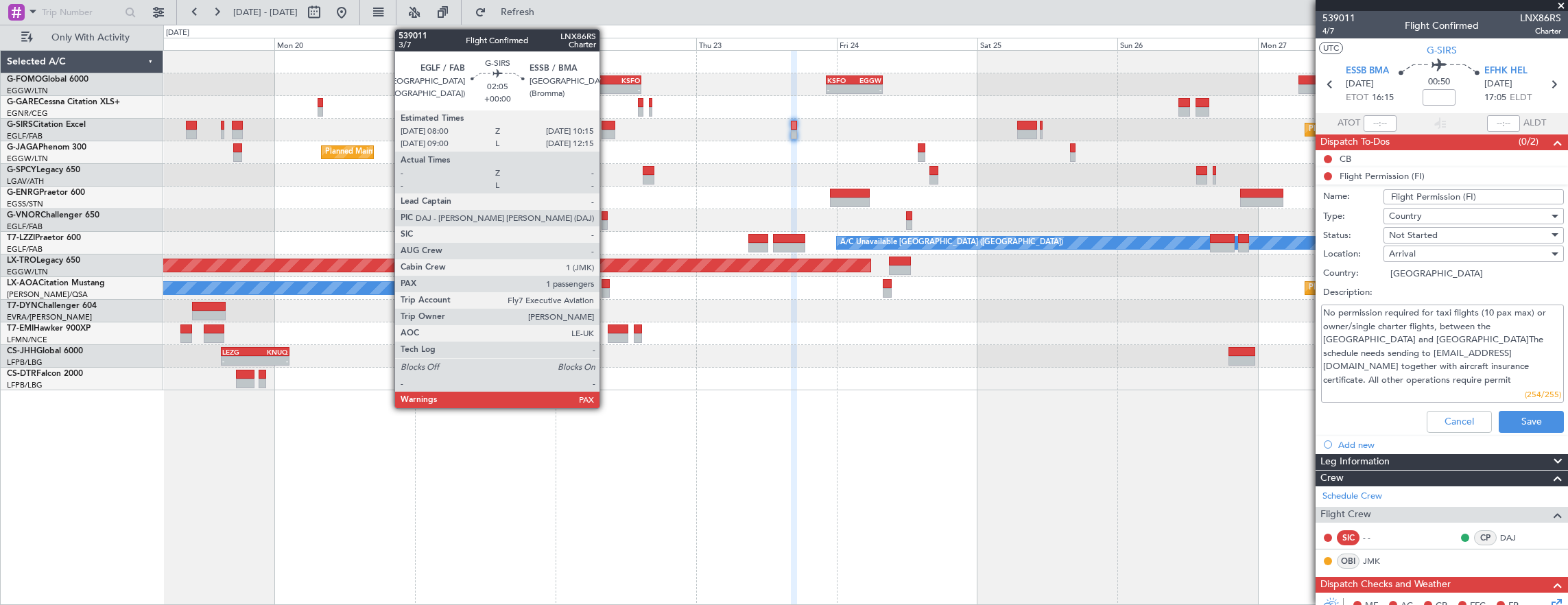
click at [606, 123] on div at bounding box center [608, 125] width 13 height 10
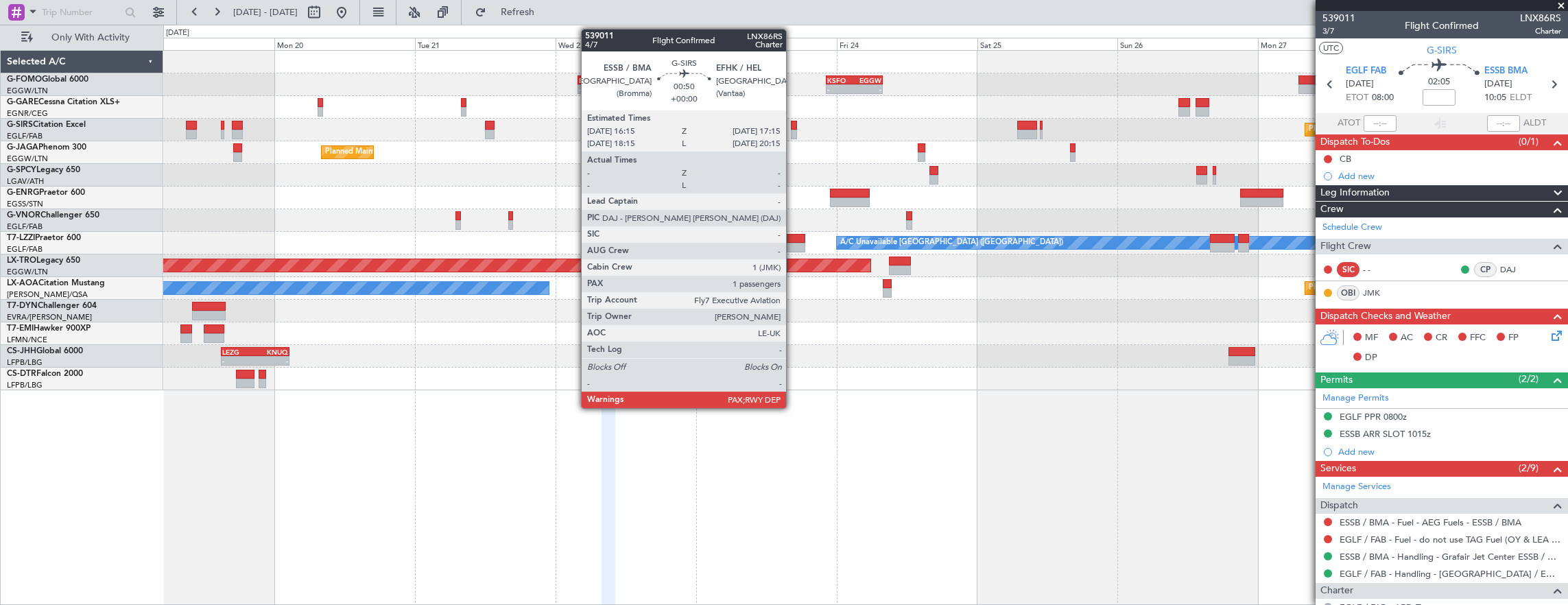
click at [792, 124] on div at bounding box center [793, 125] width 6 height 10
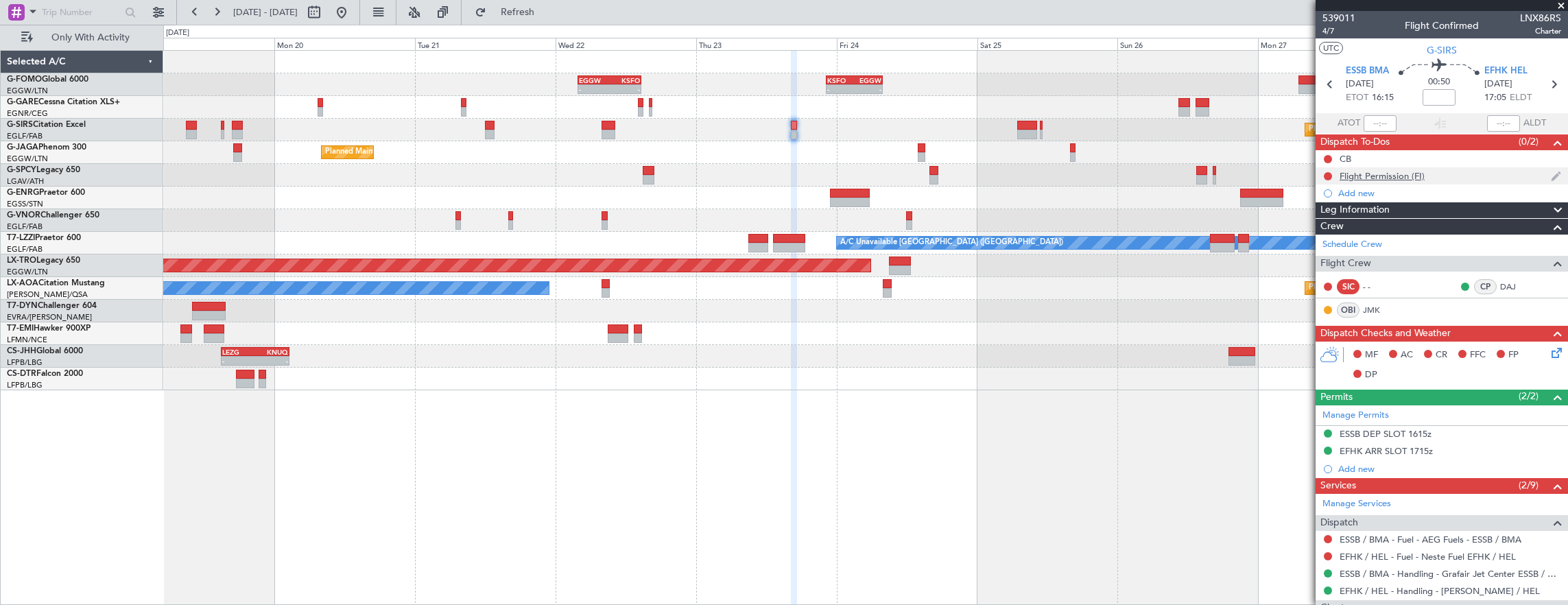
click at [1456, 178] on div "Flight Permission (FI)" at bounding box center [1441, 175] width 253 height 17
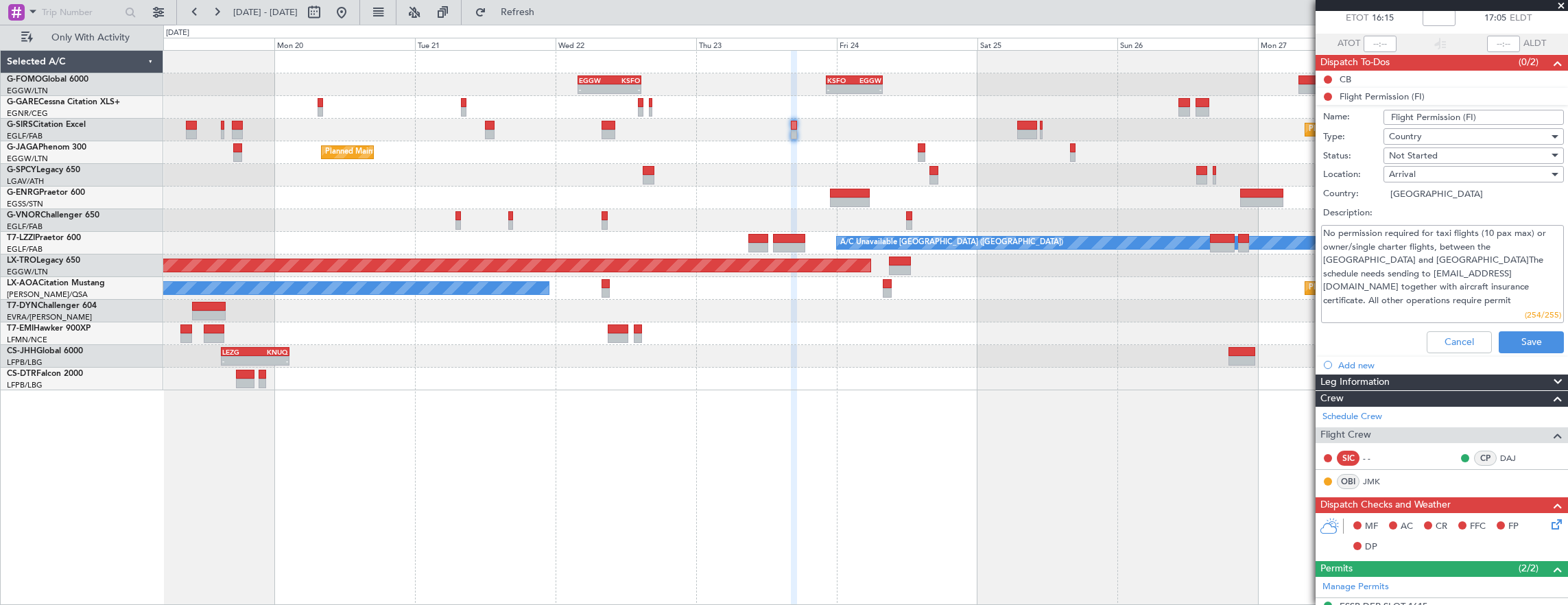
scroll to position [137, 0]
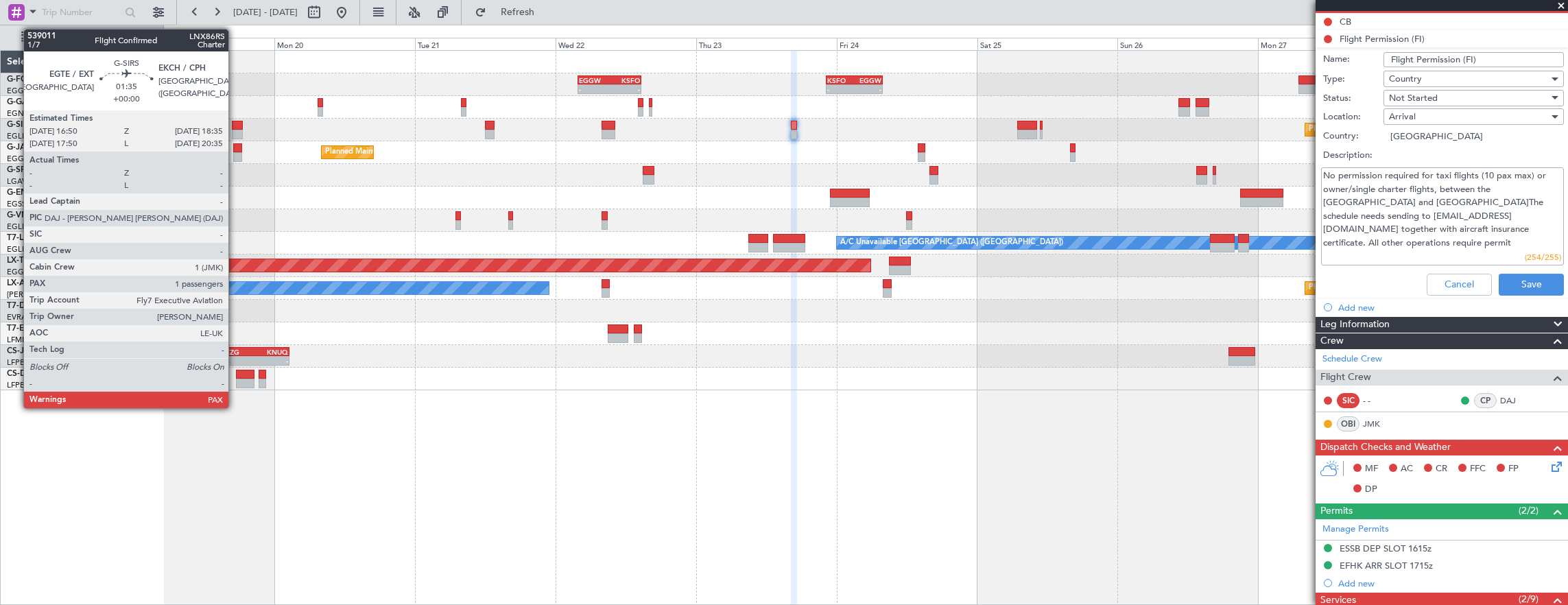
click at [236, 120] on div at bounding box center [237, 125] width 11 height 10
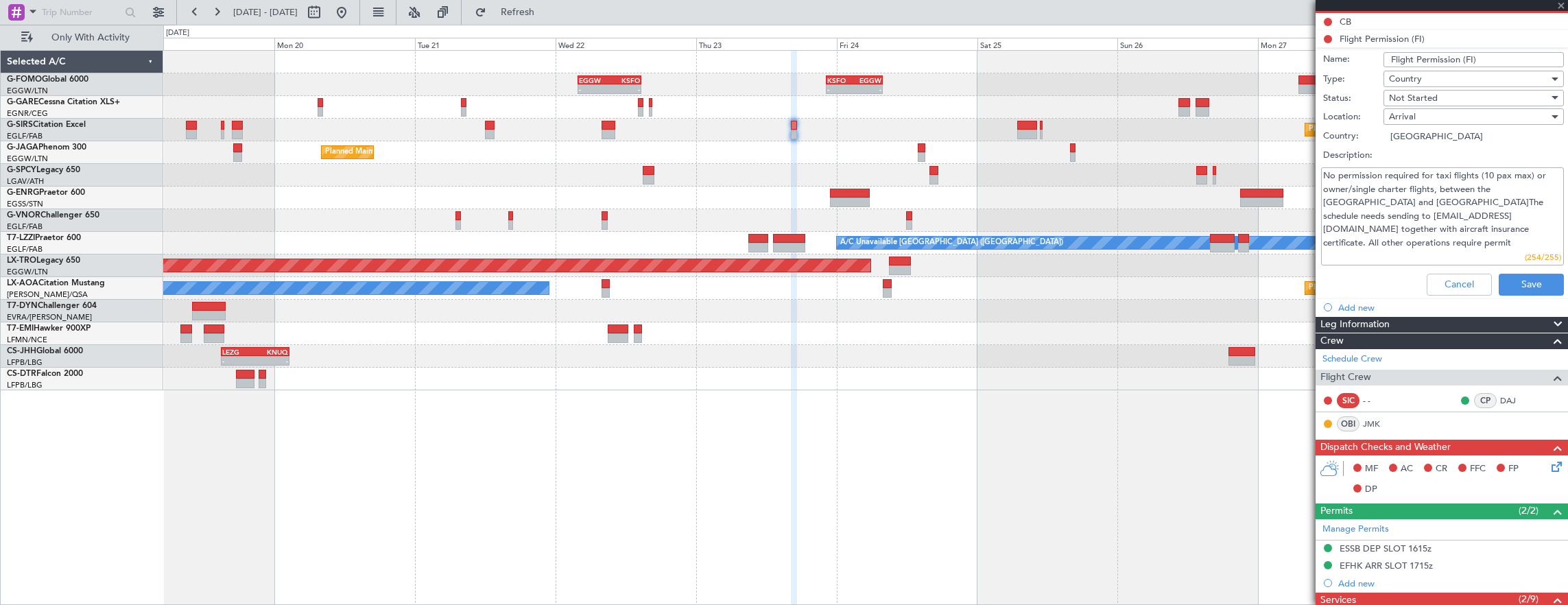
scroll to position [0, 0]
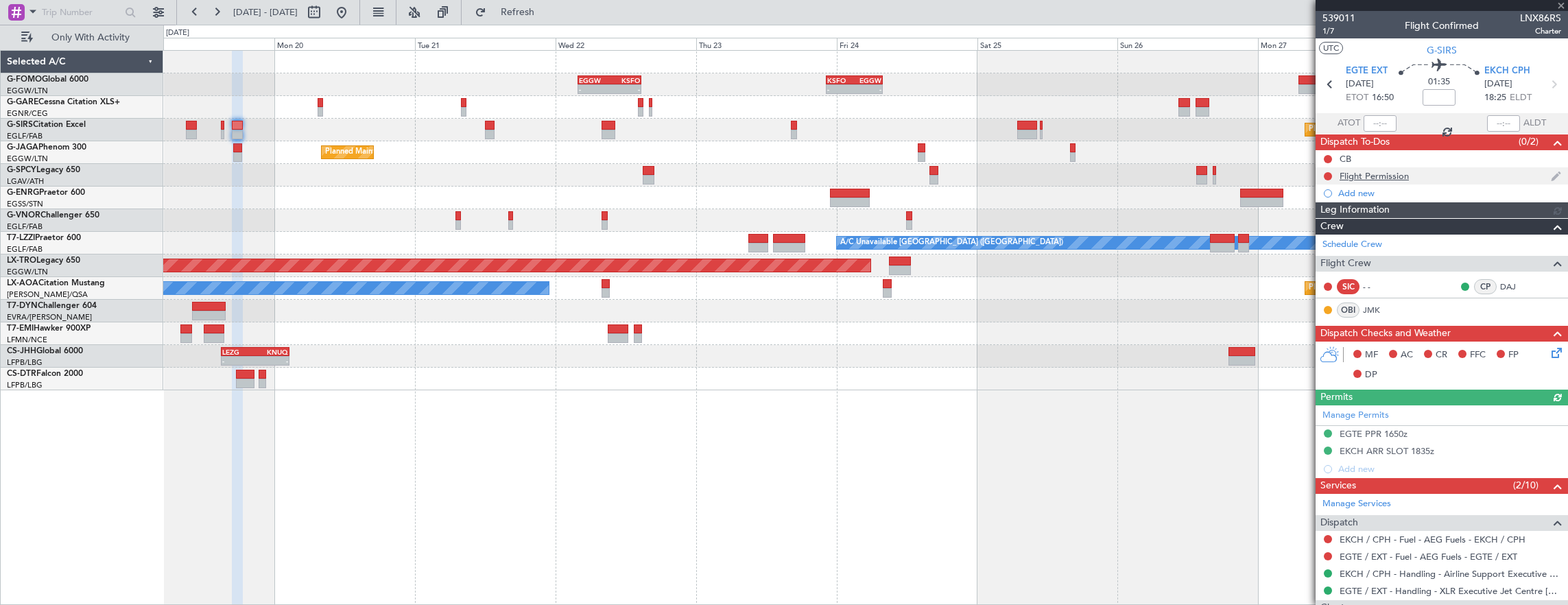
click at [1464, 176] on div "Flight Permission" at bounding box center [1441, 175] width 253 height 17
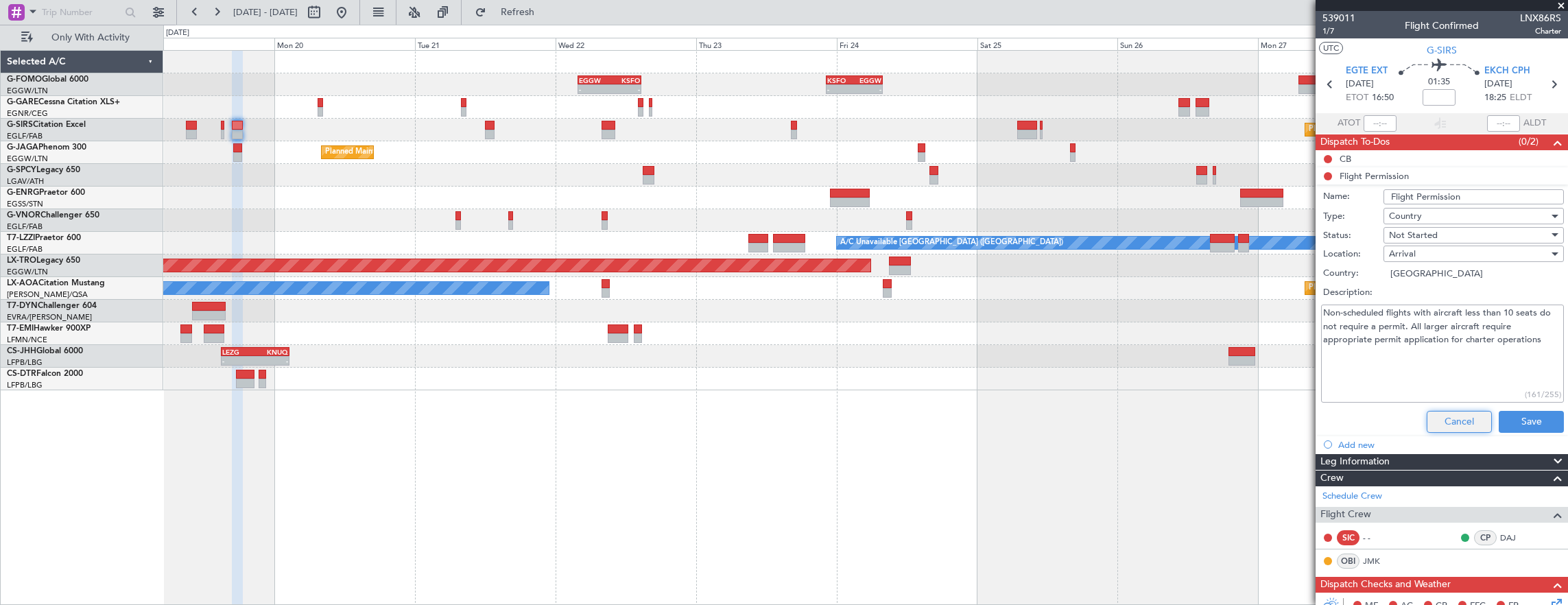
click at [1474, 415] on button "Cancel" at bounding box center [1458, 421] width 65 height 22
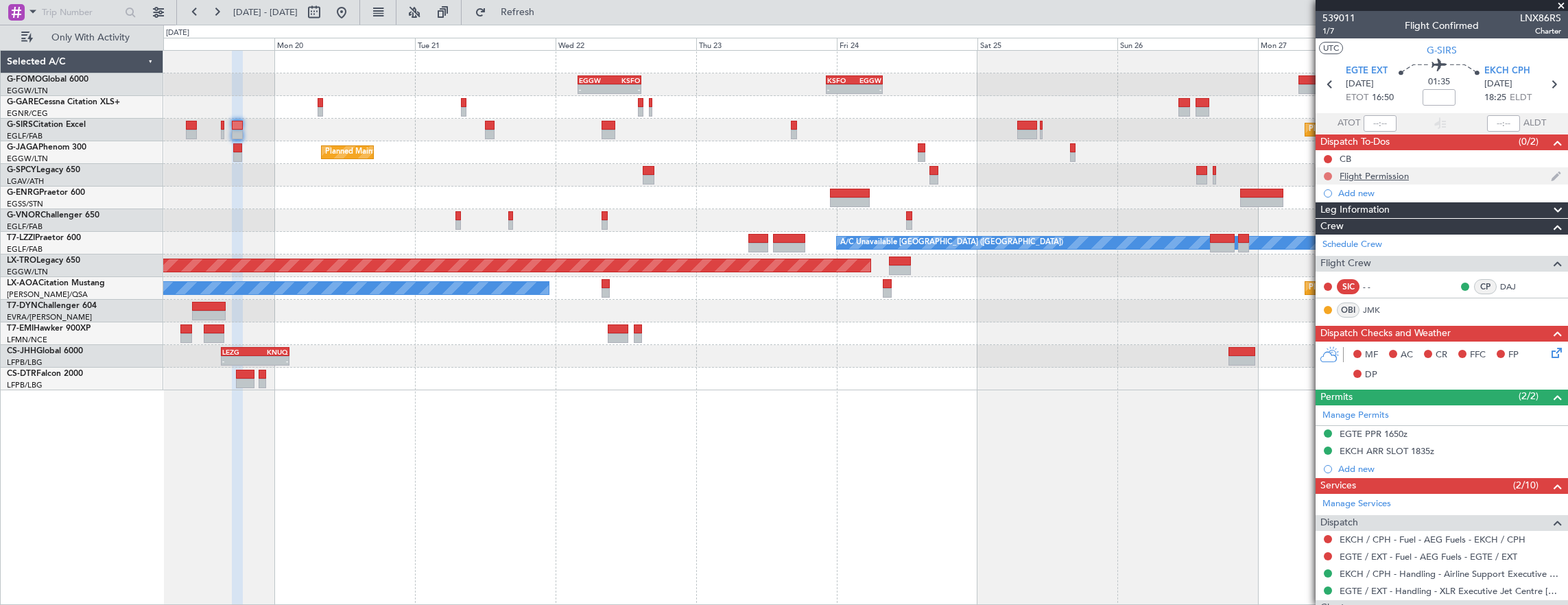
click at [1328, 176] on button at bounding box center [1327, 176] width 8 height 8
click at [1314, 251] on span "Cancelled" at bounding box center [1331, 256] width 39 height 13
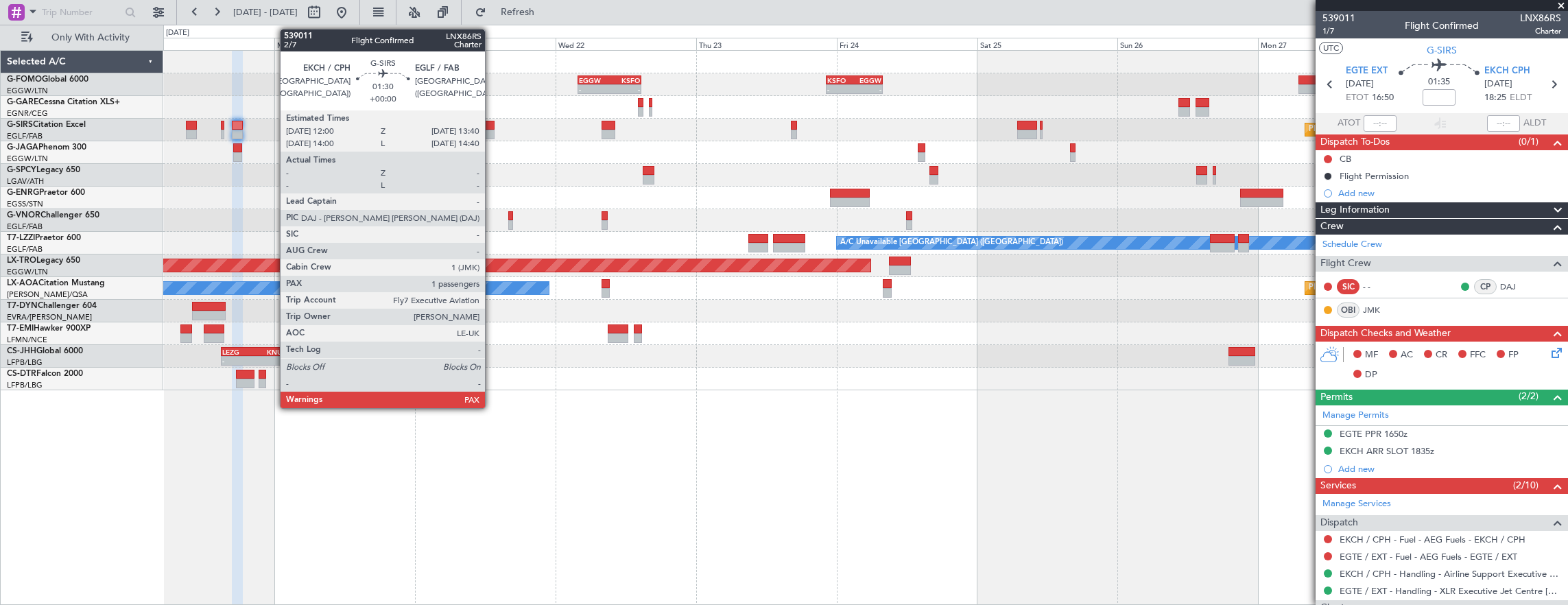
click at [491, 133] on div at bounding box center [490, 134] width 11 height 10
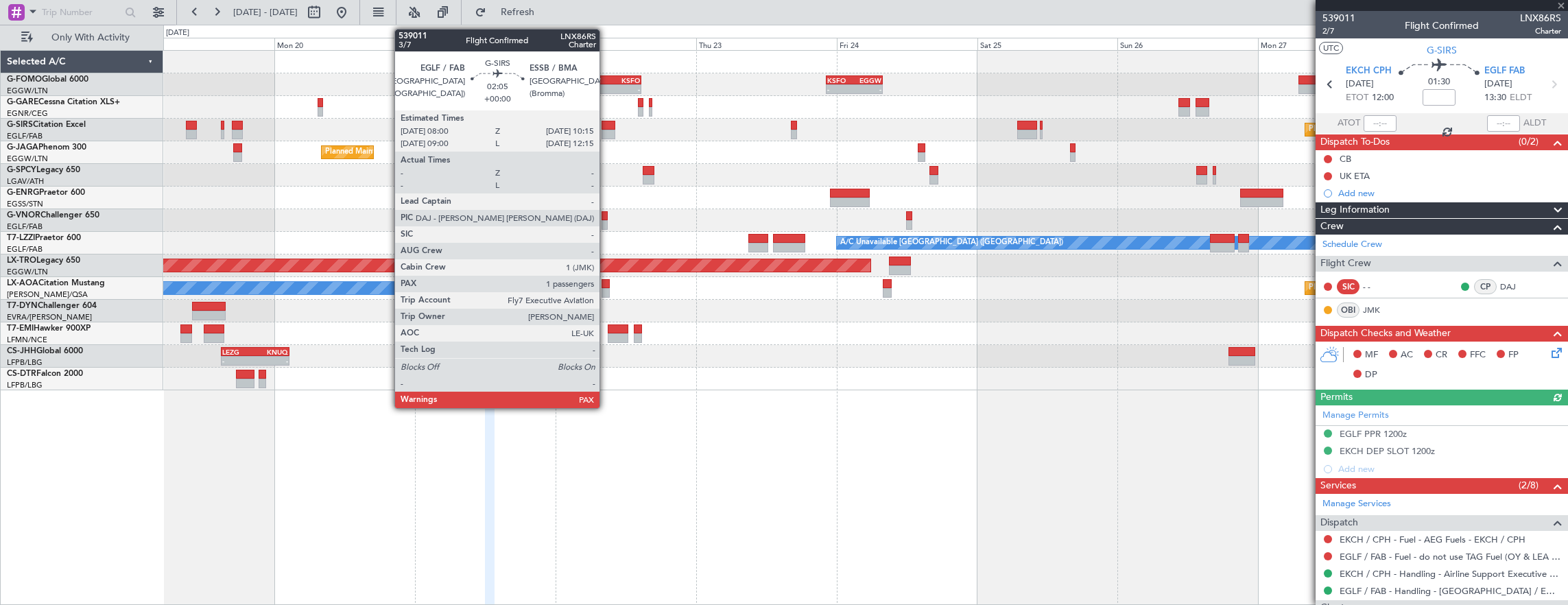
click at [606, 122] on div at bounding box center [608, 125] width 13 height 10
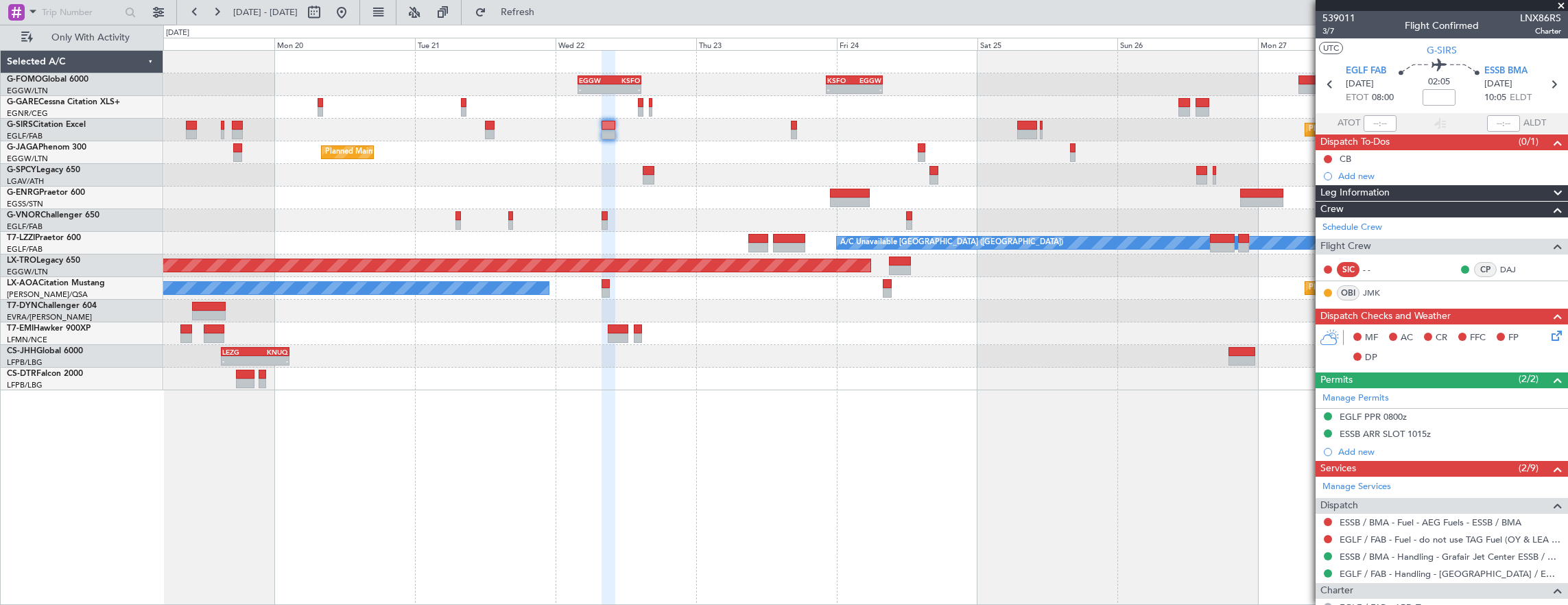
click at [894, 442] on div "- - EGGW 03:55 Z KSFO 14:45 Z - - KSFO 22:15 Z EGGW 08:00 Z Planned Maint Oxfor…" at bounding box center [866, 327] width 1406 height 555
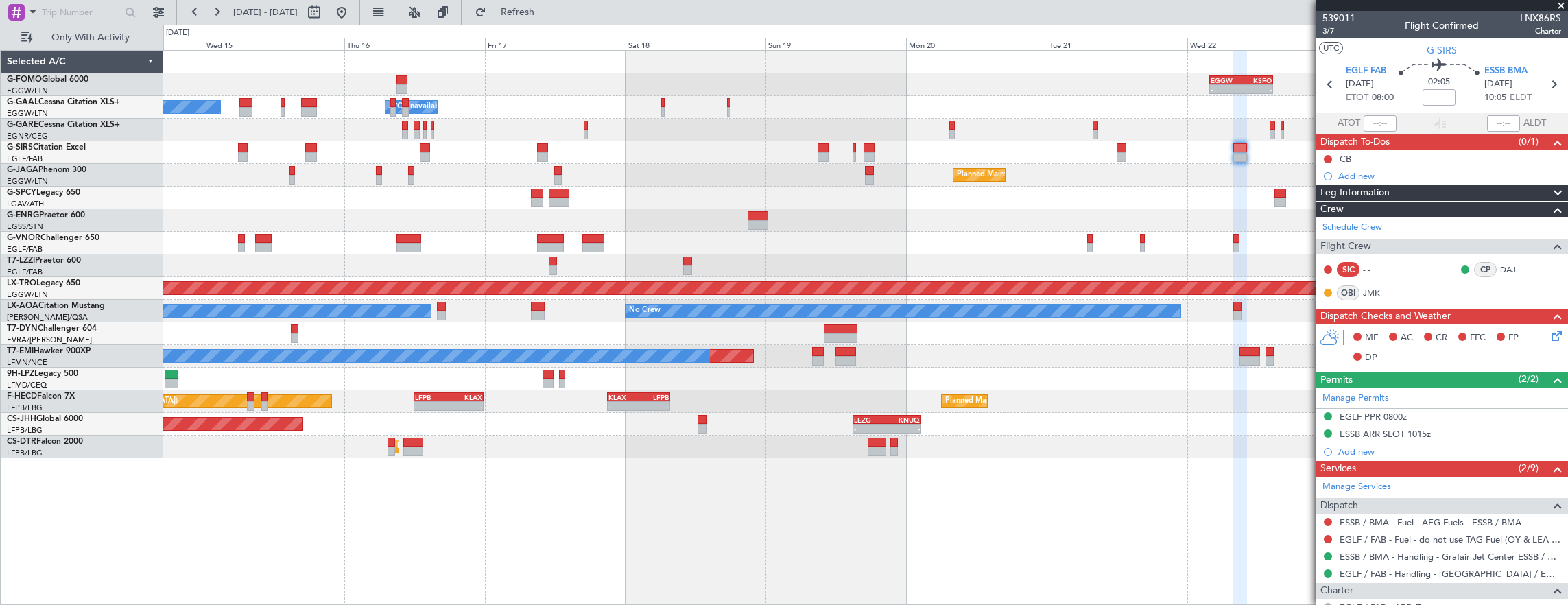
click at [892, 190] on div "- - EGGW 03:55 Z KSFO 14:45 Z - - KSFO 22:15 Z EGGW 08:00 Z Owner A/C Unavailab…" at bounding box center [866, 254] width 1405 height 407
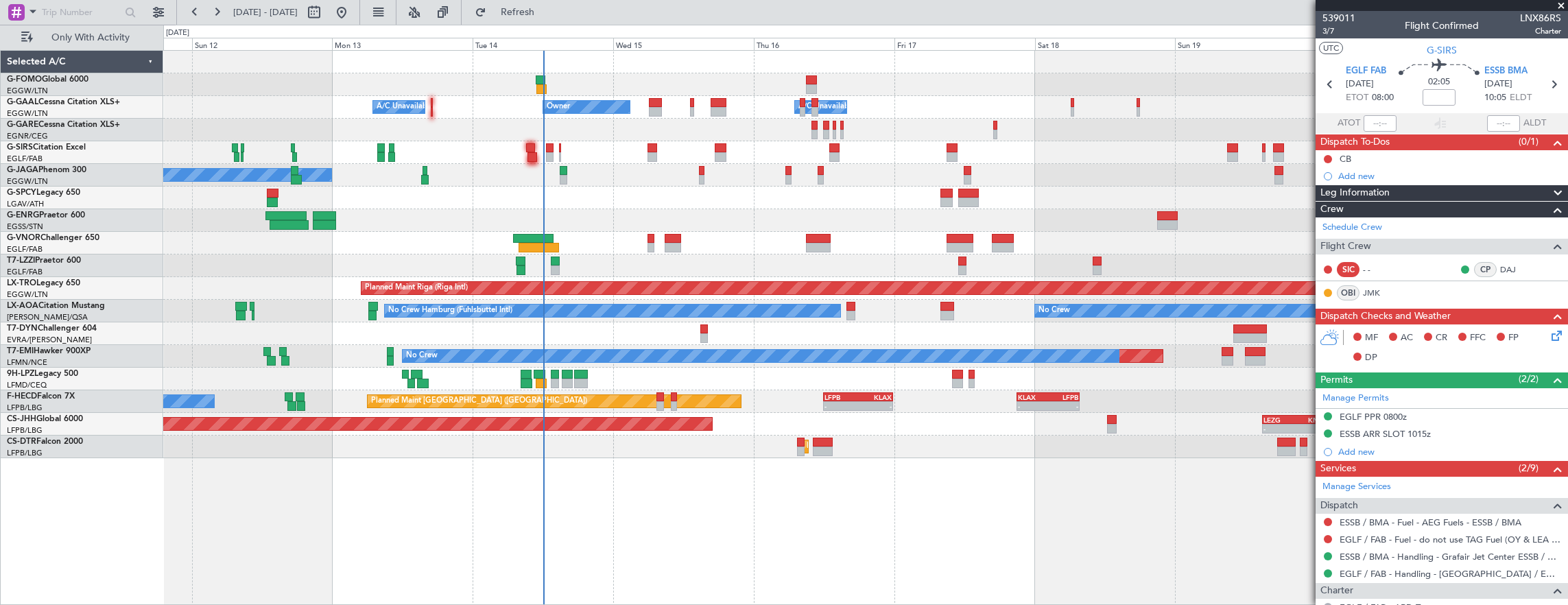
click at [577, 206] on div at bounding box center [866, 197] width 1405 height 22
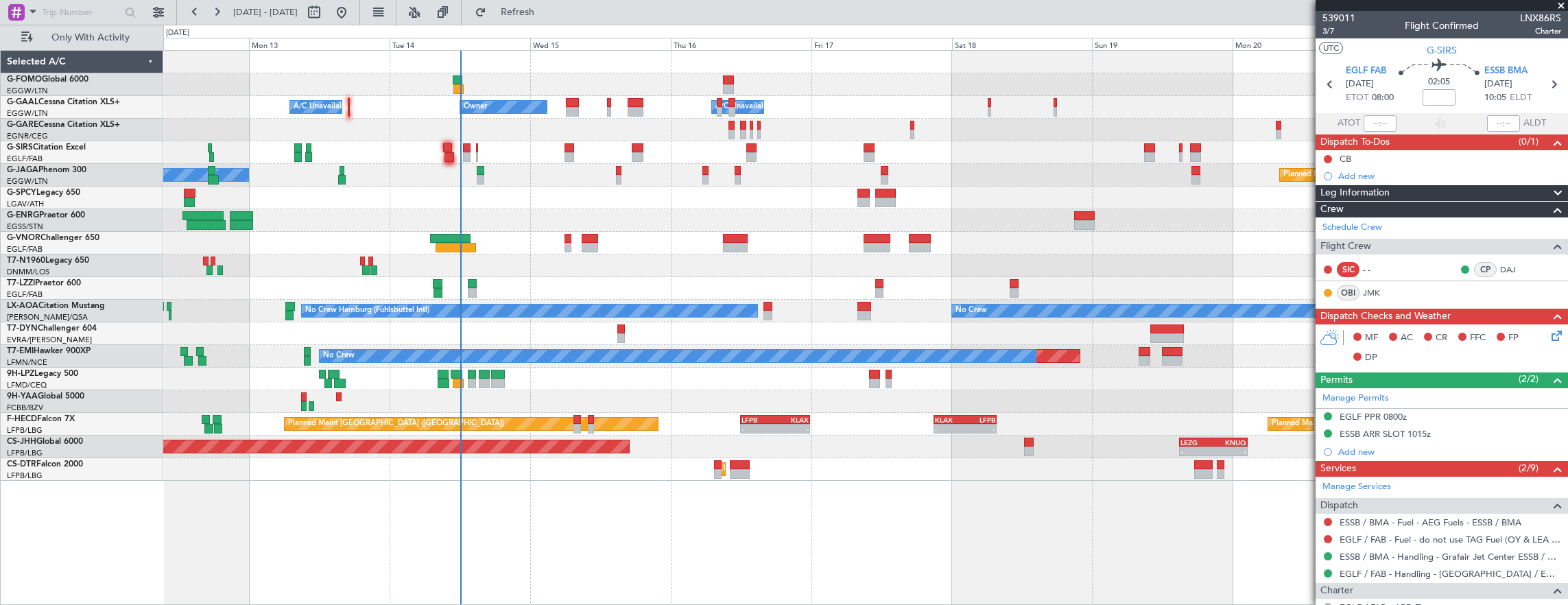
click at [525, 203] on div at bounding box center [866, 197] width 1405 height 22
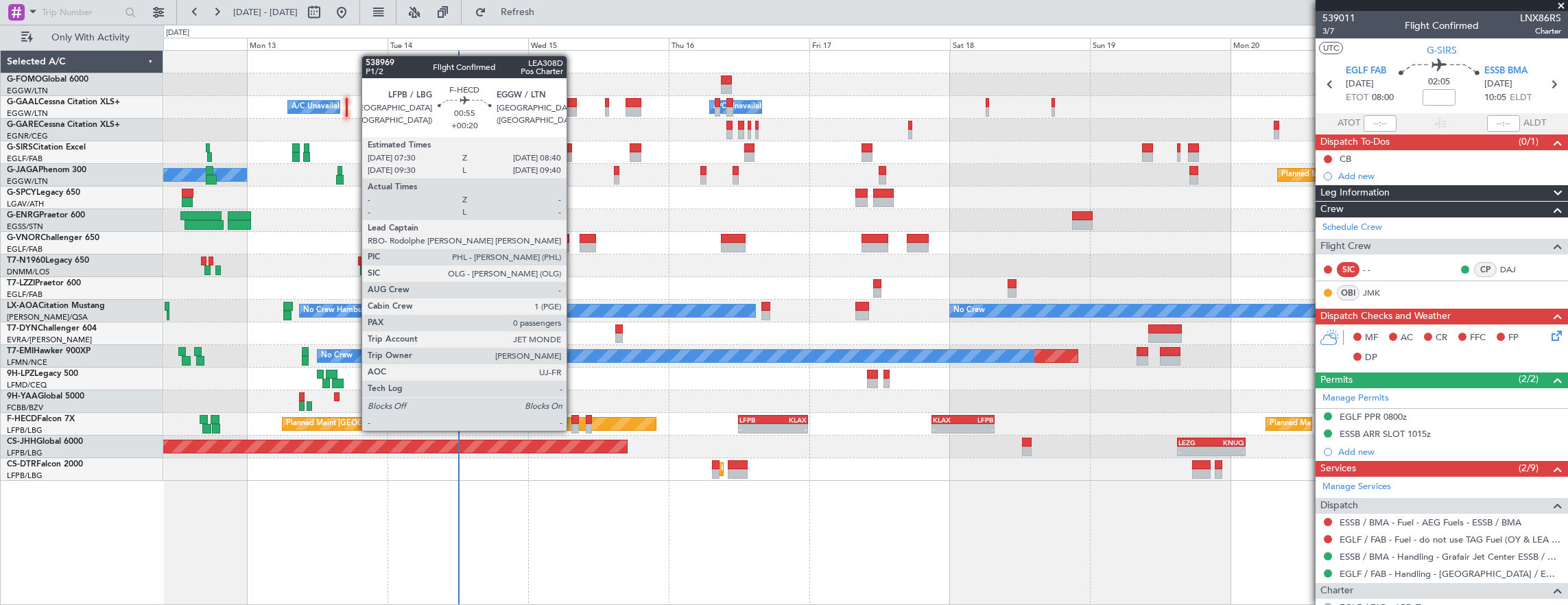
click at [573, 417] on div at bounding box center [575, 419] width 7 height 10
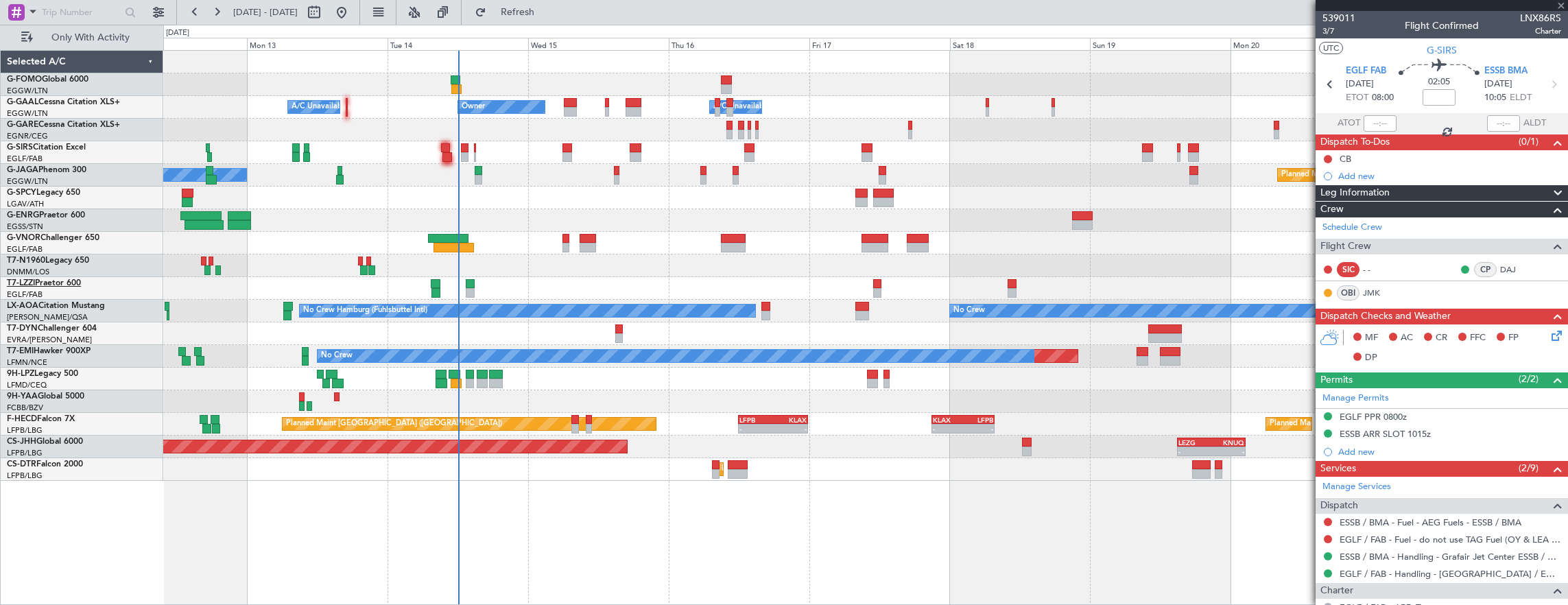
type input "+00:20"
type input "0"
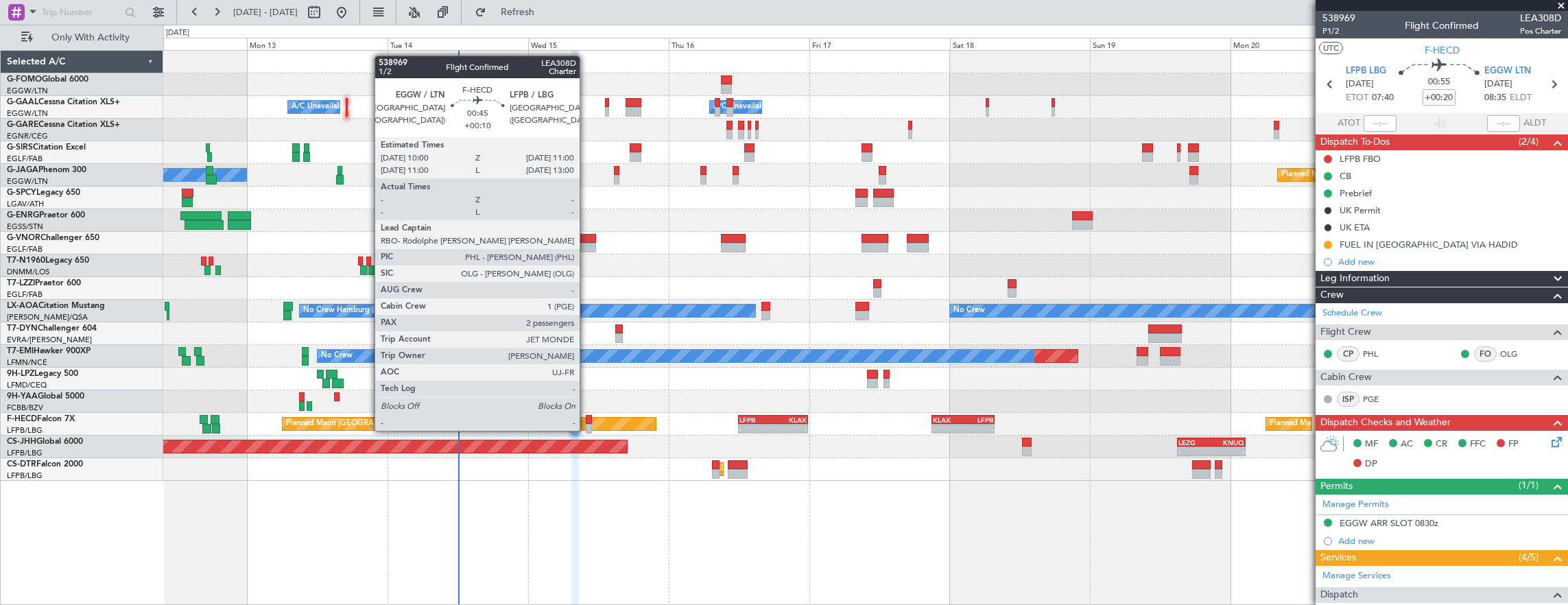
click at [586, 417] on div at bounding box center [588, 419] width 6 height 10
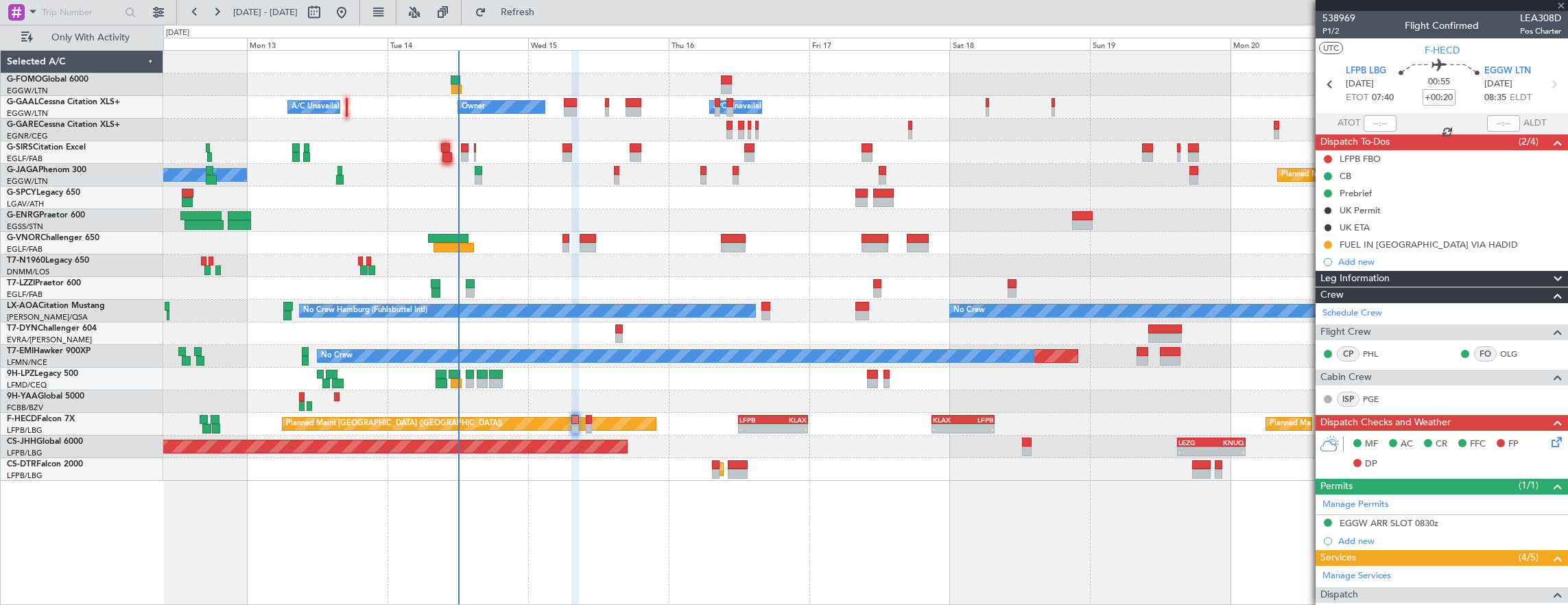
type input "+00:10"
type input "2"
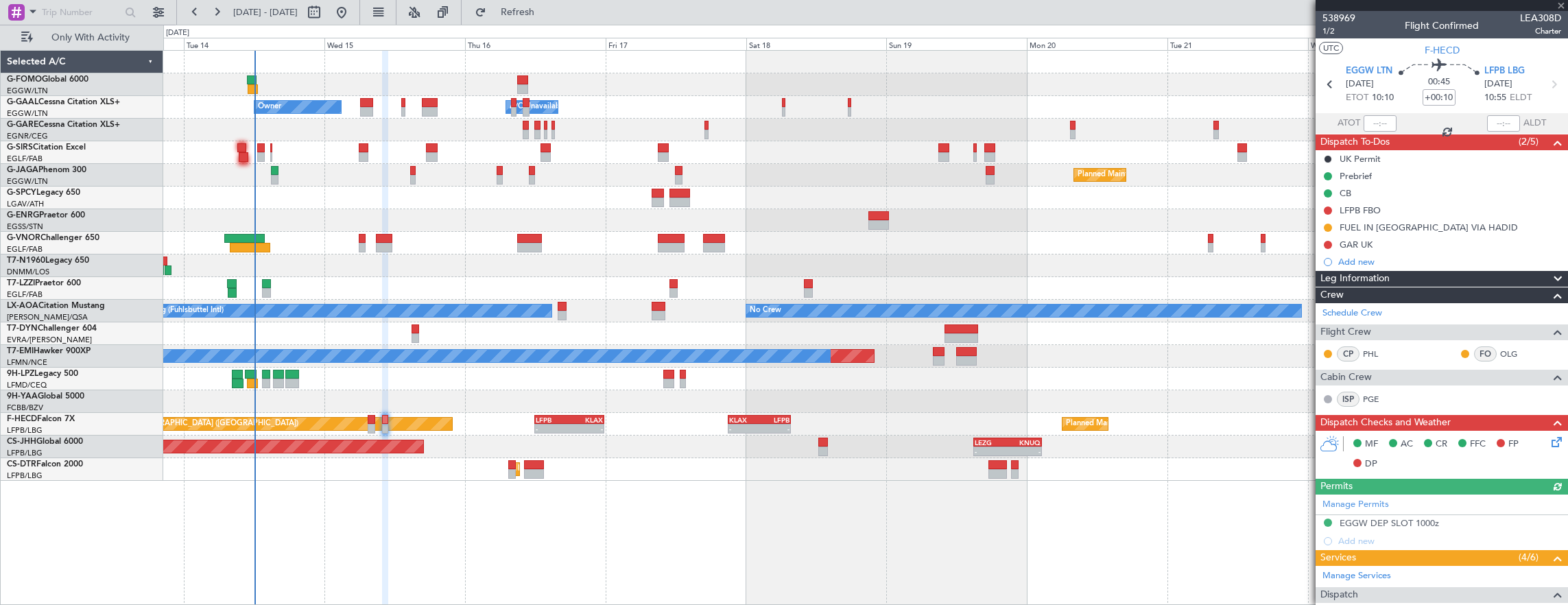
click at [467, 388] on div "- - EGGW 03:55 Z KSFO 14:45 Z - - KSFO 22:15 Z EGGW 08:00 Z Owner A/C Unavailab…" at bounding box center [866, 266] width 1405 height 430
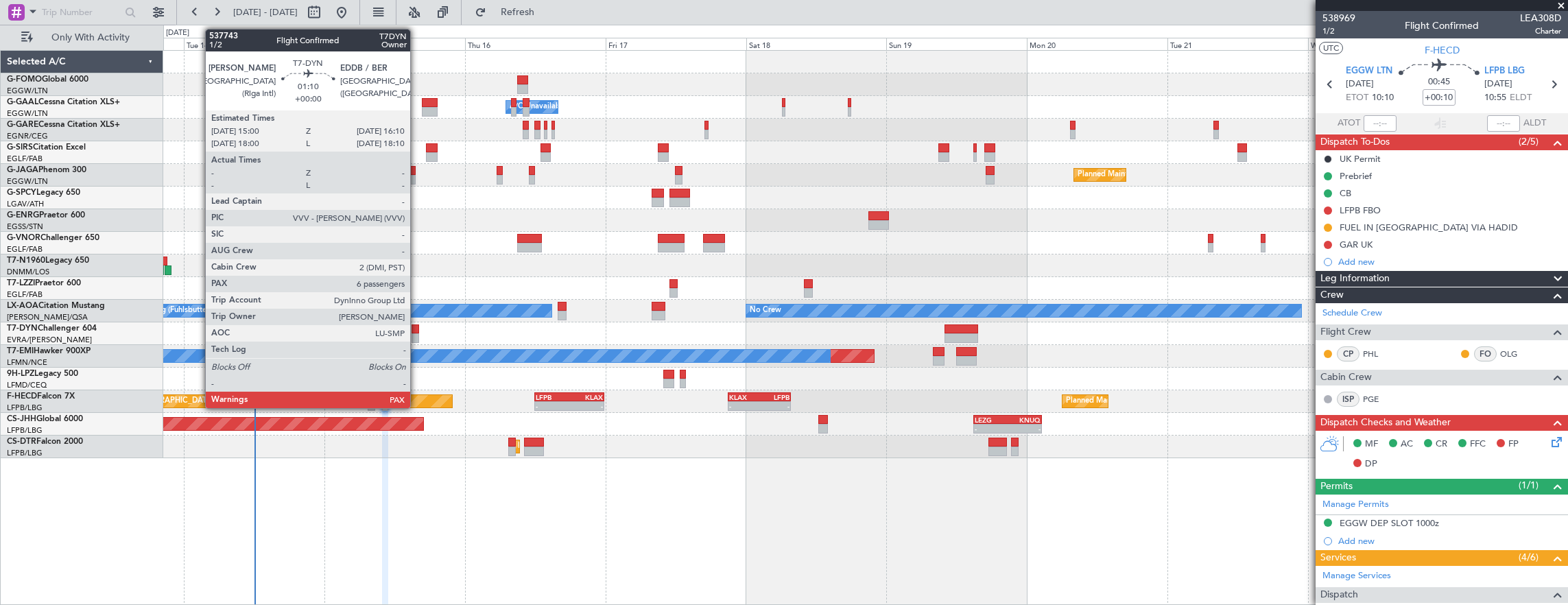
click at [417, 330] on div at bounding box center [415, 328] width 7 height 10
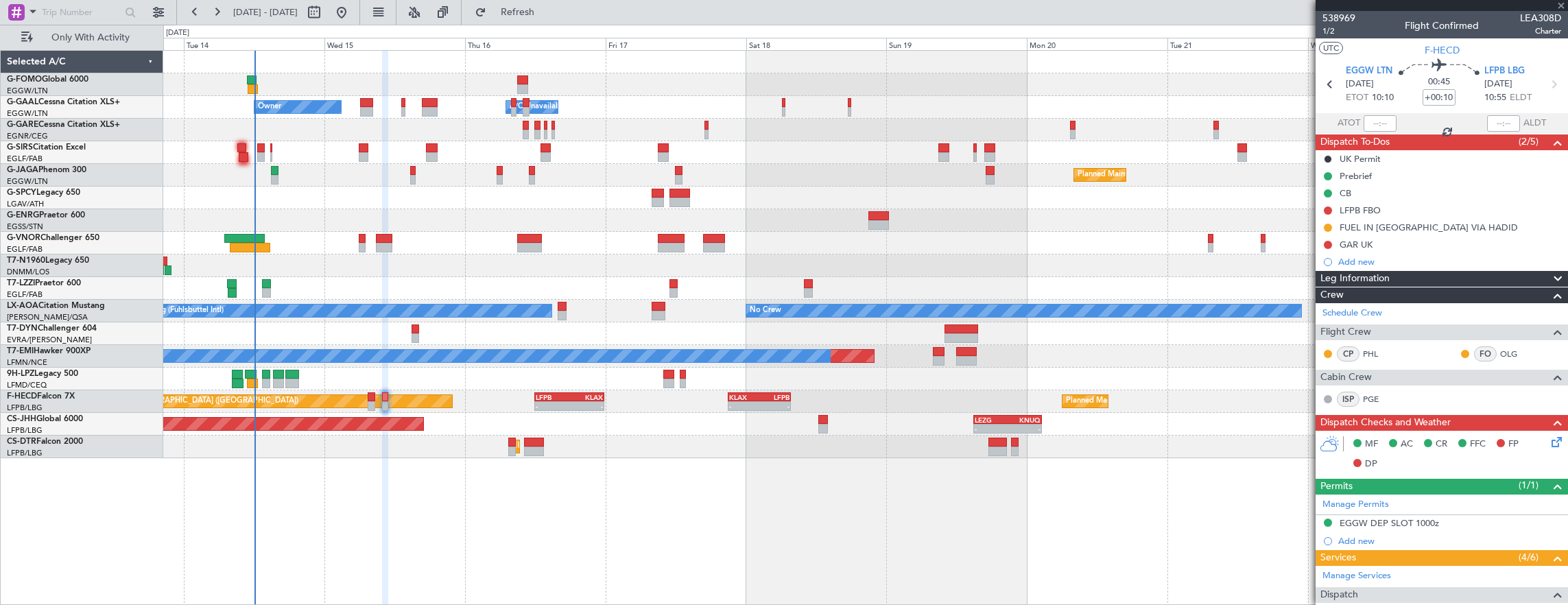
type input "6"
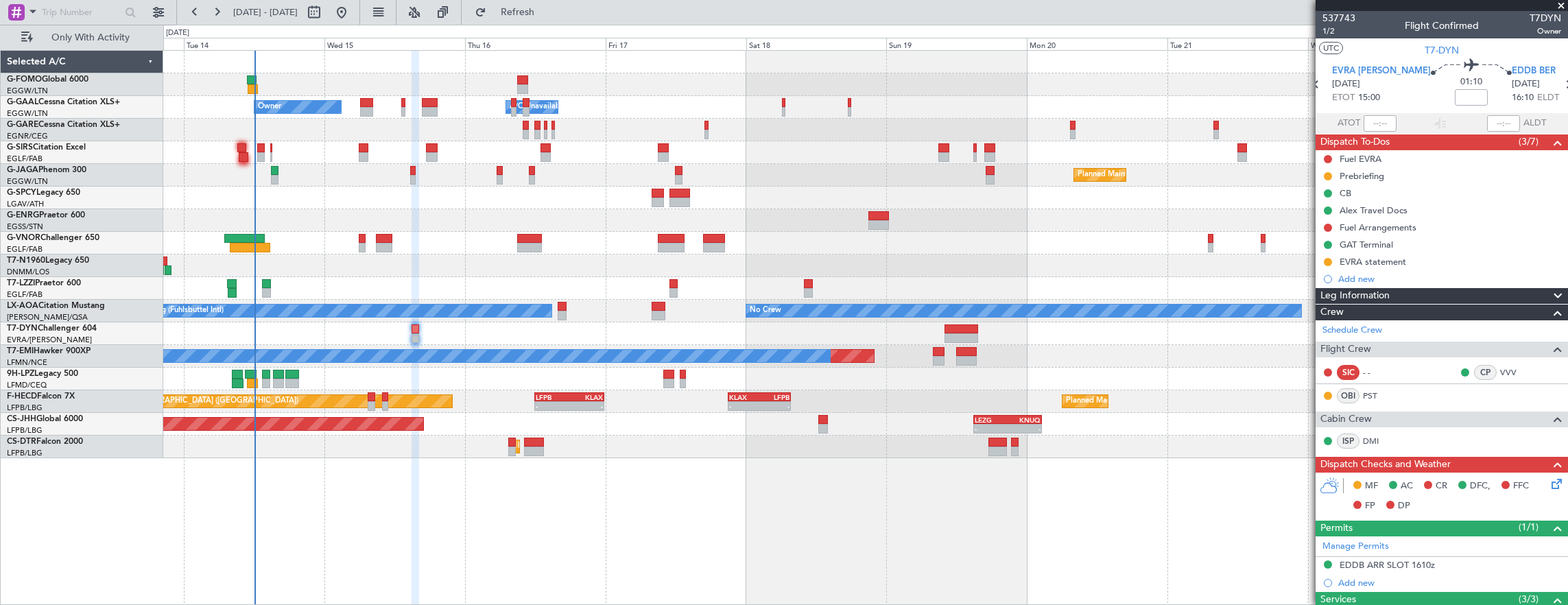
click at [1446, 102] on mat-tooltip-component "Flight Time" at bounding box center [1435, 107] width 63 height 37
click at [1439, 97] on mat-tooltip-component "Flight Time" at bounding box center [1435, 107] width 63 height 37
click at [1322, 36] on div "Trip Number" at bounding box center [1338, 43] width 49 height 17
click at [1439, 90] on mat-tooltip-component "Flight Time" at bounding box center [1435, 107] width 63 height 37
click at [1433, 98] on mat-tooltip-component "Flight Time" at bounding box center [1435, 107] width 63 height 37
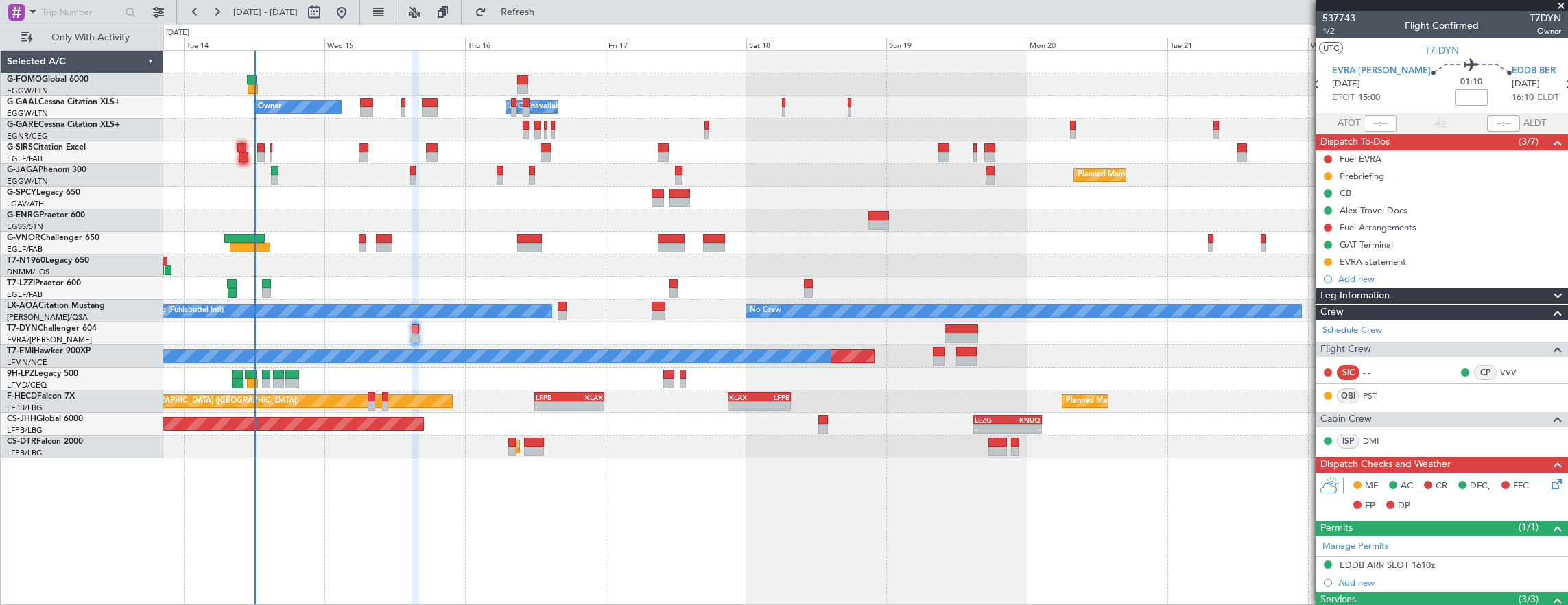
click at [1455, 99] on input at bounding box center [1471, 97] width 33 height 16
type input "+00:05"
drag, startPoint x: 76, startPoint y: 106, endPoint x: 1328, endPoint y: 30, distance: 1254.3
click at [1323, 31] on div "537743 1/2 Flight Confirmed T7DYN Owner" at bounding box center [1441, 24] width 253 height 28
click at [1345, 30] on span "1/2" at bounding box center [1339, 30] width 33 height 12
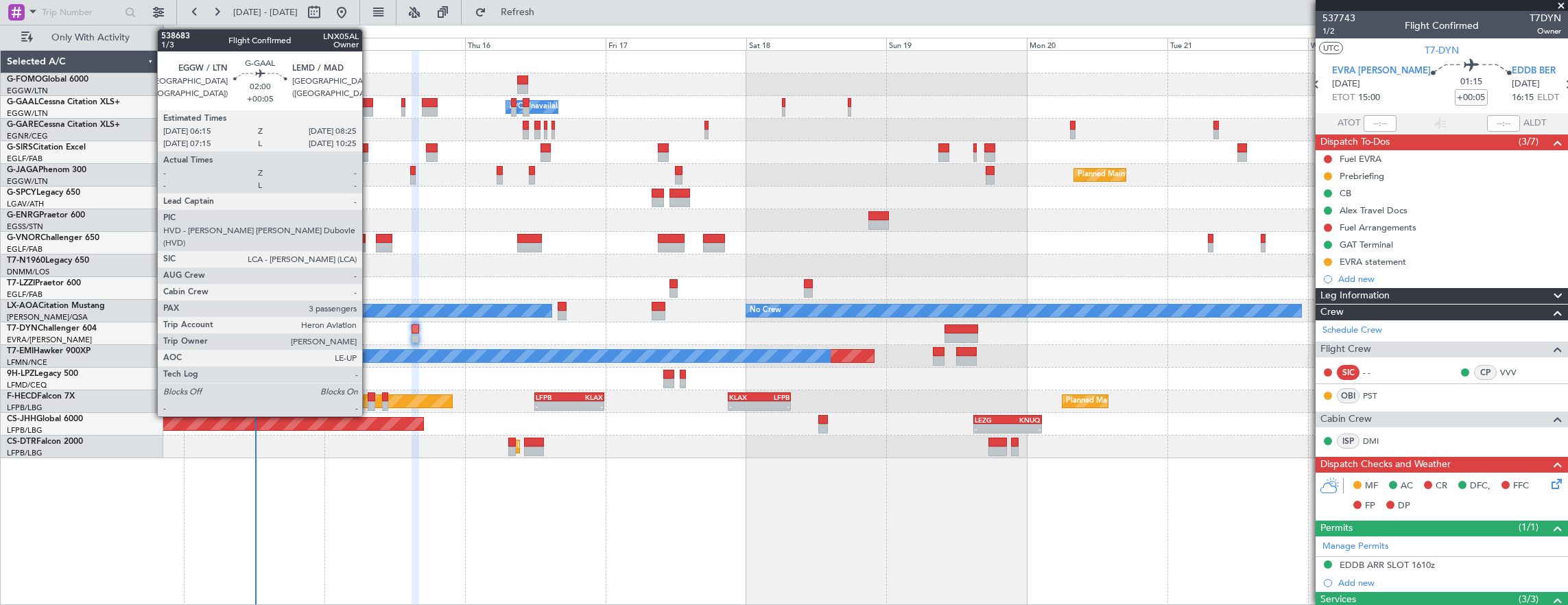
click at [369, 105] on div at bounding box center [366, 103] width 13 height 10
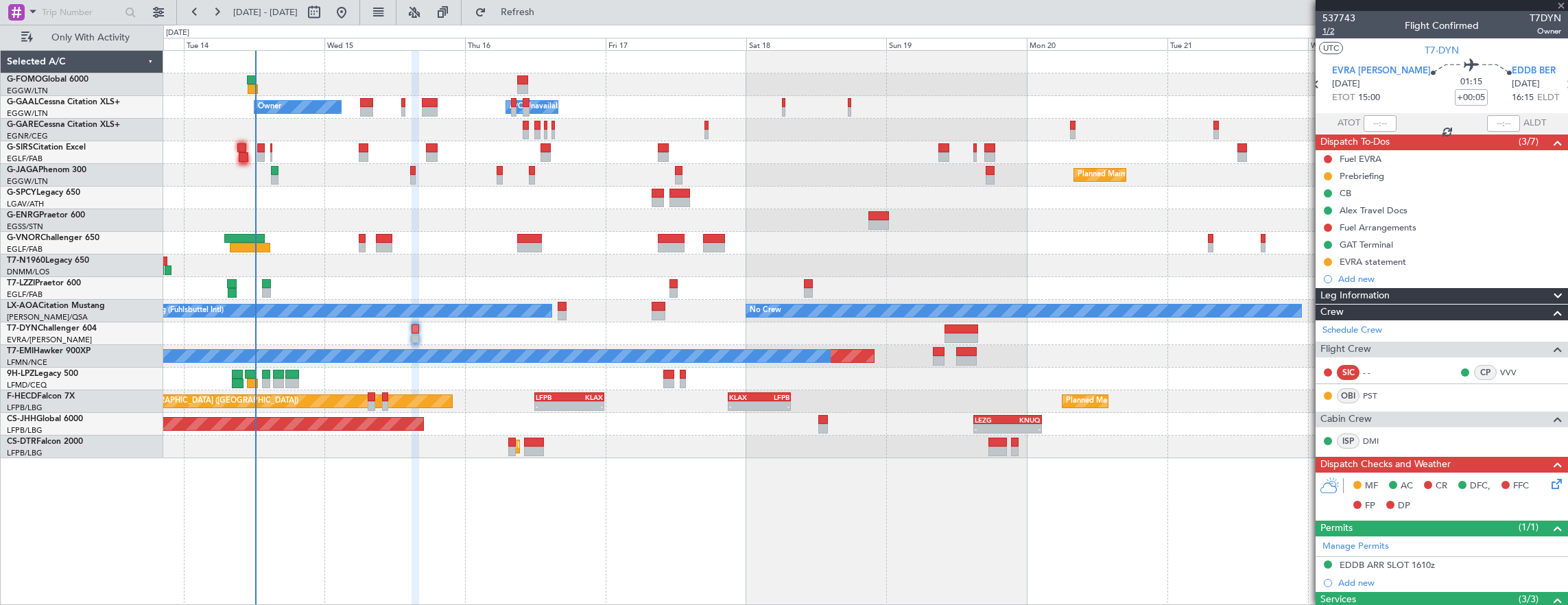
type input "3"
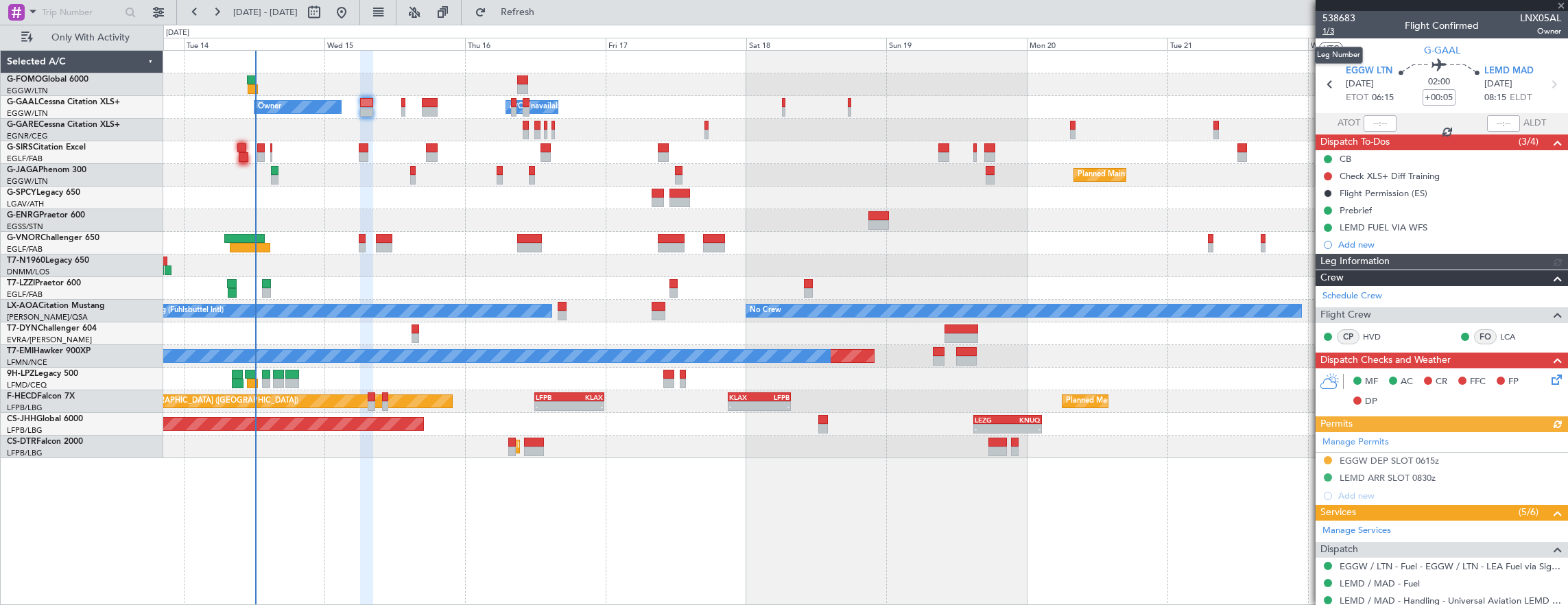
click at [1334, 29] on span "1/3" at bounding box center [1339, 30] width 33 height 12
click at [406, 105] on div "Owner Owner A/C Unavailable A/C Unavailable Owner" at bounding box center [866, 107] width 1405 height 22
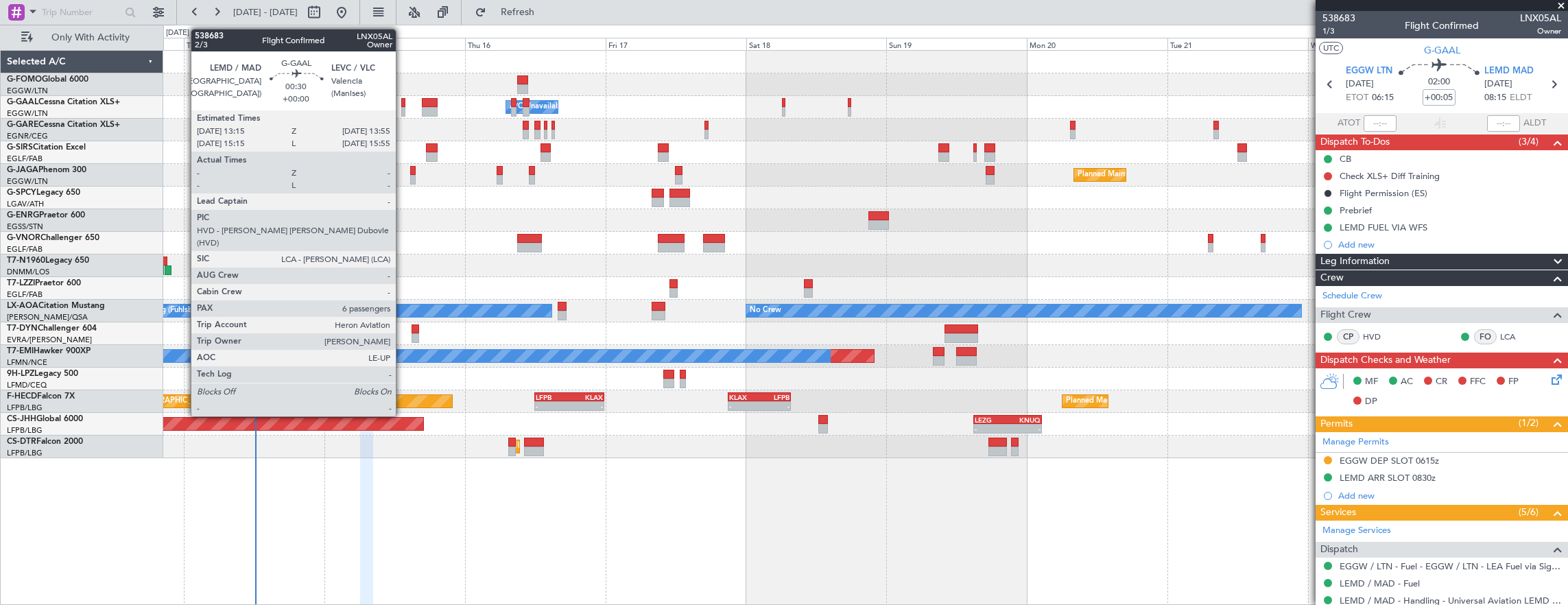
click at [402, 105] on div at bounding box center [403, 103] width 4 height 10
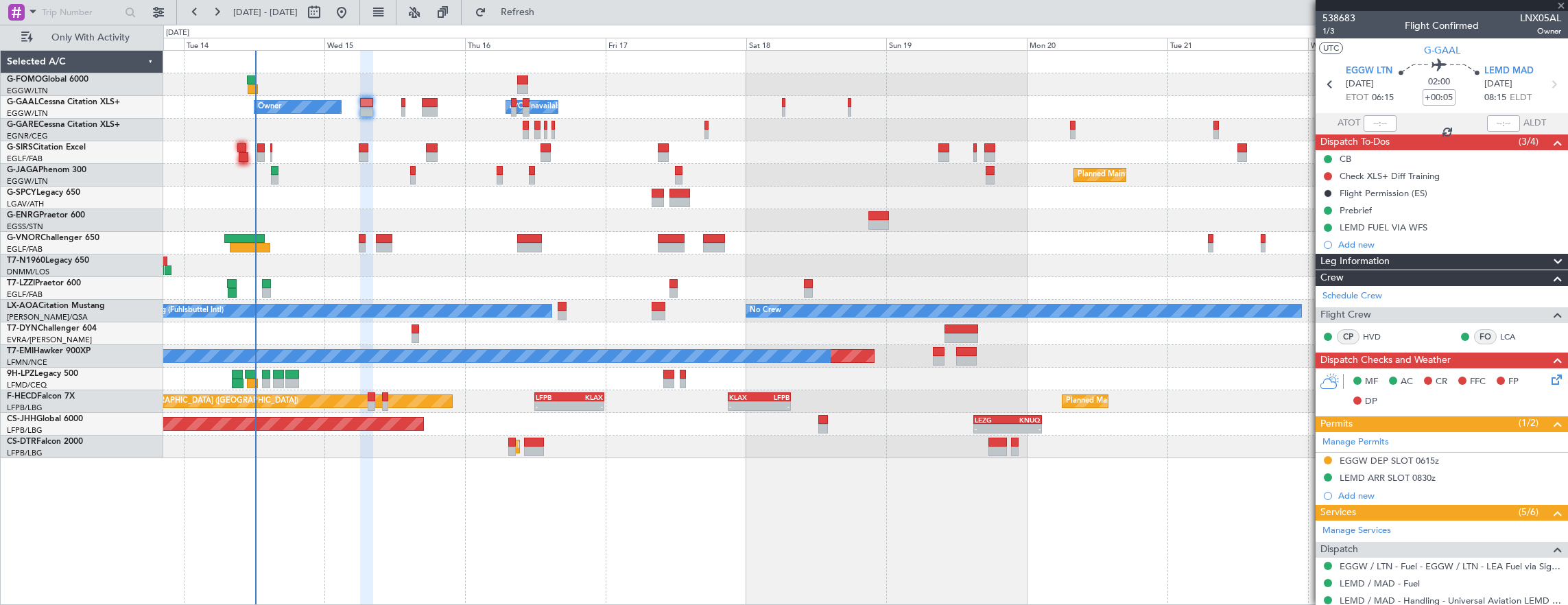
type input "6"
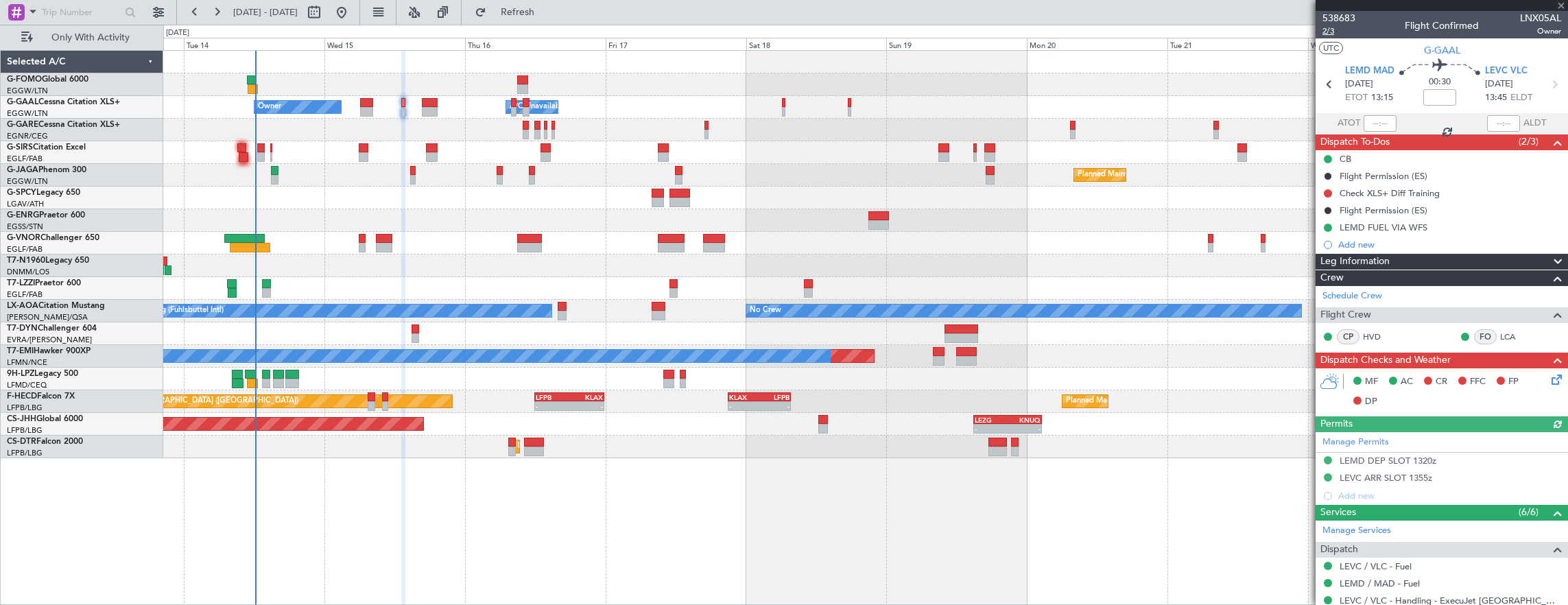
click at [1342, 29] on span "2/3" at bounding box center [1339, 30] width 33 height 12
click at [313, 578] on div "- - EGGW 03:55 Z KSFO 14:45 Z - - KSFO 22:15 Z EGGW 08:00 Z Owner A/C Unavailab…" at bounding box center [866, 327] width 1406 height 555
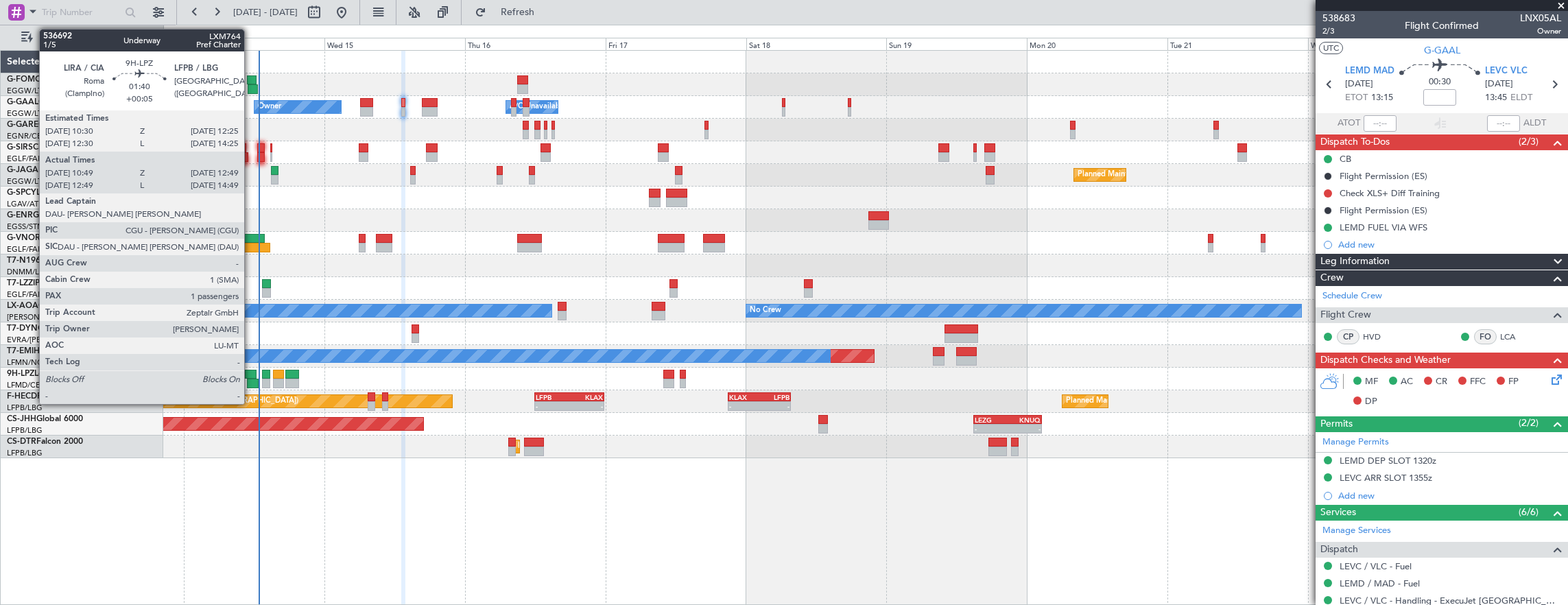
click at [251, 376] on div at bounding box center [250, 374] width 12 height 10
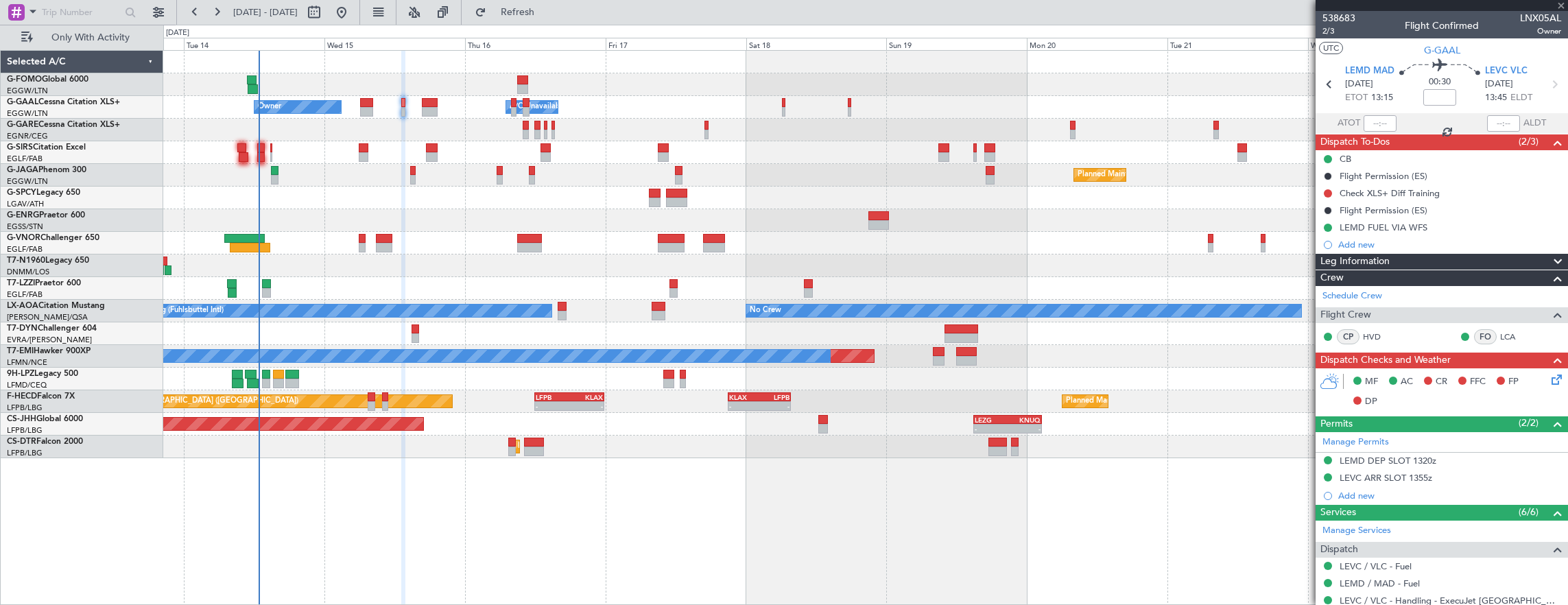
type input "+00:05"
type input "10:59"
type input "12:44"
type input "1"
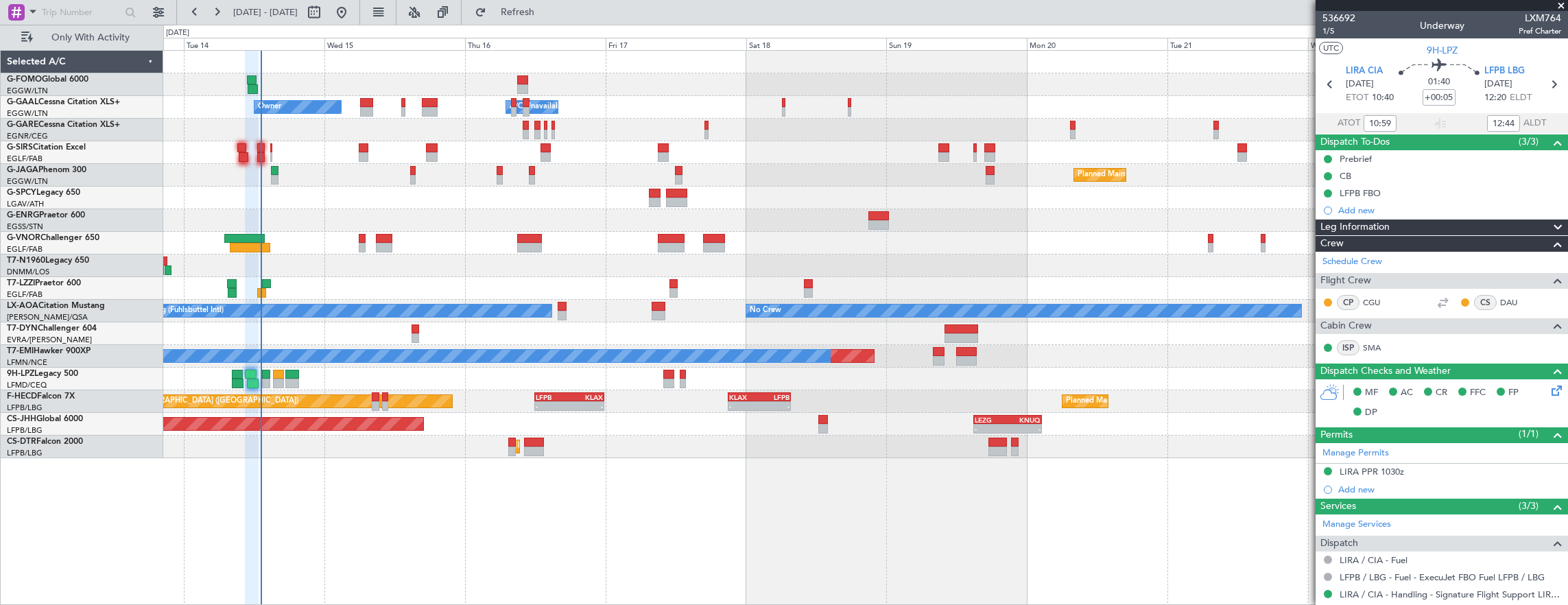
click at [339, 232] on div at bounding box center [866, 243] width 1405 height 22
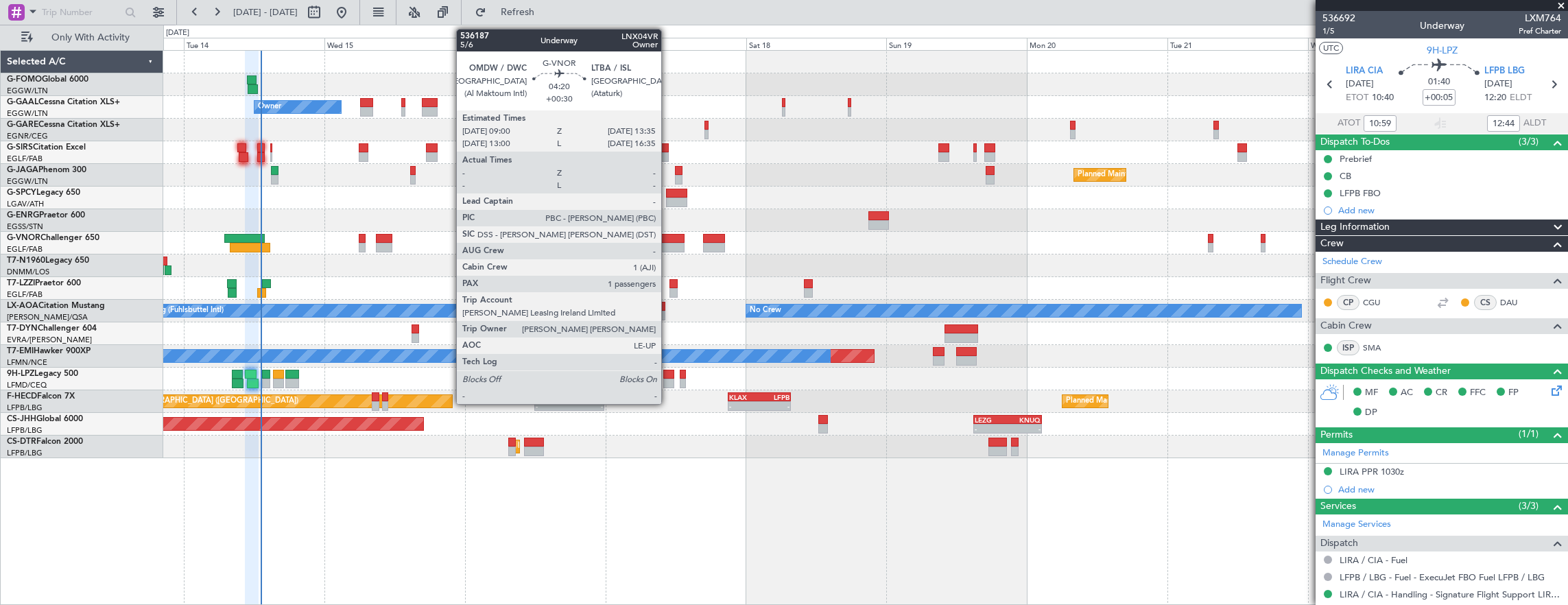
click at [668, 244] on div at bounding box center [671, 247] width 28 height 10
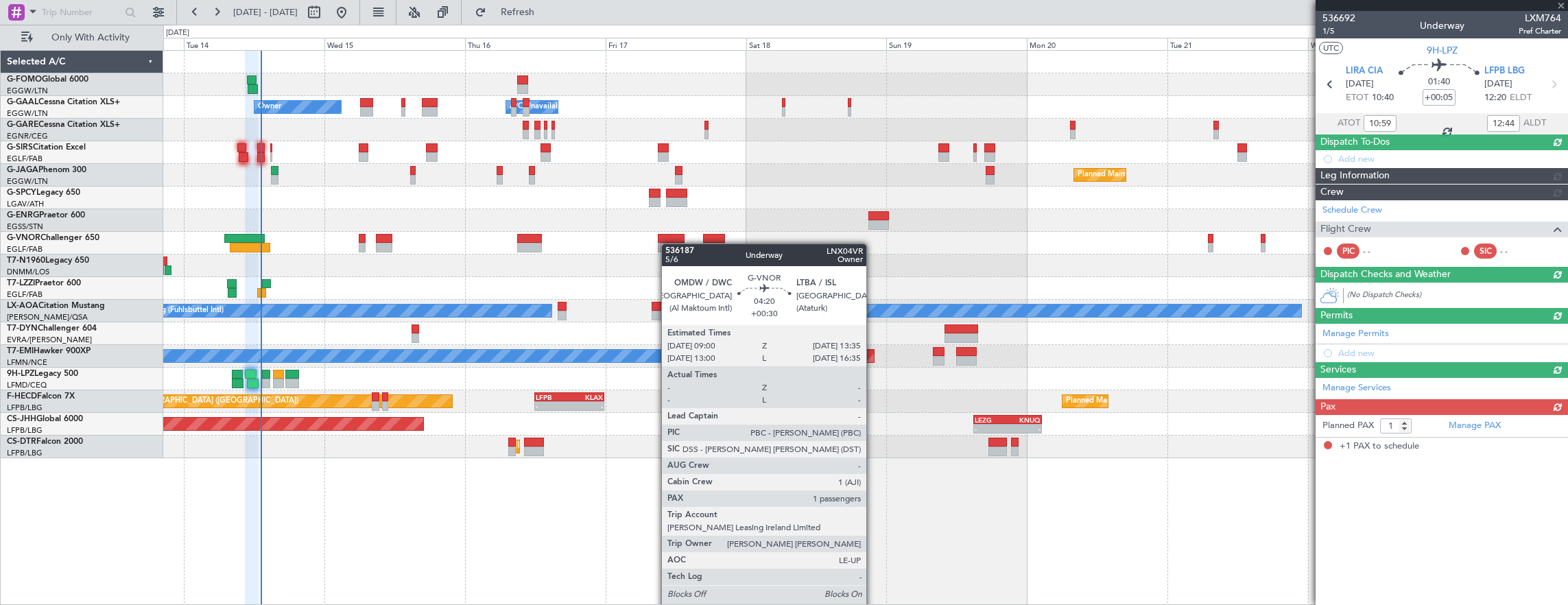
type input "+00:05"
type input "10:59"
type input "12:44"
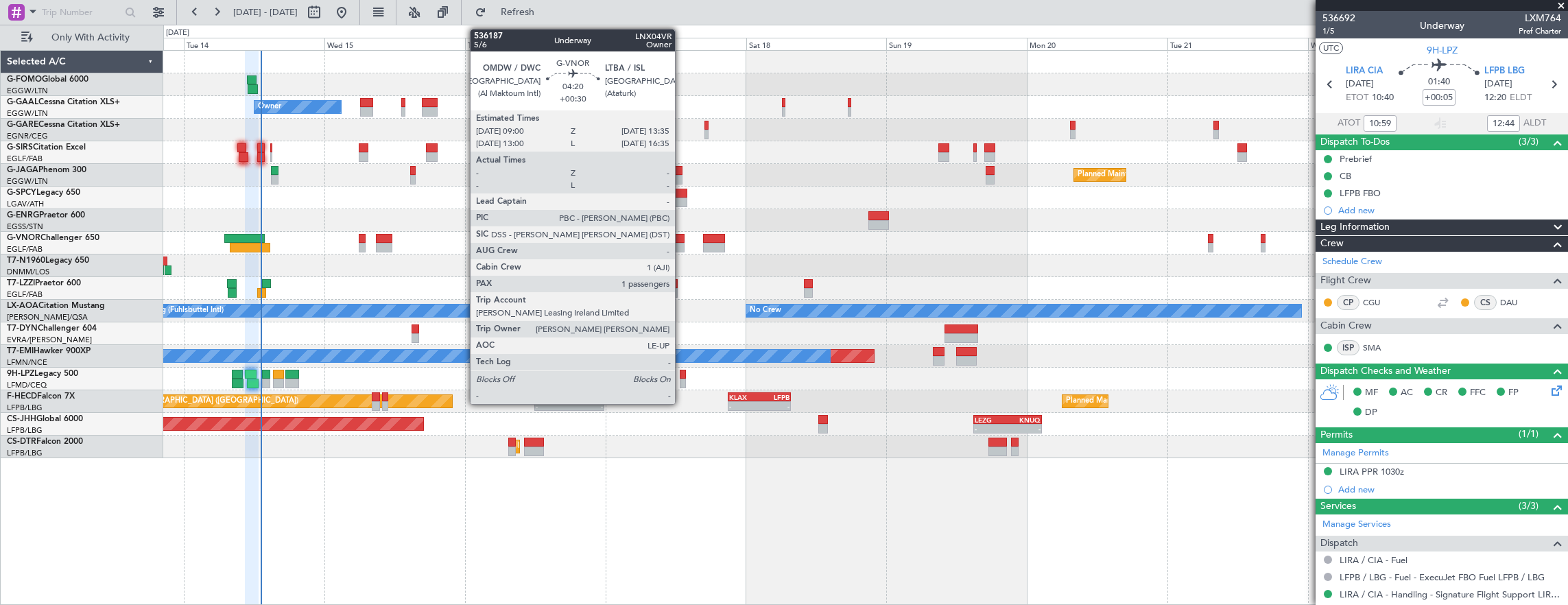
click at [682, 234] on div at bounding box center [671, 238] width 28 height 10
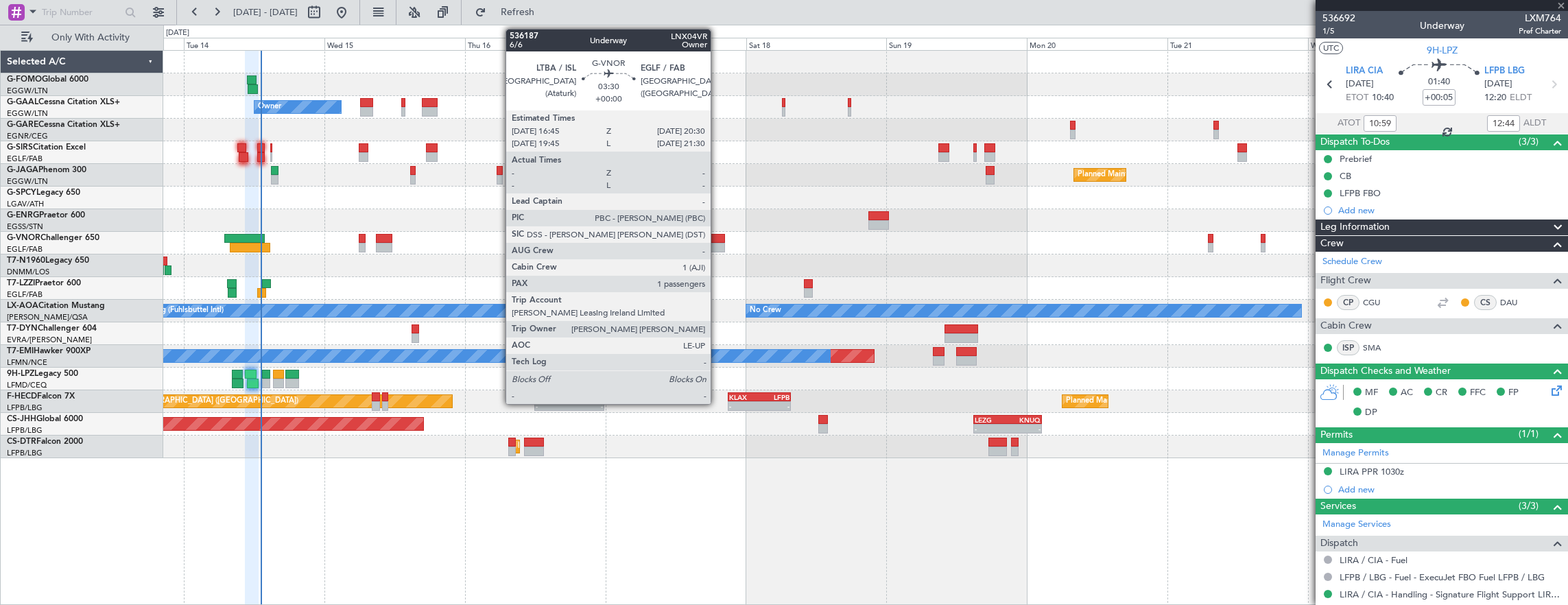
type input "+00:30"
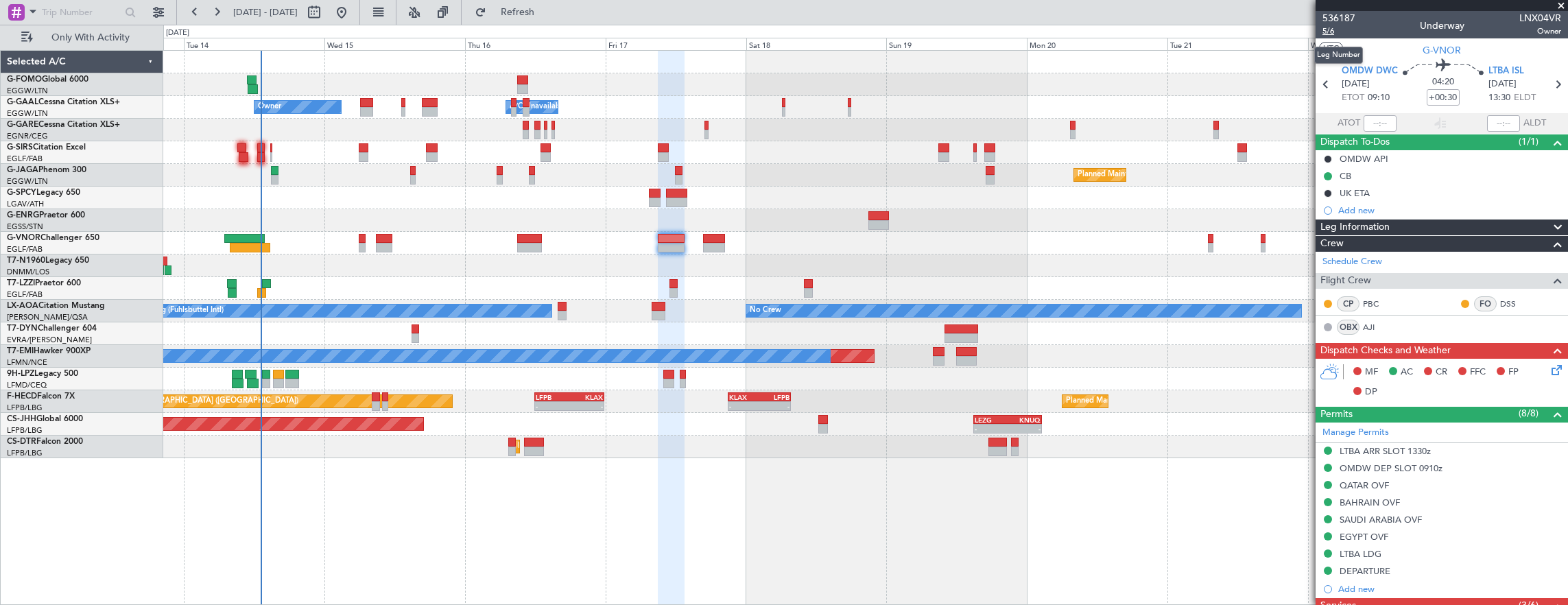
click at [1328, 34] on span "5/6" at bounding box center [1339, 30] width 33 height 12
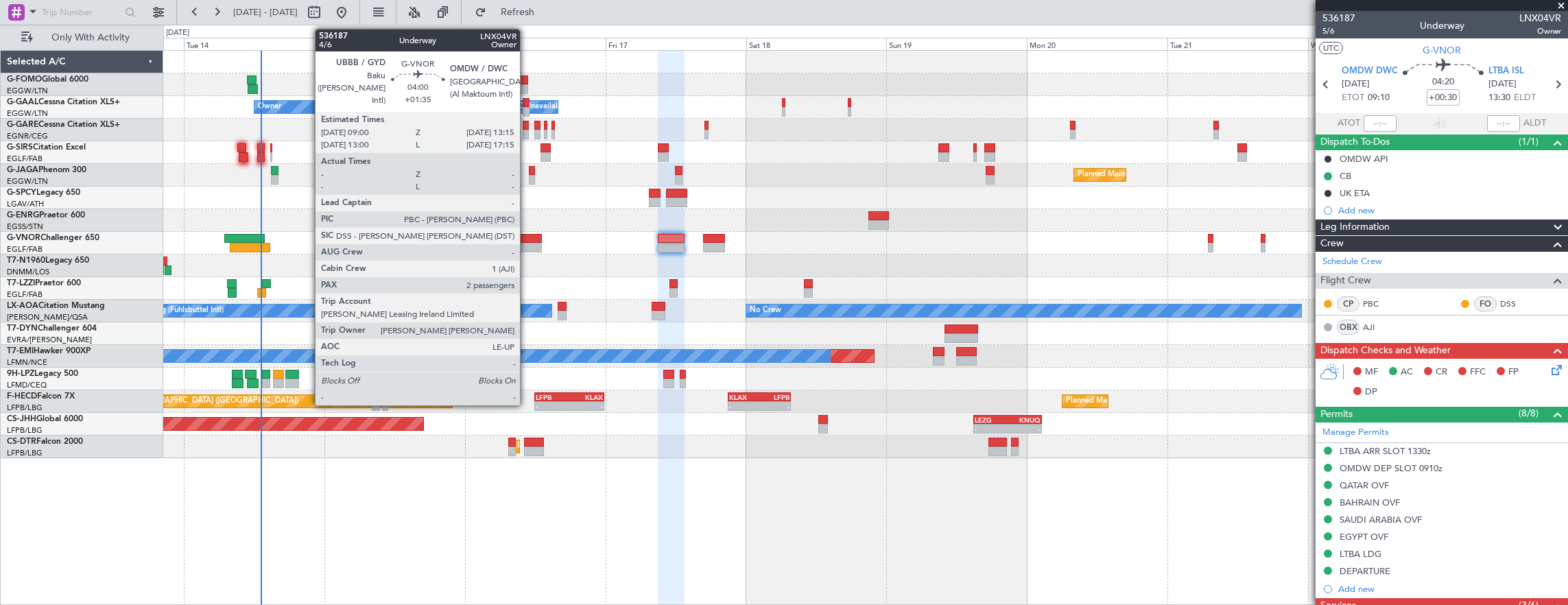
click at [527, 238] on div at bounding box center [529, 238] width 25 height 10
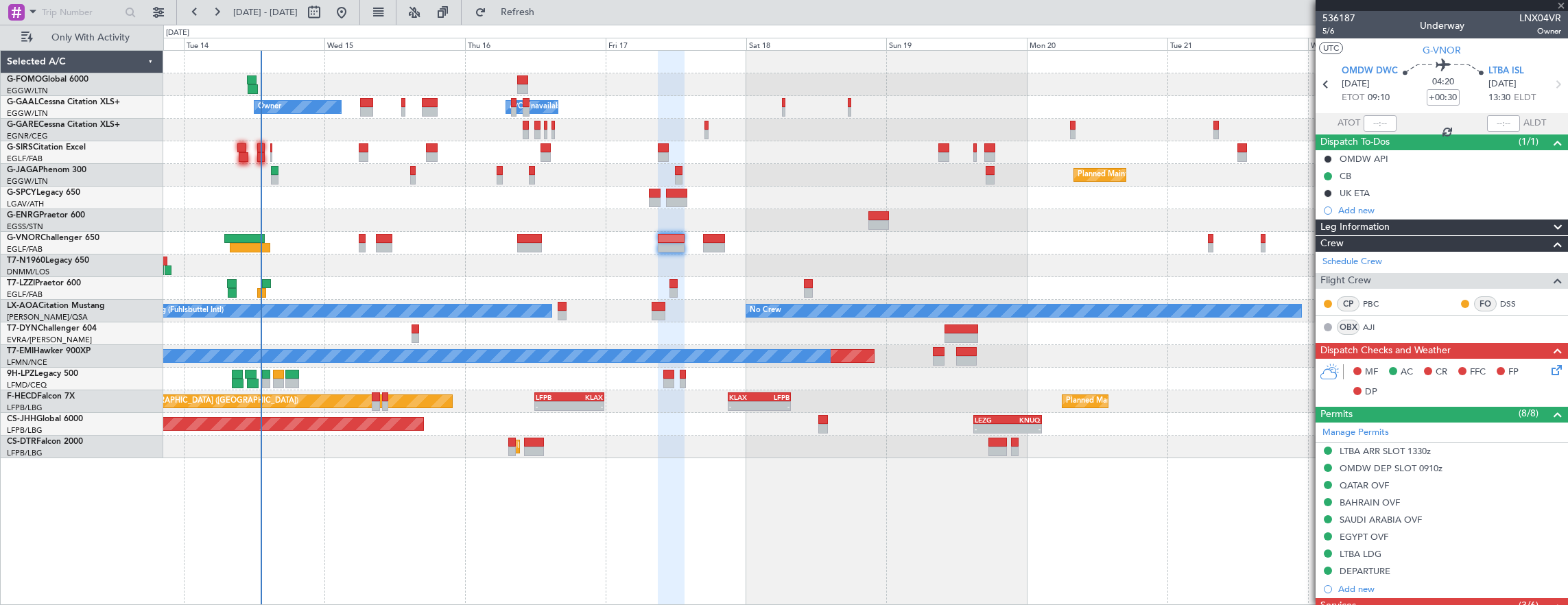
type input "+01:35"
type input "2"
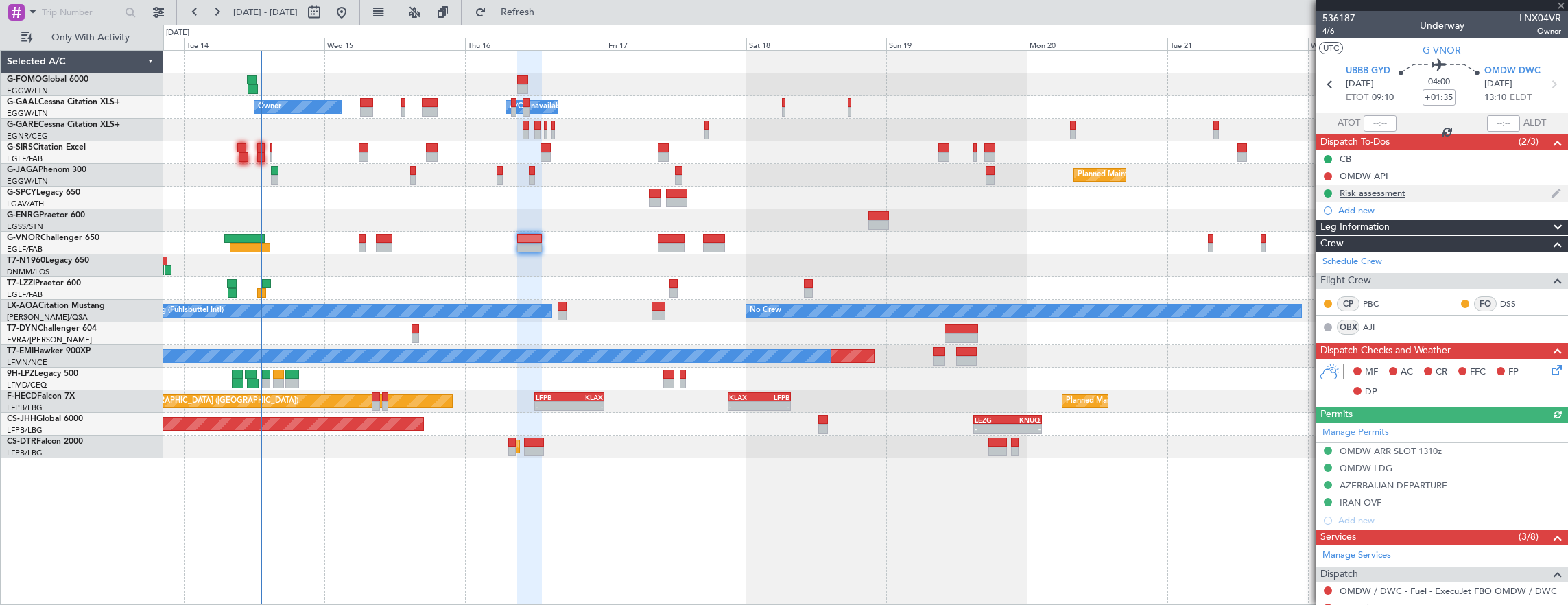
click at [1444, 200] on div "Risk assessment" at bounding box center [1441, 193] width 253 height 17
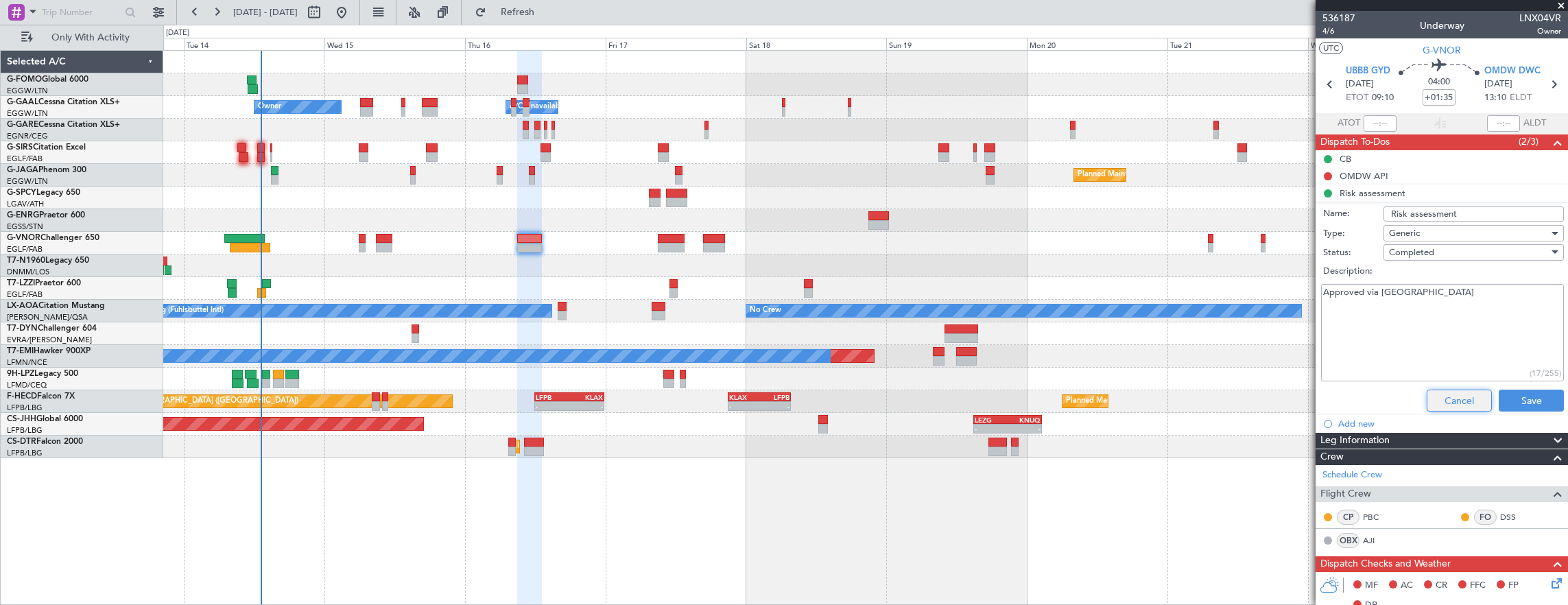
click at [1455, 393] on button "Cancel" at bounding box center [1458, 400] width 65 height 22
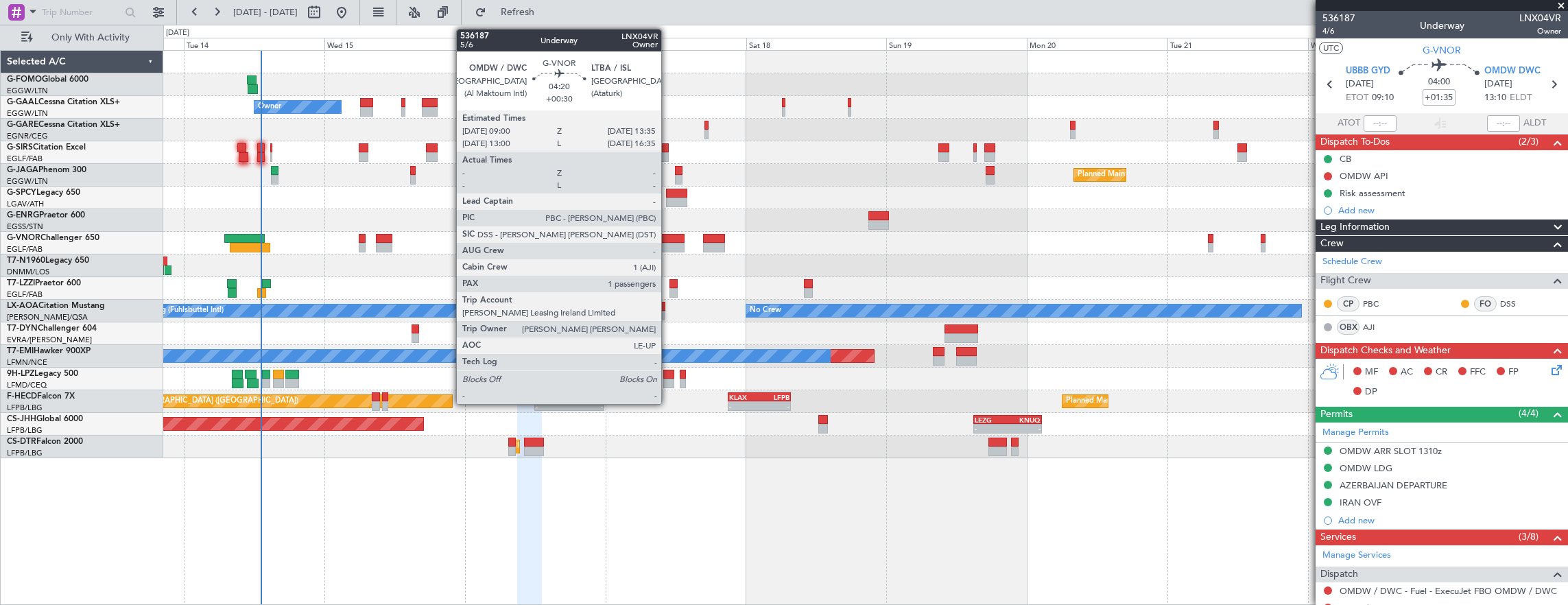
click at [668, 239] on div at bounding box center [671, 238] width 28 height 10
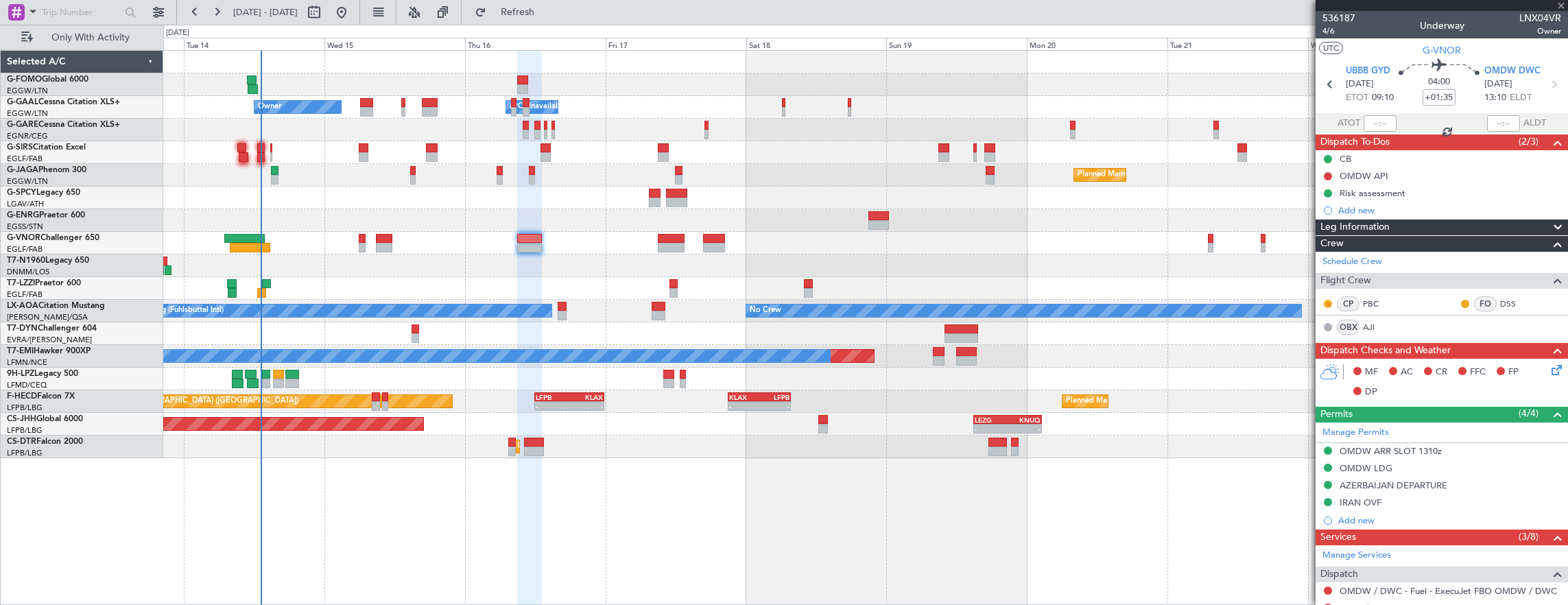
type input "+00:30"
type input "1"
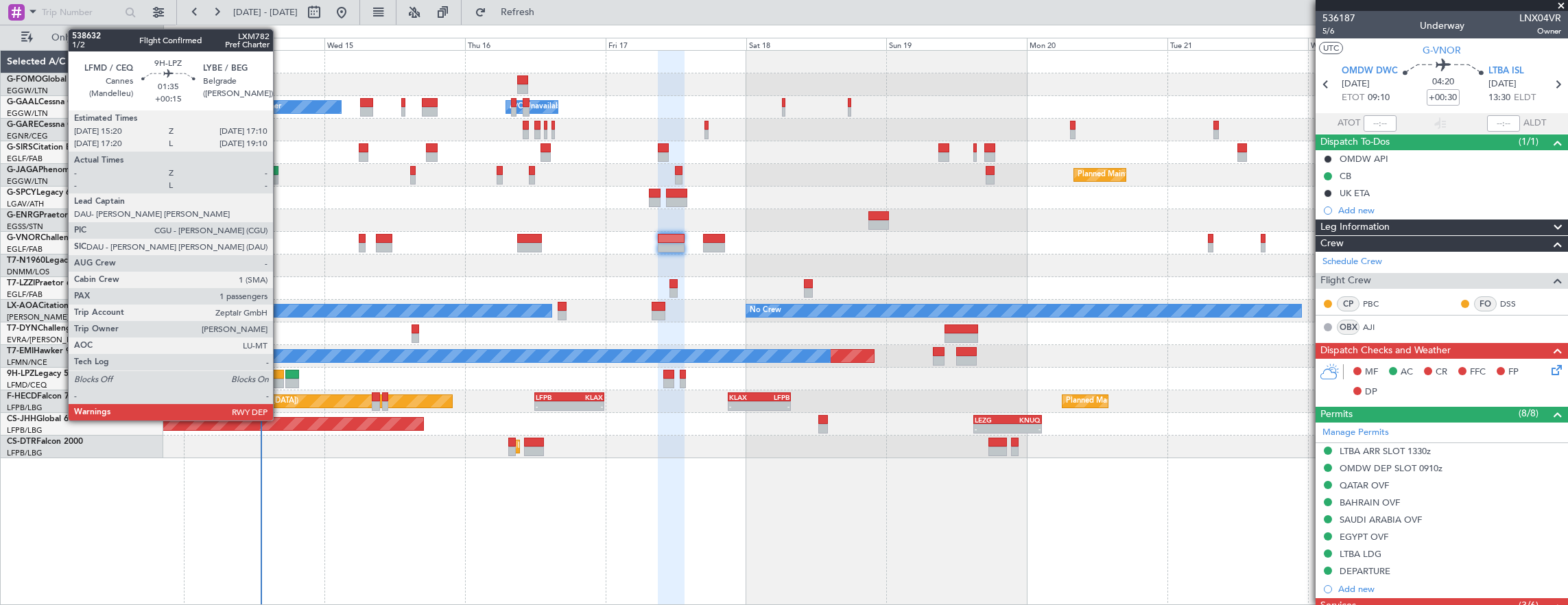
click at [280, 372] on div at bounding box center [278, 374] width 11 height 10
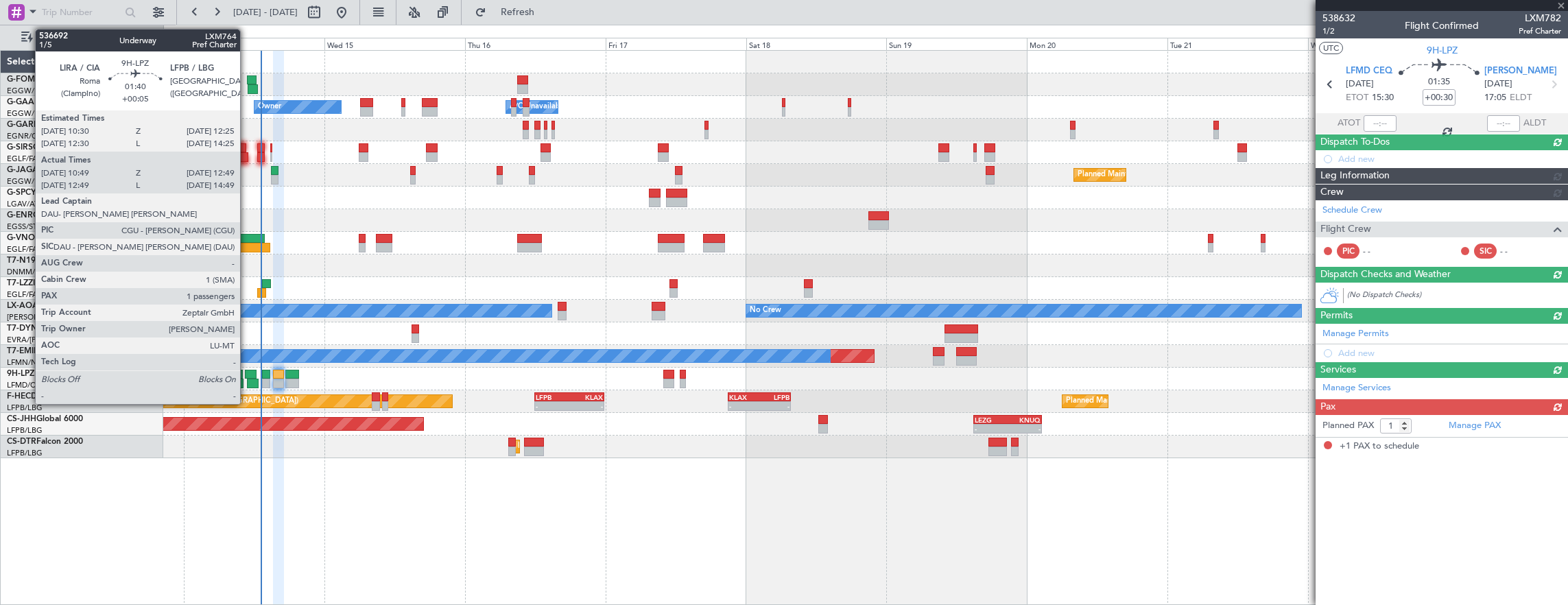
type input "+00:15"
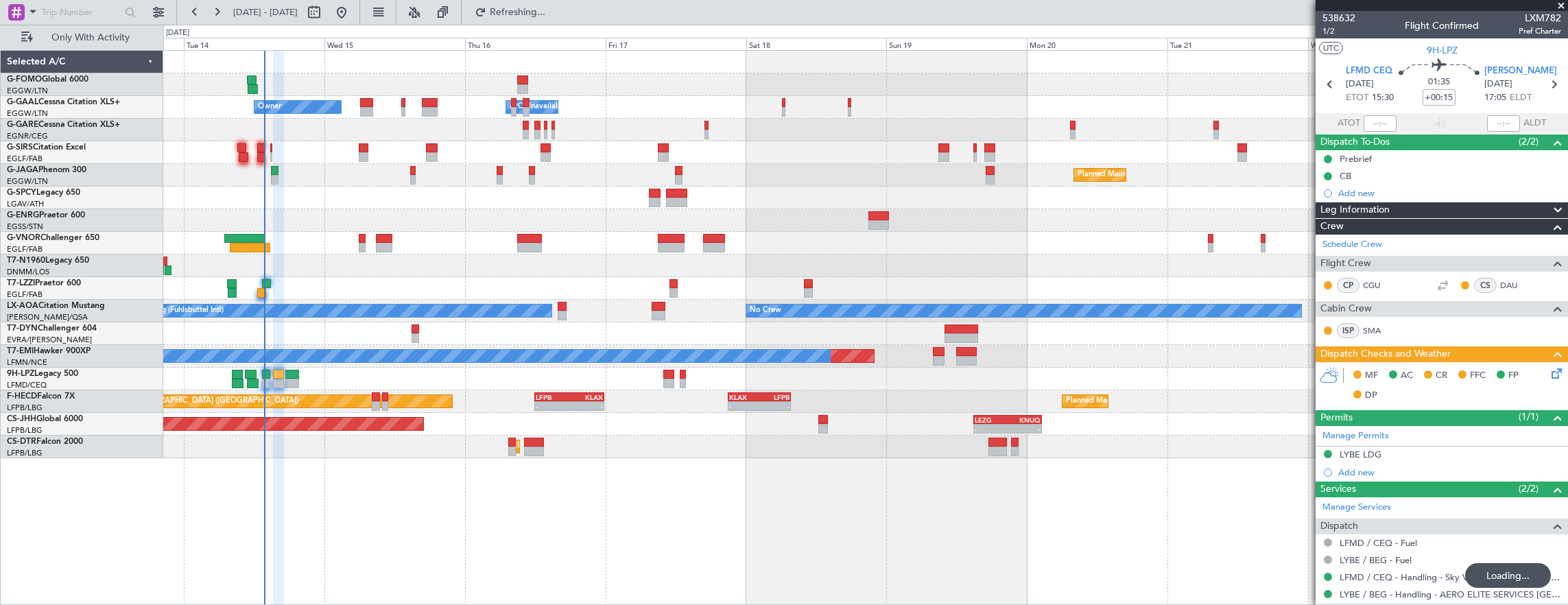
click at [403, 244] on div at bounding box center [866, 243] width 1405 height 22
click at [384, 232] on div at bounding box center [866, 243] width 1405 height 22
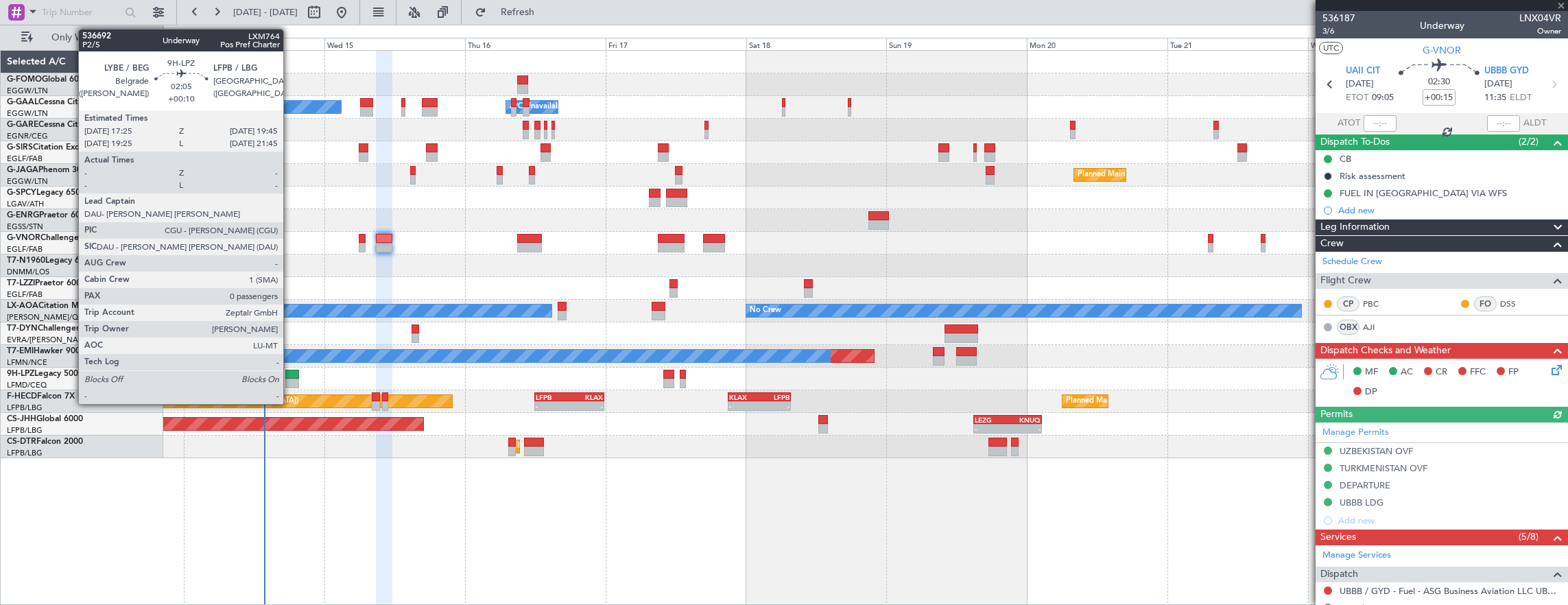
click at [280, 374] on div at bounding box center [278, 374] width 11 height 10
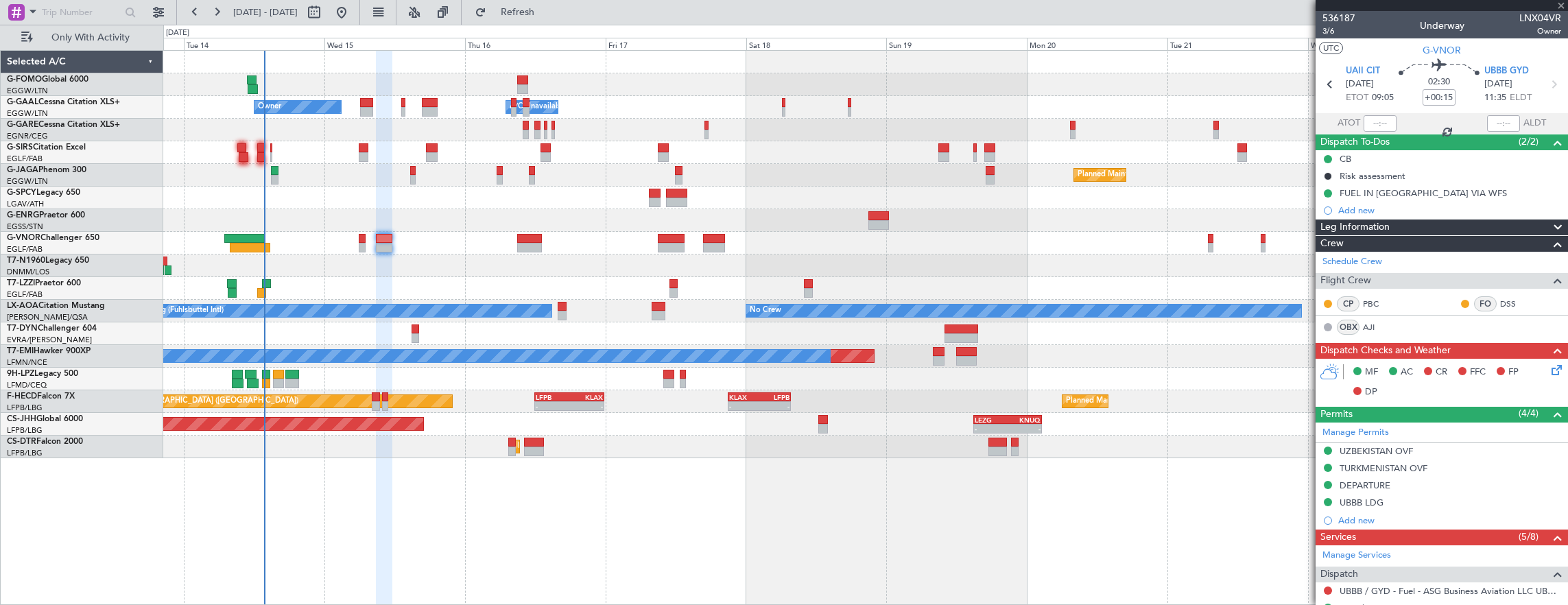
type input "1"
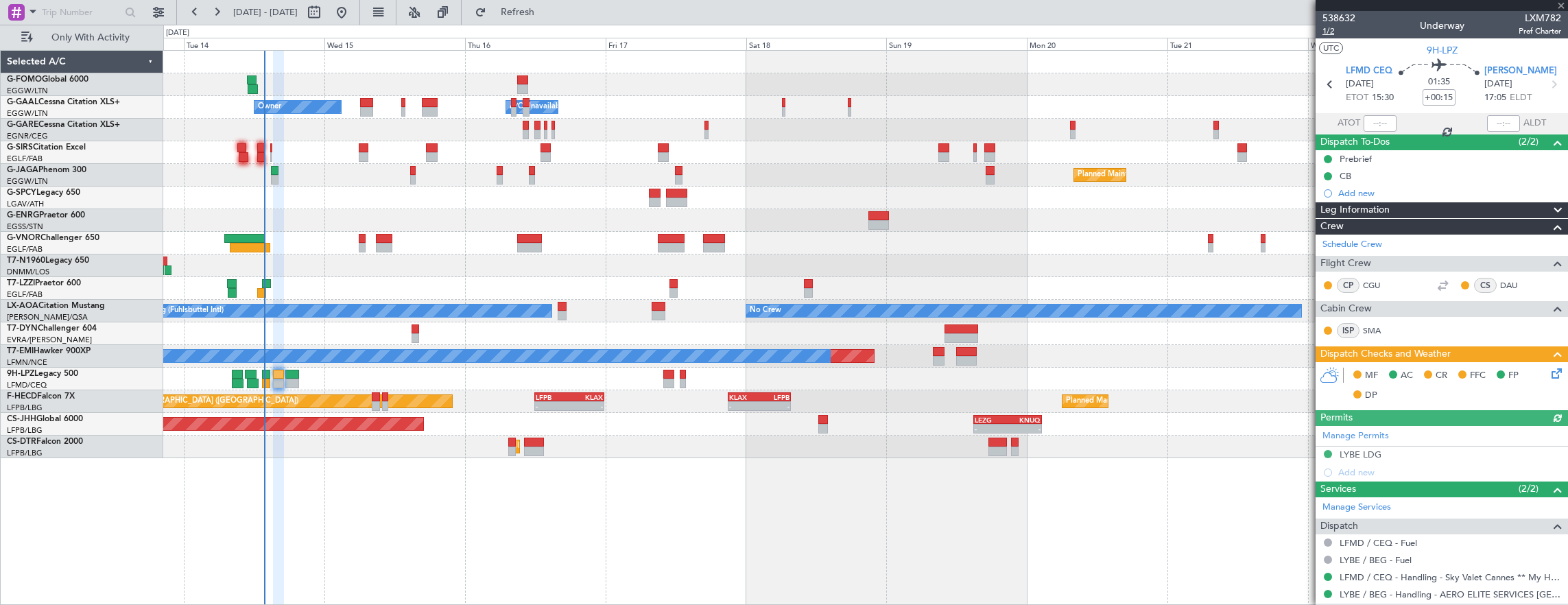
click at [1331, 34] on span "1/2" at bounding box center [1339, 30] width 33 height 12
click at [1556, 366] on div "MF AC CR FFC FP DP" at bounding box center [1441, 385] width 253 height 47
click at [1553, 367] on icon at bounding box center [1554, 371] width 11 height 11
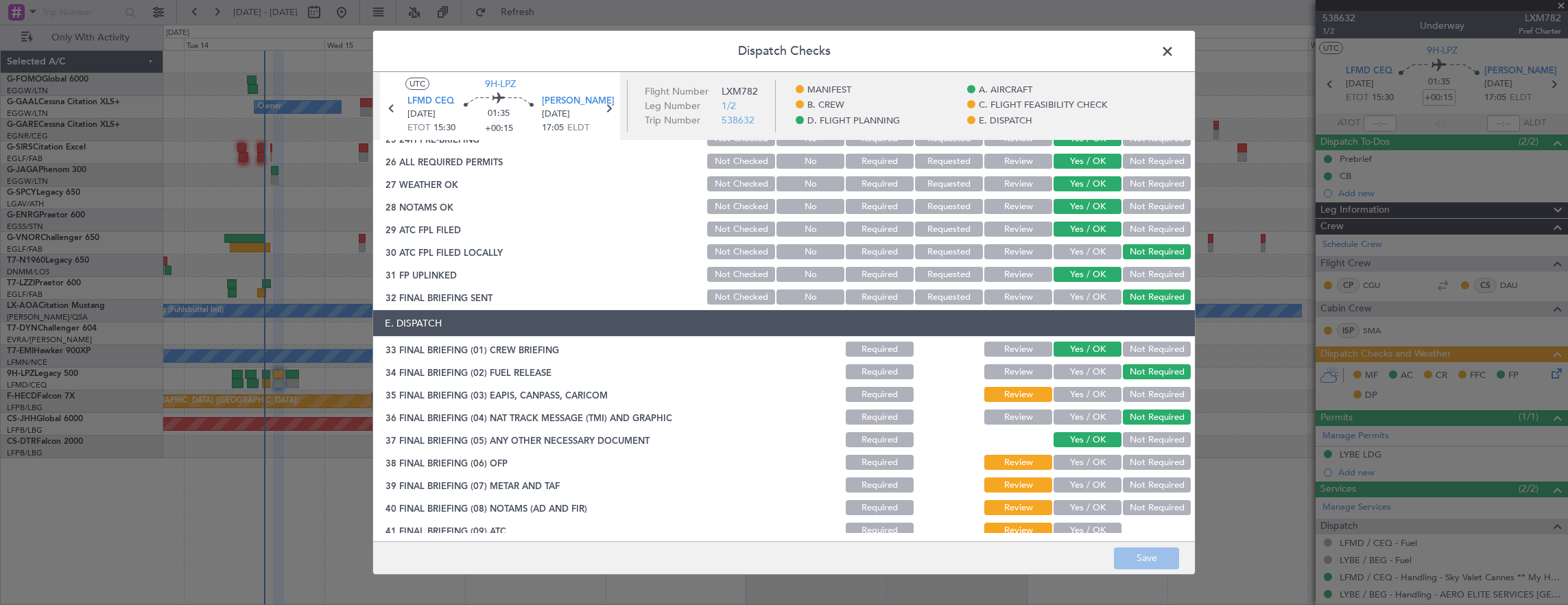
scroll to position [825, 0]
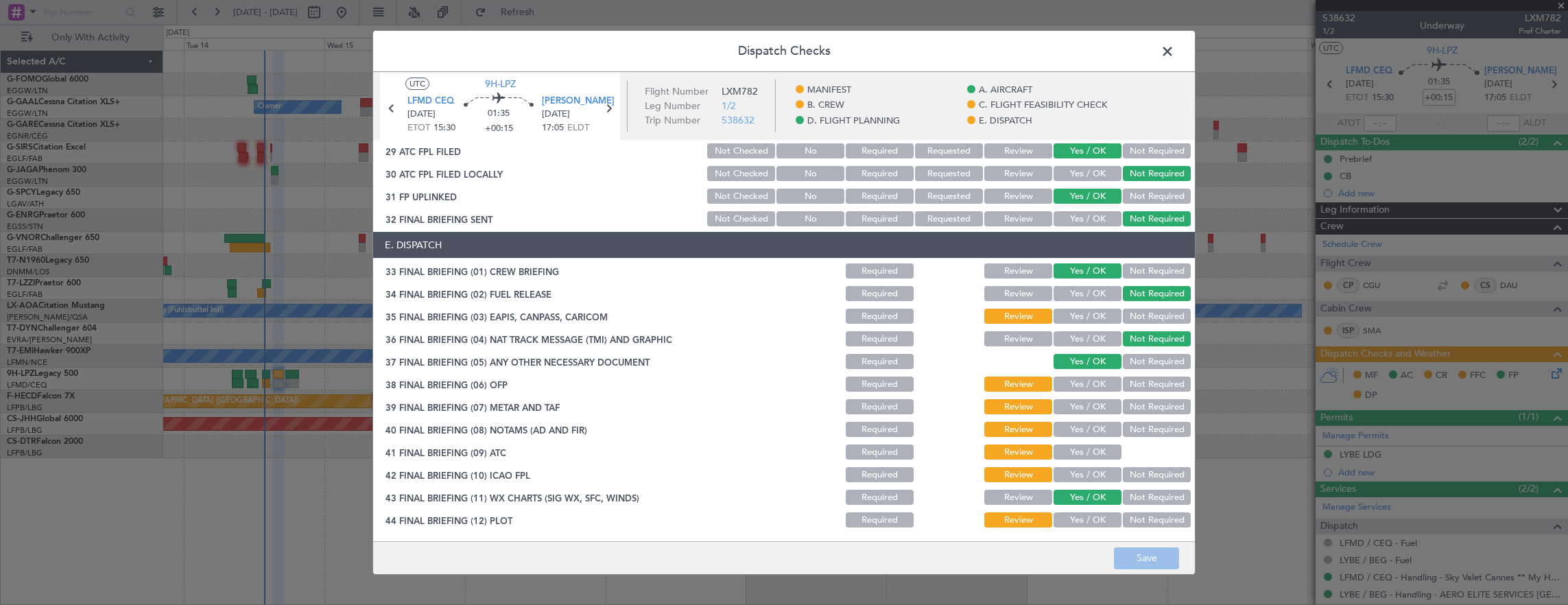
click at [1174, 44] on span at bounding box center [1174, 54] width 0 height 28
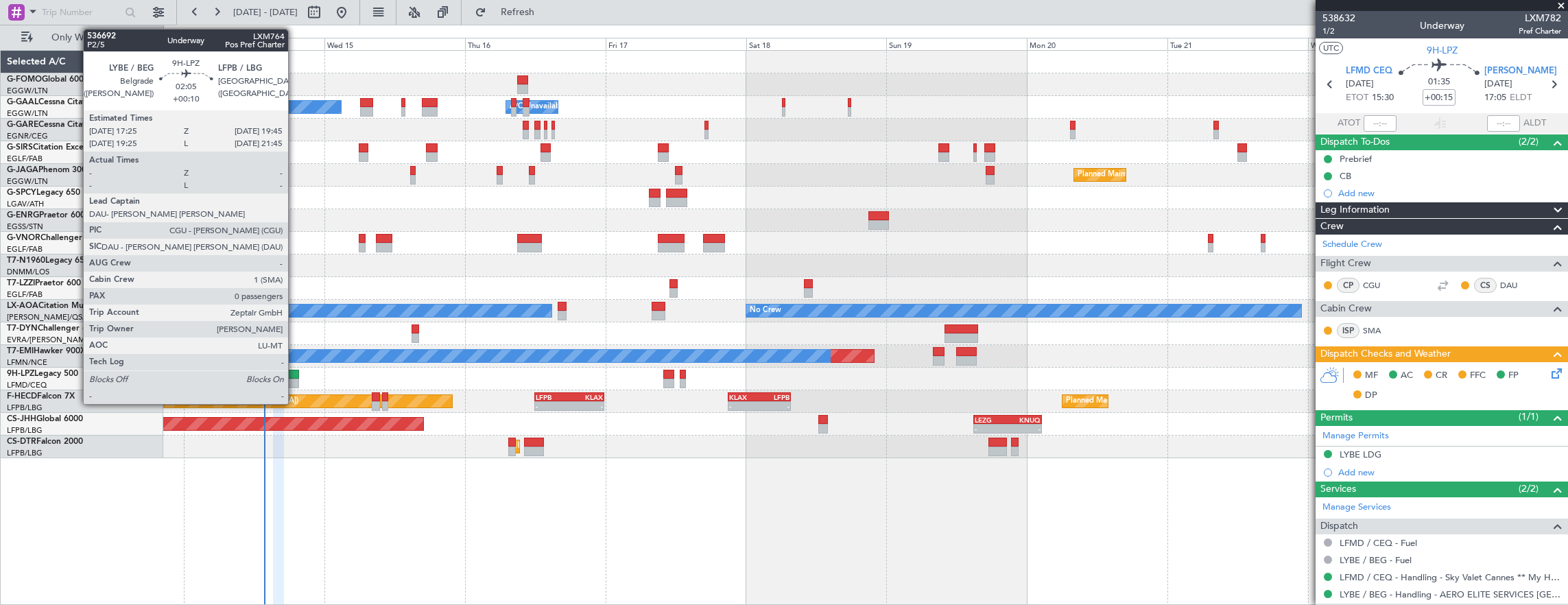
click at [295, 378] on div at bounding box center [292, 383] width 13 height 10
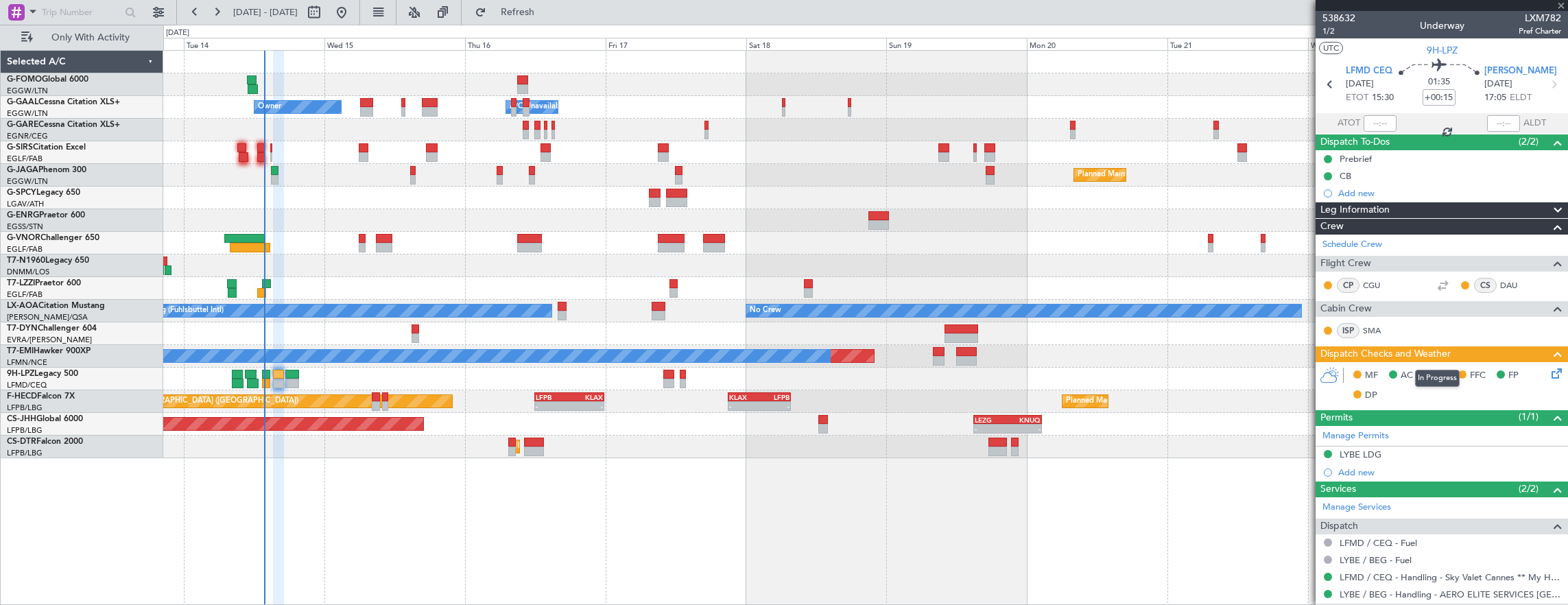
type input "+00:10"
type input "0"
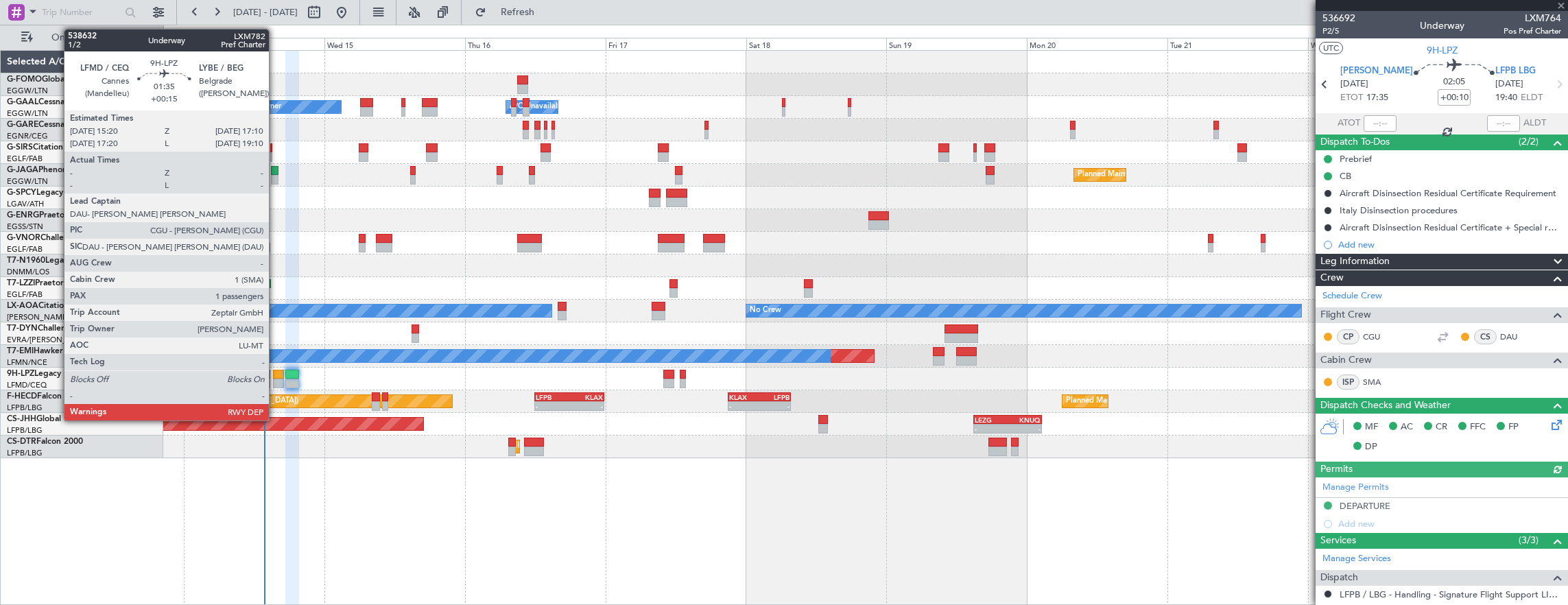
click at [276, 375] on div at bounding box center [278, 374] width 11 height 10
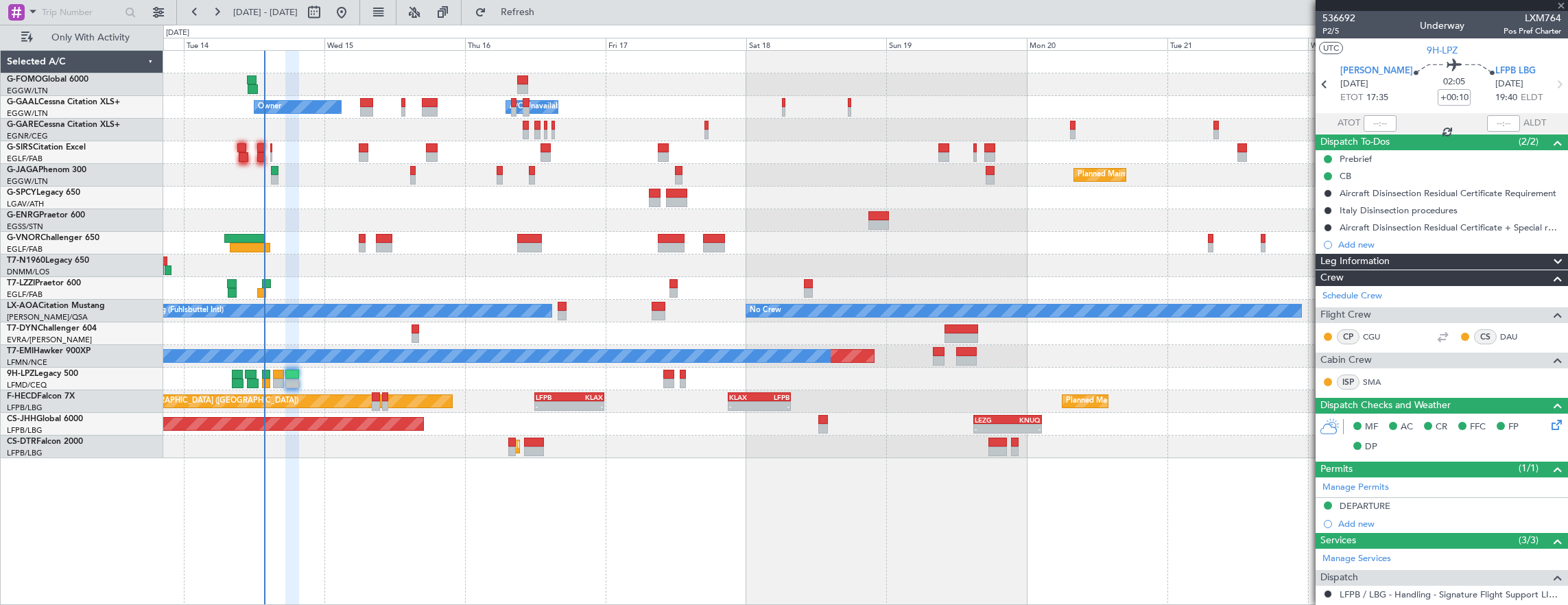
type input "+00:15"
type input "1"
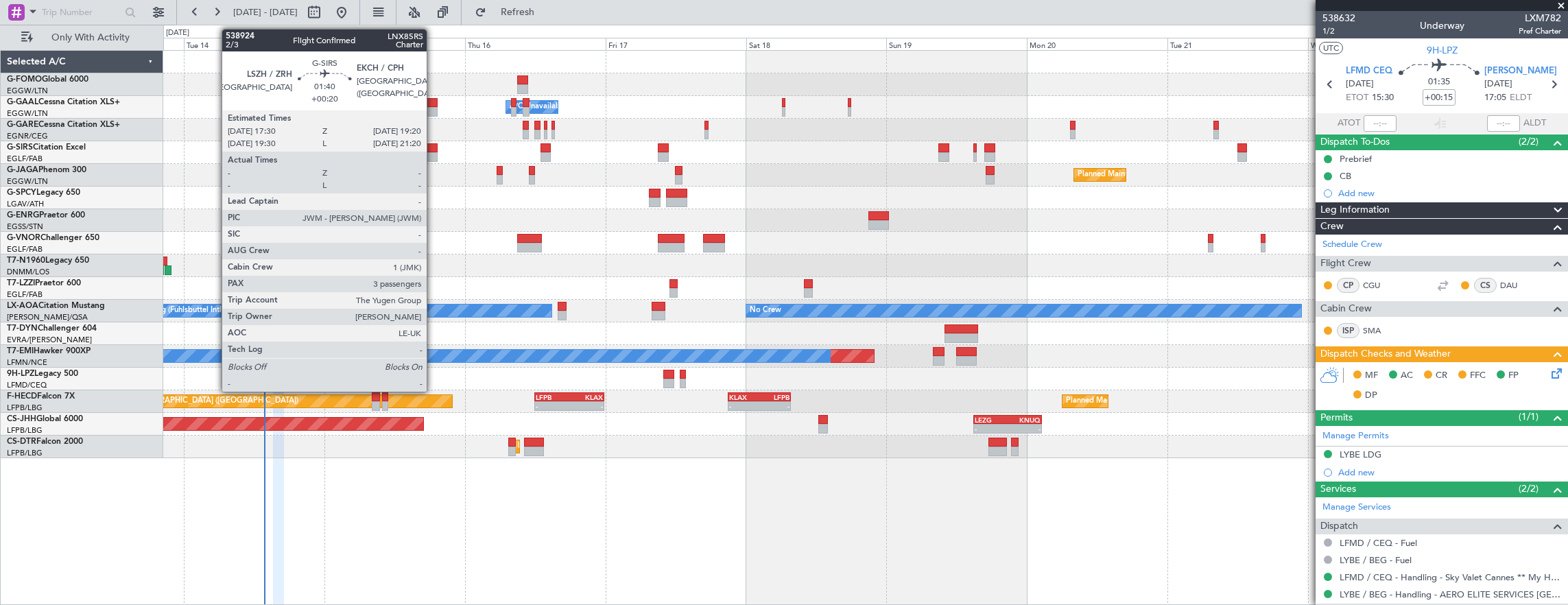
click at [434, 147] on div at bounding box center [431, 148] width 11 height 10
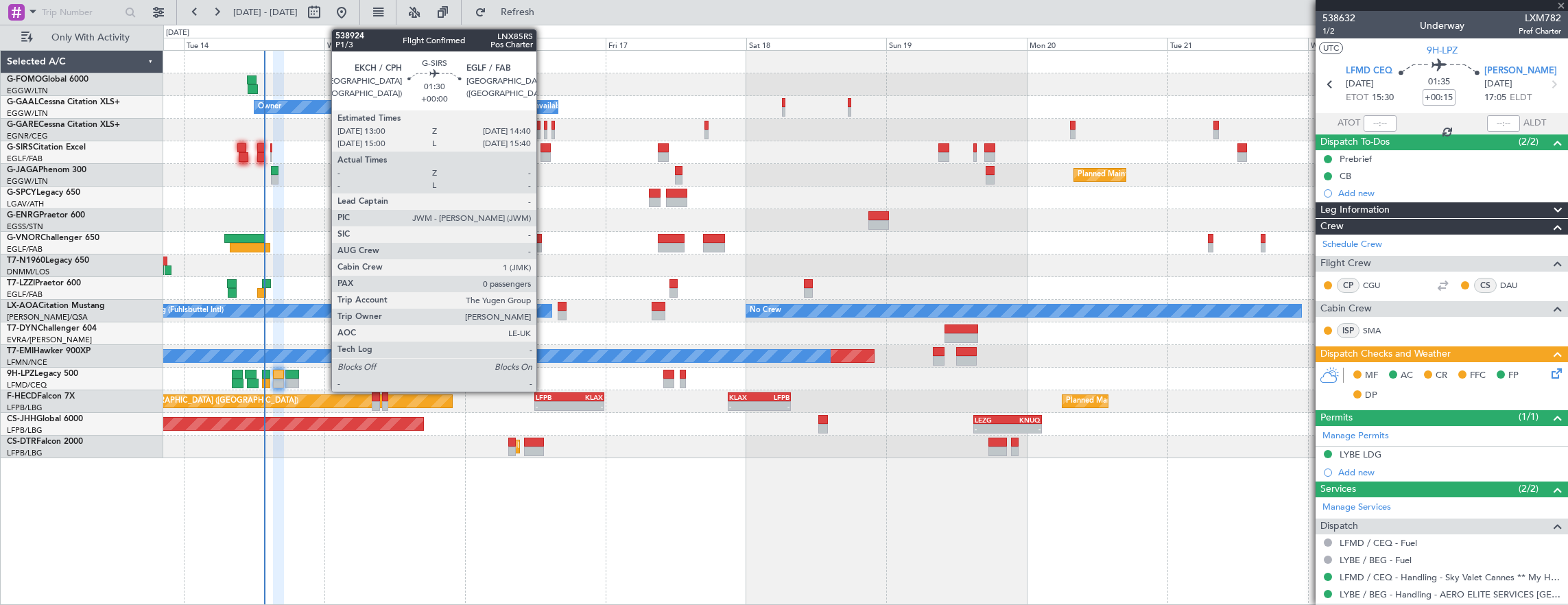
type input "+00:20"
type input "3"
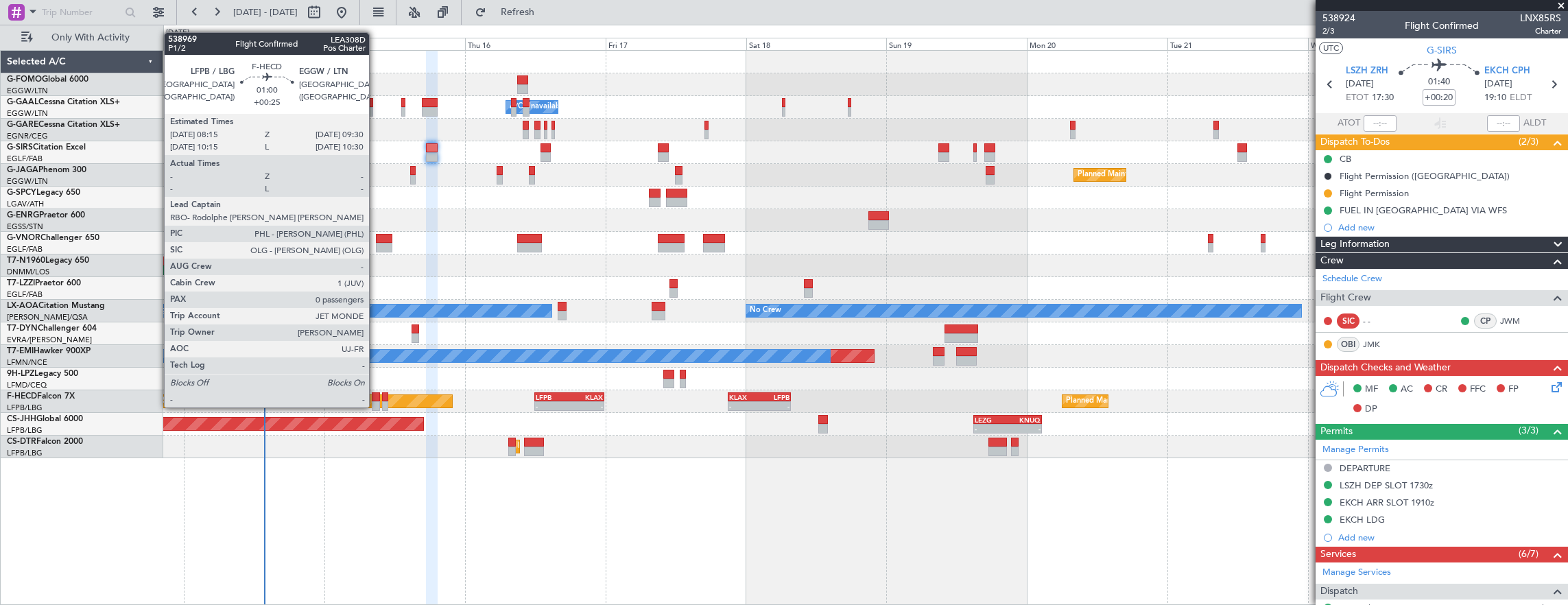
click at [376, 394] on div at bounding box center [375, 397] width 7 height 10
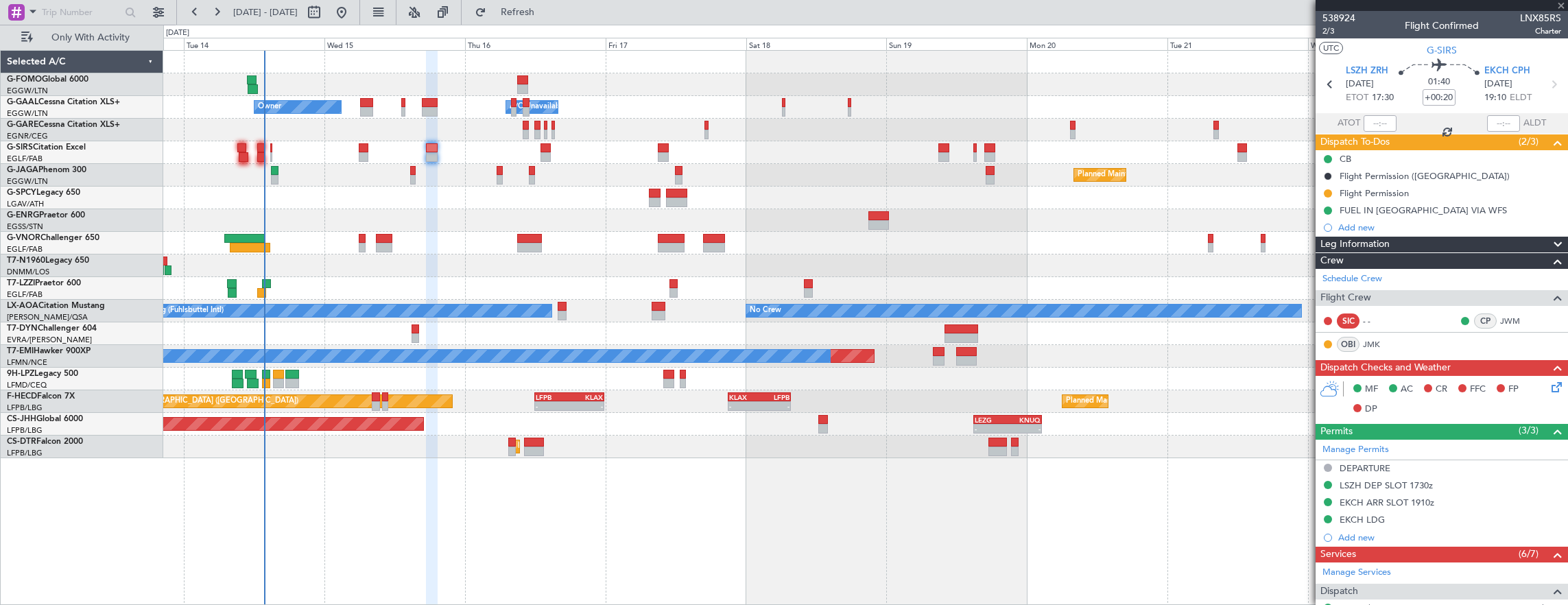
type input "+00:25"
type input "0"
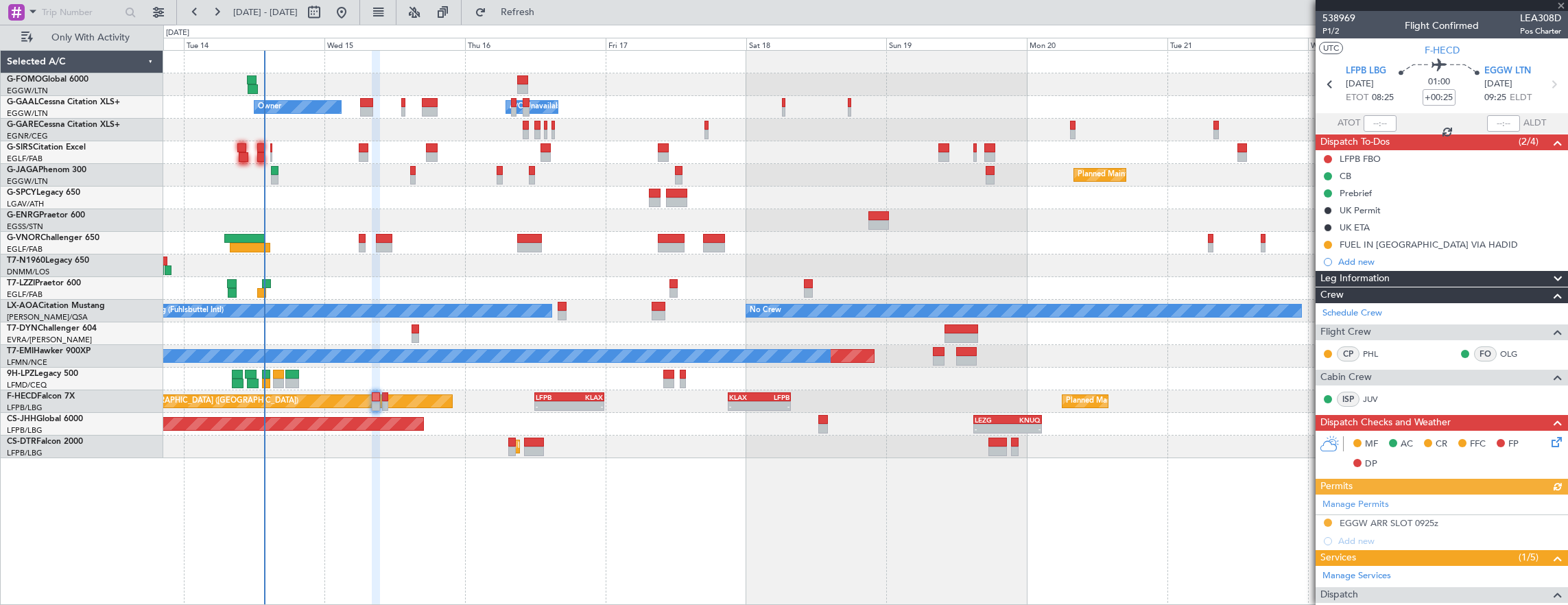
scroll to position [206, 0]
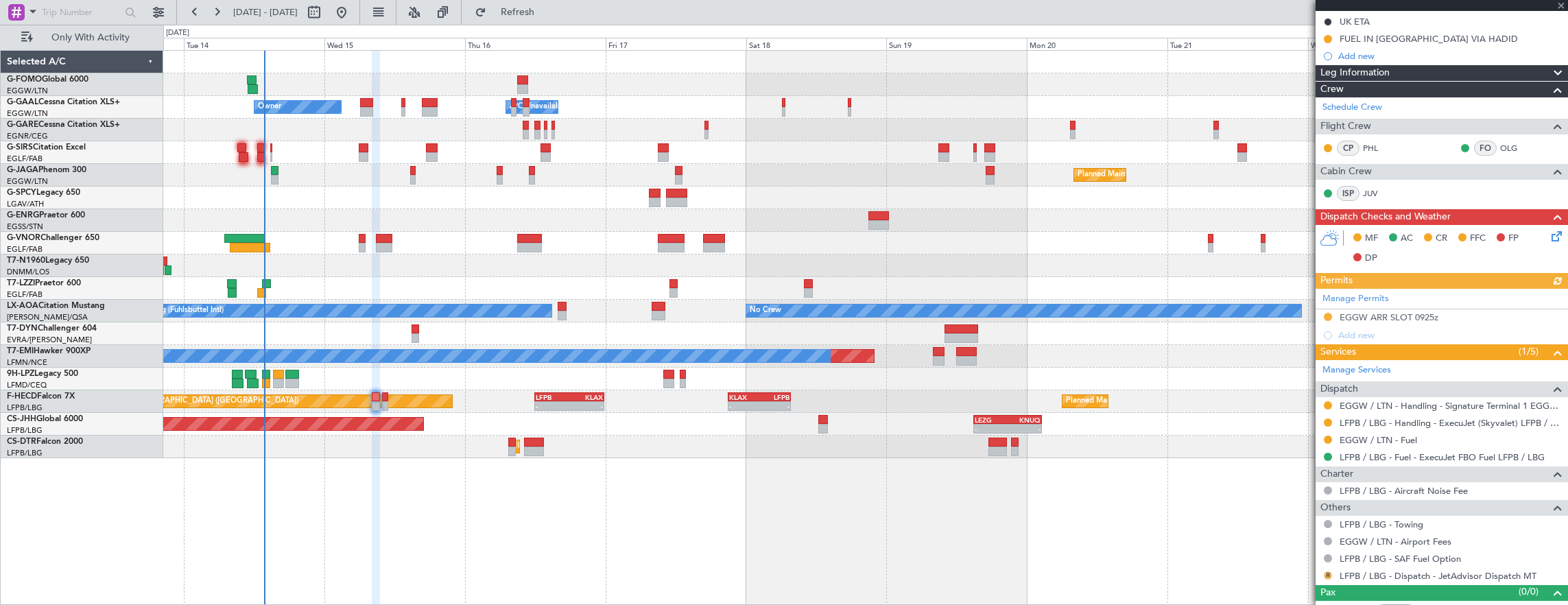
click at [1325, 572] on button "R" at bounding box center [1327, 575] width 8 height 8
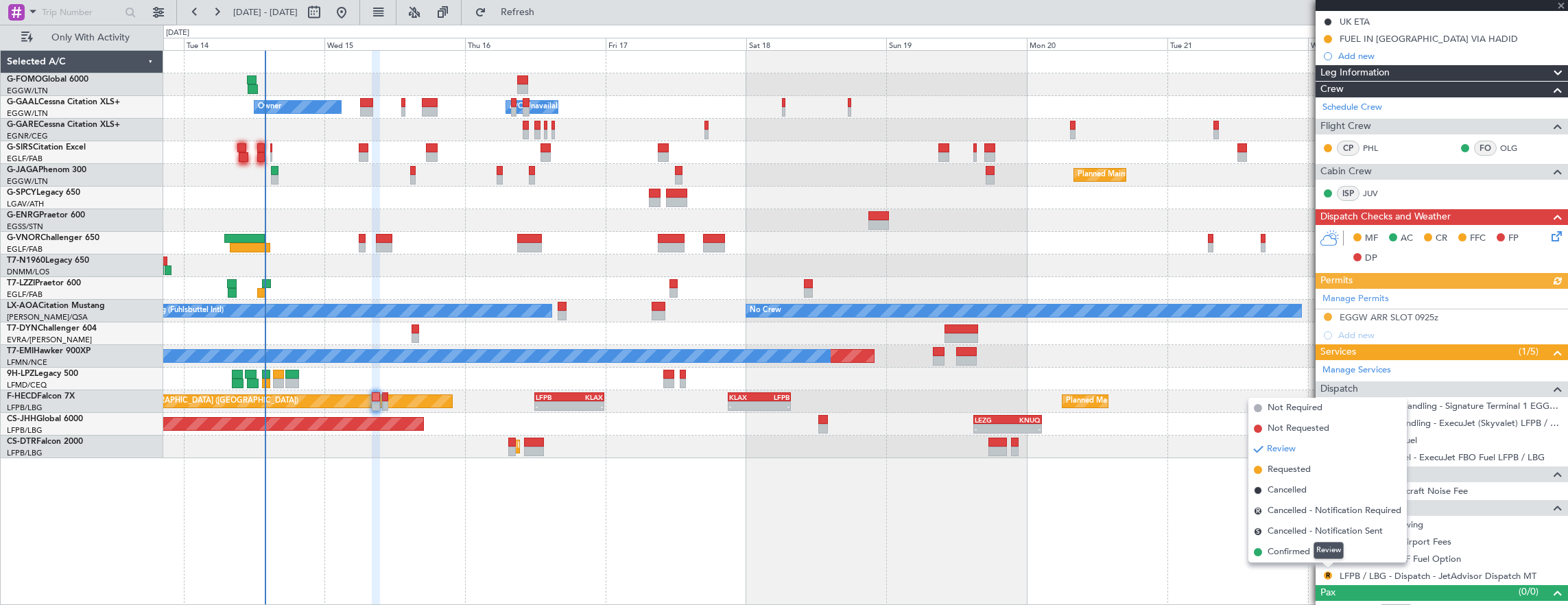
click at [1320, 552] on div "Review" at bounding box center [1329, 550] width 30 height 17
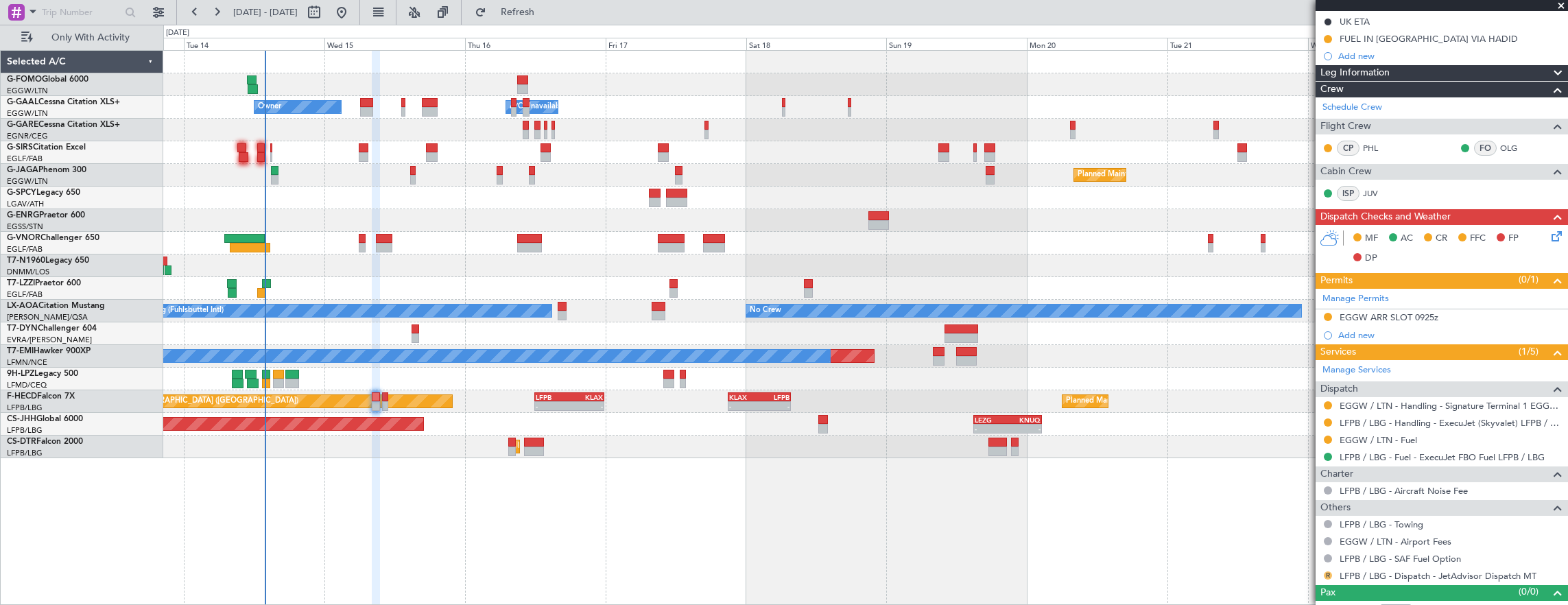
click at [1325, 571] on button "R" at bounding box center [1327, 575] width 8 height 8
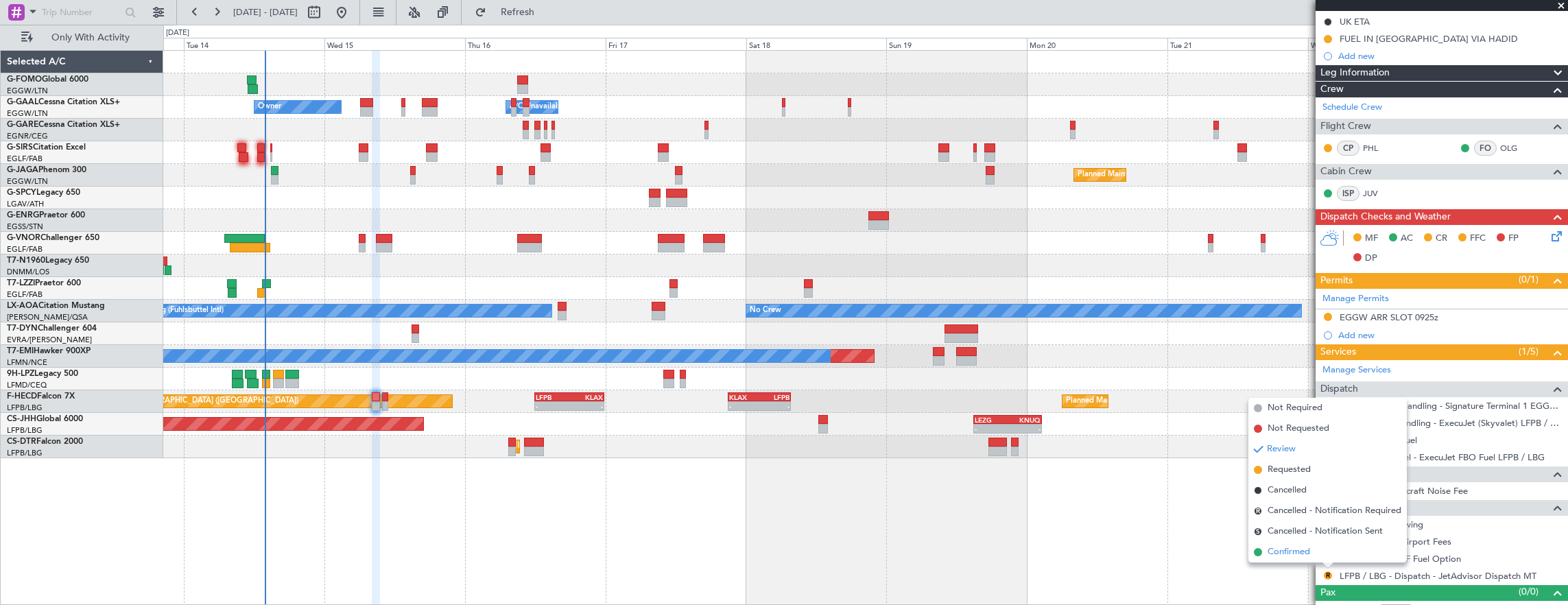
click at [1254, 546] on li "Confirmed" at bounding box center [1328, 551] width 159 height 21
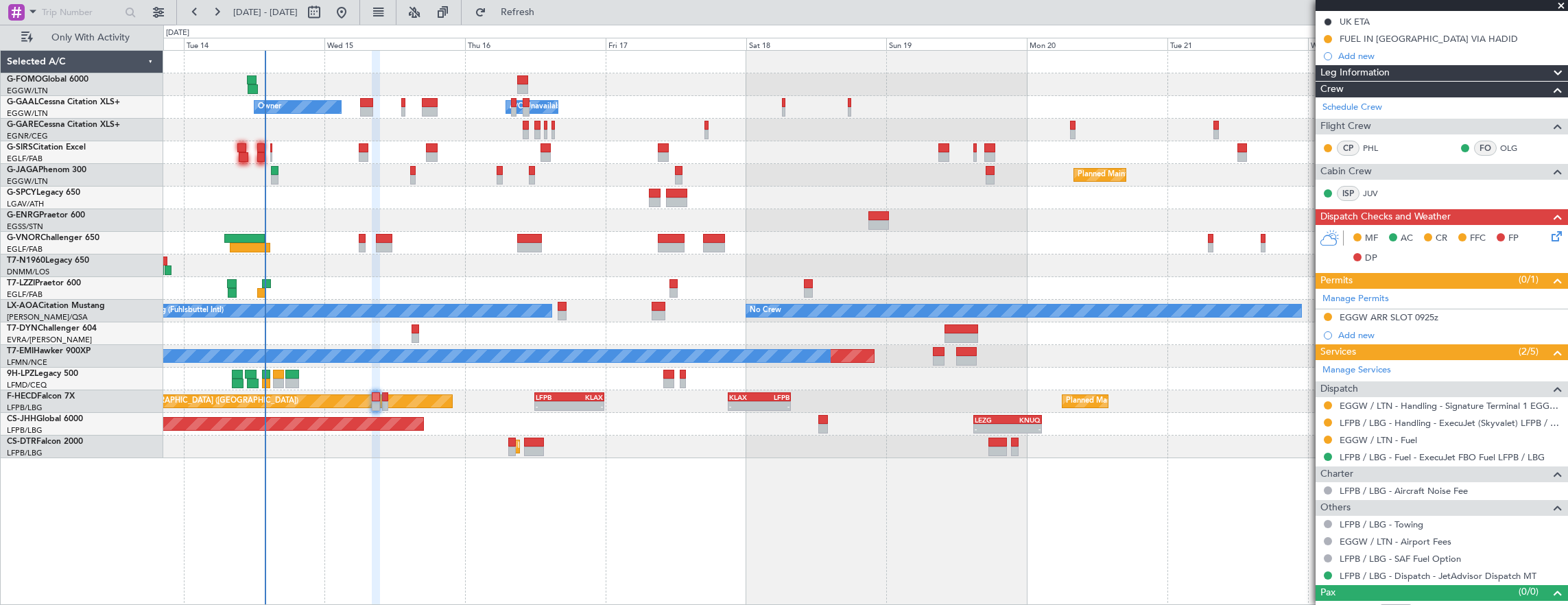
click at [1548, 236] on icon at bounding box center [1554, 234] width 11 height 11
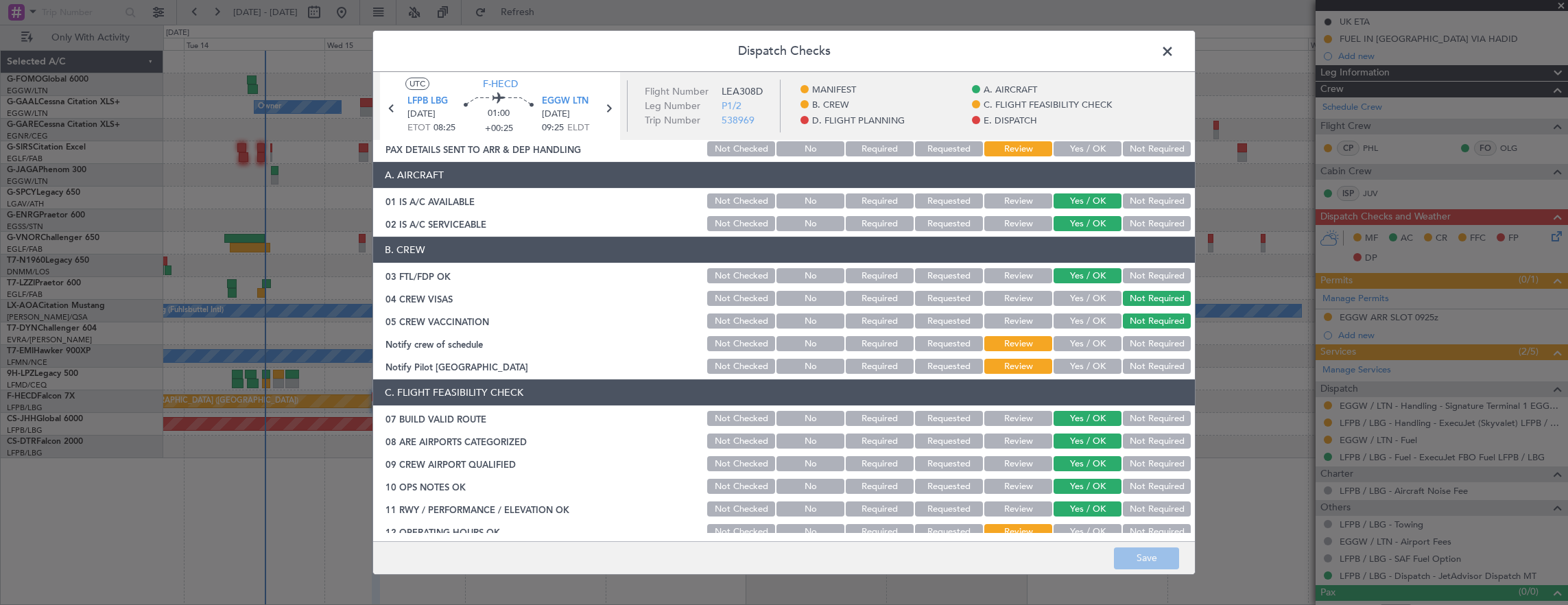
scroll to position [69, 0]
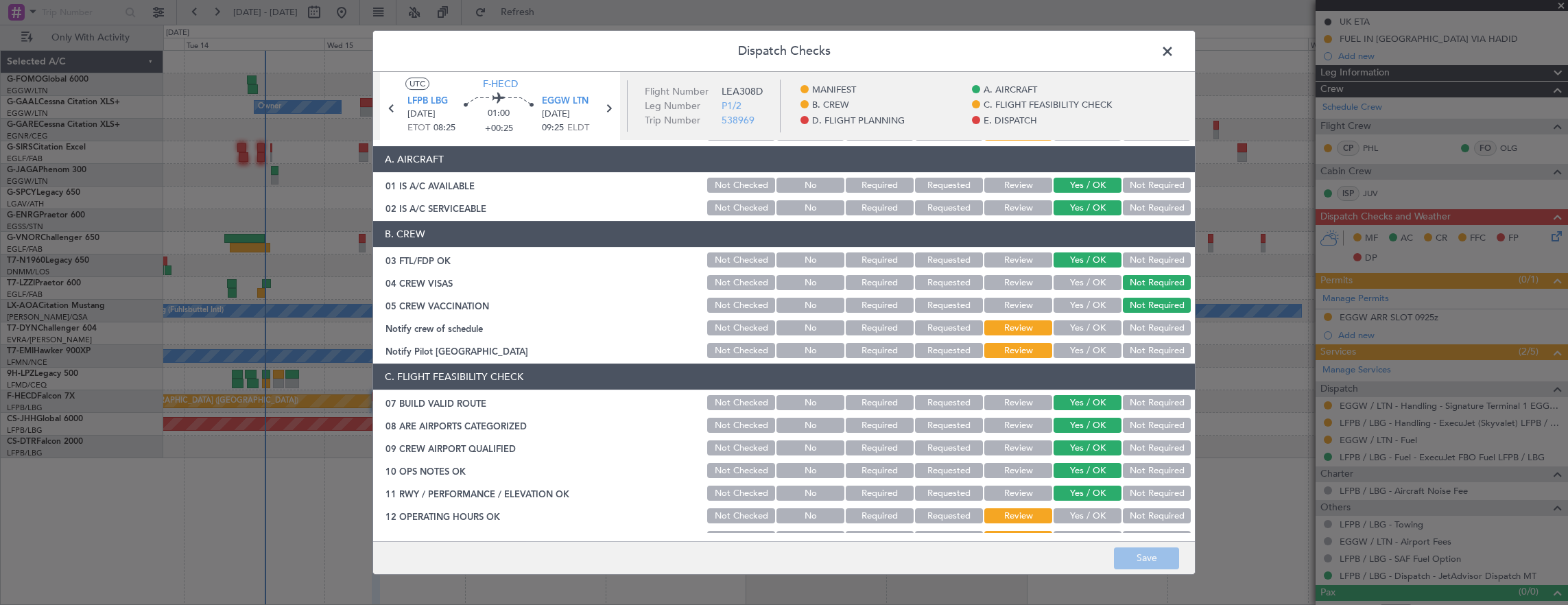
click at [1078, 327] on button "Yes / OK" at bounding box center [1087, 327] width 68 height 15
click at [1150, 347] on button "Not Required" at bounding box center [1157, 350] width 68 height 15
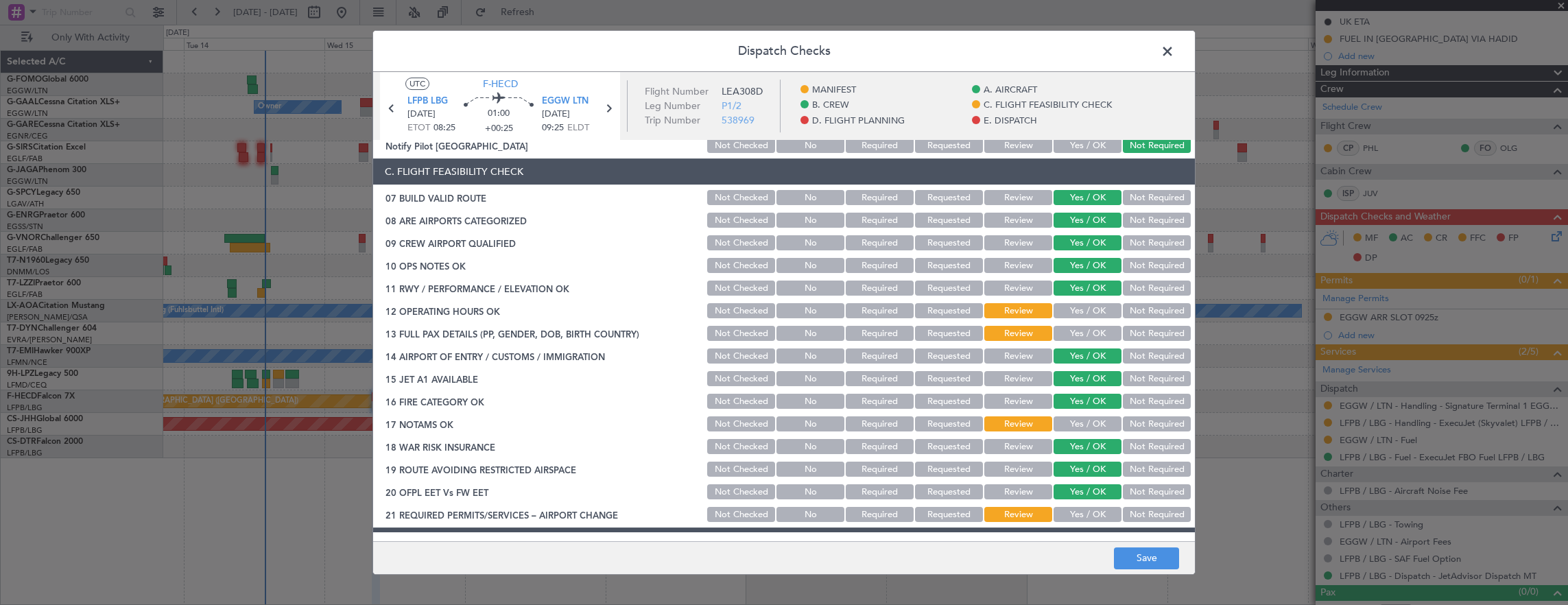
scroll to position [274, 0]
click at [1093, 309] on button "Yes / OK" at bounding box center [1087, 310] width 68 height 15
click at [1106, 336] on button "Yes / OK" at bounding box center [1087, 332] width 68 height 15
click at [1101, 419] on button "Yes / OK" at bounding box center [1087, 423] width 68 height 15
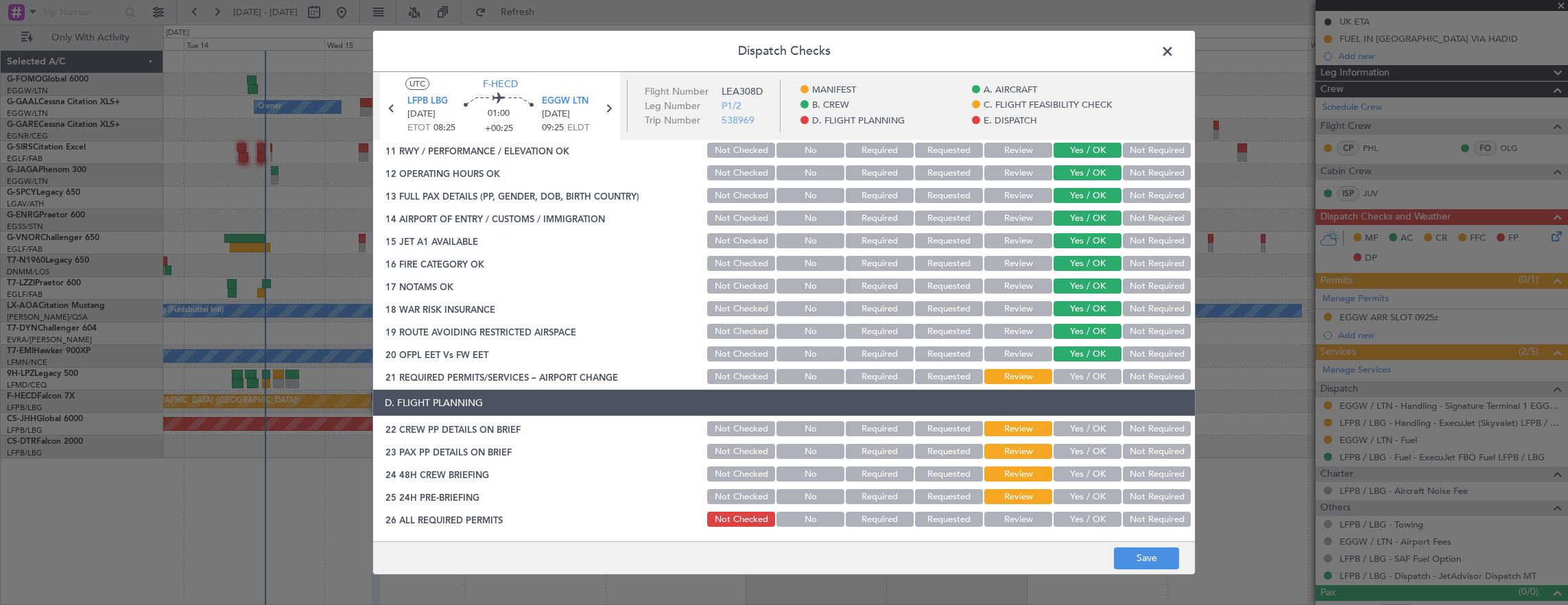
click at [1094, 376] on button "Yes / OK" at bounding box center [1087, 376] width 68 height 15
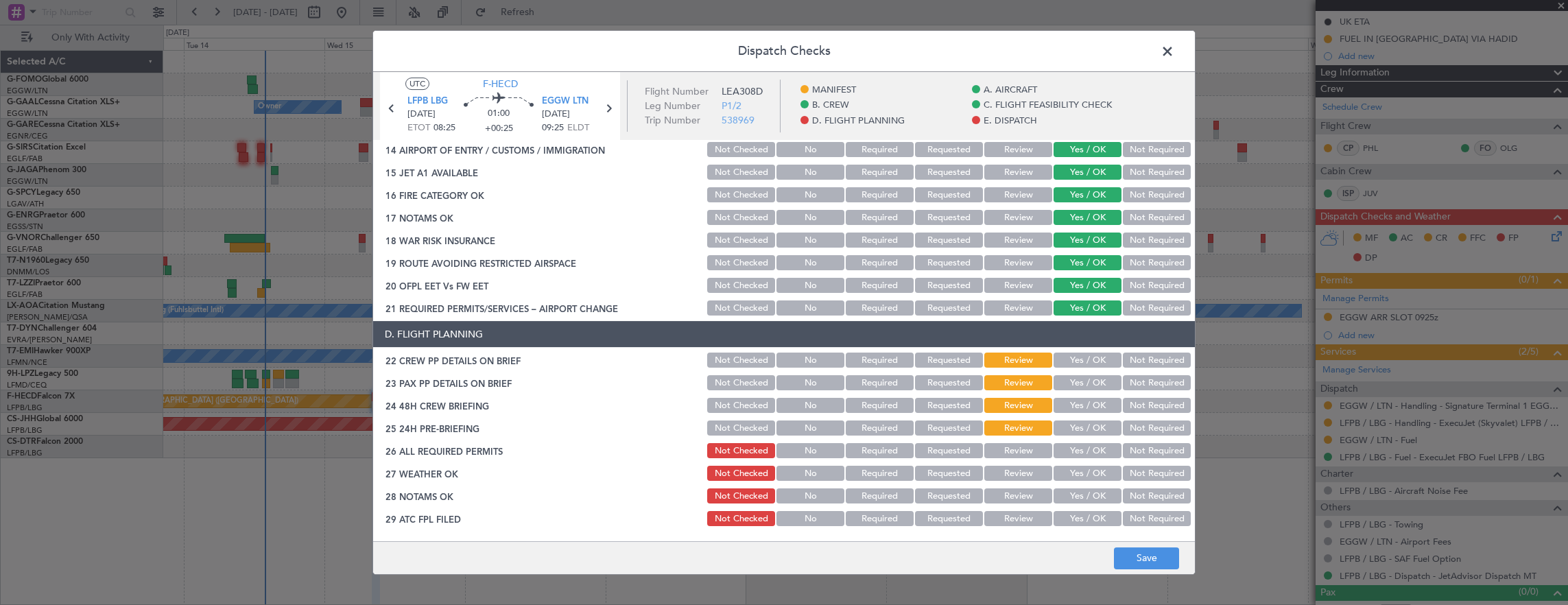
click at [1094, 361] on button "Yes / OK" at bounding box center [1087, 360] width 68 height 15
click at [1091, 383] on button "Yes / OK" at bounding box center [1087, 382] width 68 height 15
click at [1088, 406] on button "Yes / OK" at bounding box center [1087, 405] width 68 height 15
click at [1159, 429] on button "Not Required" at bounding box center [1157, 427] width 68 height 15
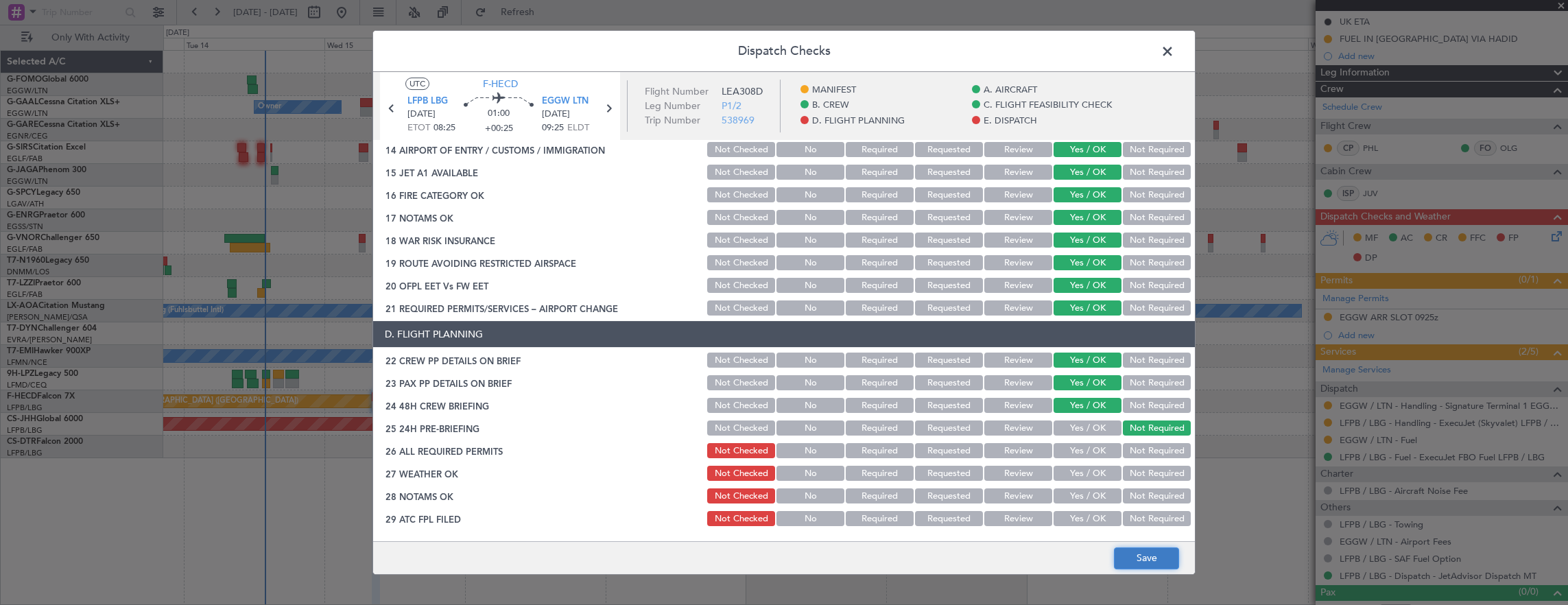
click at [1160, 550] on button "Save" at bounding box center [1146, 558] width 65 height 22
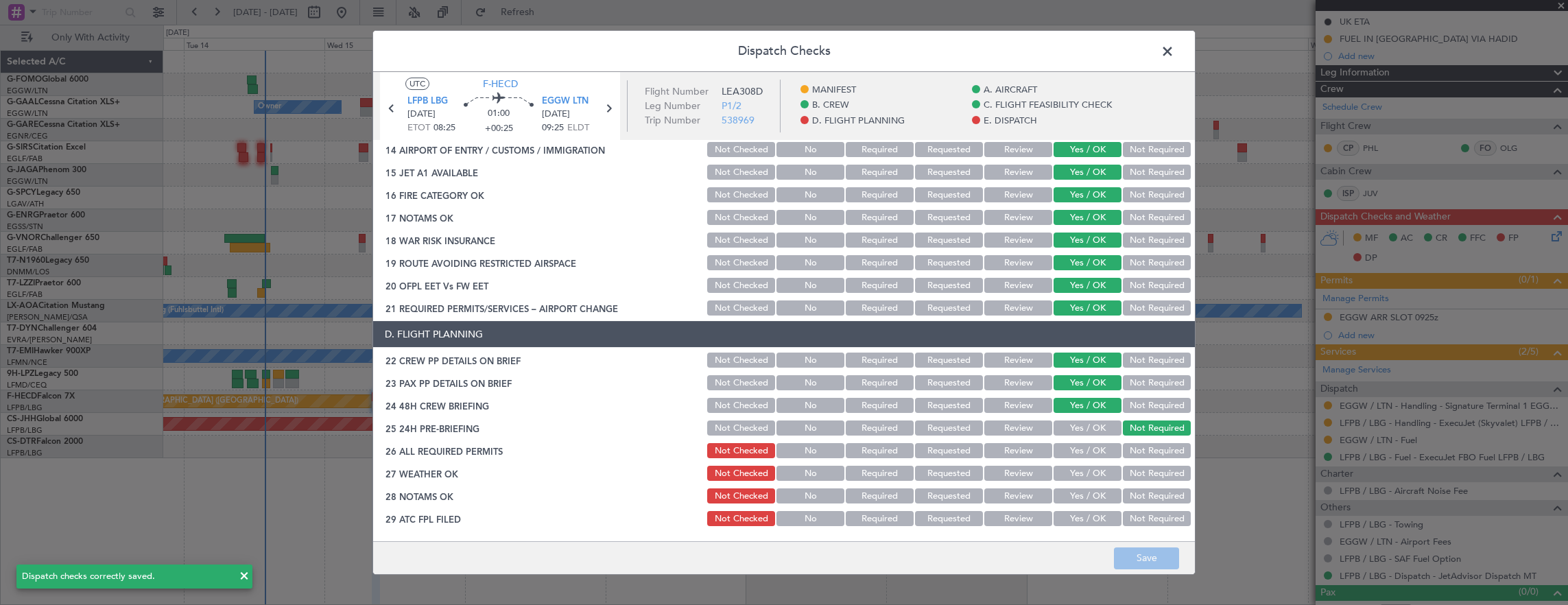
click at [1174, 50] on span at bounding box center [1174, 54] width 0 height 28
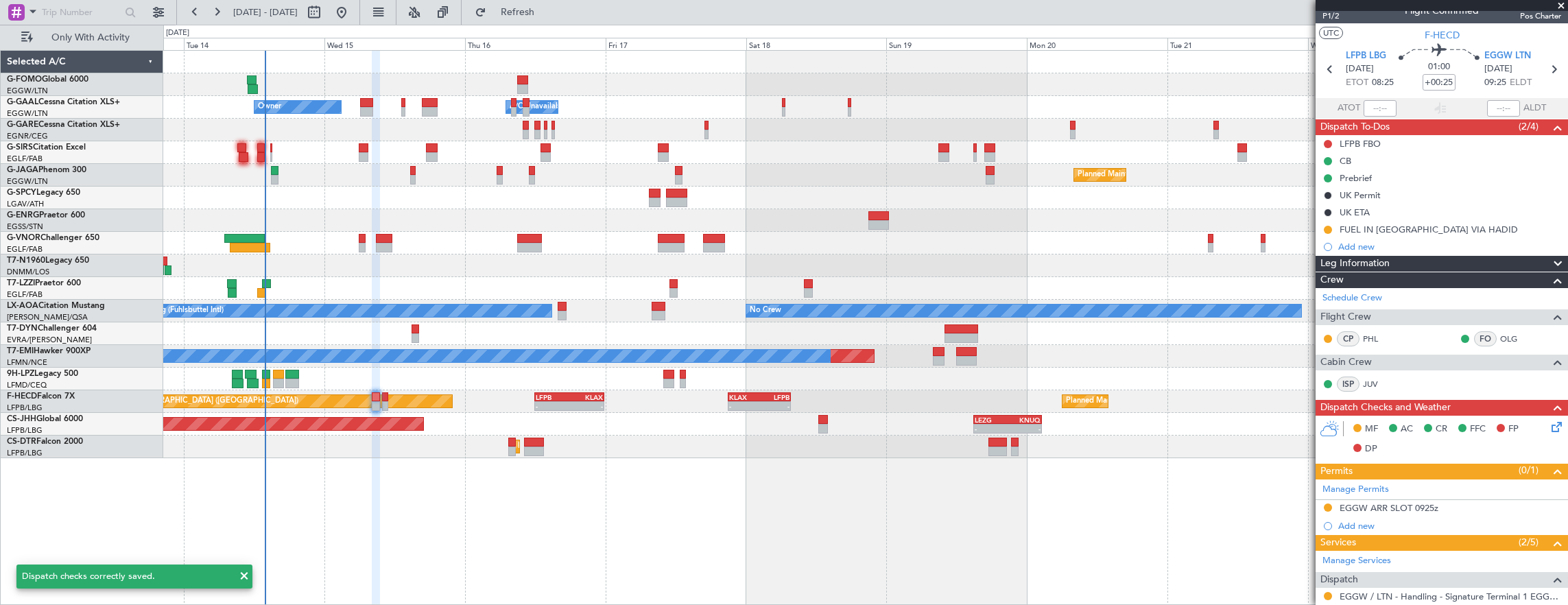
scroll to position [0, 0]
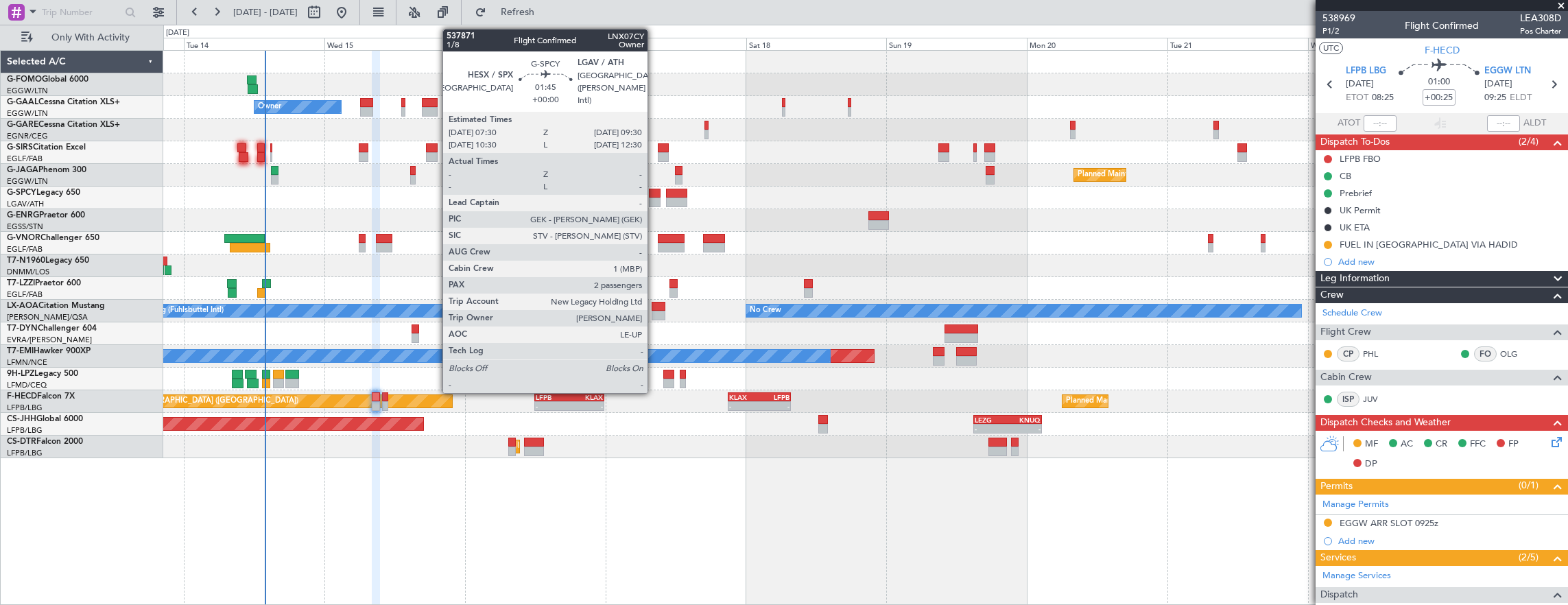
click at [654, 195] on div at bounding box center [655, 193] width 12 height 10
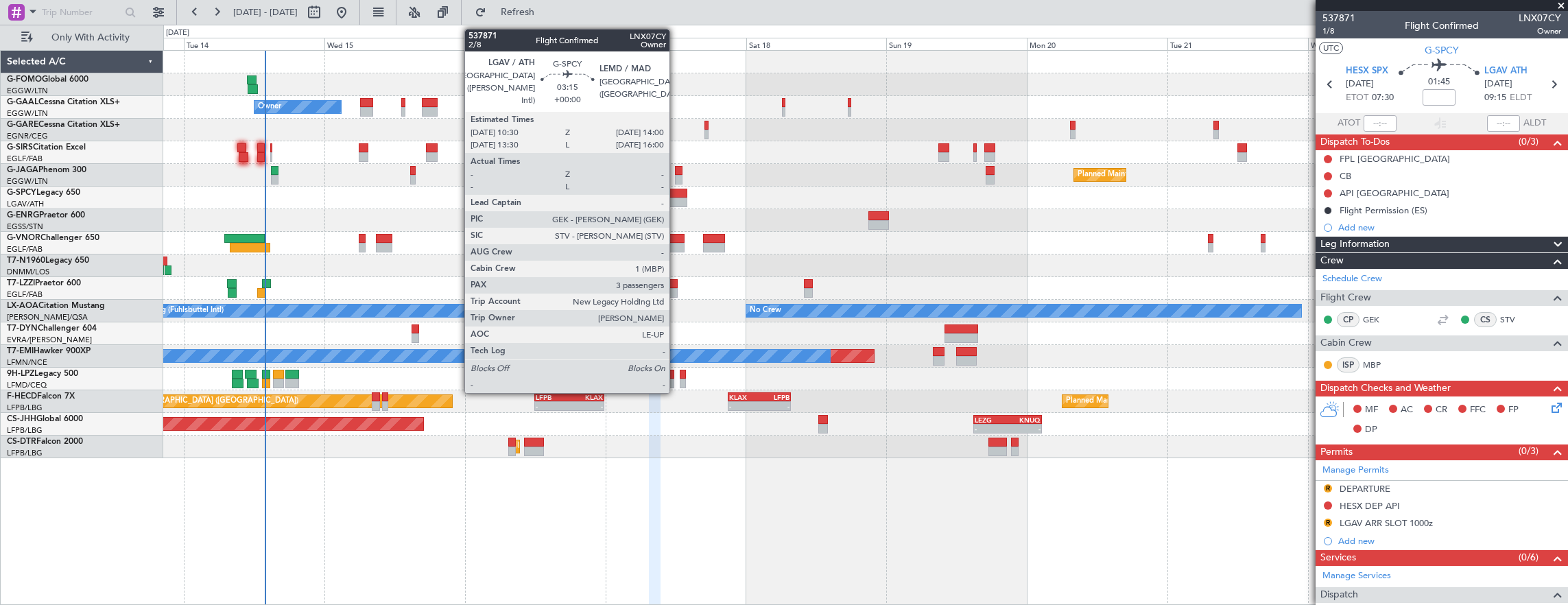
click at [676, 199] on div at bounding box center [676, 202] width 21 height 10
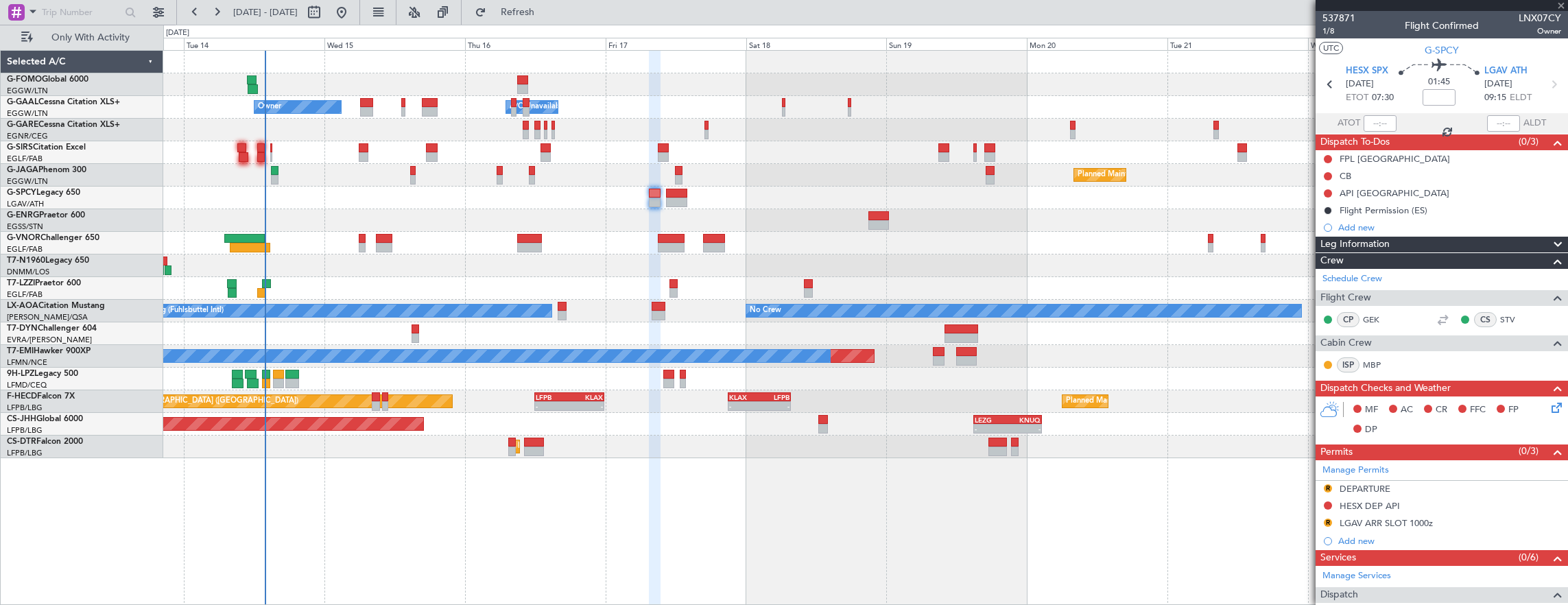
type input "3"
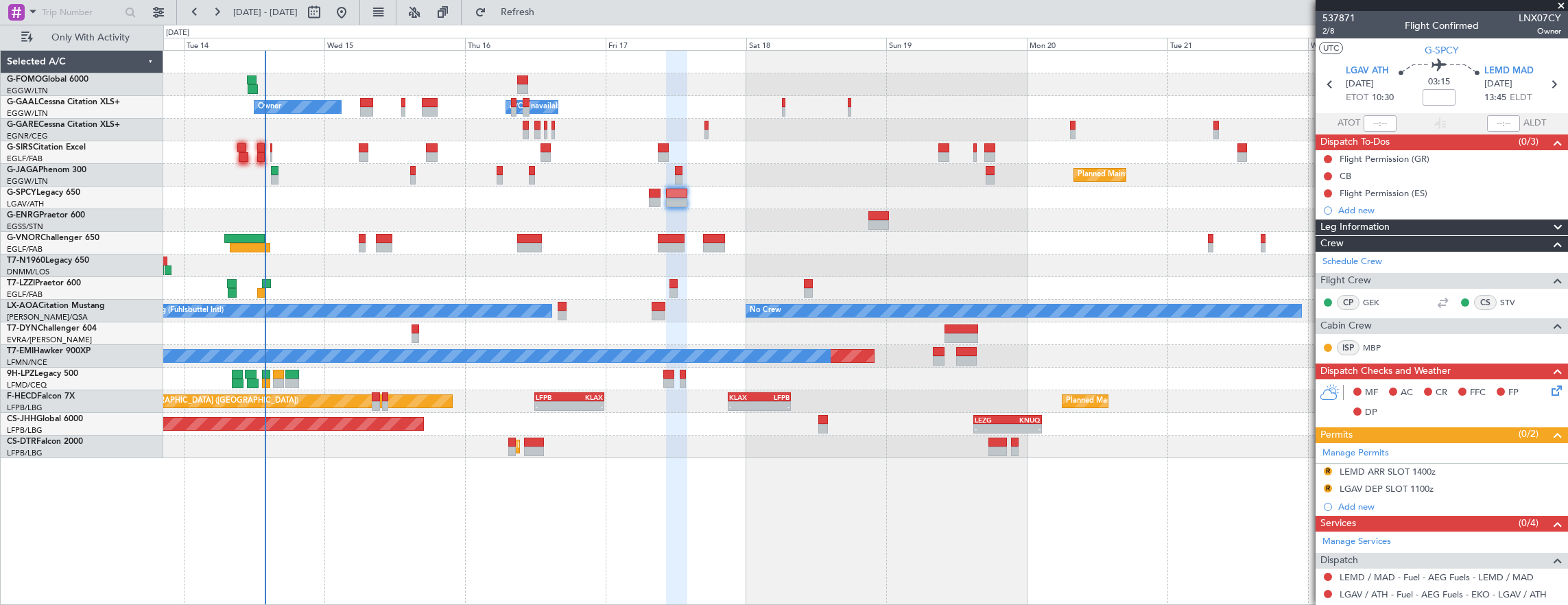
click at [508, 244] on div at bounding box center [866, 243] width 1405 height 22
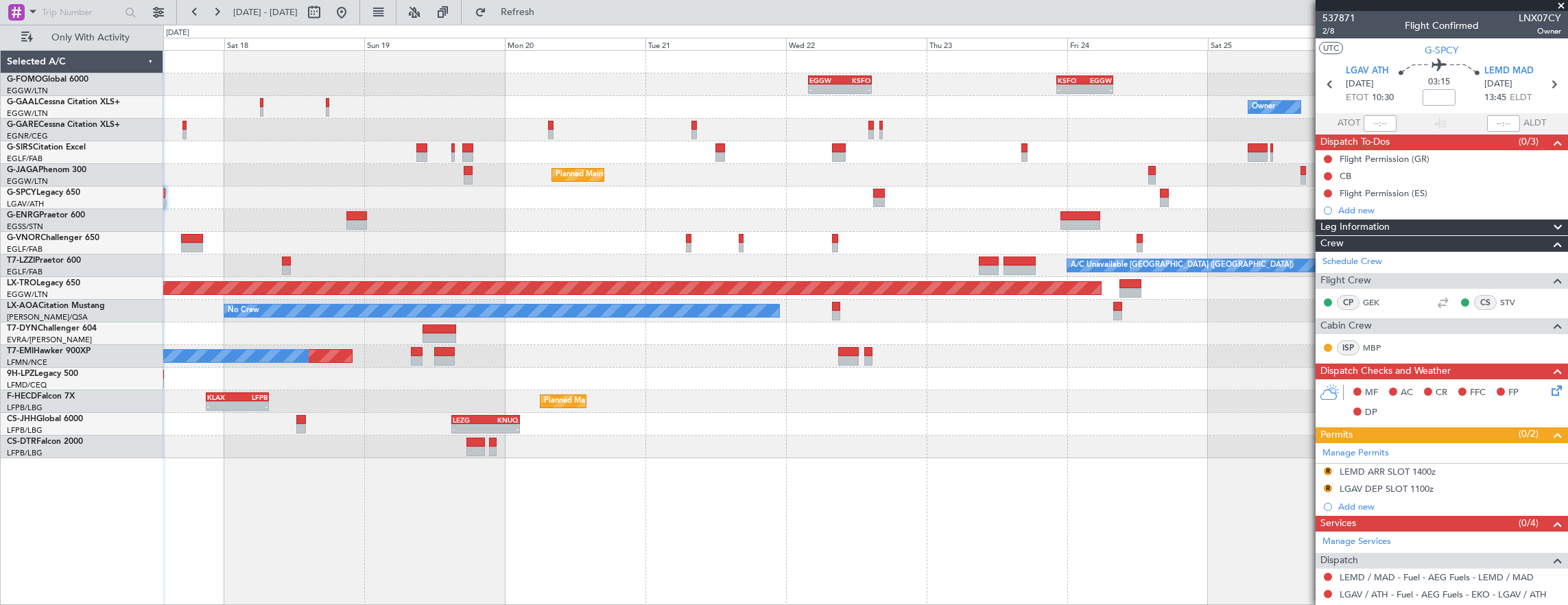
click at [506, 228] on div at bounding box center [866, 220] width 1405 height 22
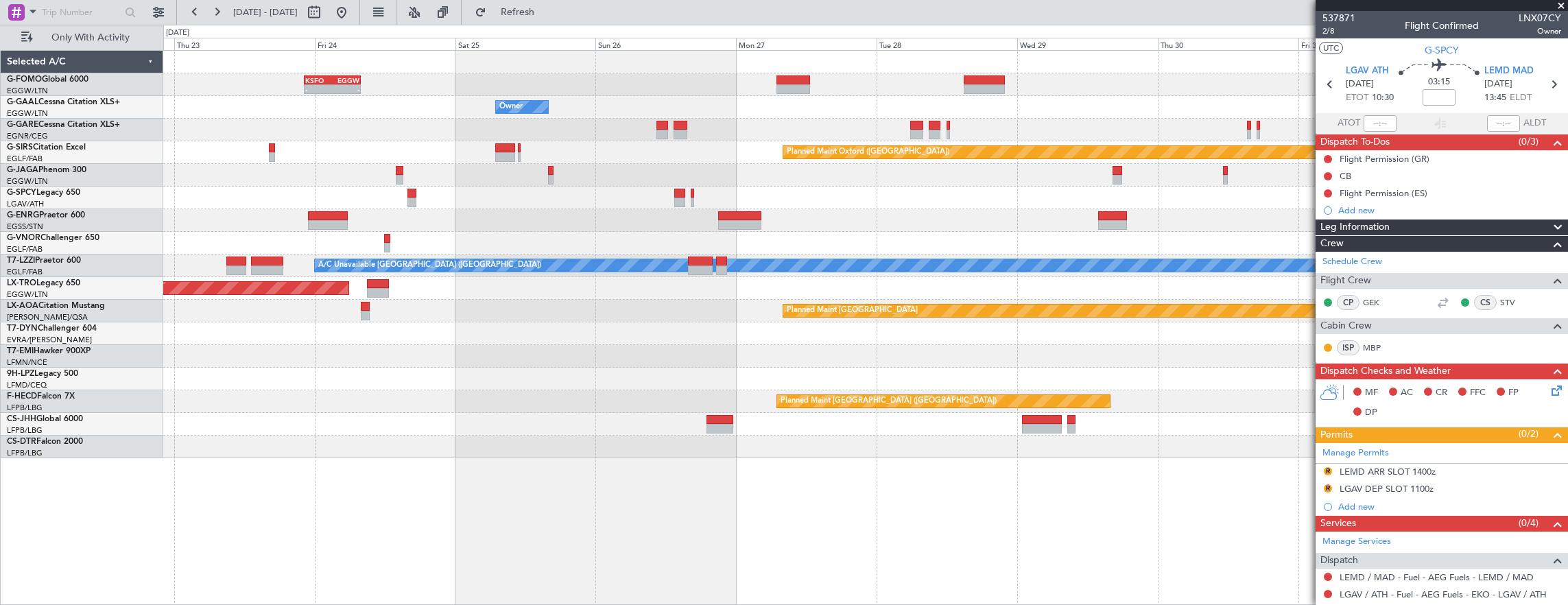
click at [404, 225] on div "- - KSFO 22:15 Z EGGW 08:00 Z EGGW 03:55 Z KSFO 14:45 Z - - Owner Owner Planned…" at bounding box center [866, 254] width 1405 height 407
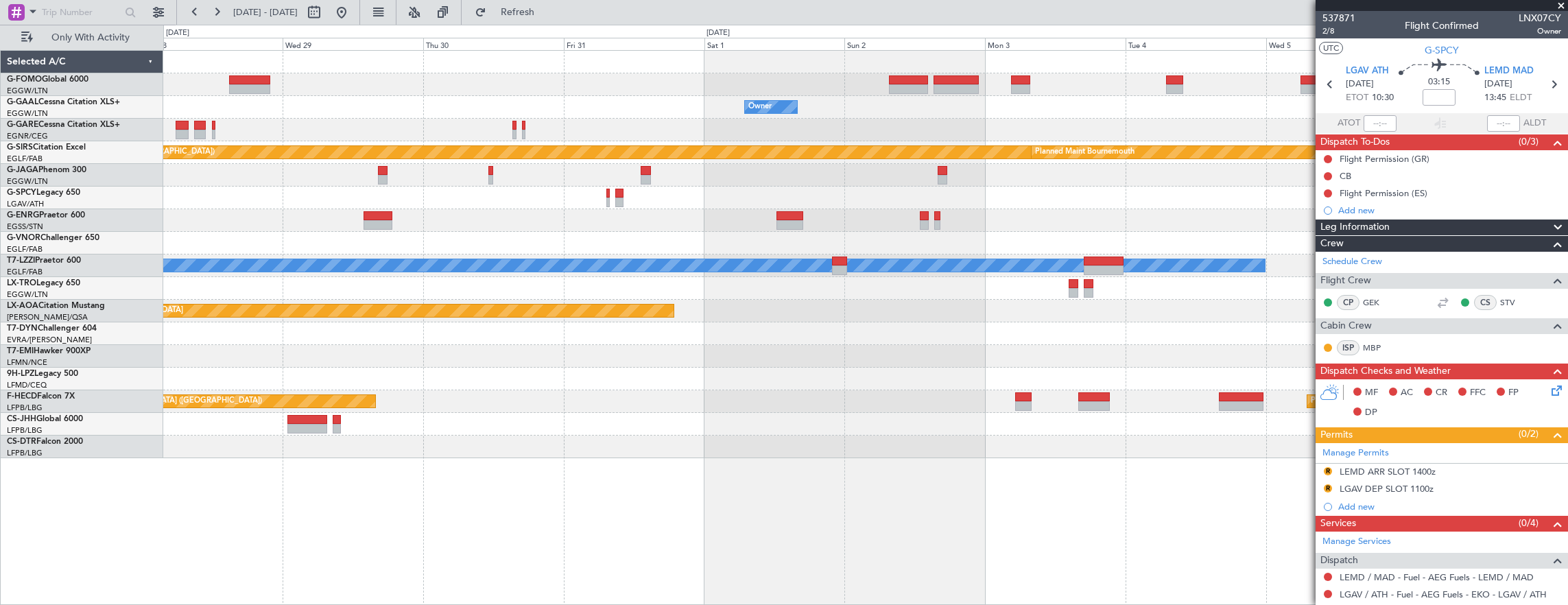
click at [402, 208] on div at bounding box center [866, 197] width 1405 height 22
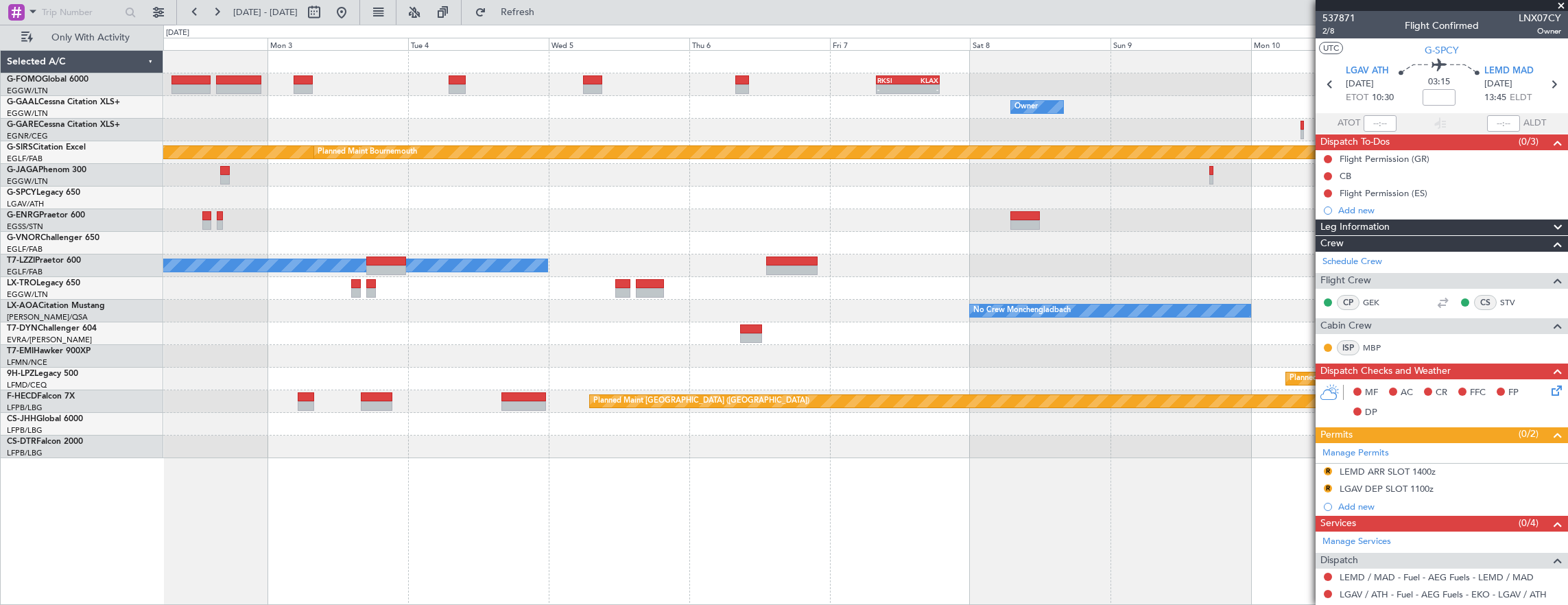
click at [280, 220] on div "- - RKSI 08:00 Z KLAX 18:50 Z Owner Owner Owner Planned Maint Oxford (Kidlingto…" at bounding box center [866, 254] width 1405 height 407
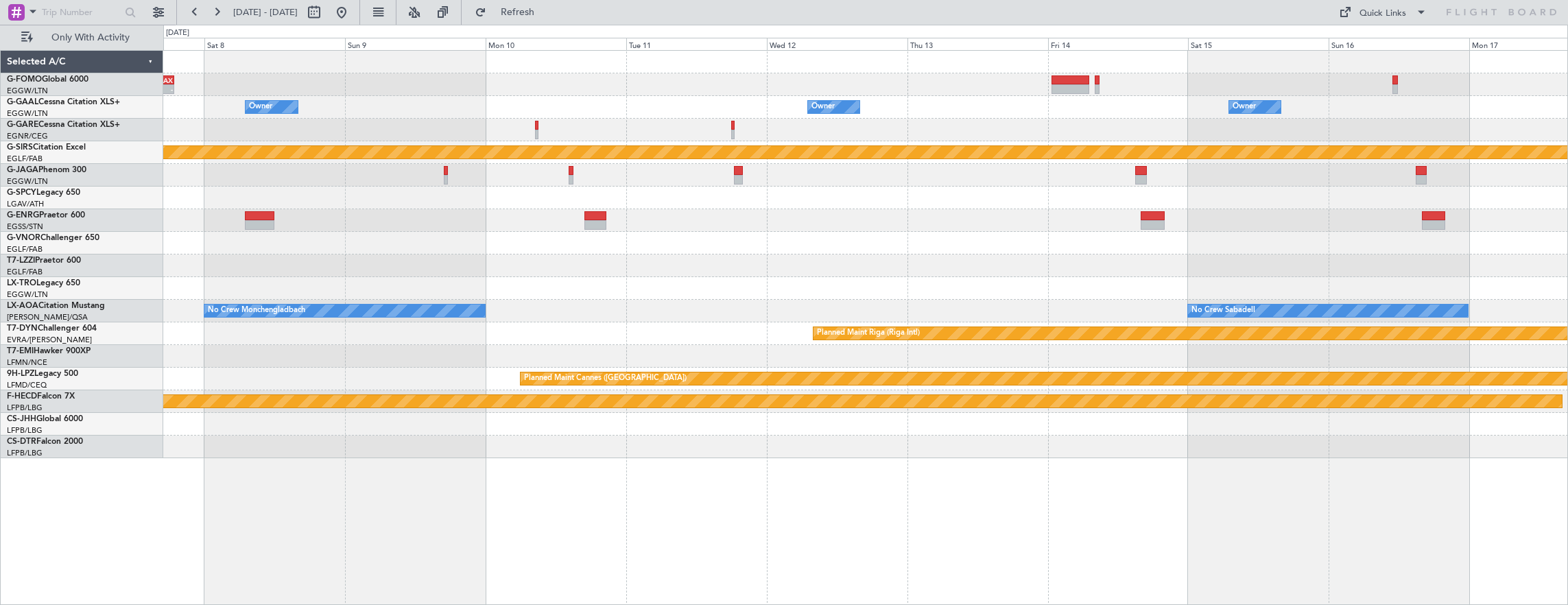
click at [431, 210] on div "- - RKSI 08:00 Z KLAX 18:50 Z Owner Owner Owner Planned Maint Bournemouth Plann…" at bounding box center [866, 254] width 1405 height 407
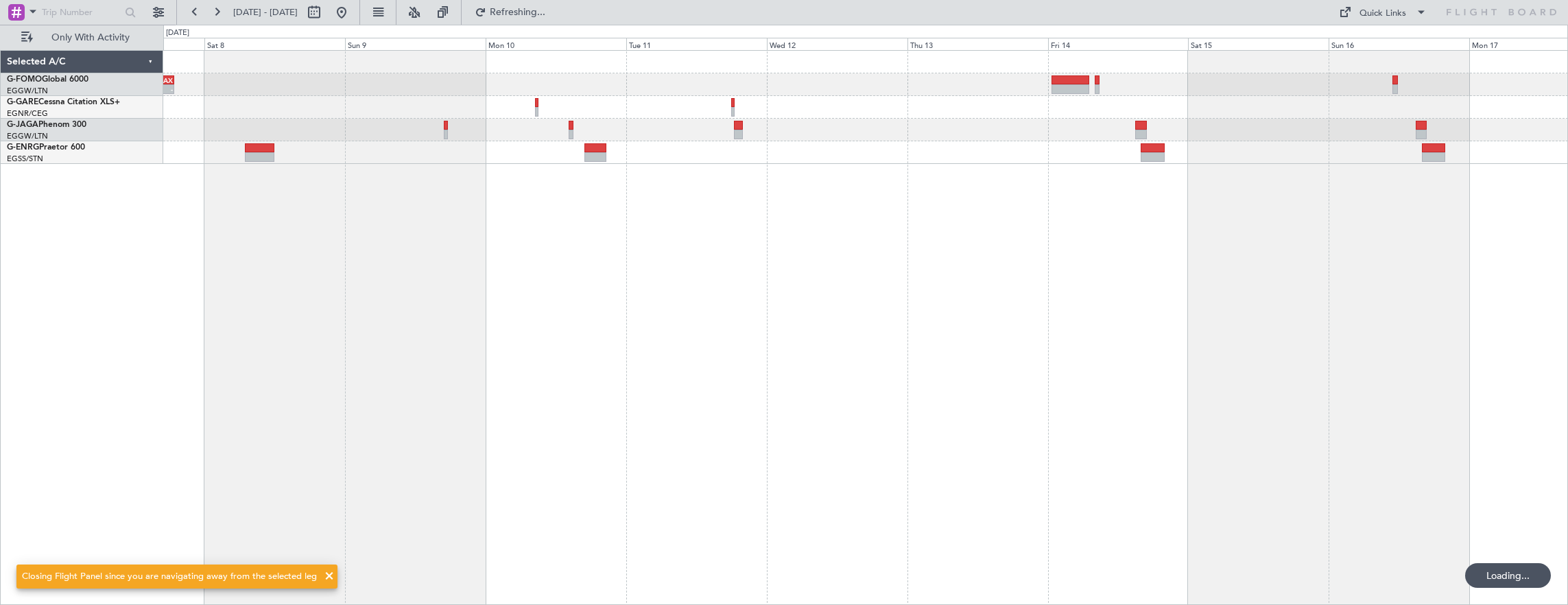
click at [236, 203] on div "- - RKSI 08:00 Z KLAX 18:50 Z" at bounding box center [866, 327] width 1406 height 555
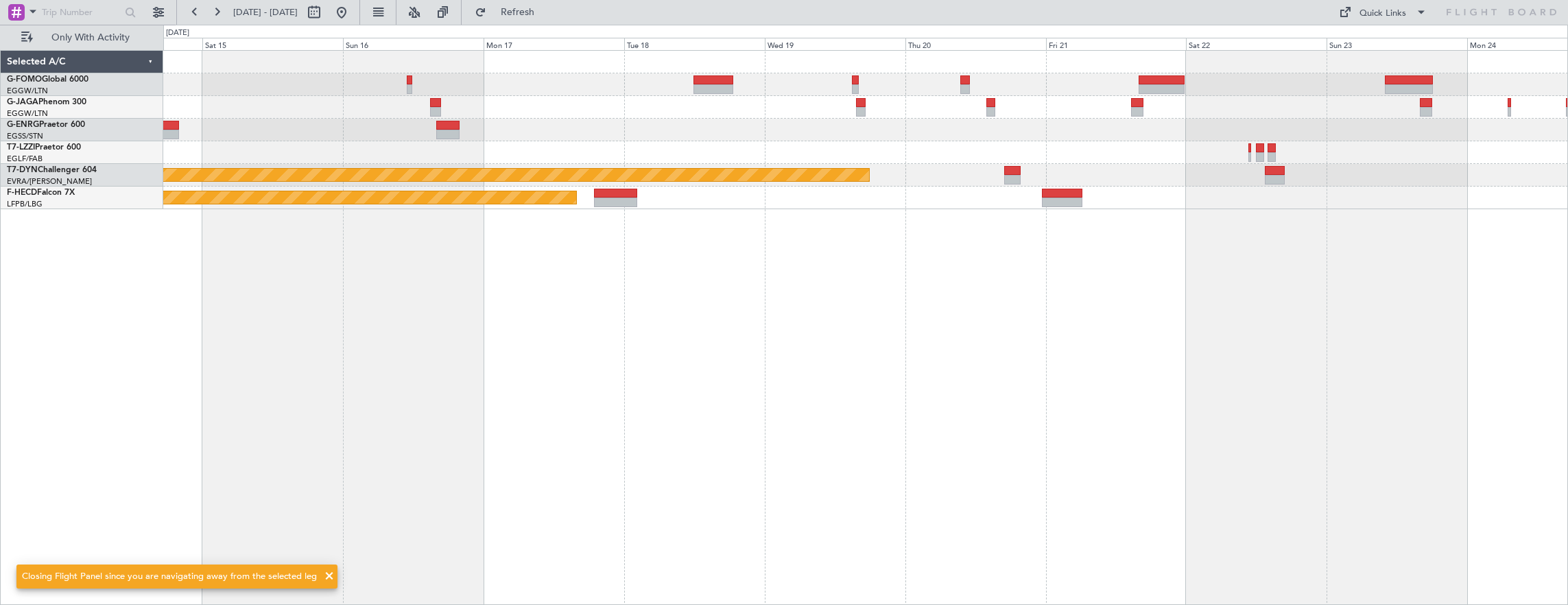
click at [817, 126] on div at bounding box center [866, 129] width 1405 height 22
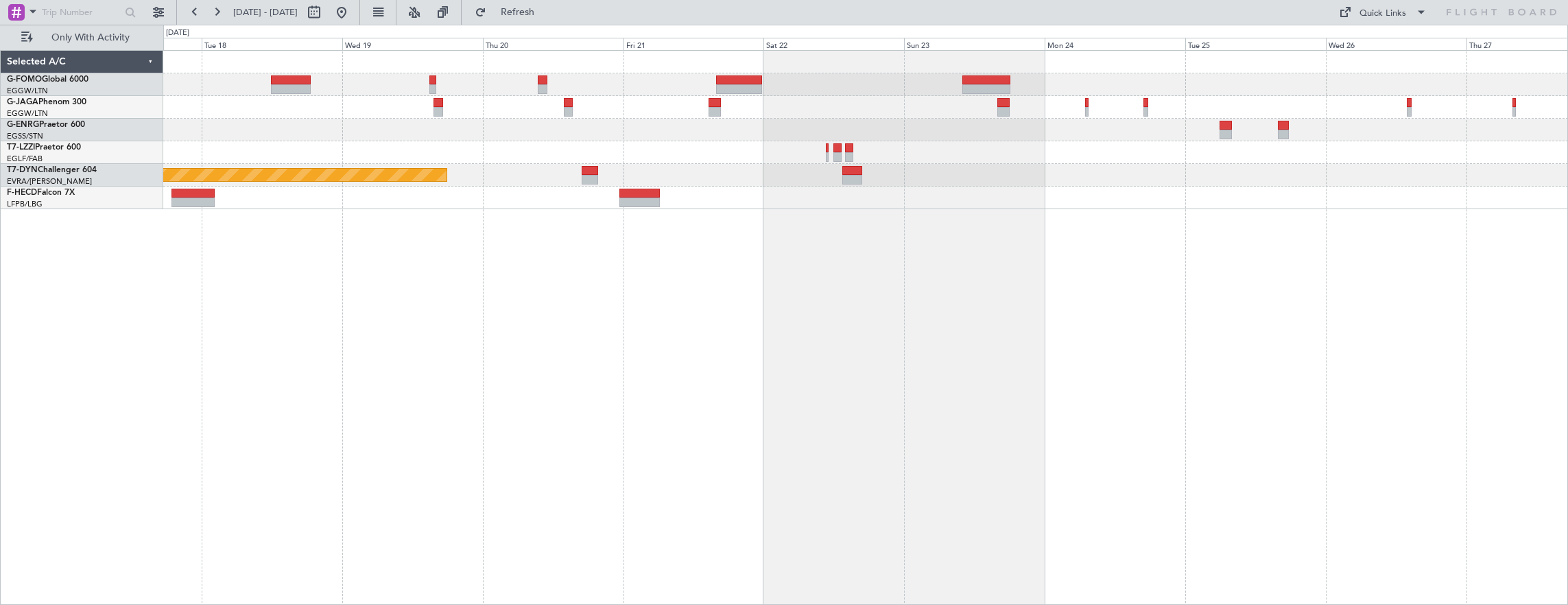
click at [1538, 147] on div at bounding box center [866, 152] width 1405 height 22
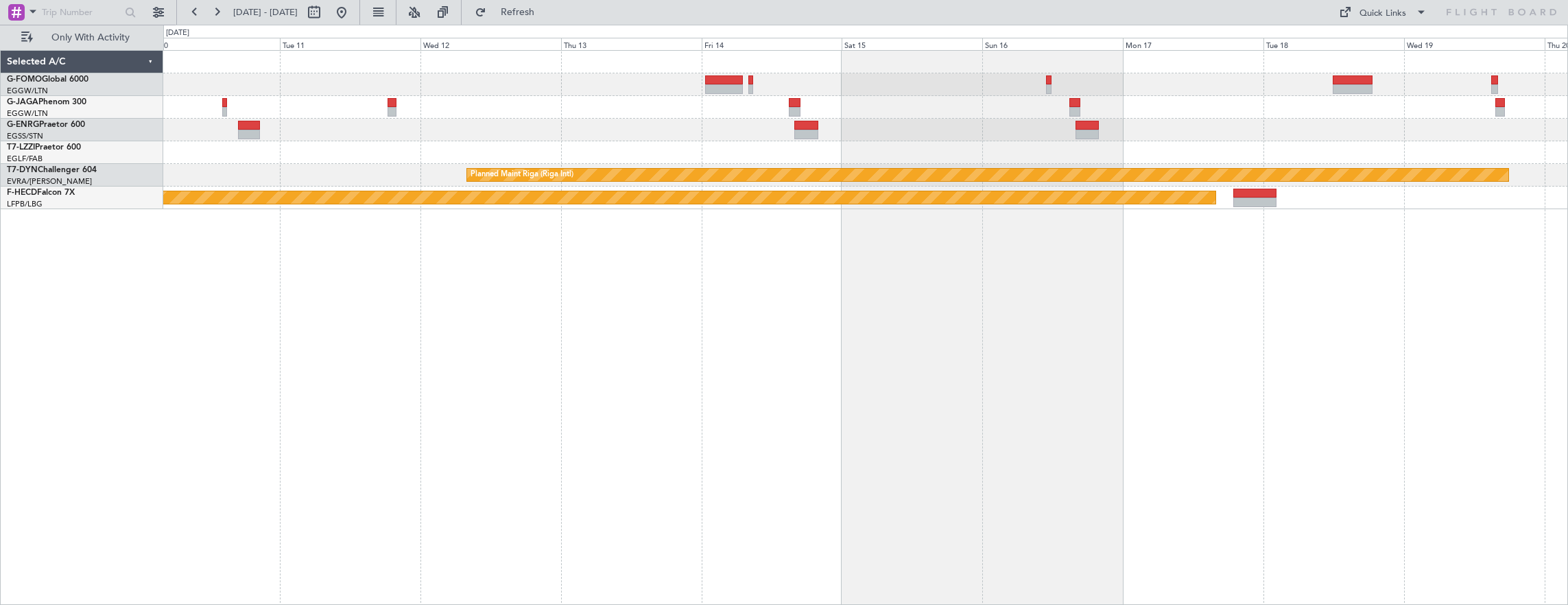
click at [1398, 347] on div "RKSI 08:00 Z KLAX 18:50 Z - - Planned Maint Riga (Riga Intl) Planned Maint Pari…" at bounding box center [866, 327] width 1406 height 555
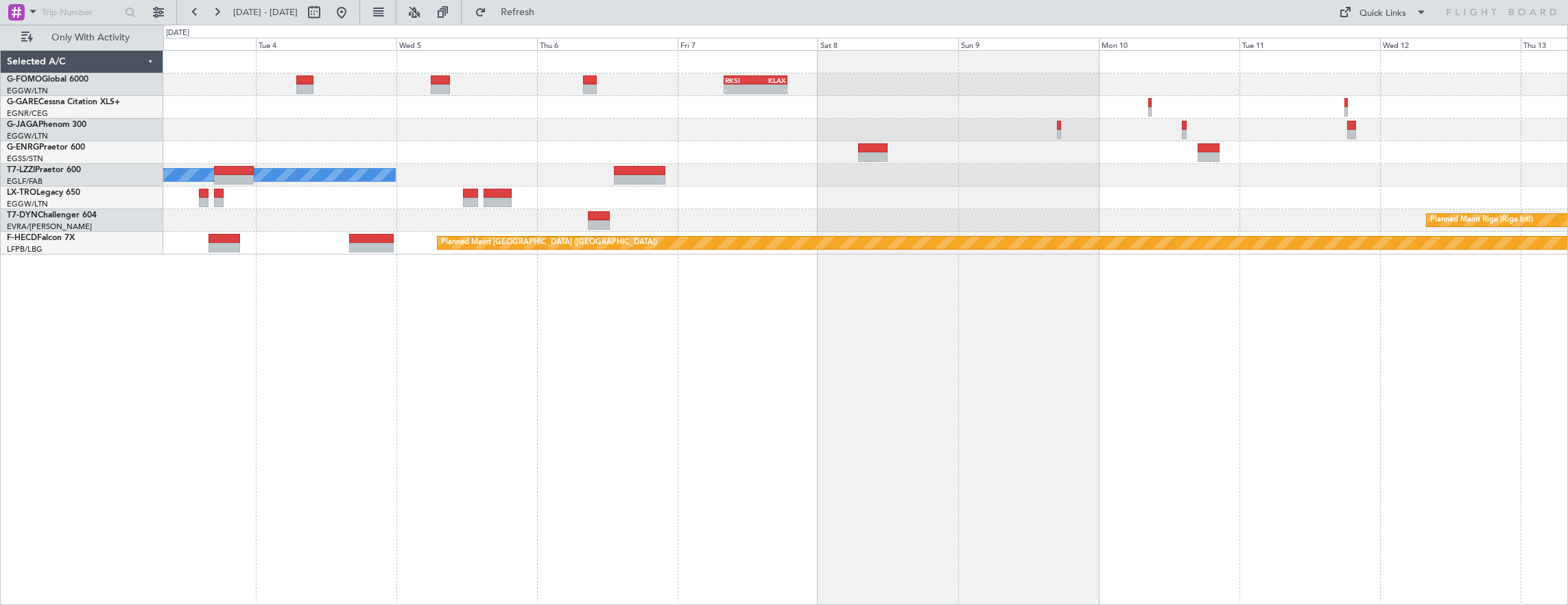
click at [1084, 164] on div "A/C Unavailable [GEOGRAPHIC_DATA] ([GEOGRAPHIC_DATA])" at bounding box center [866, 175] width 1405 height 22
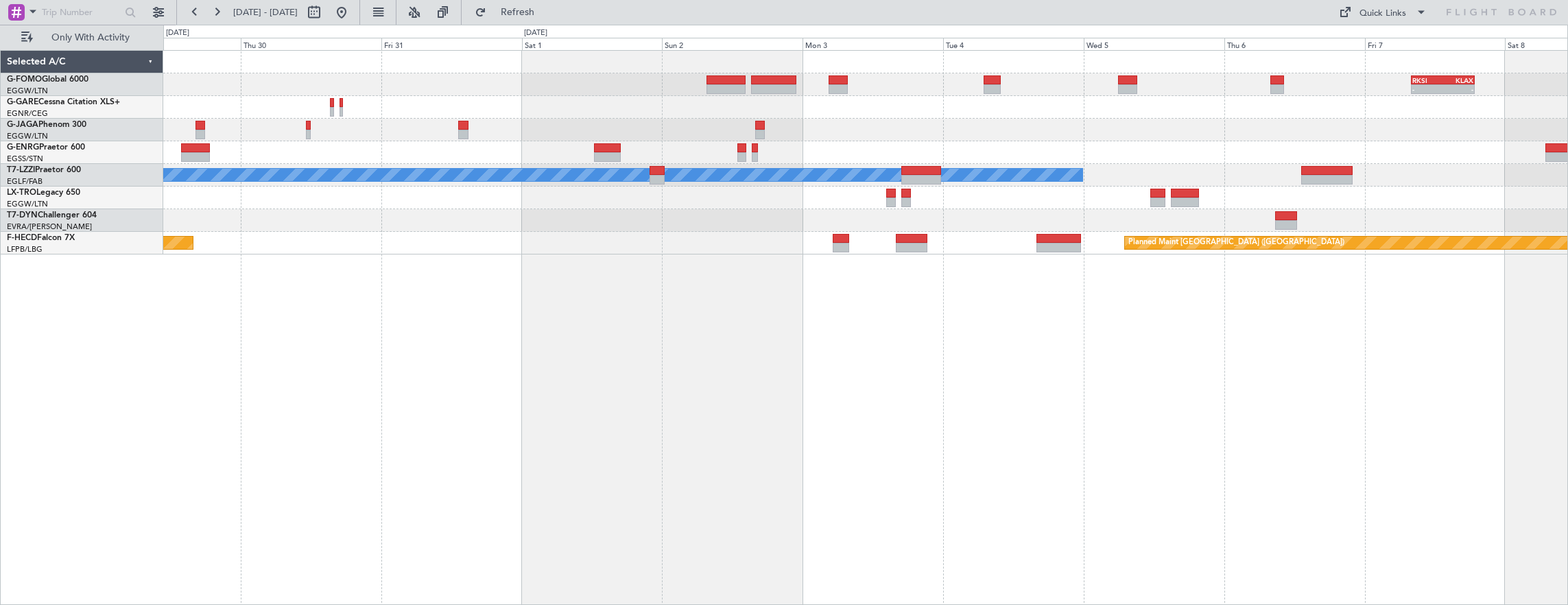
click at [1204, 238] on div "Planned Maint Paris (Le Bourget) Planned Maint Paris (Le Bourget)" at bounding box center [866, 243] width 1405 height 22
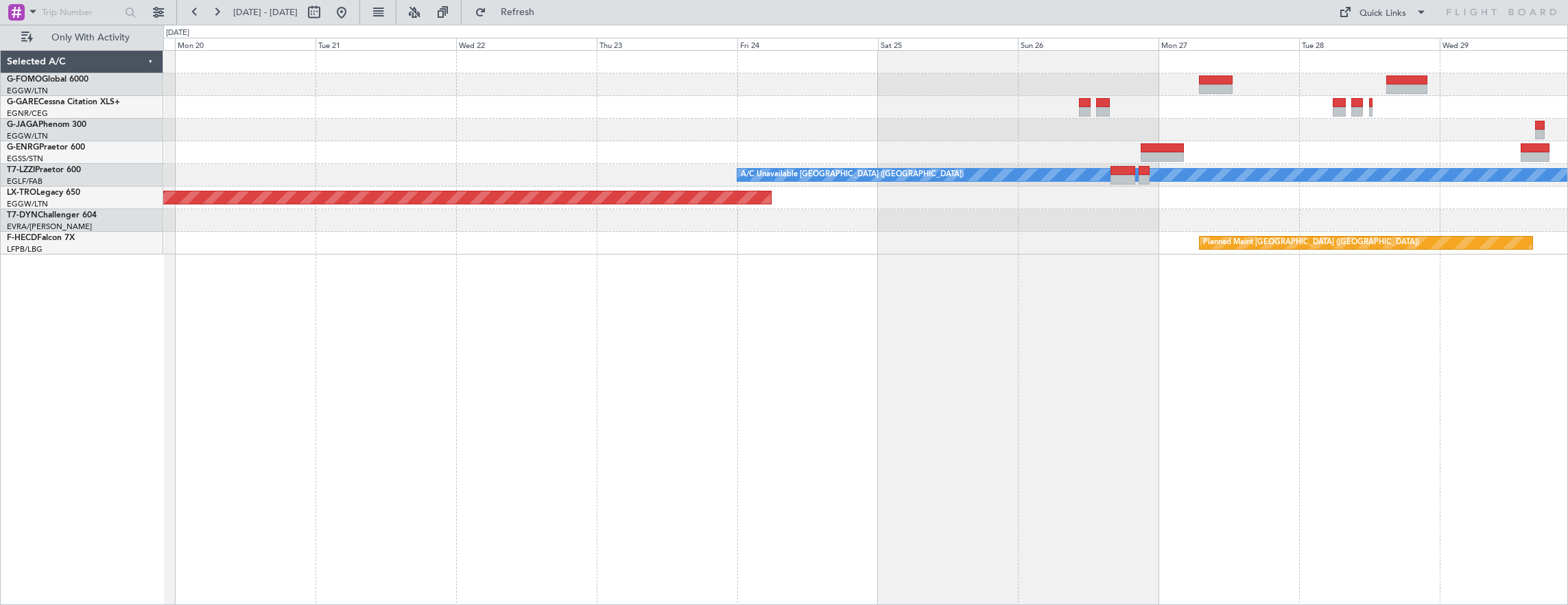
click at [1567, 276] on html "03 Nov 2025 - 13 Nov 2025 Refresh Quick Links Only With Activity A/C Unavailabl…" at bounding box center [784, 302] width 1568 height 605
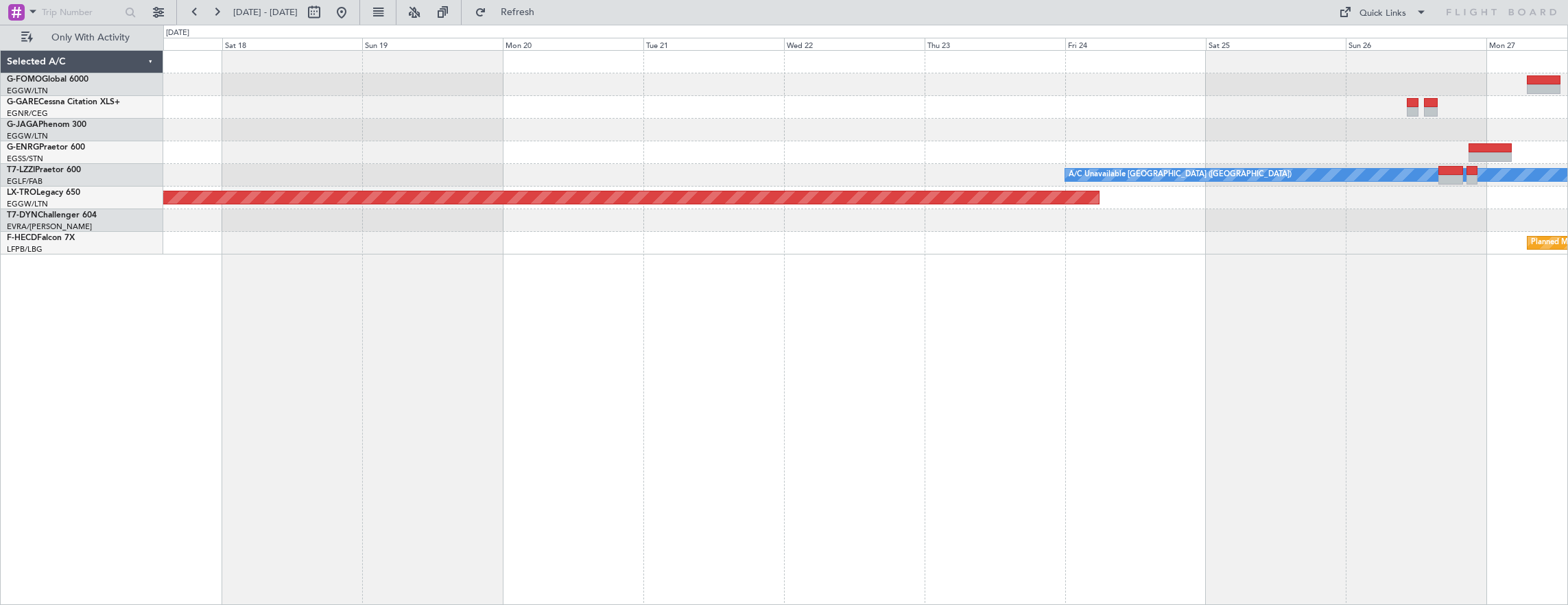
click at [1096, 327] on div "A/C Unavailable London (Luton) Planned Maint Riga (Riga Intl) Planned Maint Par…" at bounding box center [866, 327] width 1406 height 555
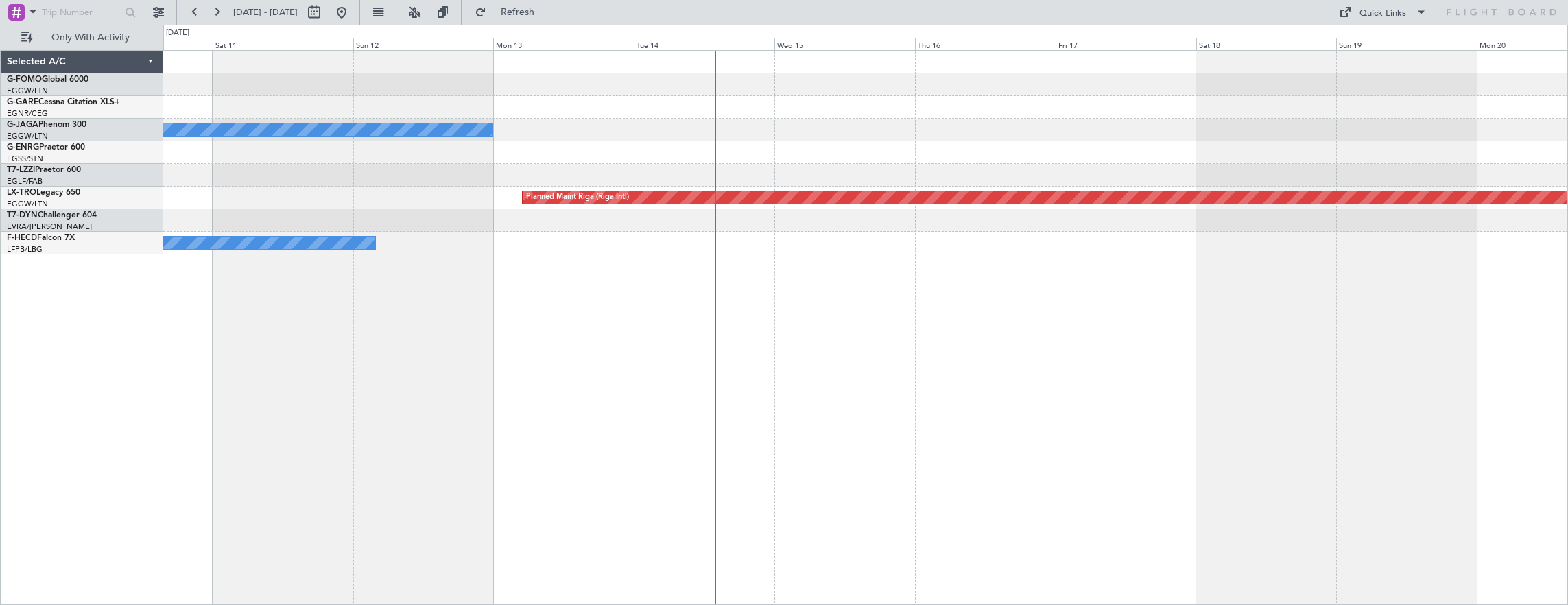
click at [1254, 344] on div "No Crew Planned Maint Riga (Riga Intl) No Crew" at bounding box center [866, 327] width 1406 height 555
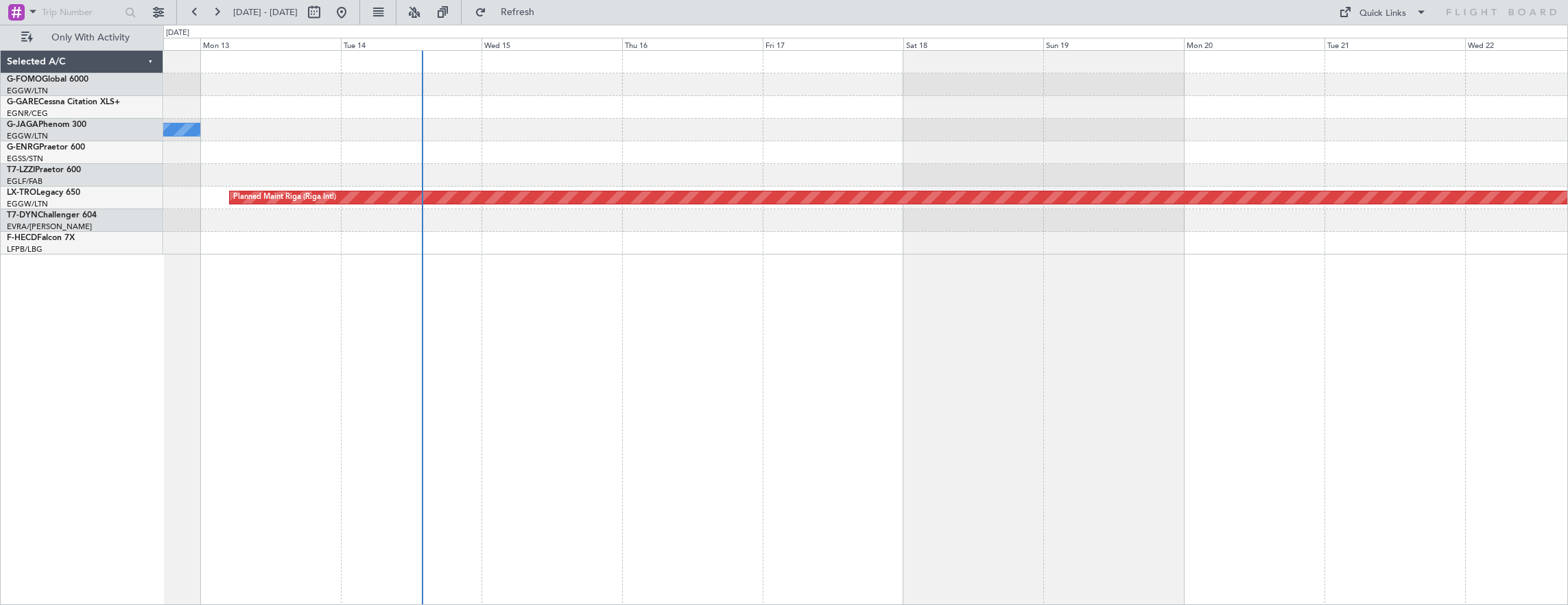
click at [145, 342] on div "No Crew A/C Unavailable London (Luton) Planned Maint Riga (Riga Intl) No Crew S…" at bounding box center [784, 315] width 1568 height 580
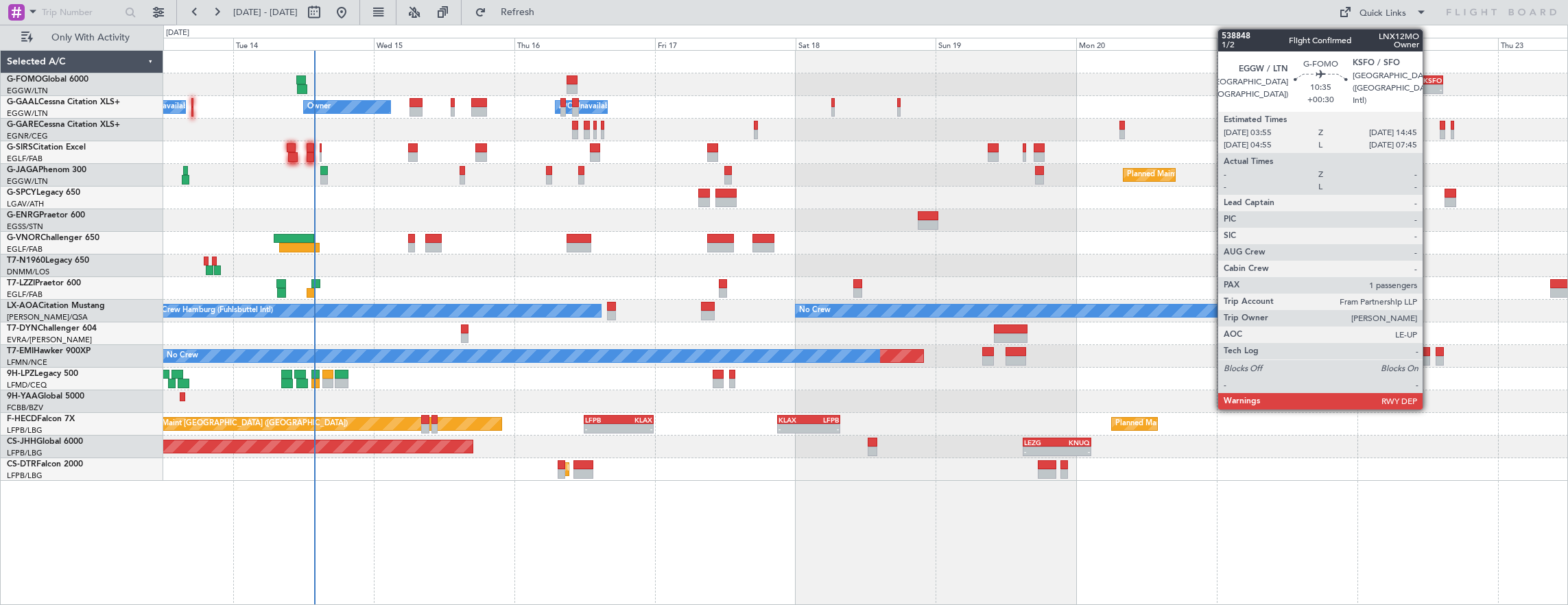
click at [1429, 85] on div "- -" at bounding box center [1410, 89] width 63 height 10
